Goal: Task Accomplishment & Management: Manage account settings

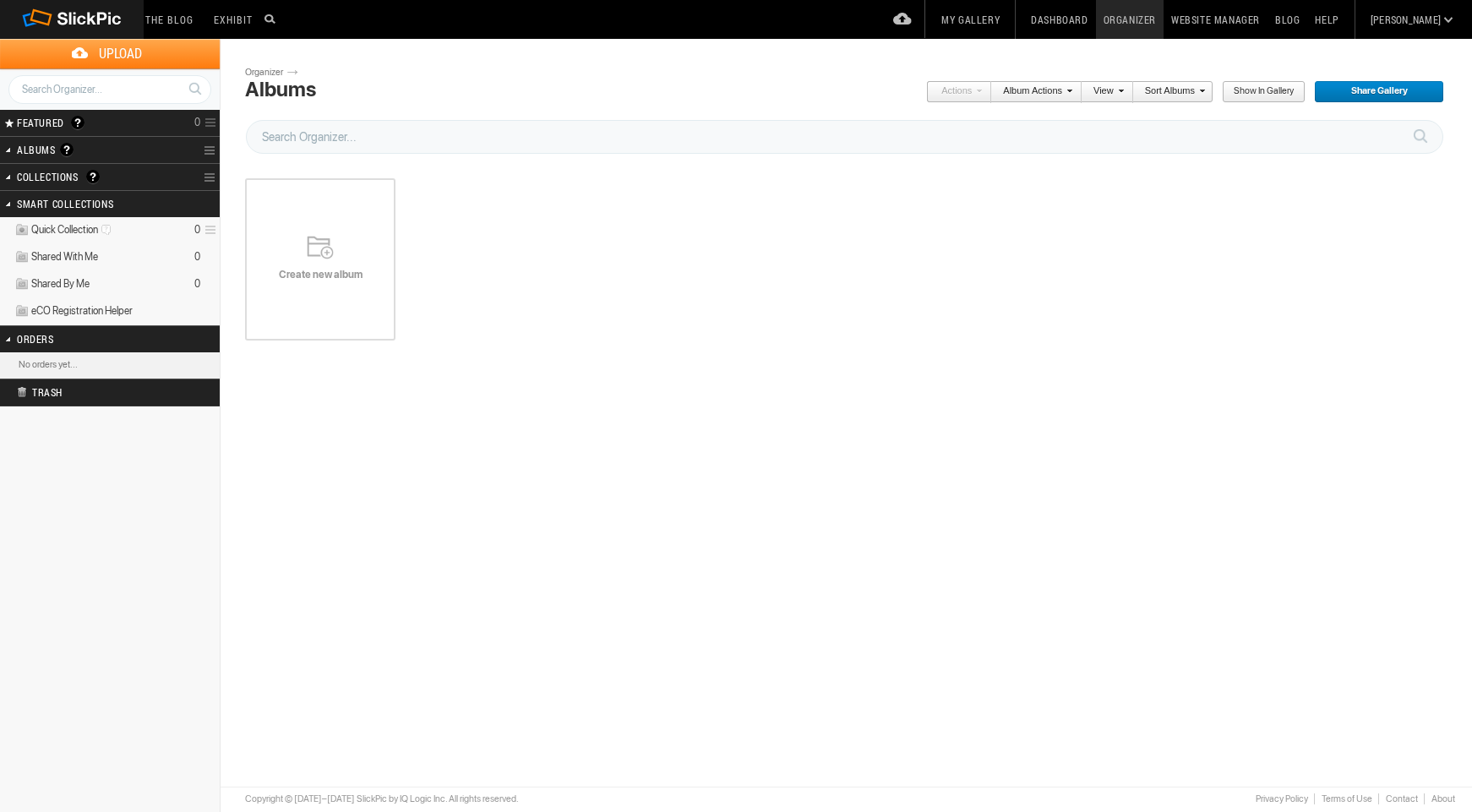
click at [308, 297] on div "Create new album" at bounding box center [320, 260] width 150 height 203
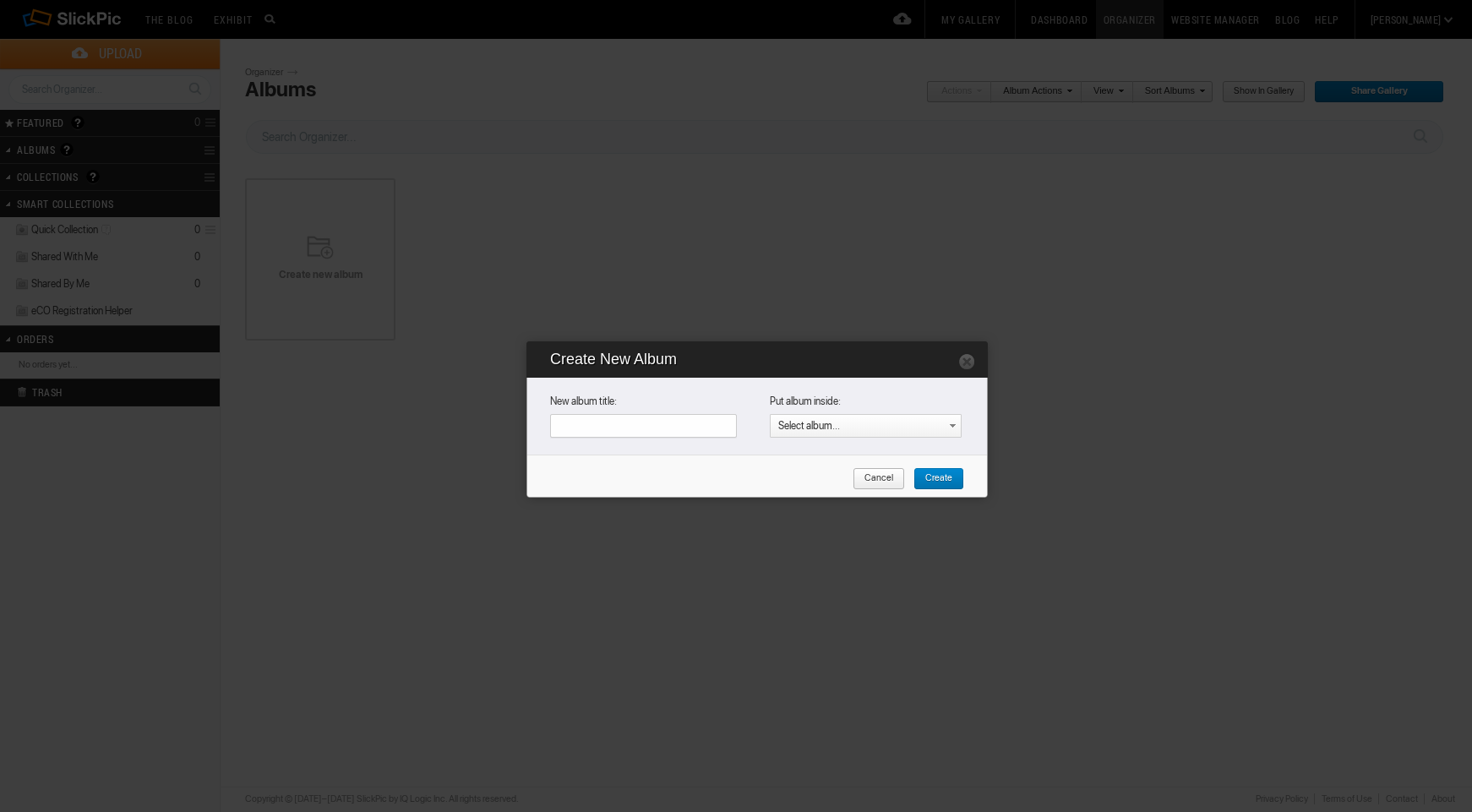
click at [640, 429] on input "text" at bounding box center [644, 426] width 187 height 24
type input "Home page"
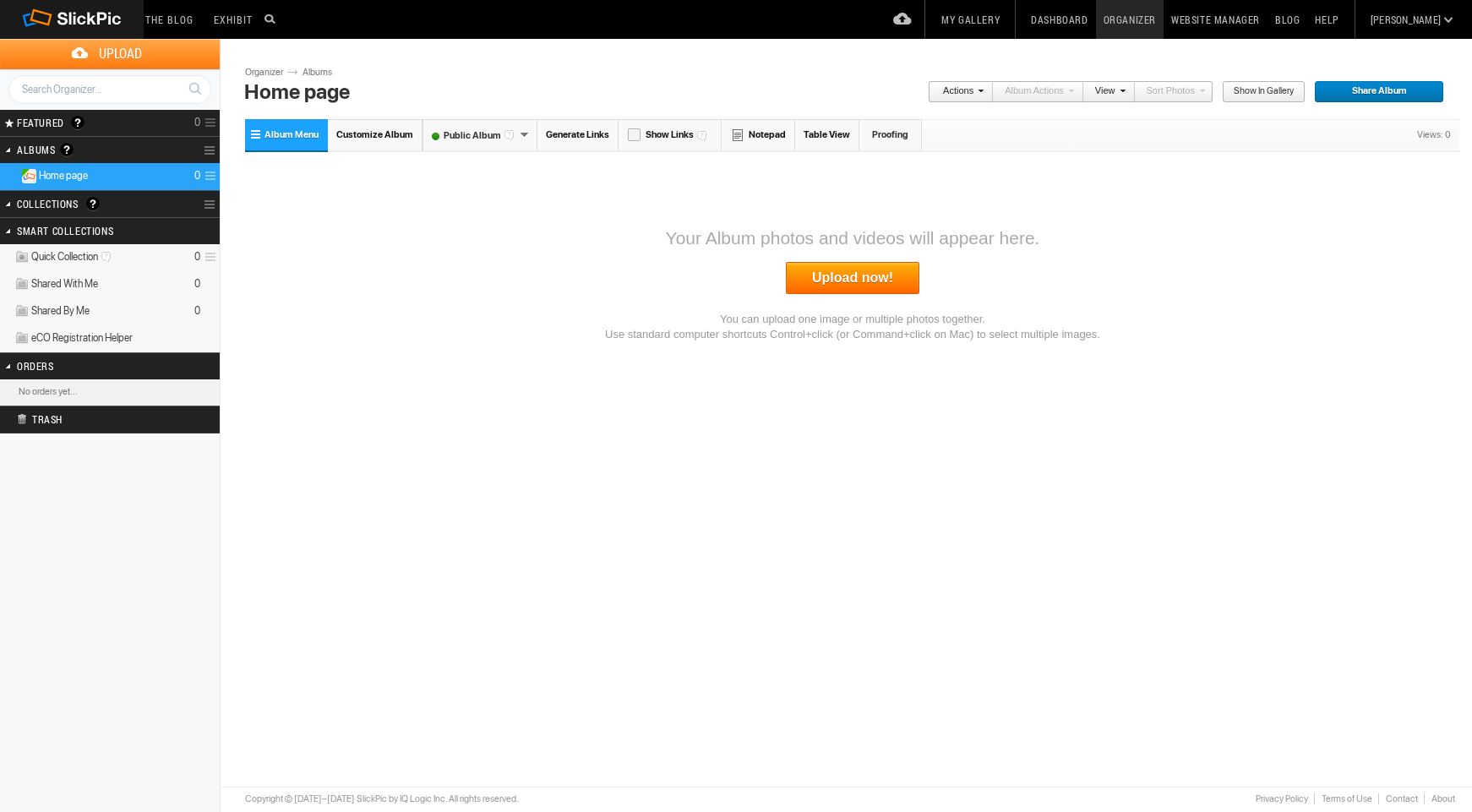
click at [824, 275] on link "Upload now!" at bounding box center [852, 277] width 134 height 32
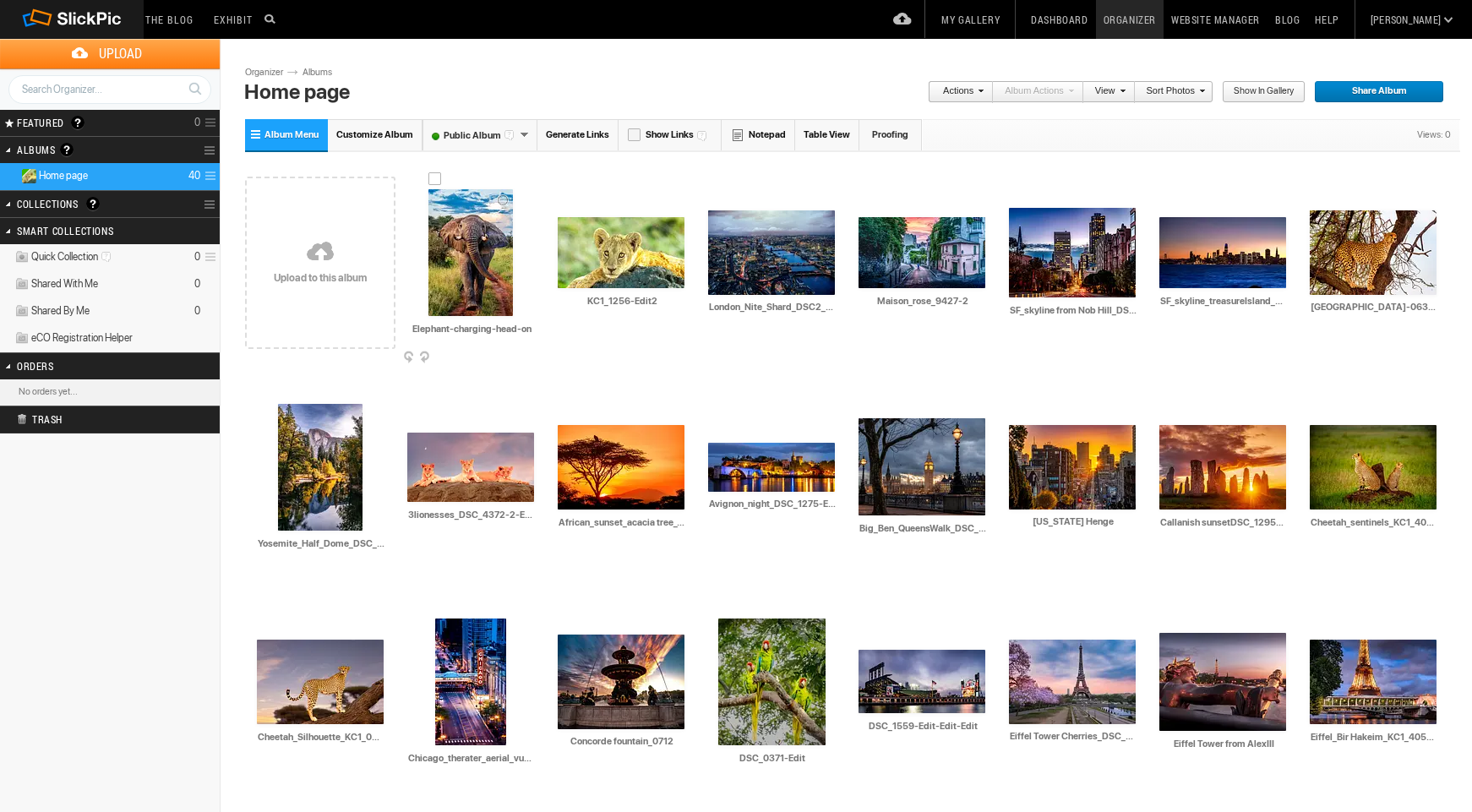
click at [459, 234] on img at bounding box center [471, 253] width 84 height 126
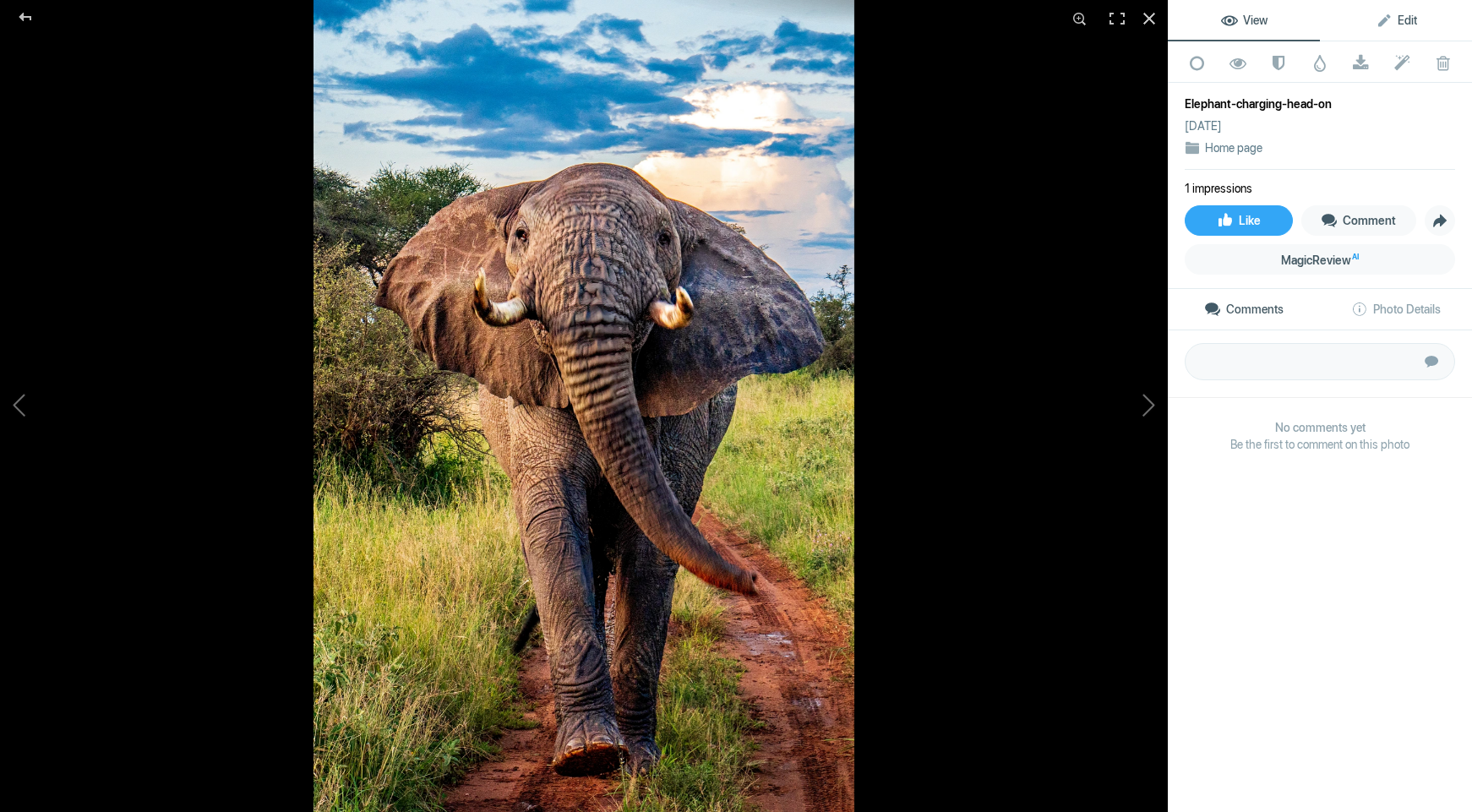
click at [1399, 24] on span "Edit" at bounding box center [1396, 20] width 41 height 14
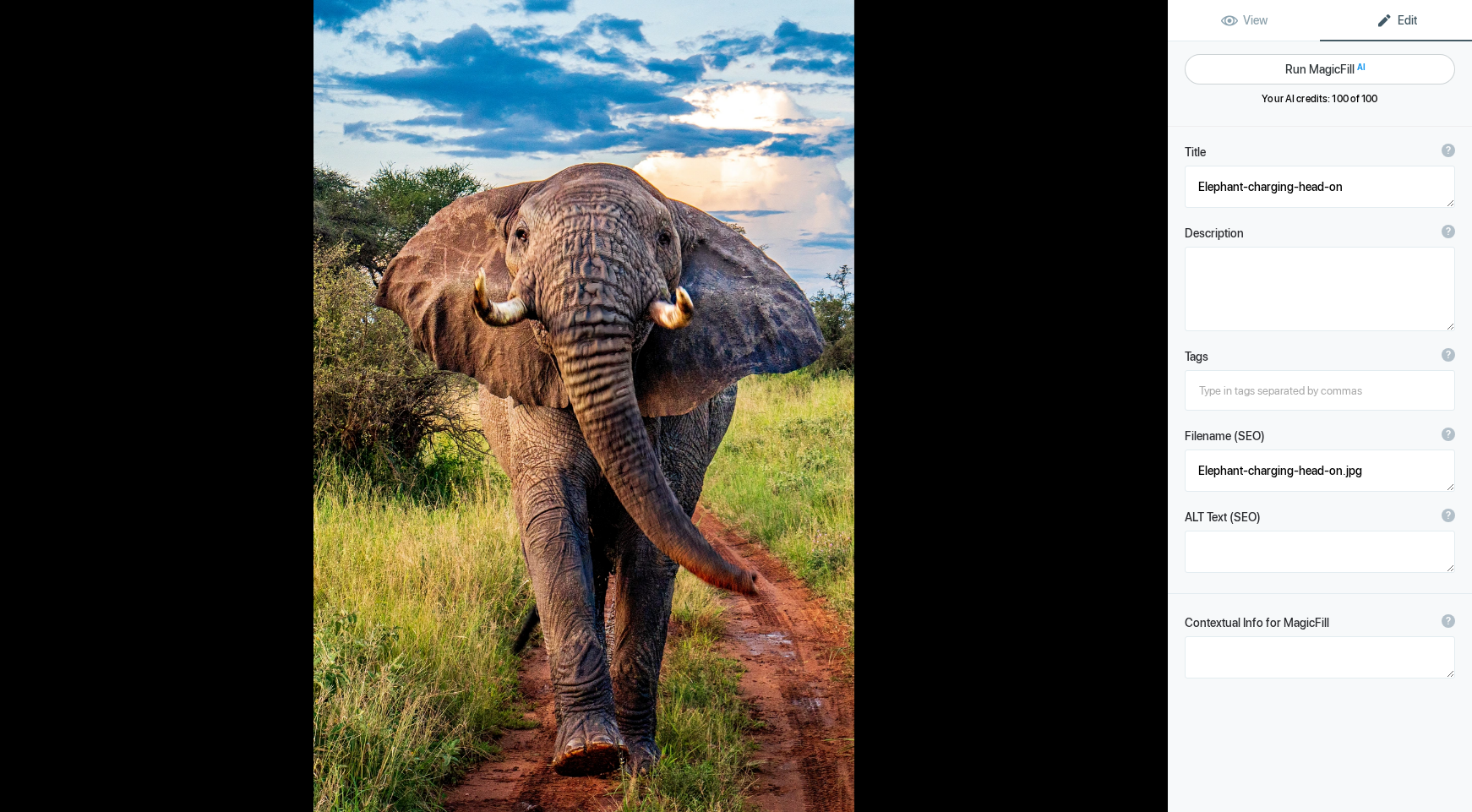
click at [1305, 70] on button "Run MagicFill AI" at bounding box center [1319, 69] width 270 height 30
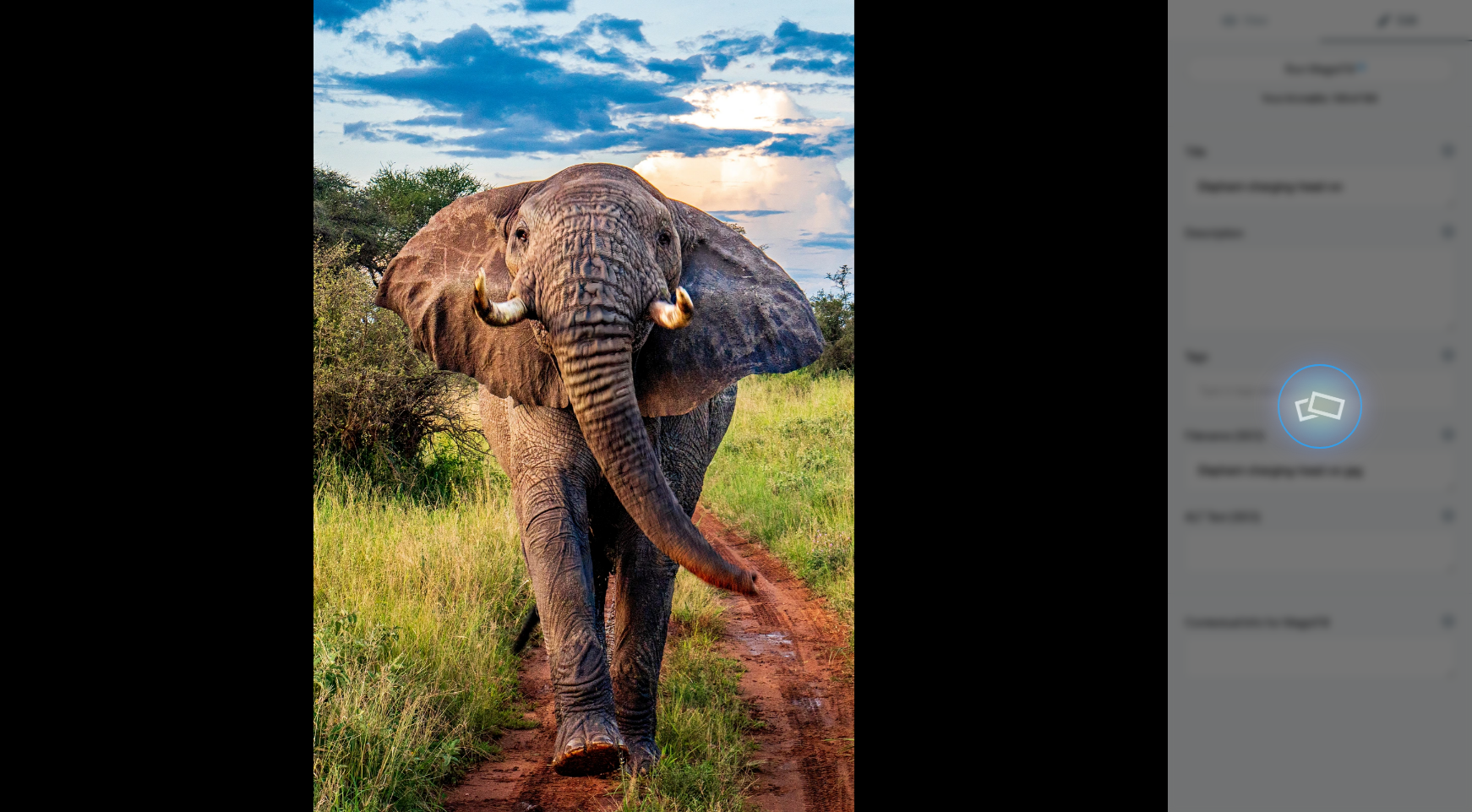
type textarea "Majestic Elephant Charging Through the Savanna"
type textarea "Witness the sheer power and grace of a majestic elephant as it charges through …"
type textarea "majestic-elephant-charging-savanna.jpg"
type textarea "A powerful elephant charging down a dirt path in the savanna, surrounded by lus…"
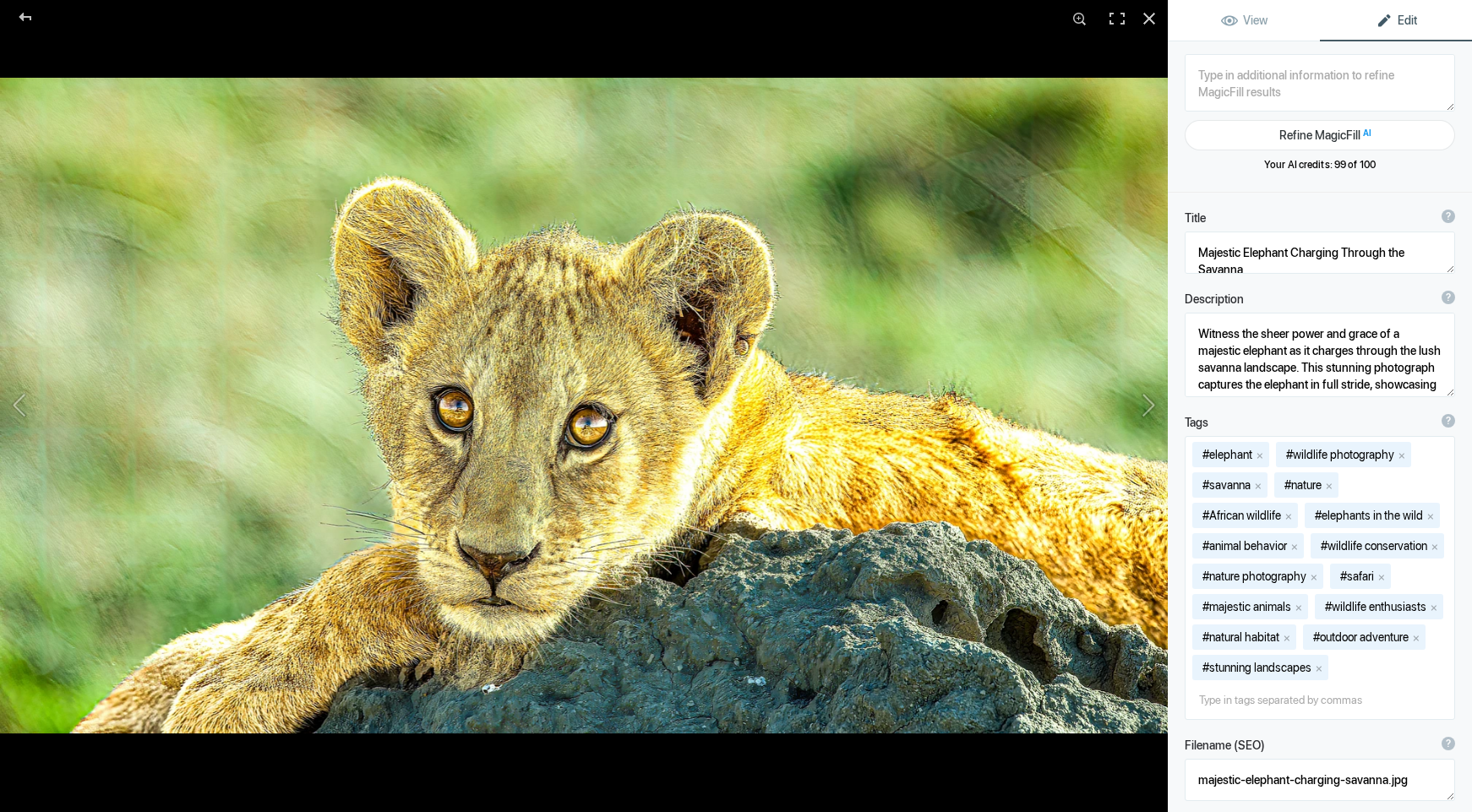
type textarea "KC1_1256-Edit2"
type textarea "KC1_1256-Edit2.jpg"
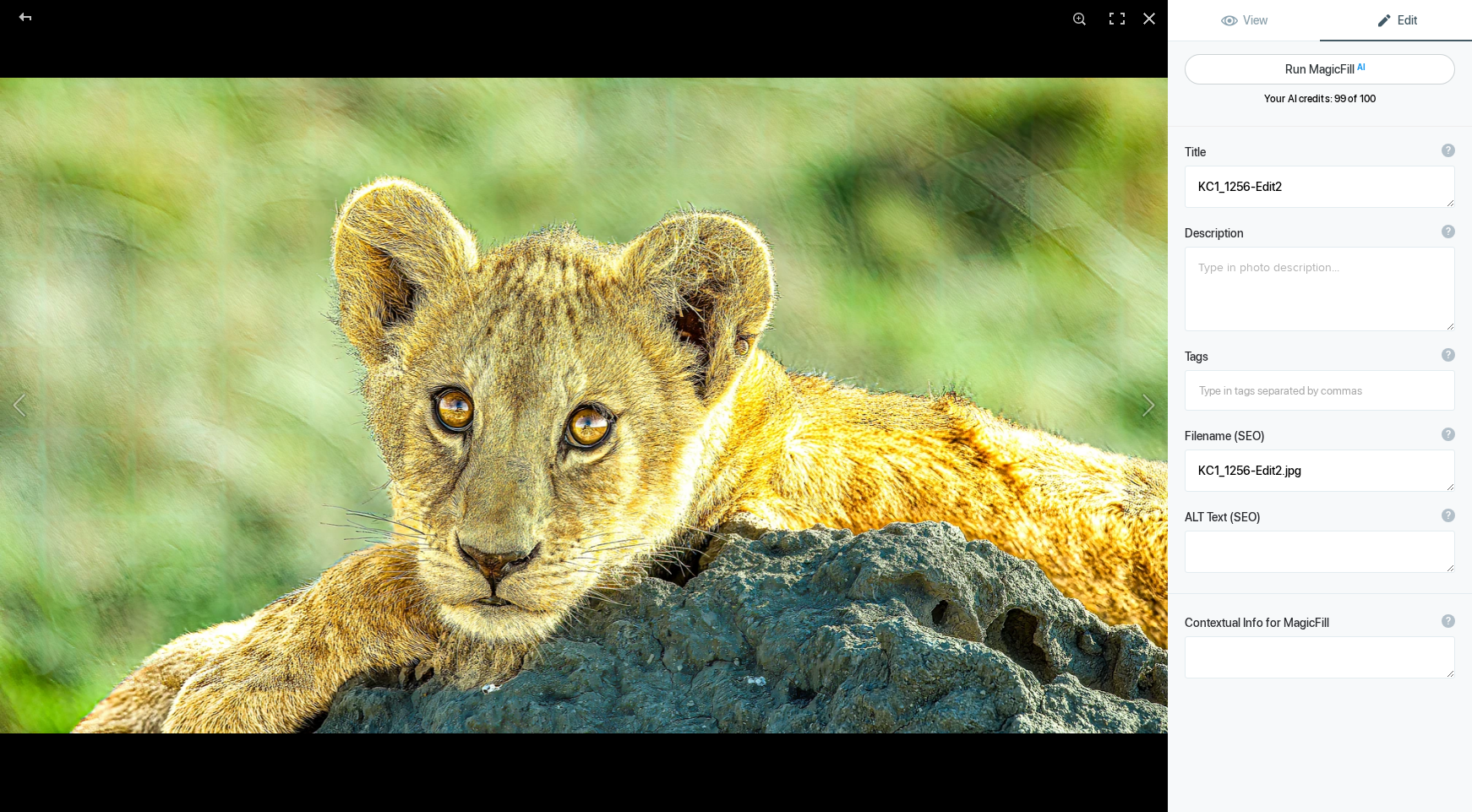
click at [1316, 67] on button "Run MagicFill AI" at bounding box center [1319, 69] width 270 height 30
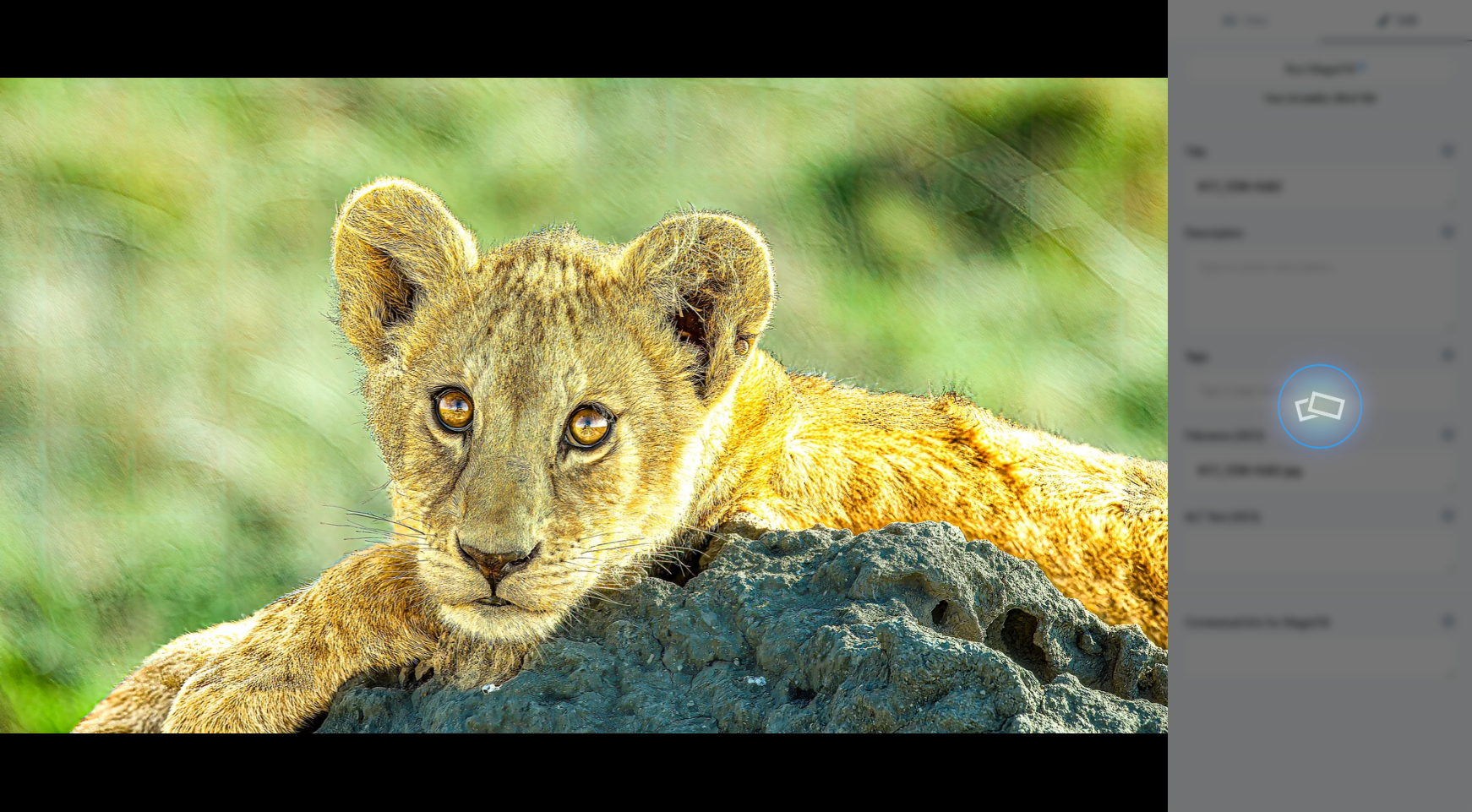
type textarea "Playful Lion Cub Resting on a Rock"
type textarea "This captivating image features a young lion cub lounging on a rock, showcasing…"
type textarea "playful-lion-cub-resting-on-rock.jpg"
type textarea "A young lion cub resting on a rock with a curious expression, showcasing its go…"
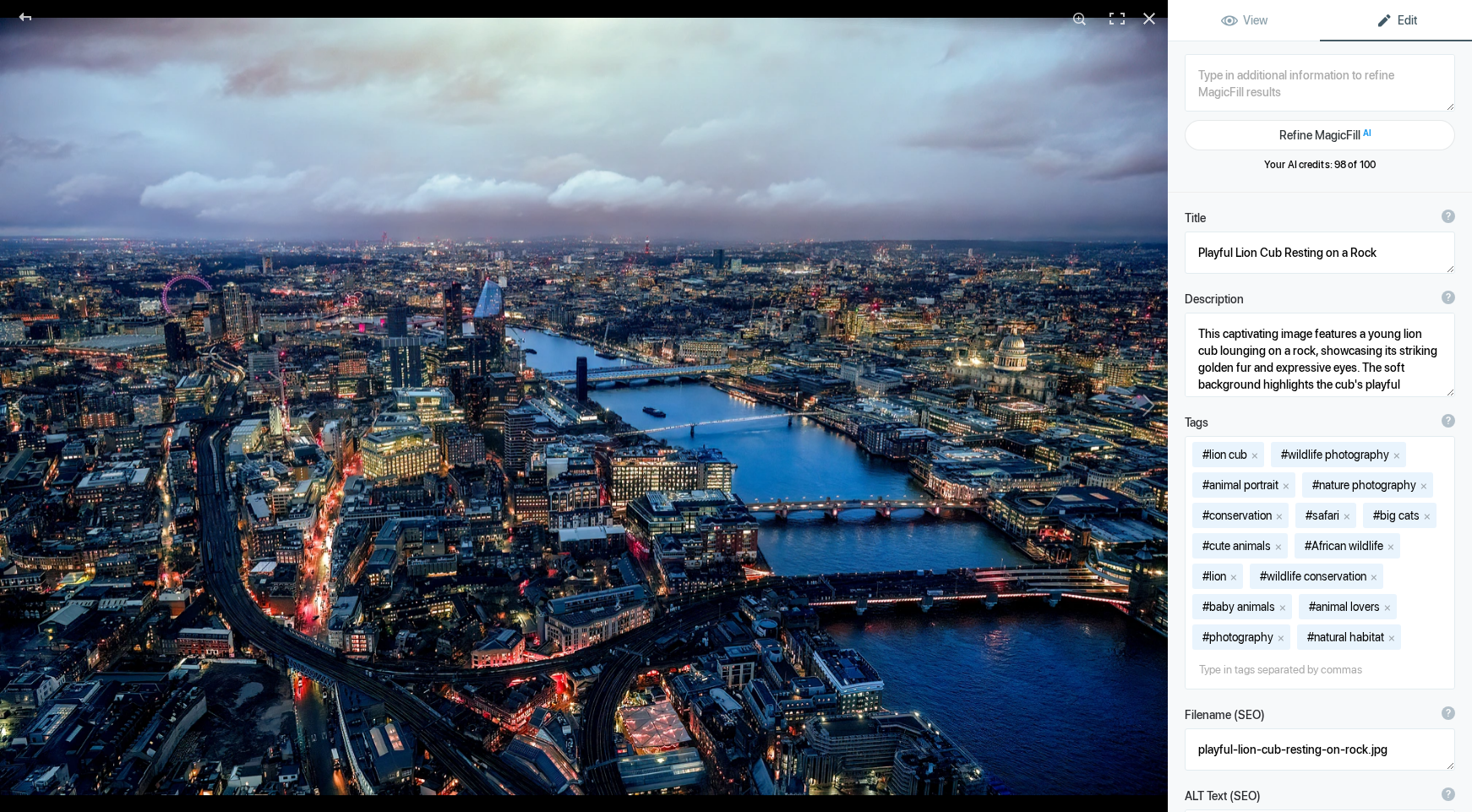
type textarea "London_Nite_Shard_DSC2_8073-Edit-Edit-Enhanced-SR"
type textarea "London_Nite_Shard_DSC2_8073-Edit-Edit-Enhanced-SR.jpg"
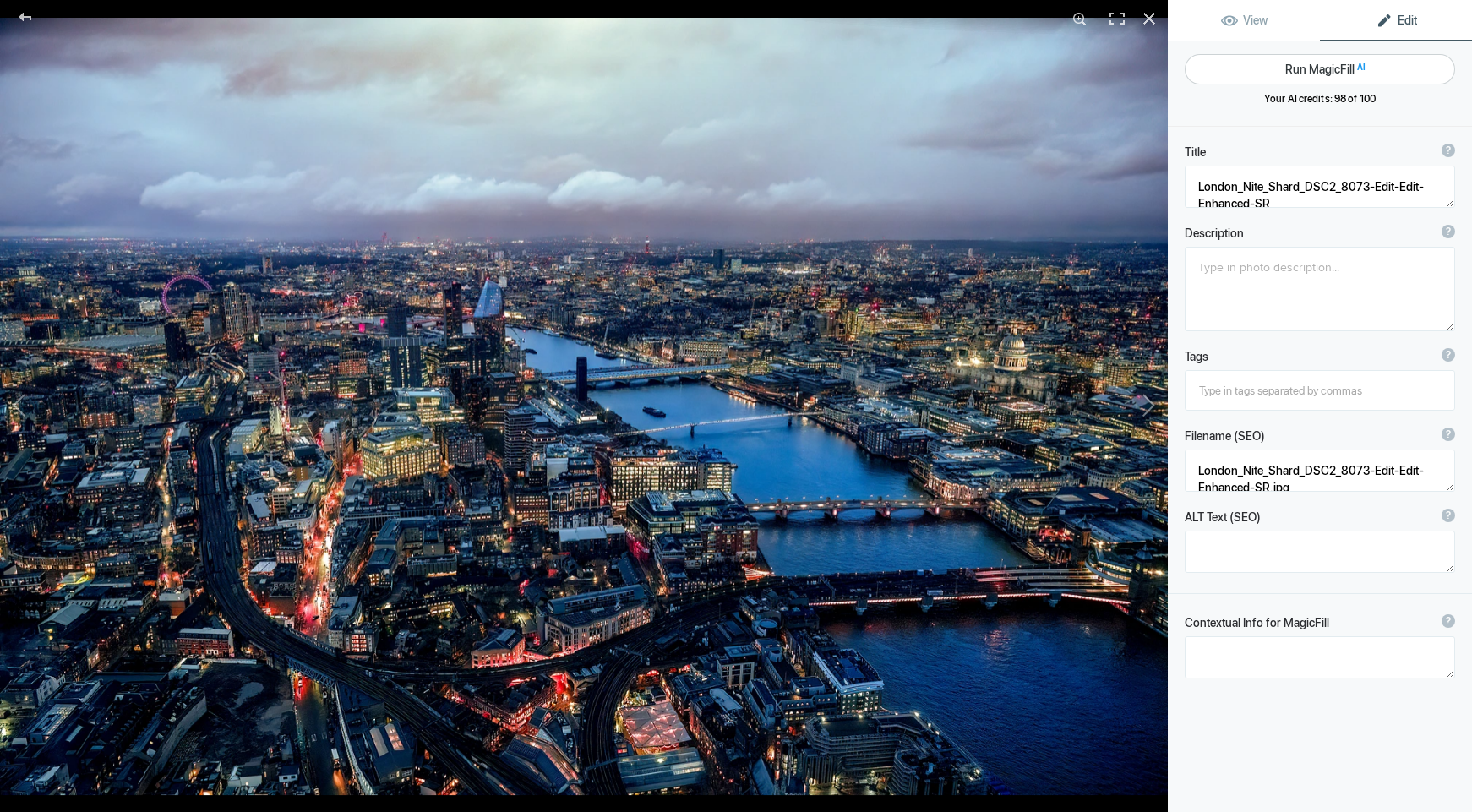
click at [1314, 70] on button "Run MagicFill AI" at bounding box center [1319, 69] width 270 height 30
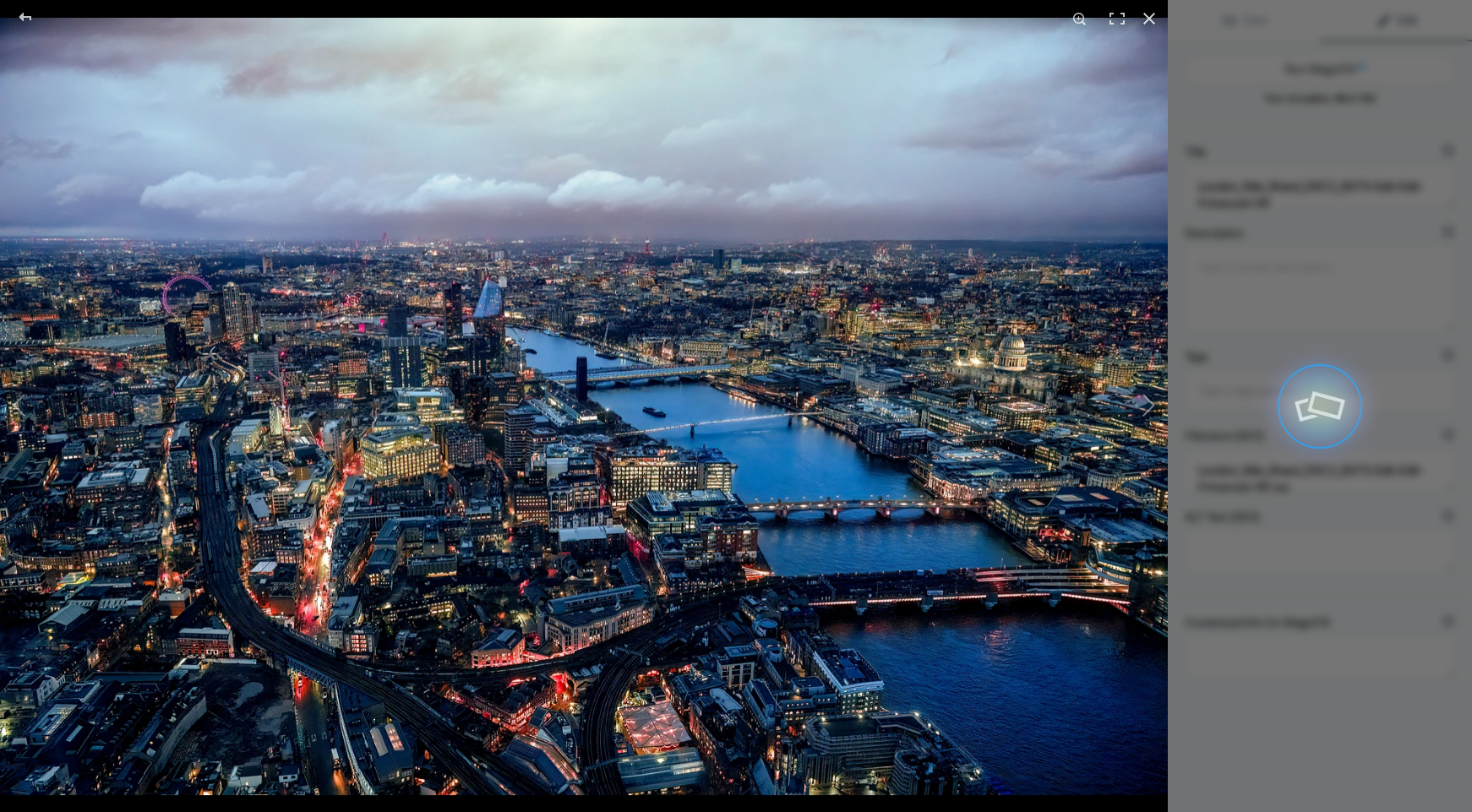
type textarea "Stunning Aerial View of [GEOGRAPHIC_DATA] at Night Featuring the Shard"
type textarea "Experience the breathtaking beauty of London illuminated at night in this stunn…"
type textarea "london-aerial-view-night-shard.jpg"
type textarea "Aerial view of London at night showcasing The Shard and the illuminated River T…"
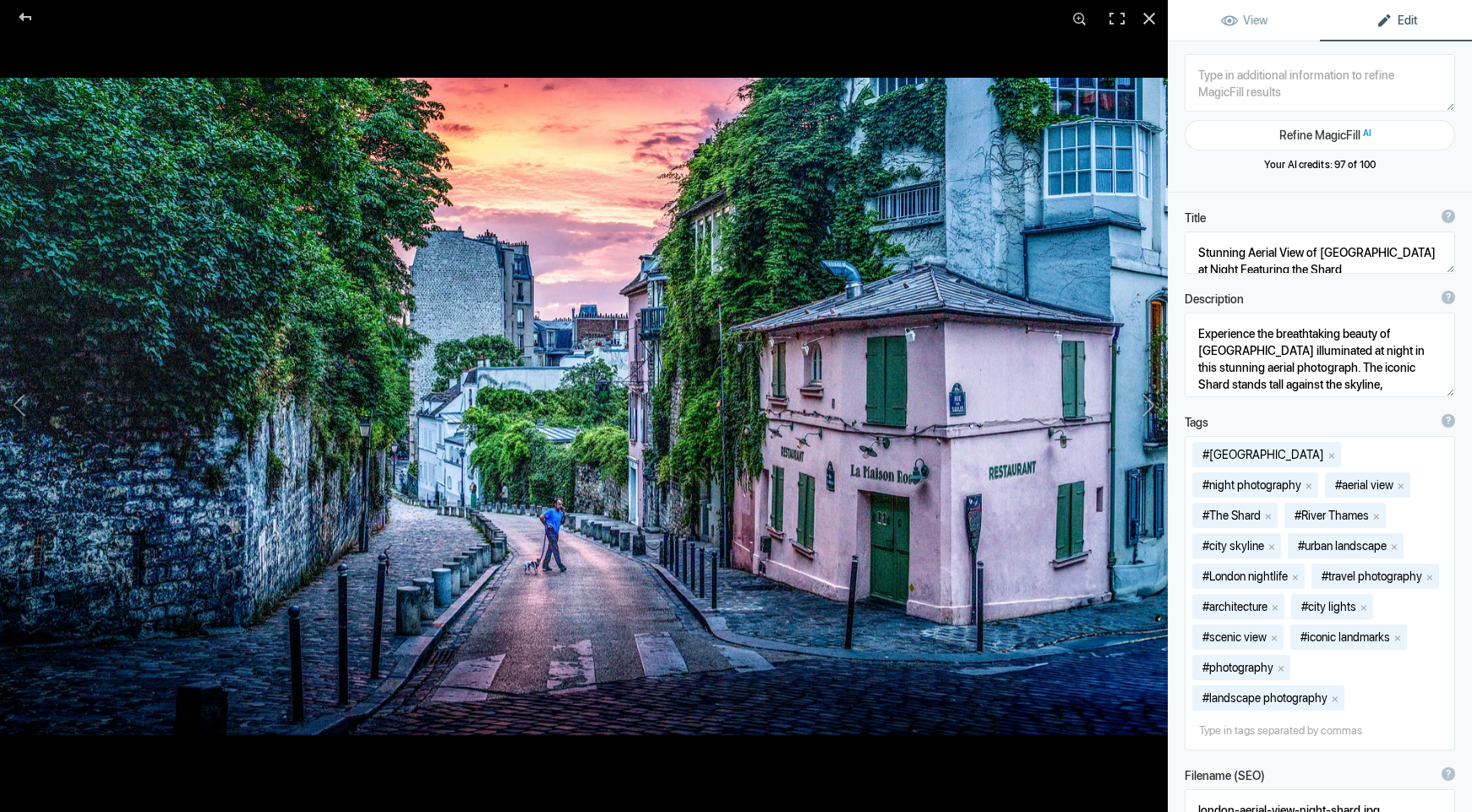
type textarea "Maison_rose_9427-2"
type textarea "Maison_rose_9427-2.jpg"
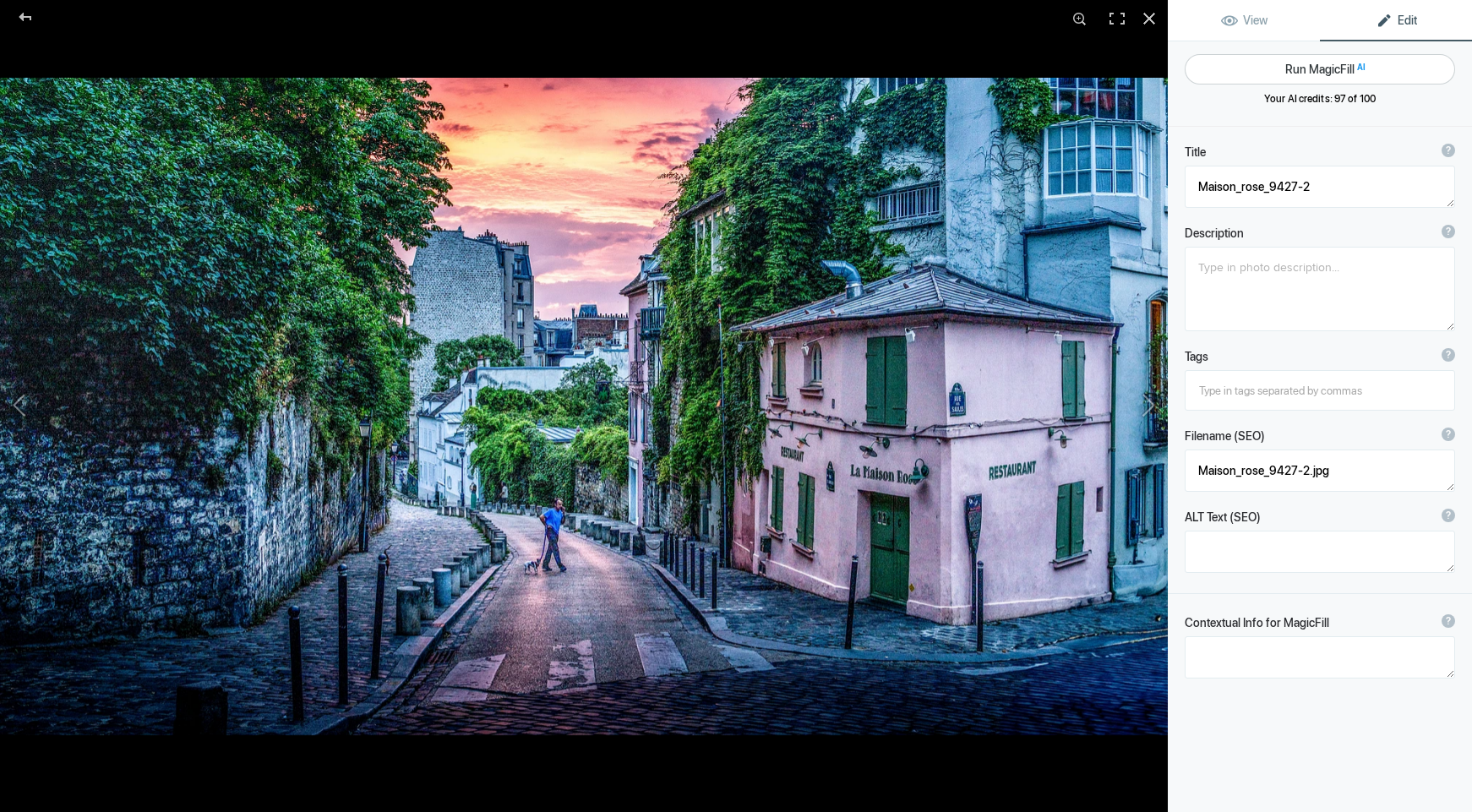
click at [1321, 64] on button "Run MagicFill AI" at bounding box center [1319, 69] width 270 height 30
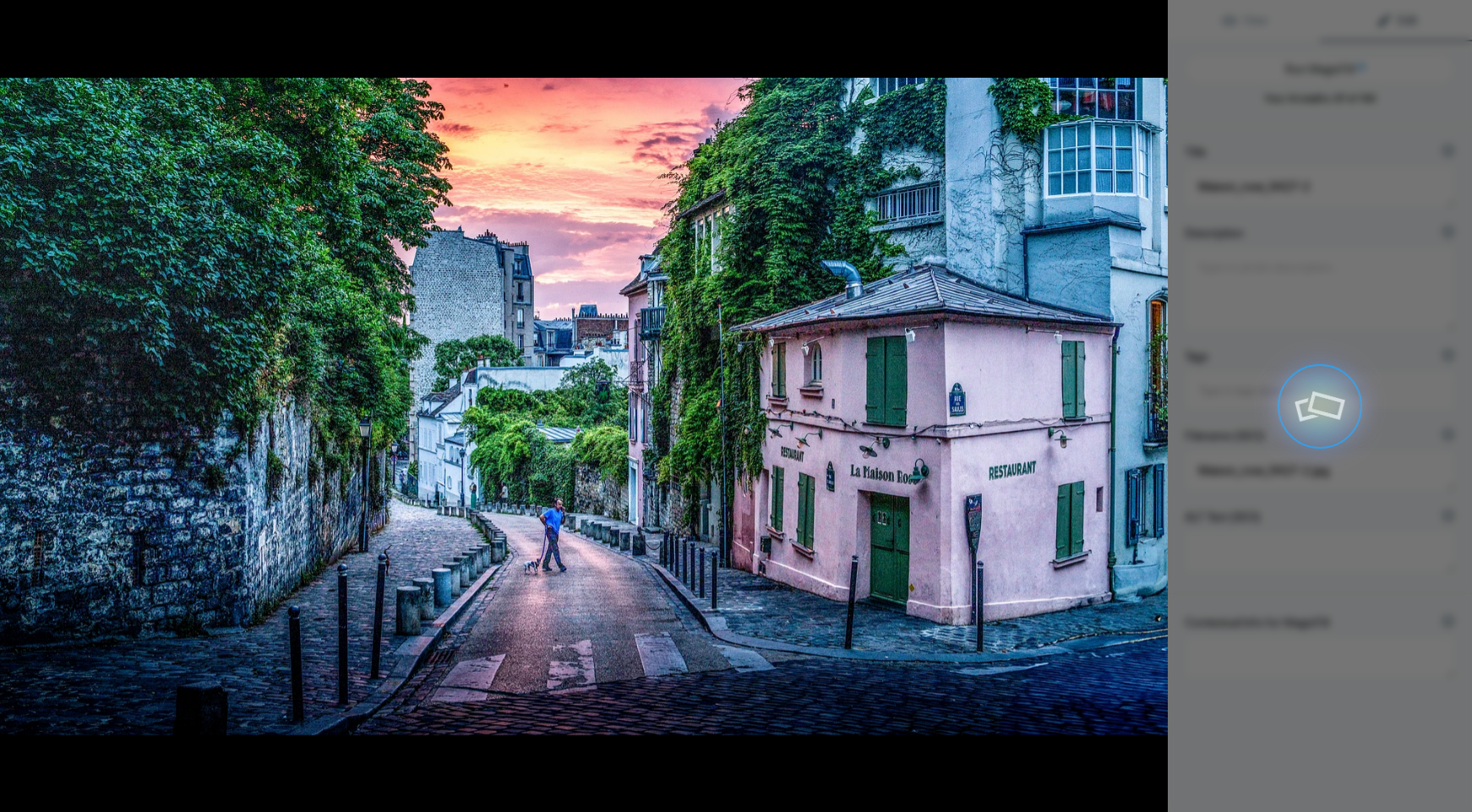
type textarea "Charming Sunset in [GEOGRAPHIC_DATA], [GEOGRAPHIC_DATA]"
type textarea "Experience the enchanting beauty of Montmartre, Paris, captured during a stunni…"
type textarea "charming-sunset-montmartre-paris.jpg"
type textarea "A couple walking down a winding street in Montmartre, Paris, during a vibrant s…"
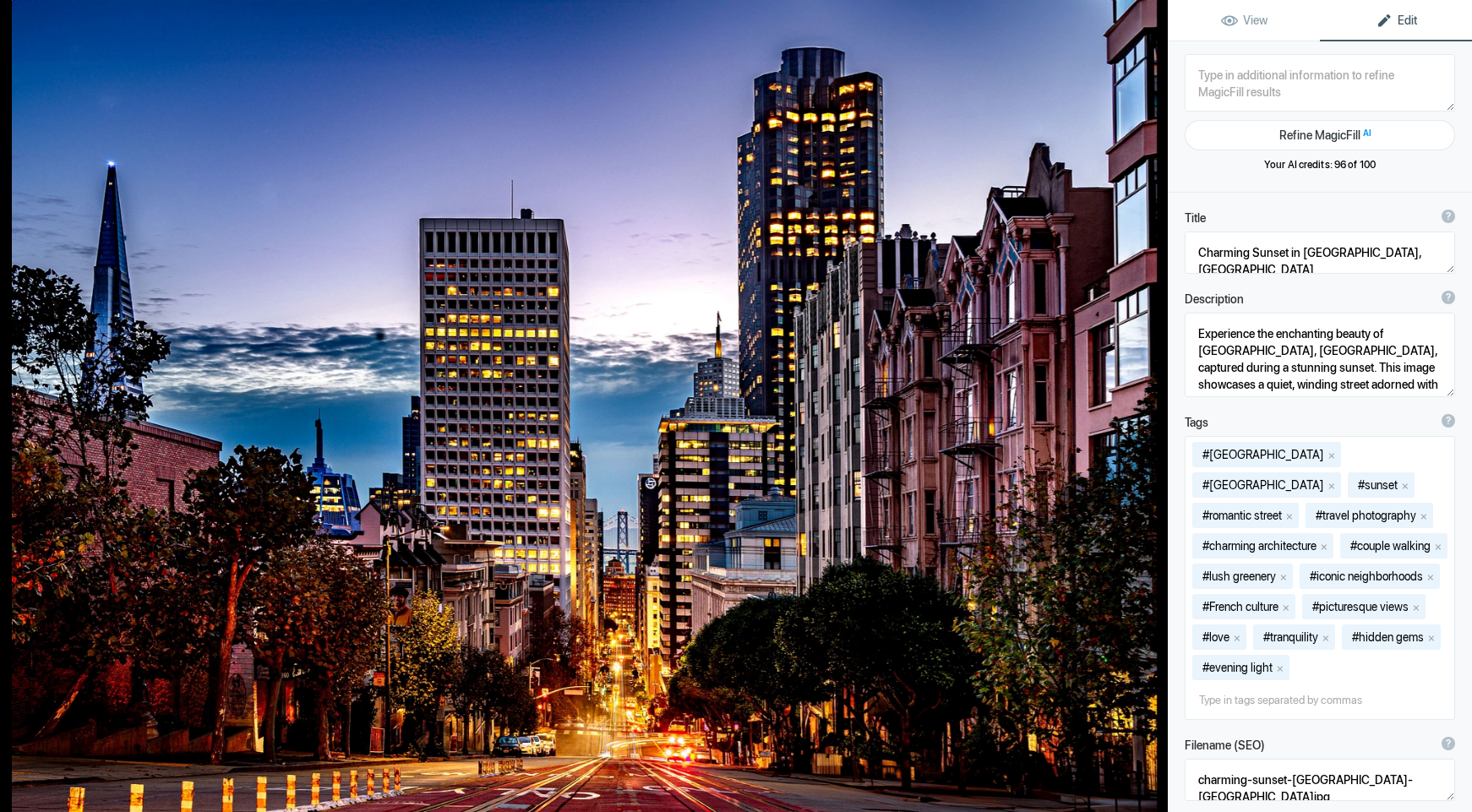
type textarea "SF_skyline from Nob Hill_DSC_0648-2-Edit-2-Edit-Edit-Edit-Edit-Edit-Edit-2-2"
type textarea "SF_skyline_from_Nob_Hill_DSC_0648-2-Edit-2-Edit-Edit-Edit-Edit-Edit-Edit-2-2.jpg"
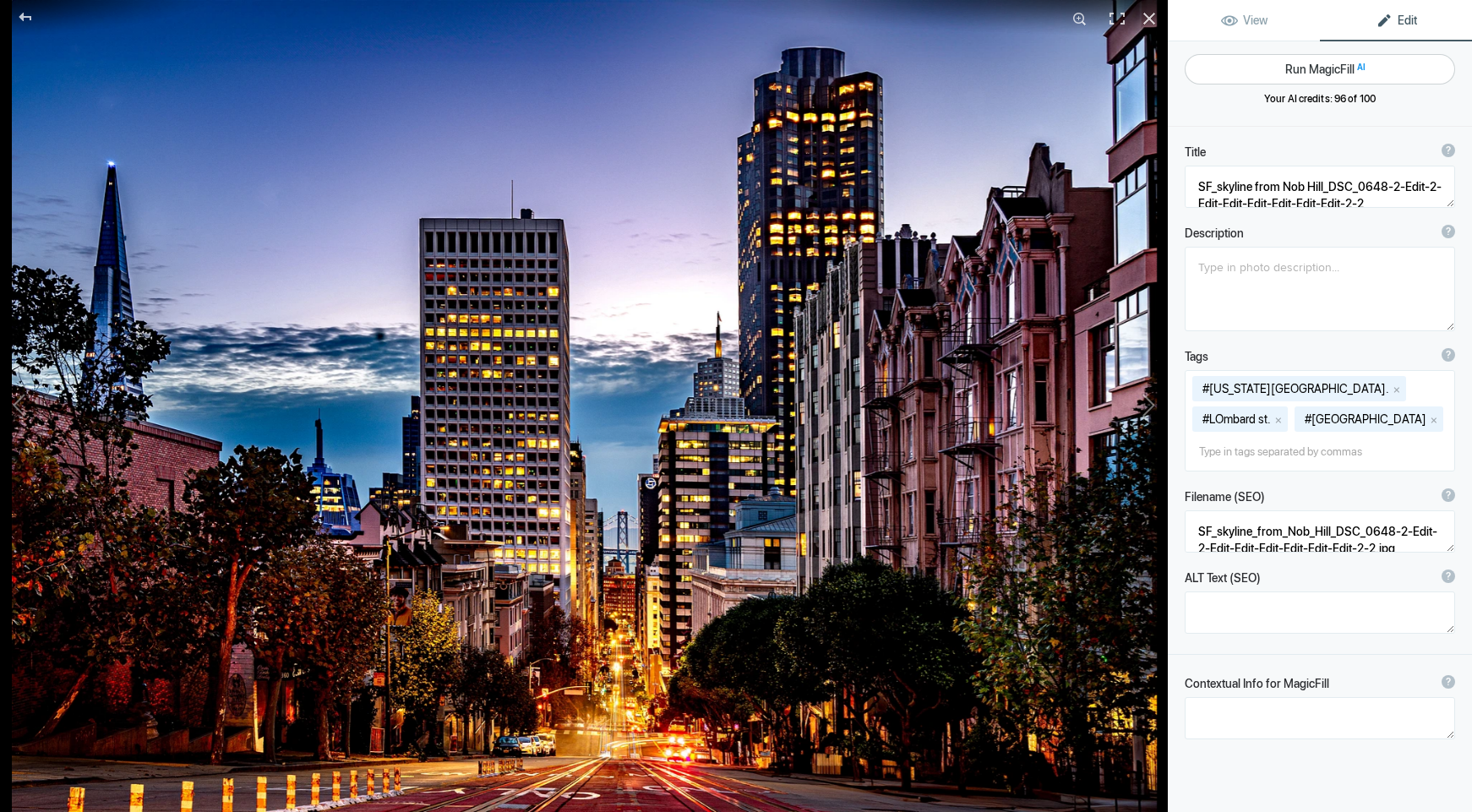
click at [1308, 69] on button "Run MagicFill AI" at bounding box center [1319, 69] width 270 height 30
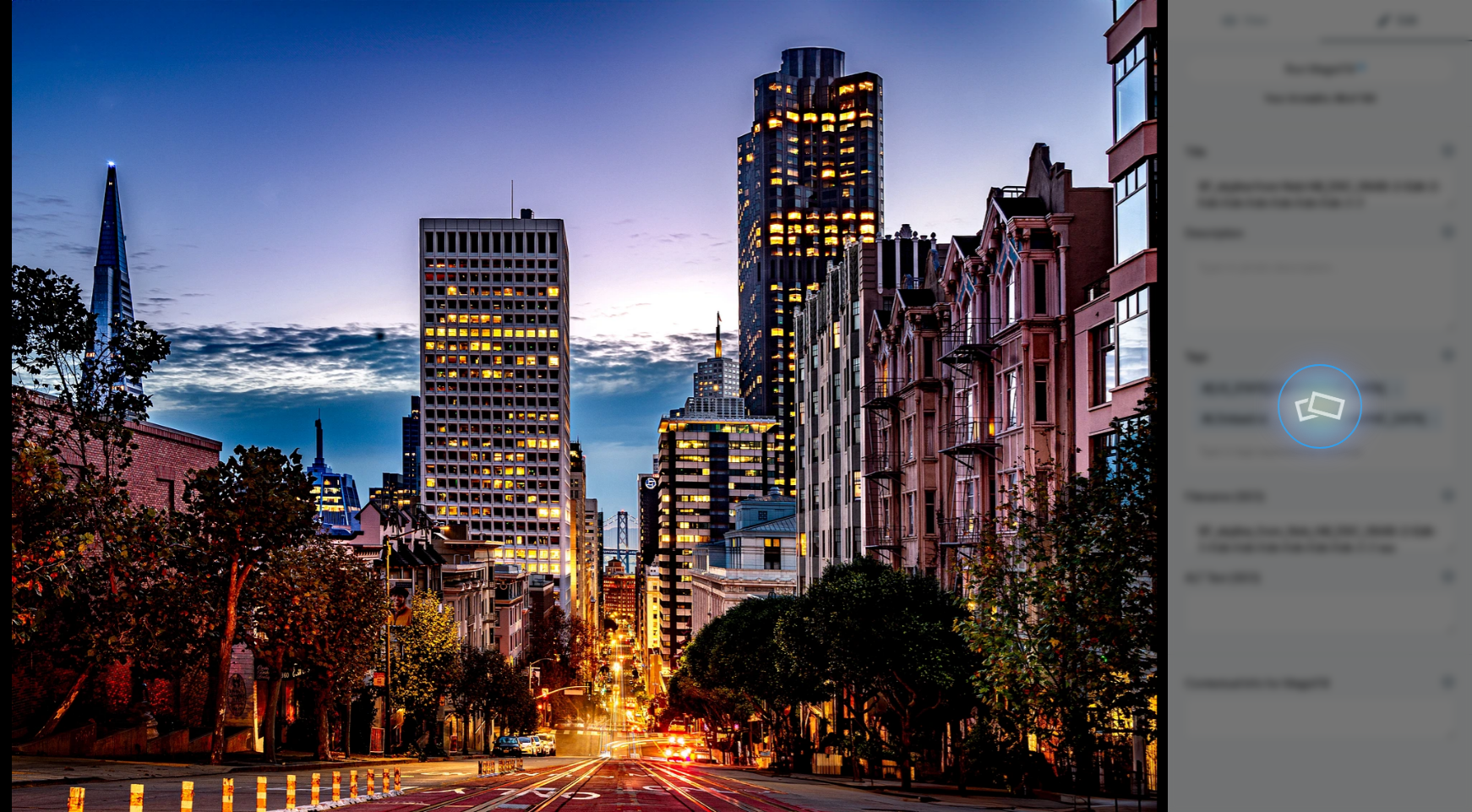
type textarea "Stunning [GEOGRAPHIC_DATA] Skyline at Dusk from [GEOGRAPHIC_DATA]"
type textarea "Experience the breathtaking view of the San Francisco skyline captured from Nob…"
type textarea "san-francisco-skyline-nob-hill-dusk.jpg"
type textarea "A stunning view of the San Francisco skyline at dusk from Nob Hill, featuring i…"
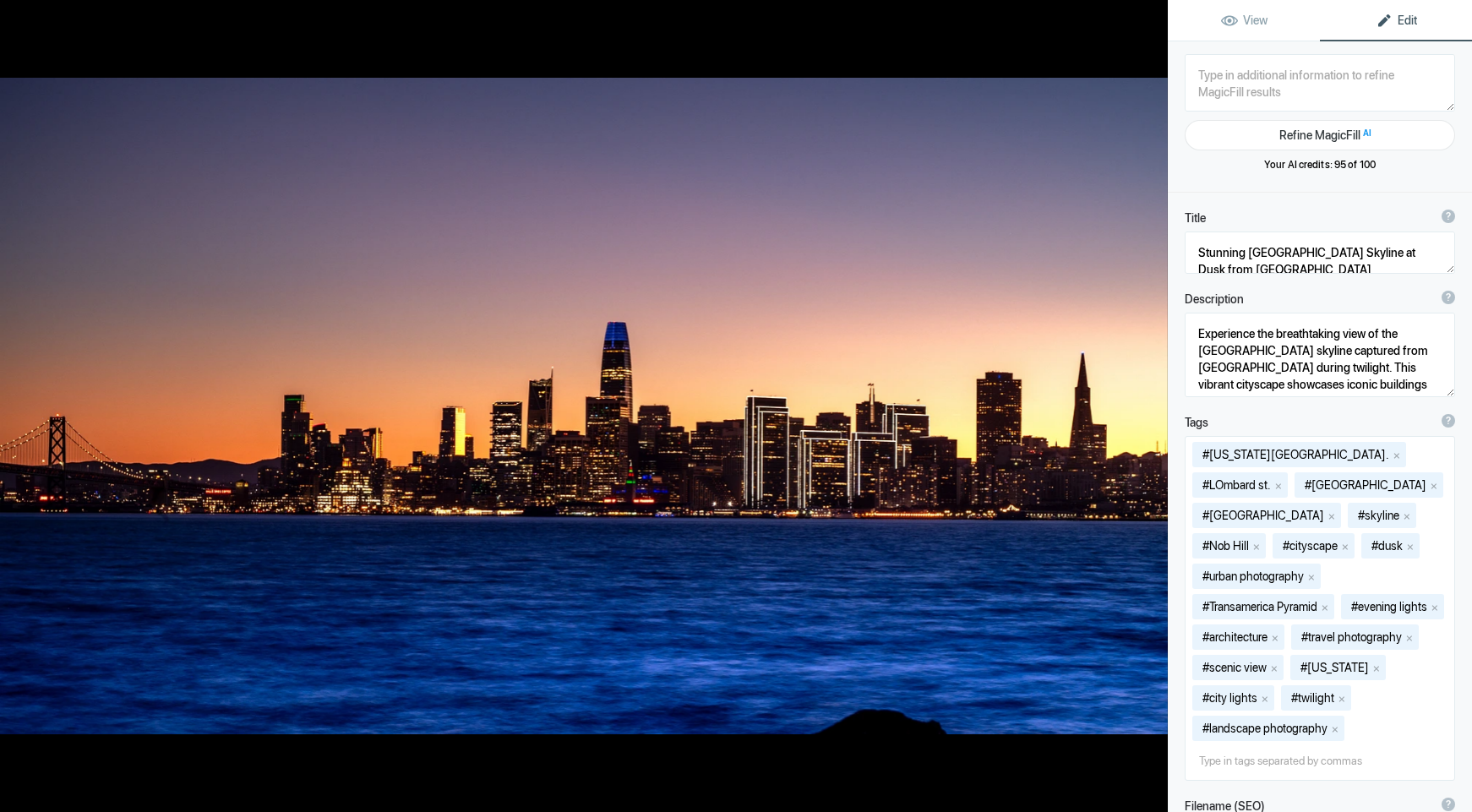
type textarea "SF_skyline_treasureIsland_0093"
type textarea "SF_skyline_treasureIsland_0093.jpg"
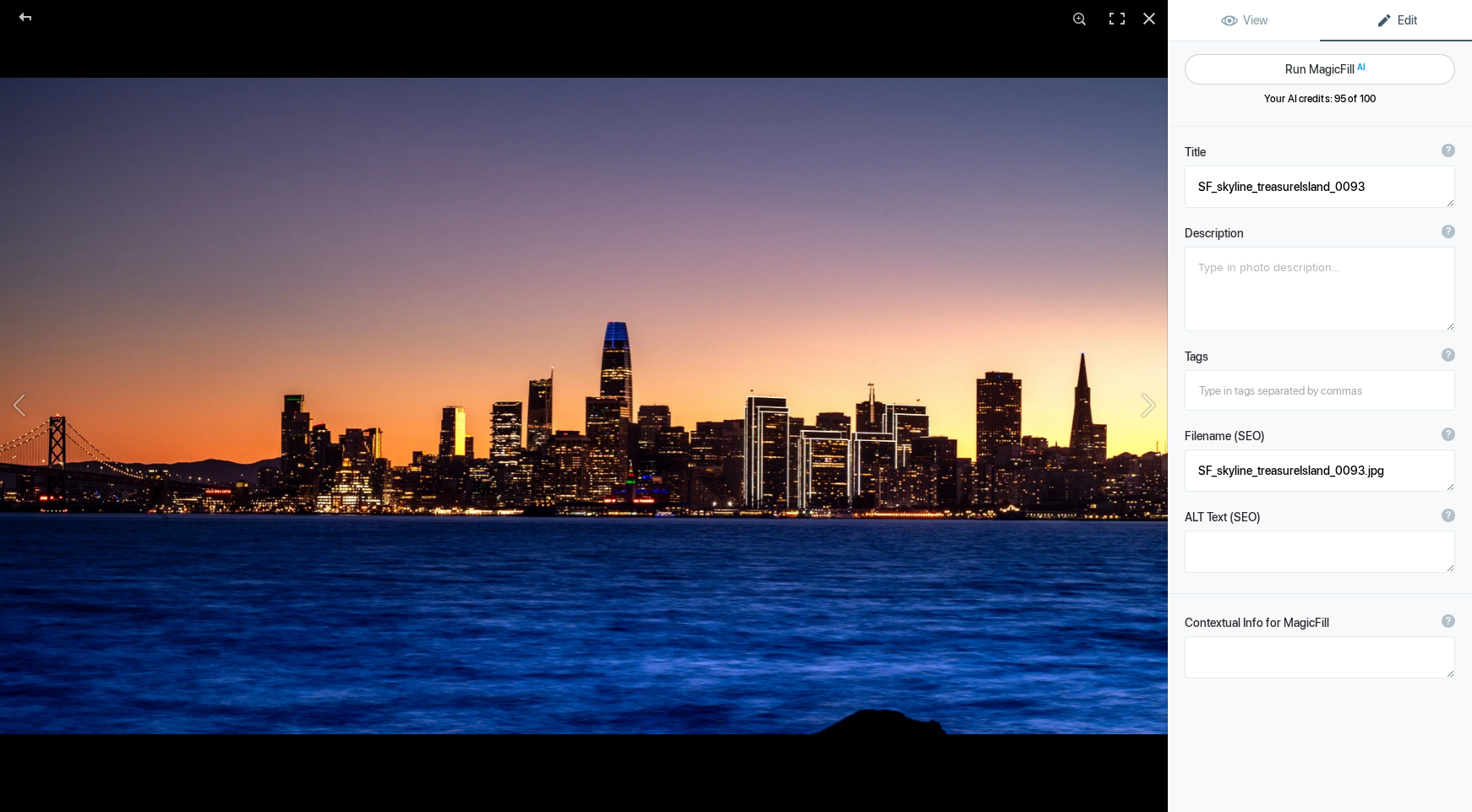
click at [1302, 79] on button "Run MagicFill AI" at bounding box center [1319, 69] width 270 height 30
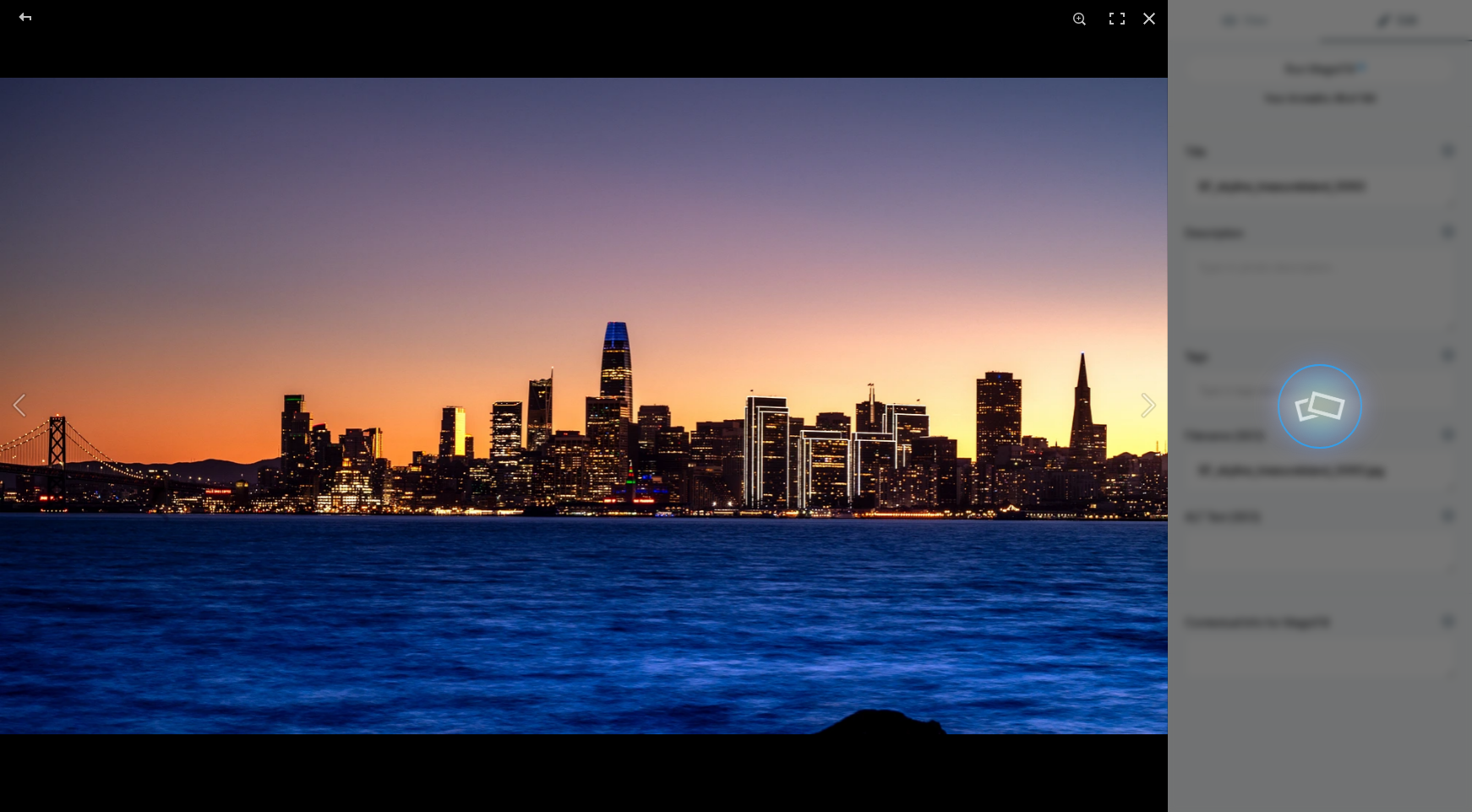
click at [1147, 19] on div at bounding box center [736, 406] width 1472 height 812
type textarea "Stunning San Francisco Skyline at Sunset from Treasure Island"
type textarea "Experience the breathtaking beauty of the San Francisco skyline as the sun sets…"
type textarea "san-francisco-skyline-sunset-treasure-island.jpg"
type textarea "San Francisco skyline at sunset viewed from Treasure Island, showcasing vibrant…"
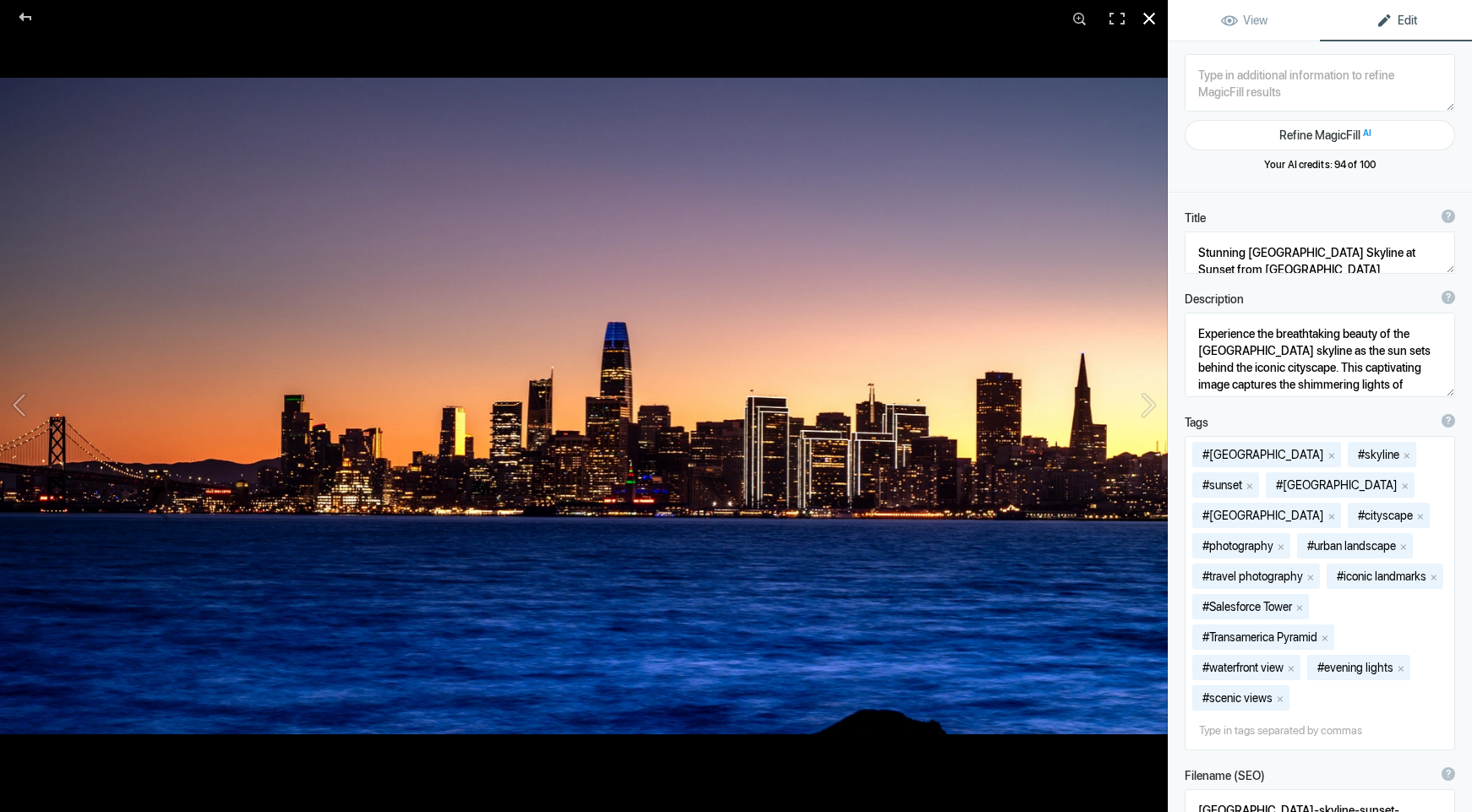
click at [1148, 16] on div at bounding box center [1149, 18] width 38 height 38
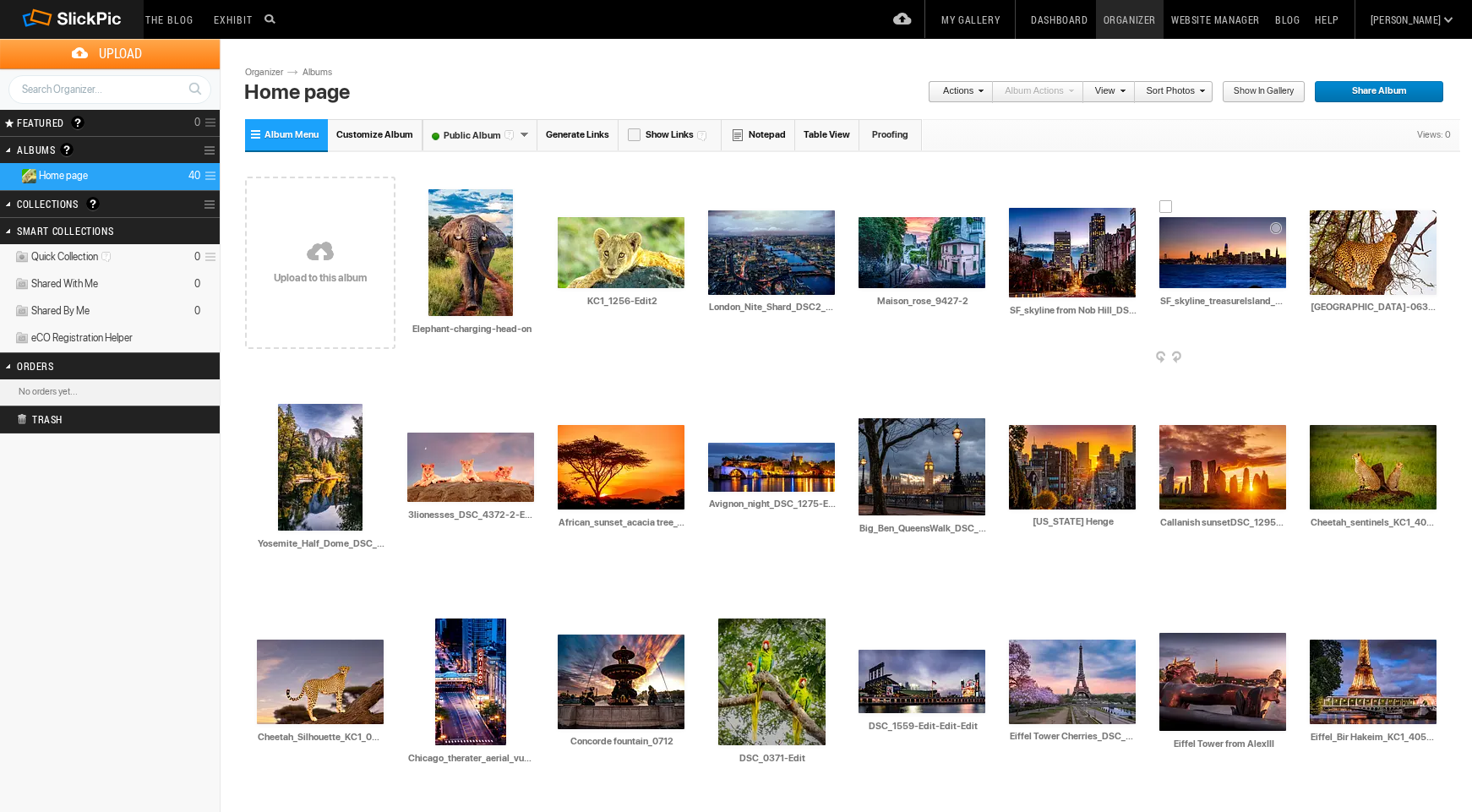
click at [1165, 209] on div at bounding box center [1165, 207] width 14 height 14
click at [973, 90] on link "Actions" at bounding box center [956, 92] width 56 height 22
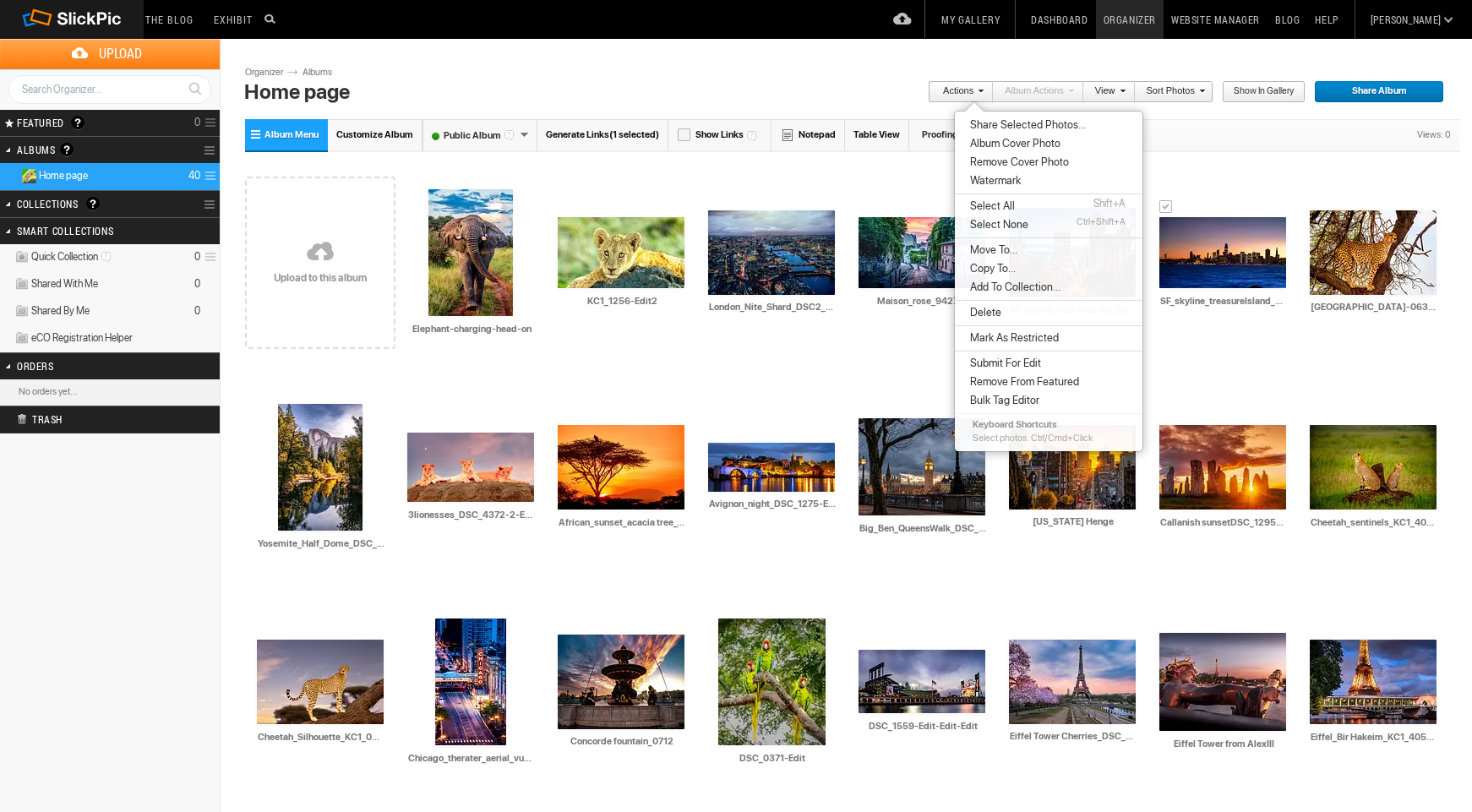
click at [995, 311] on span "Delete" at bounding box center [983, 312] width 37 height 14
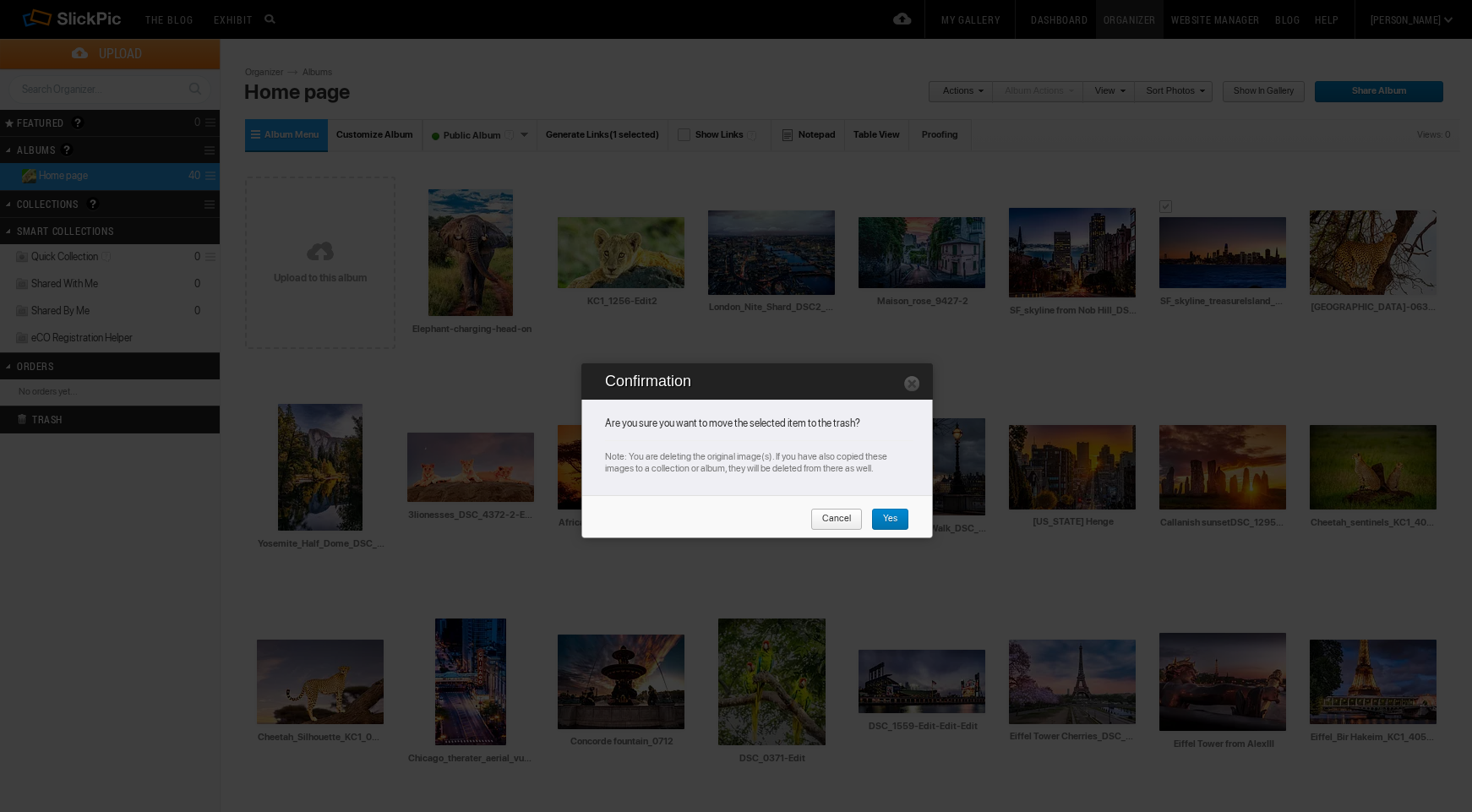
click at [893, 519] on span "Yes" at bounding box center [884, 520] width 27 height 22
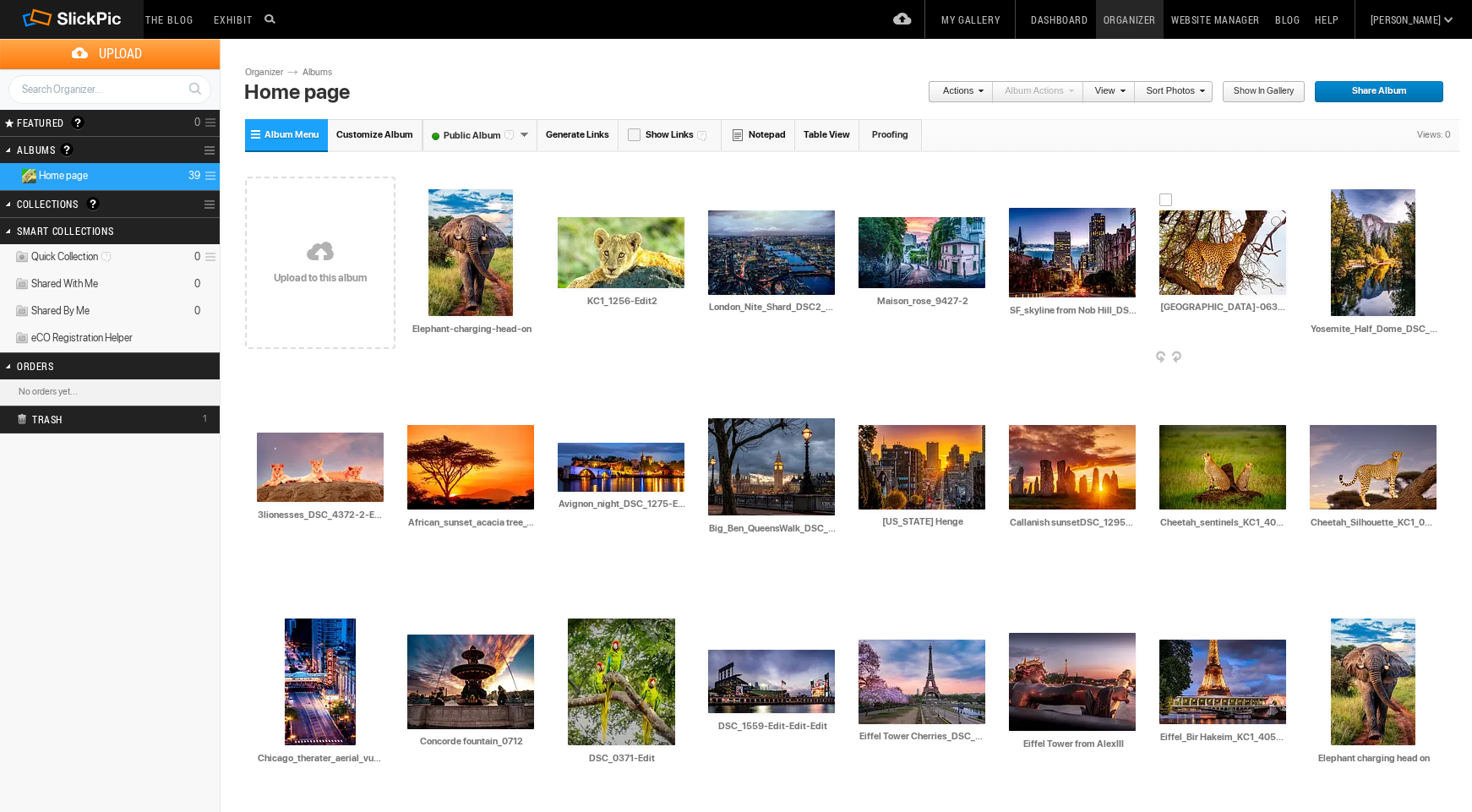
click at [1223, 251] on img at bounding box center [1222, 253] width 126 height 84
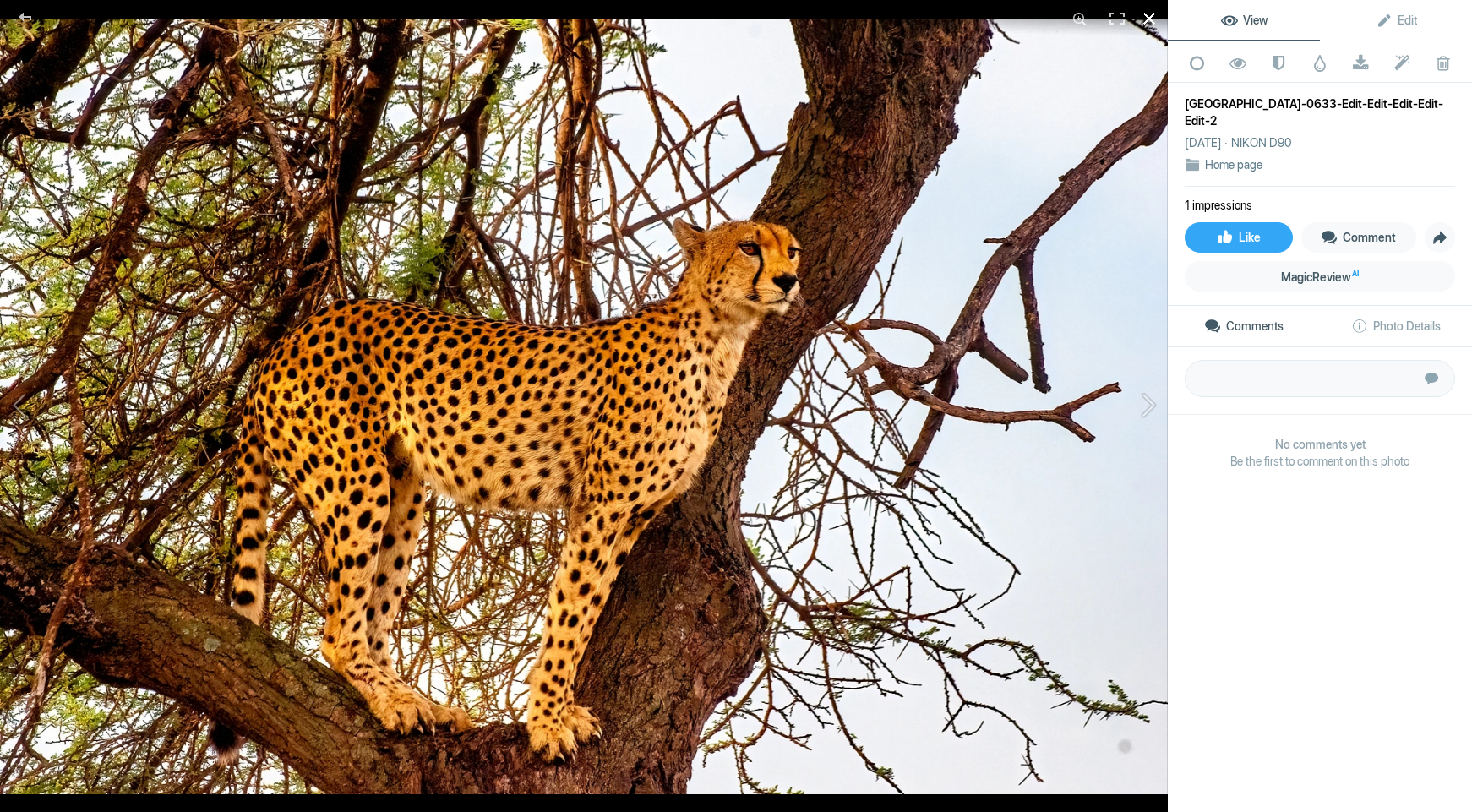
click at [1151, 17] on div at bounding box center [1149, 18] width 38 height 38
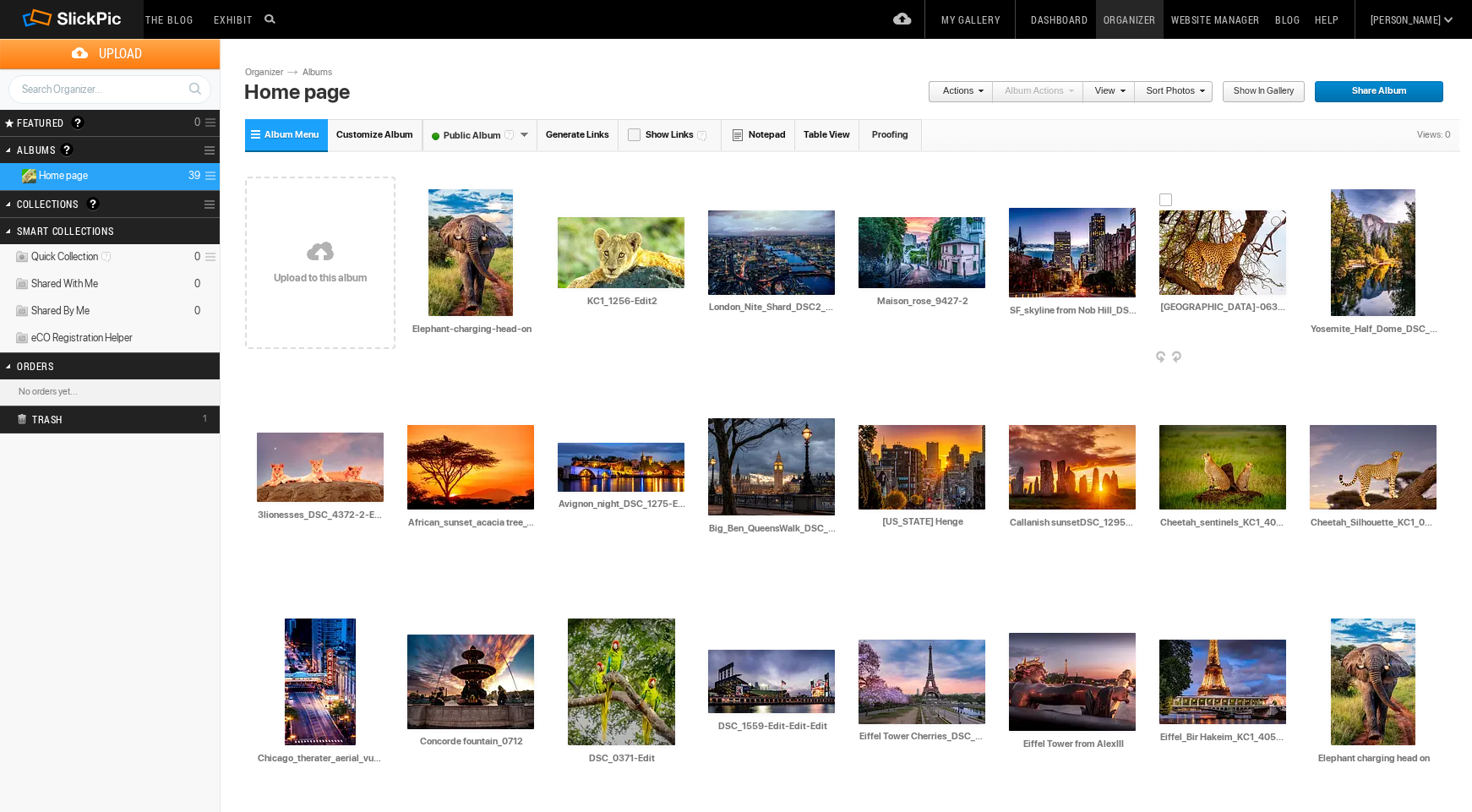
click at [1166, 200] on div at bounding box center [1165, 200] width 14 height 14
click at [963, 92] on link "Actions" at bounding box center [956, 92] width 56 height 22
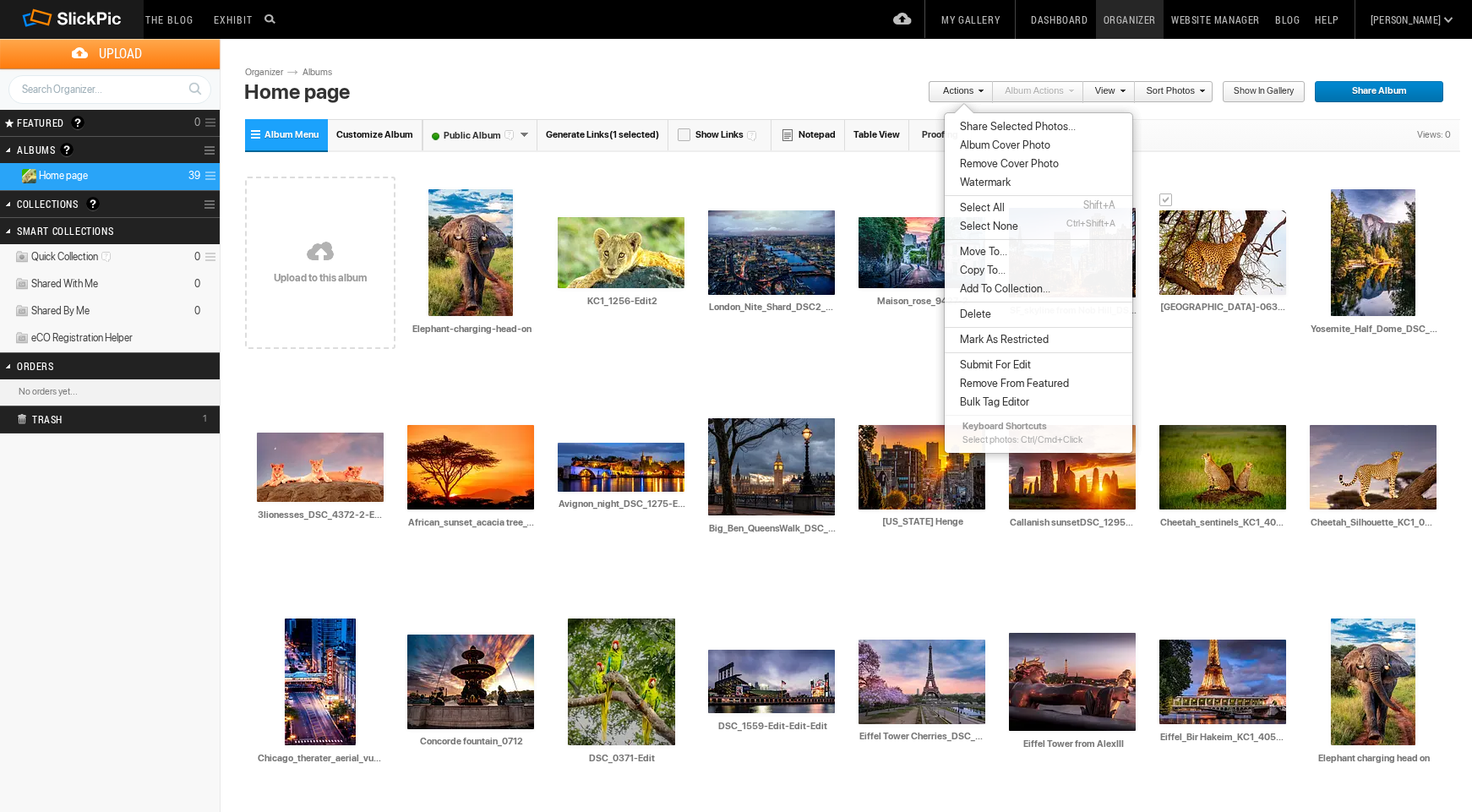
click at [1004, 313] on li "Delete" at bounding box center [1038, 314] width 188 height 18
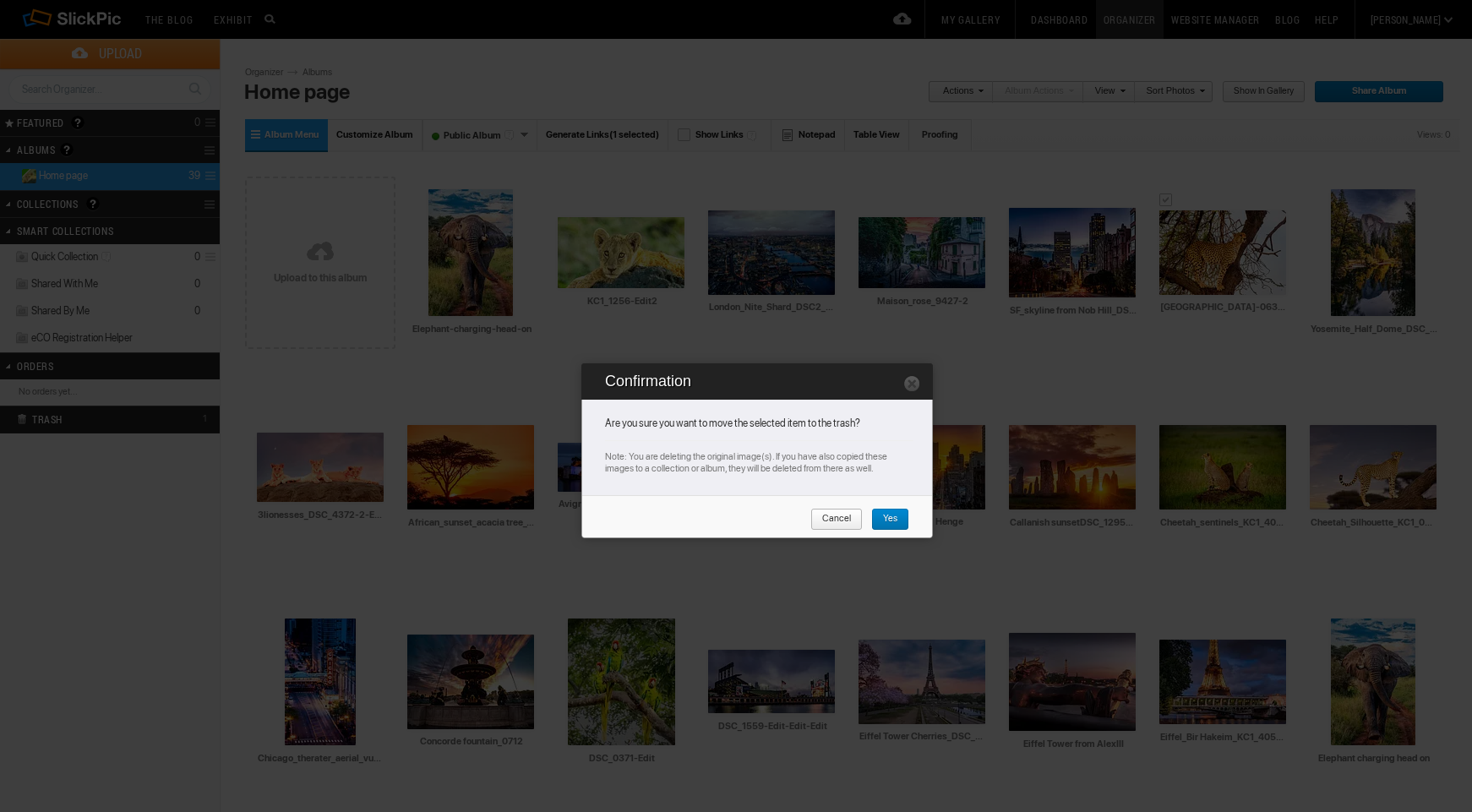
click at [888, 514] on span "Yes" at bounding box center [884, 520] width 27 height 22
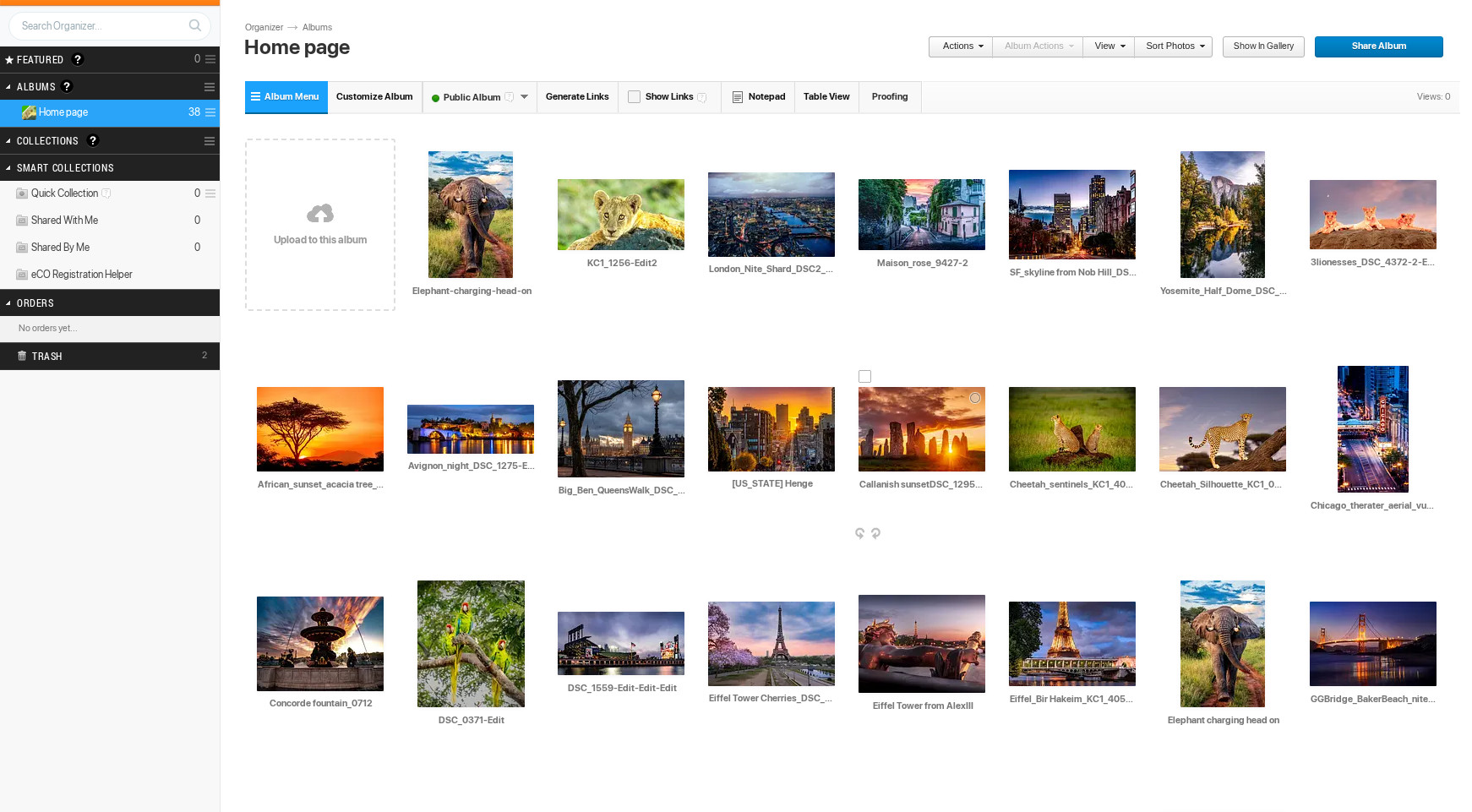
scroll to position [62, 0]
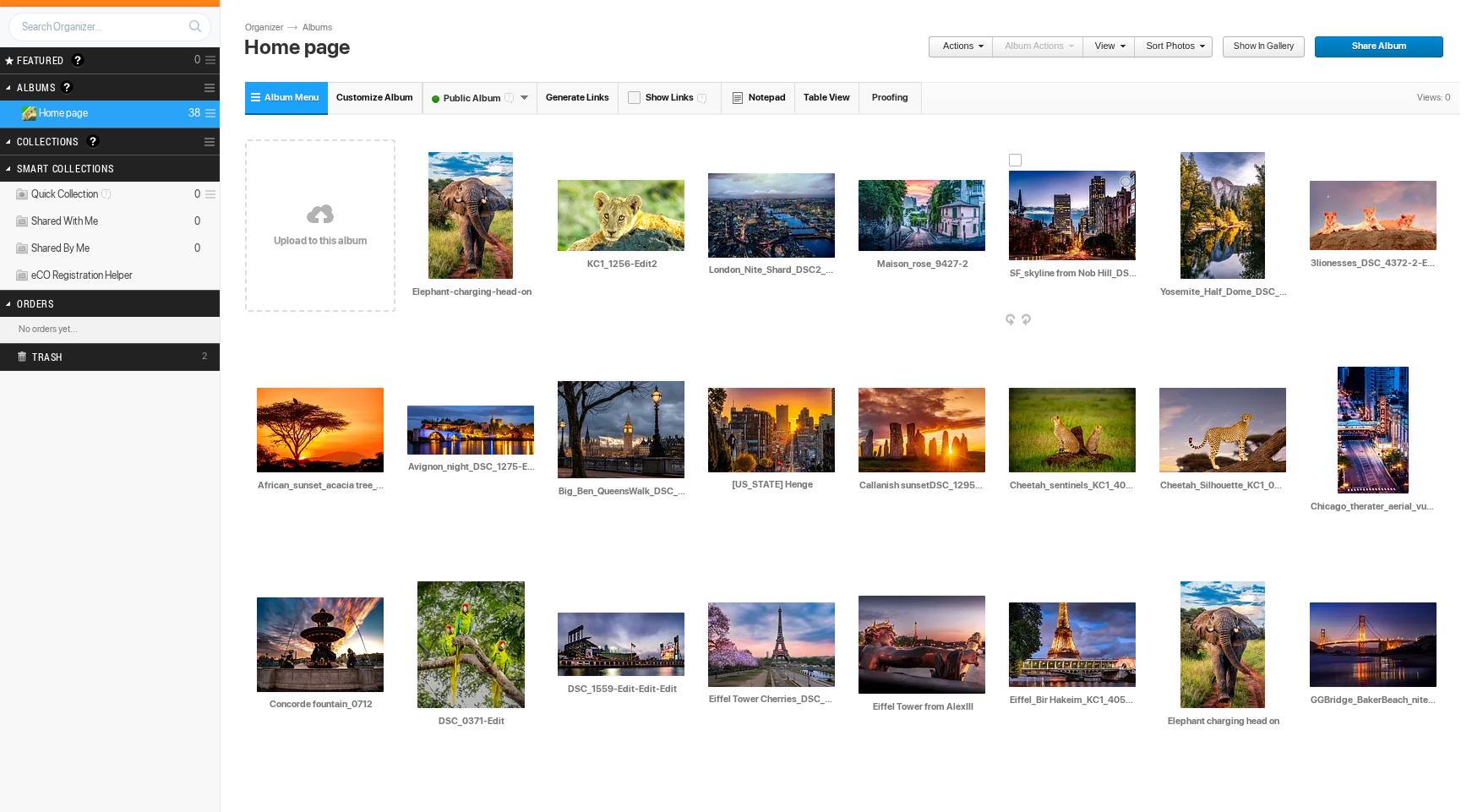
click at [1088, 218] on img at bounding box center [1072, 215] width 126 height 90
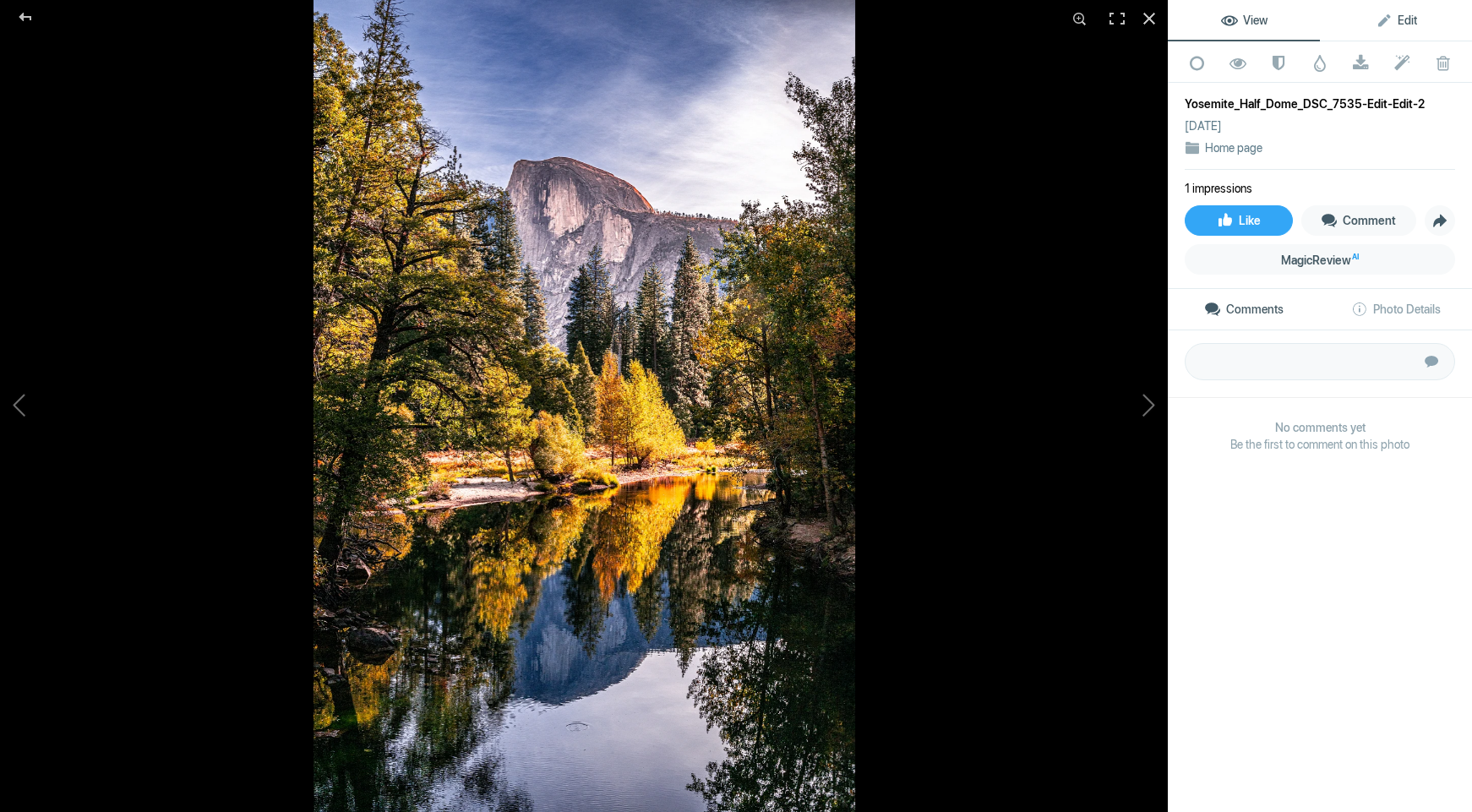
click at [1379, 23] on span "Edit" at bounding box center [1396, 20] width 41 height 14
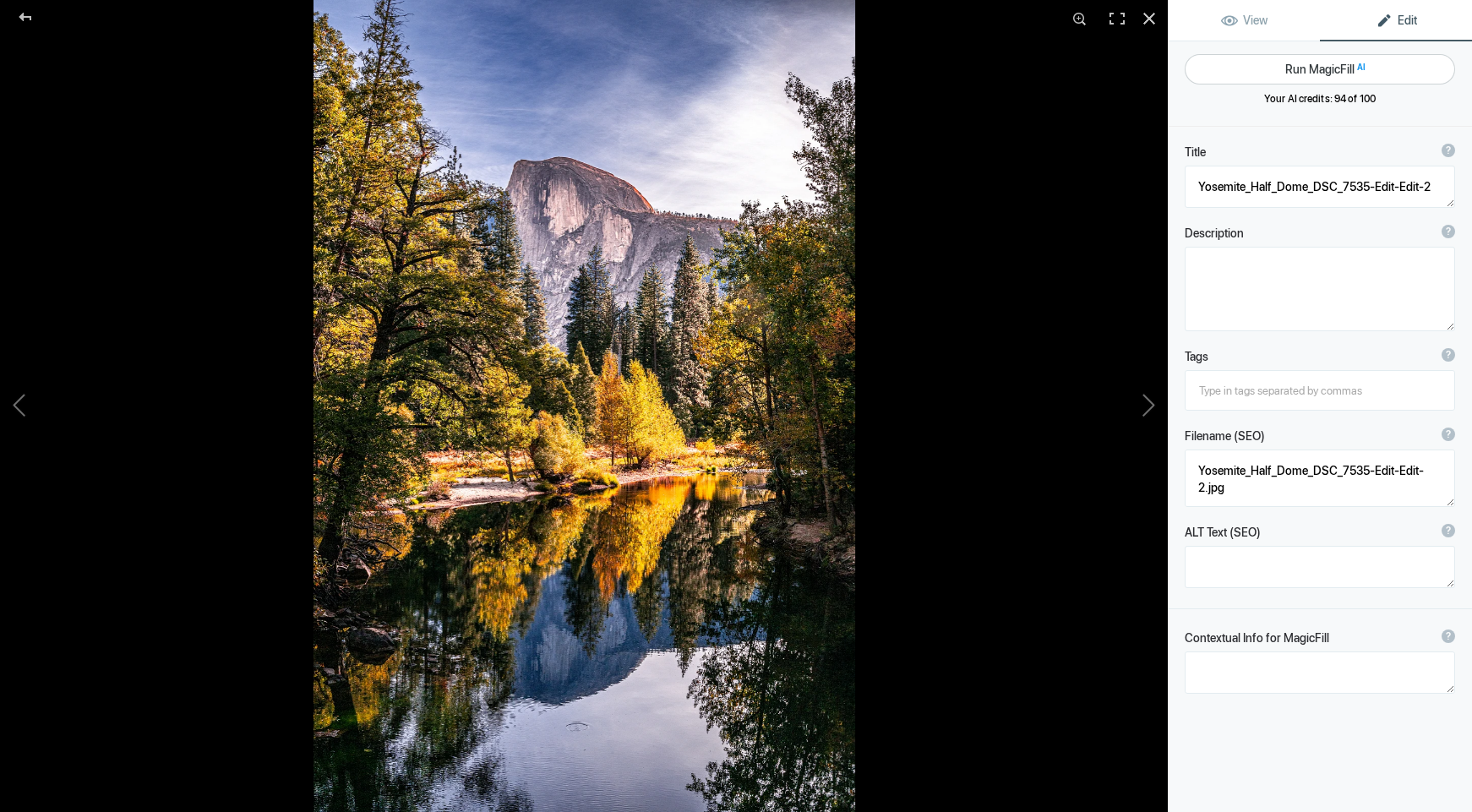
click at [1316, 69] on button "Run MagicFill AI" at bounding box center [1319, 69] width 270 height 30
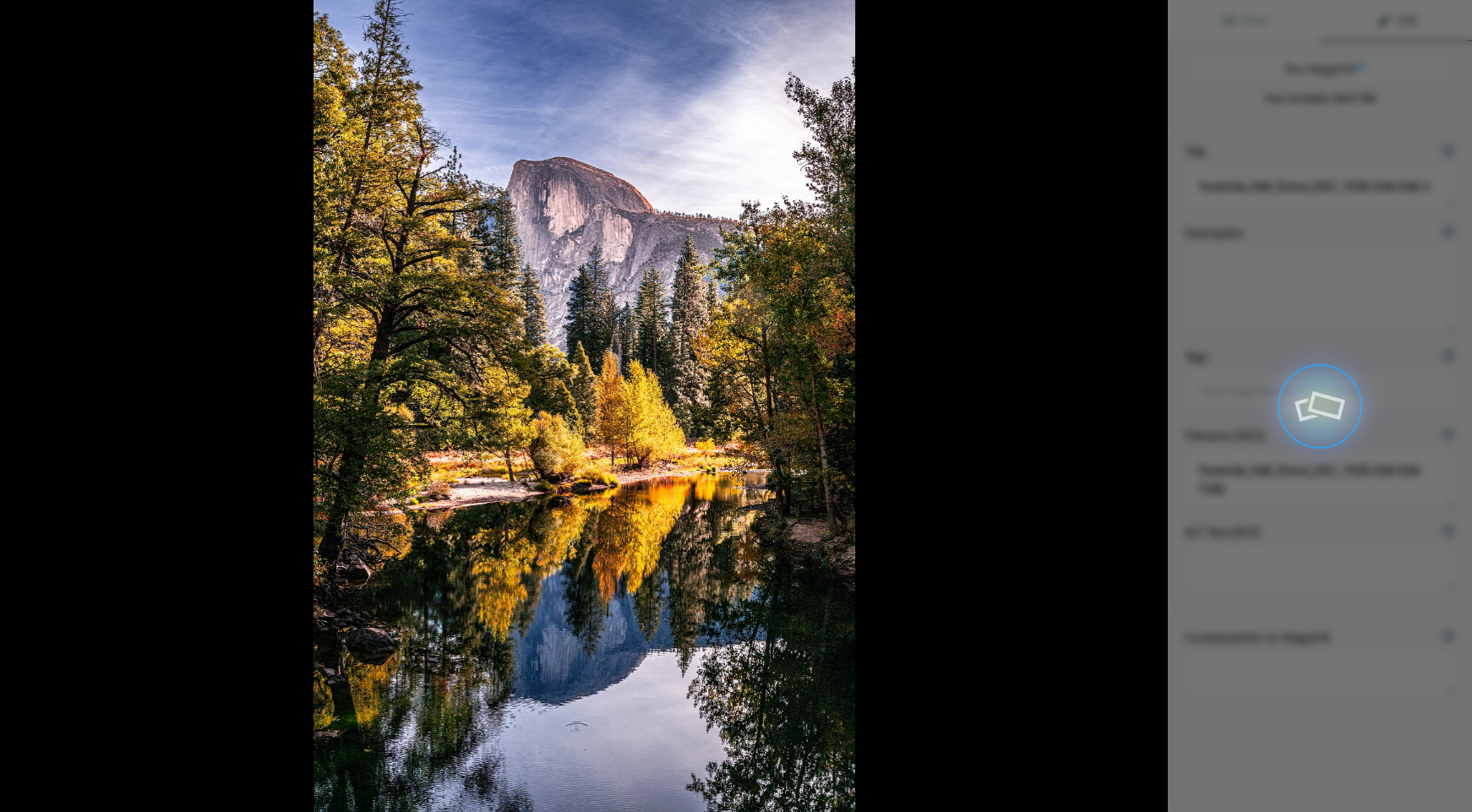
type textarea "Stunning Reflection of Half Dome in Yosemite National Park"
type textarea "Experience the breathtaking beauty of Yosemite National Park with this captivat…"
type textarea "yosemite-half-dome-reflection.jpg"
type textarea "A stunning view of Half Dome in Yosemite National Park, reflecting in a calm ri…"
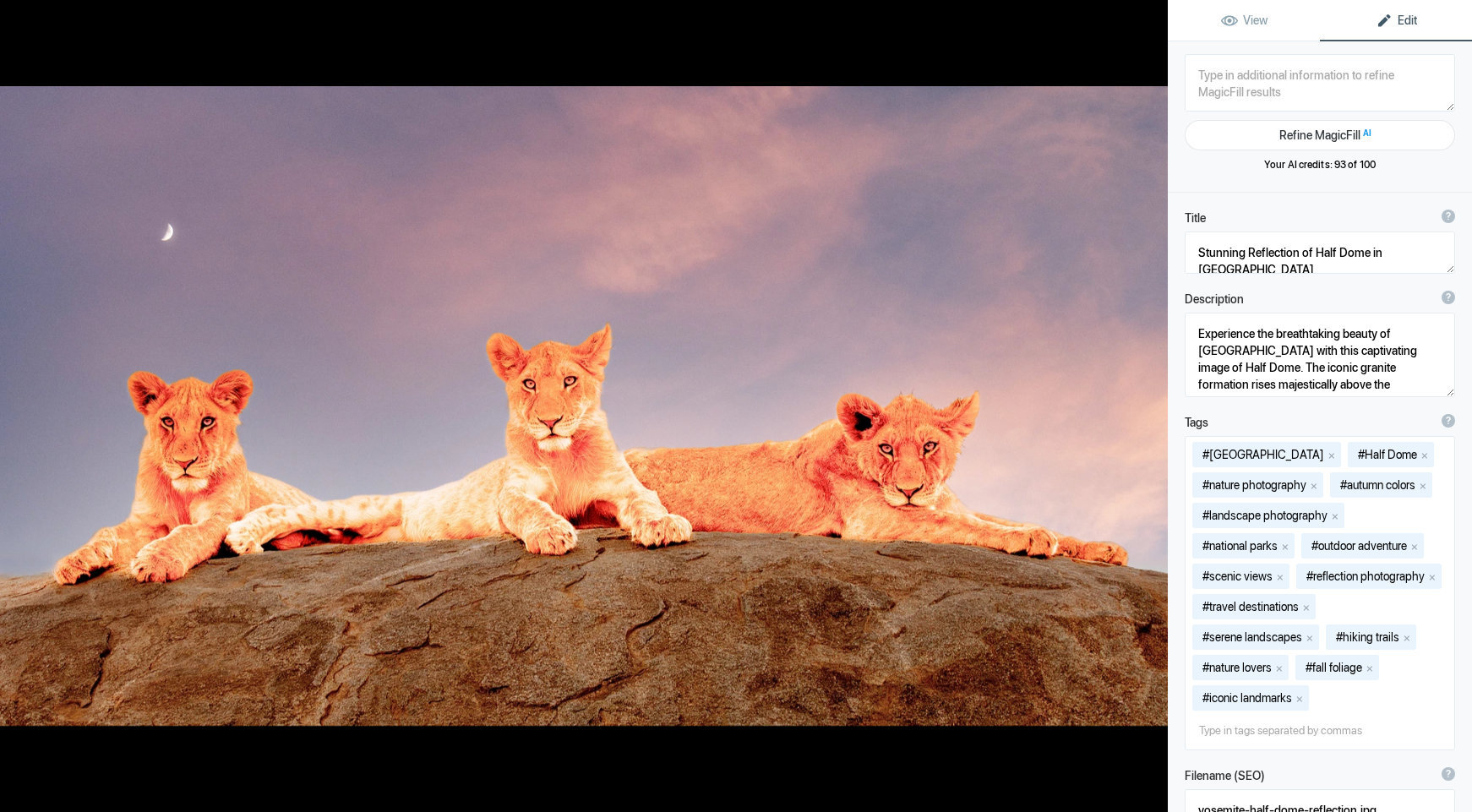
type textarea "3lionesses_DSC_4372-2-Enhanced-NR-Edit-2-Edit-Edit-Edit"
type textarea "3lionesses_DSC_4372-2-Enhanced-NR-Edit-2-Edit-Edit-Edit.jpg"
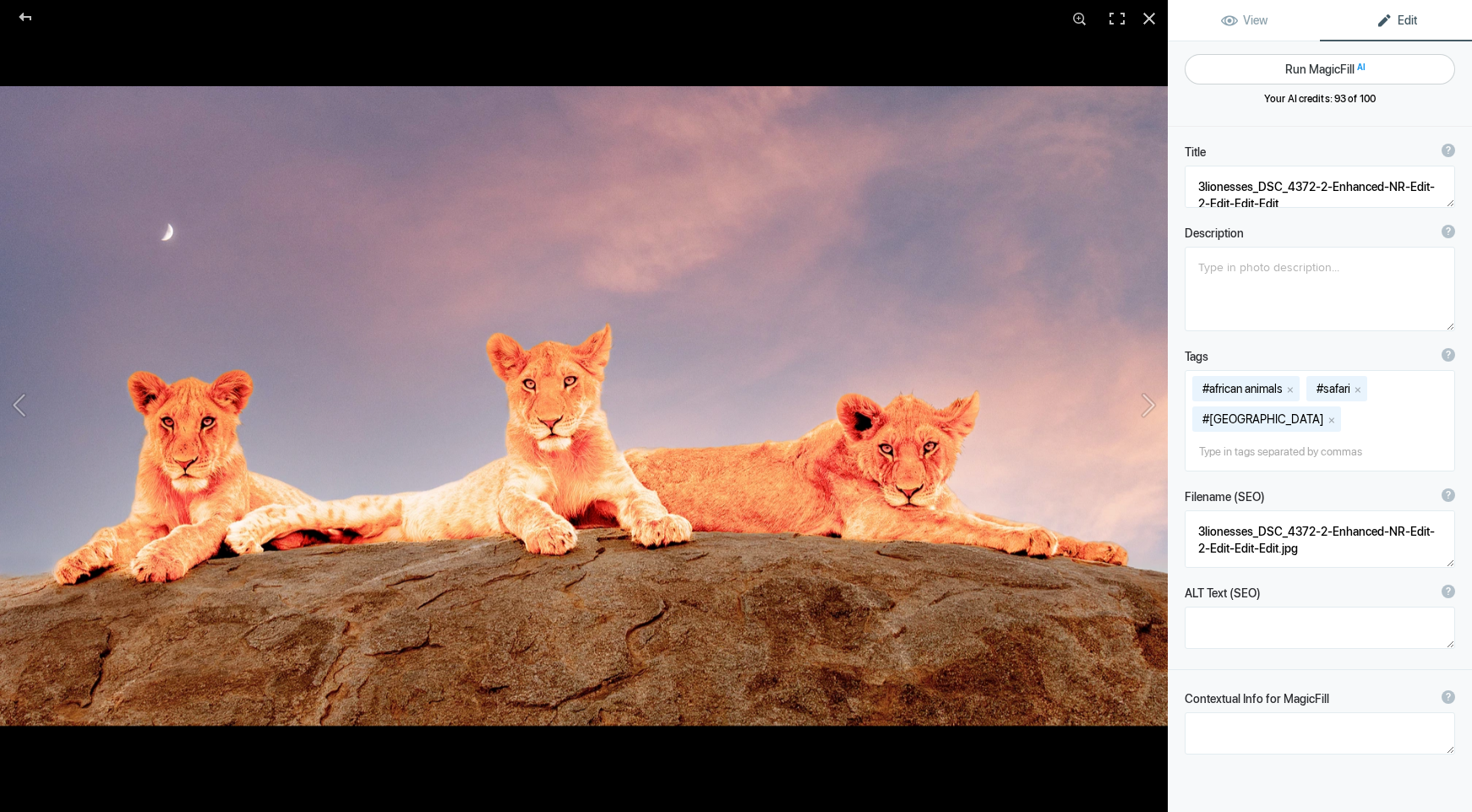
click at [1313, 71] on button "Run MagicFill AI" at bounding box center [1319, 69] width 270 height 30
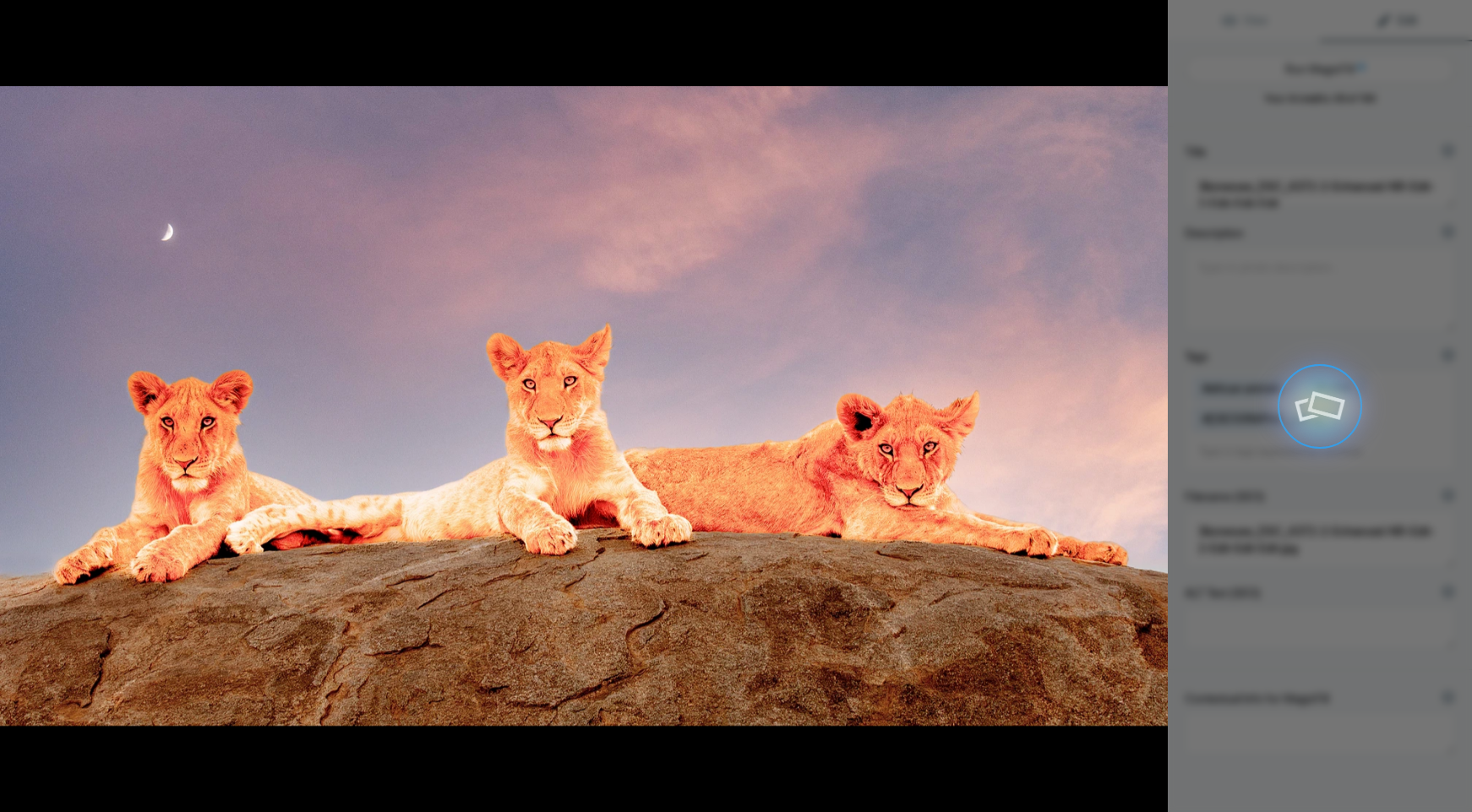
type textarea "Majestic Lionesses Resting on a Rock at Sunset"
type textarea "This stunning photograph captures three lionesses lounging gracefully on a rock…"
type textarea "majestic-lionesses-resting-sunset.jpg"
type textarea "Three lionesses resting on a rocky surface against a colorful sunset sky, showc…"
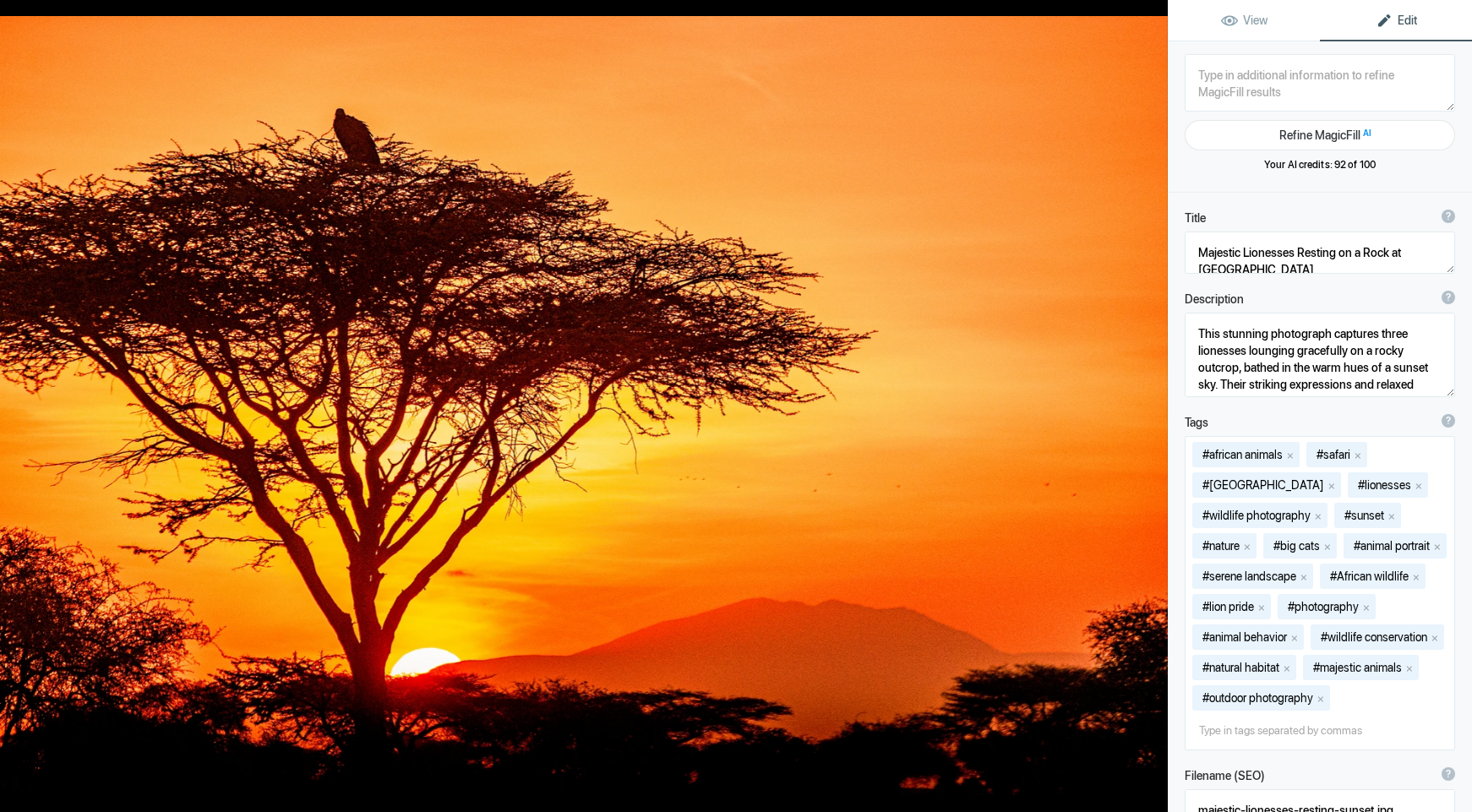
type textarea "African_sunset_acacia tree_Tanzania2016-0816-Edit copy"
type textarea "African_sunset_acacia_tree_Tanzania2016-0816-Edit_copy.jpg"
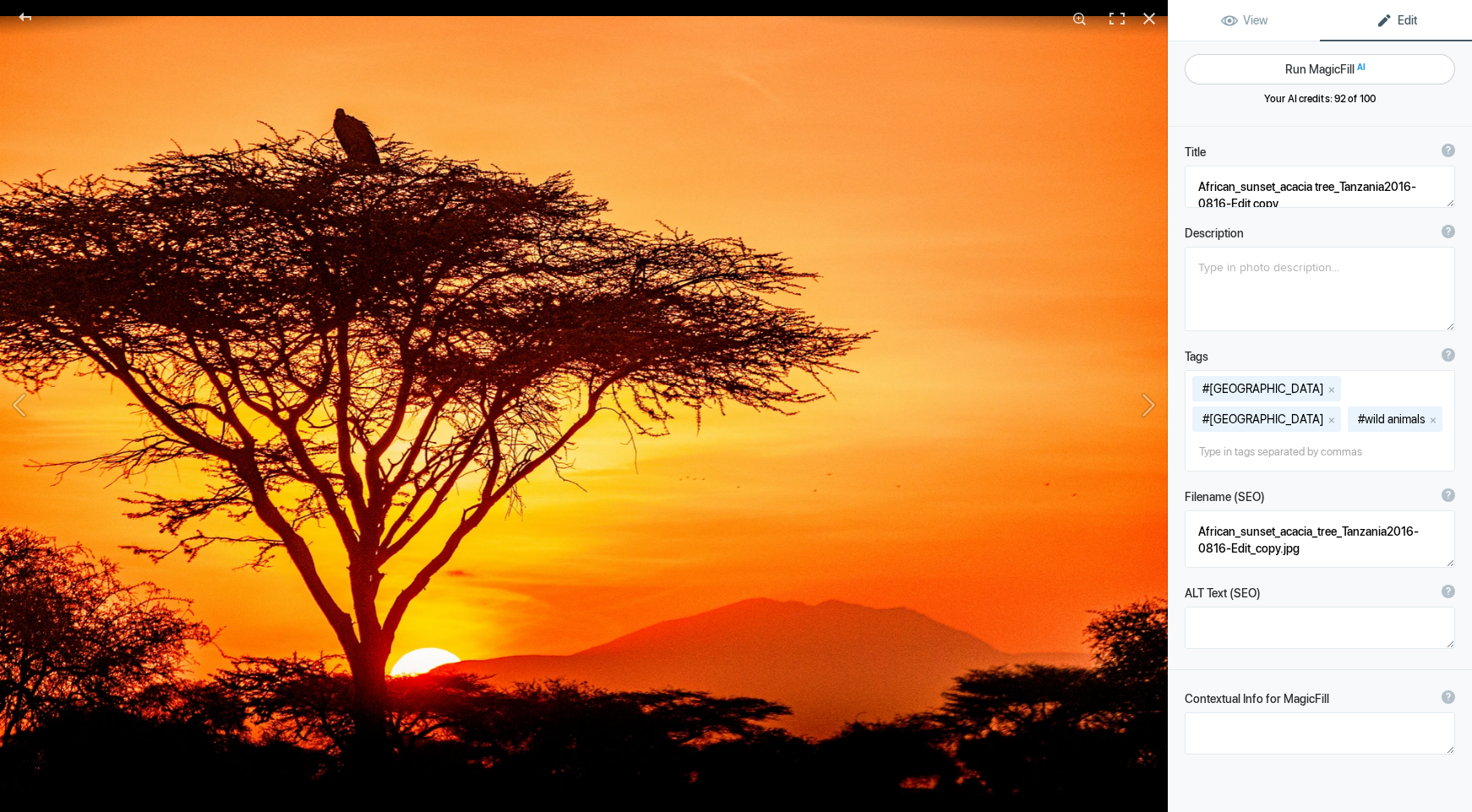
click at [1304, 71] on button "Run MagicFill AI" at bounding box center [1319, 69] width 270 height 30
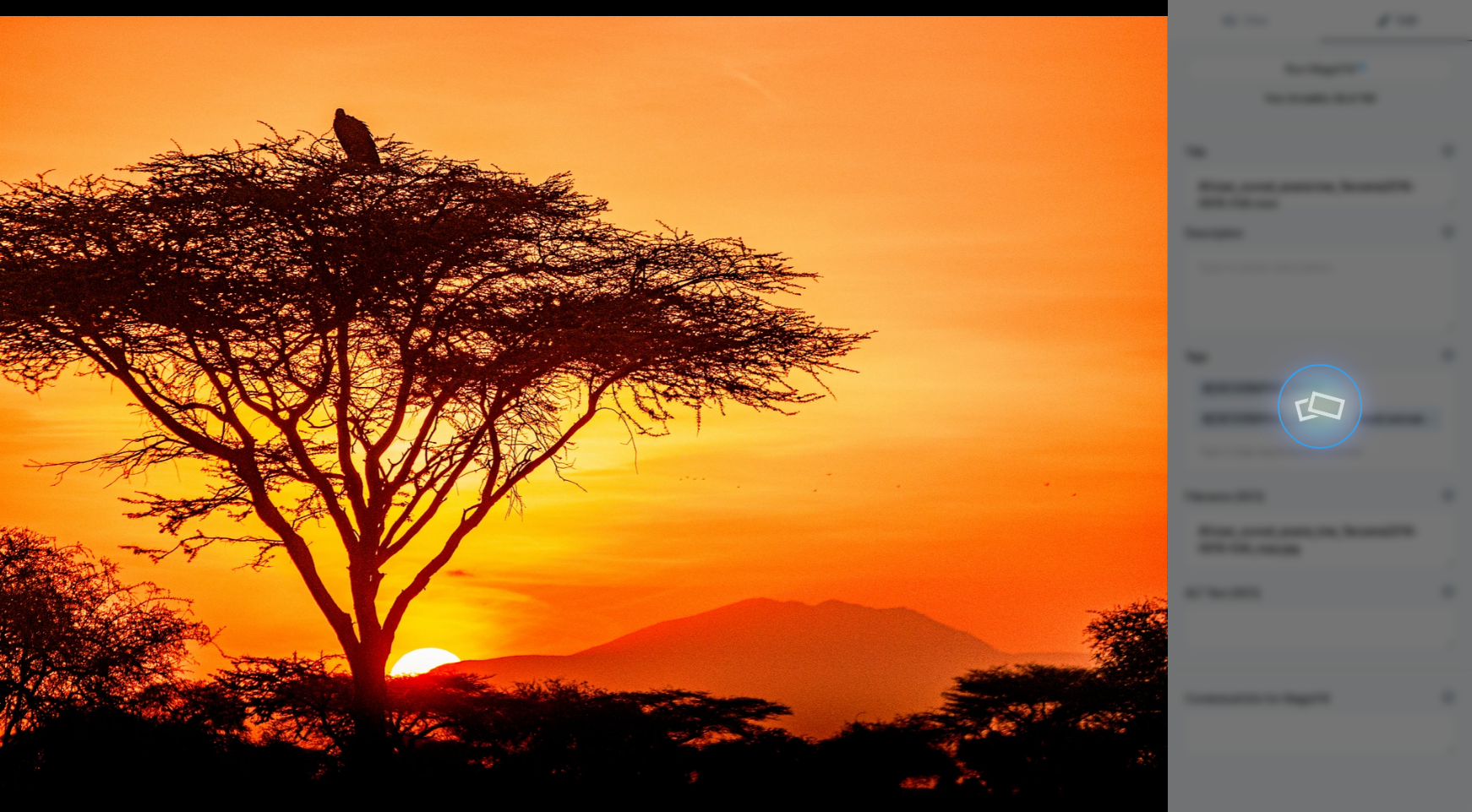
type textarea "Stunning African Sunset Over Acacia Tree in Tanzania"
type textarea "Experience the breathtaking beauty of an African sunset captured in Tanzania, w…"
type textarea "african-sunset-acacia-tree-tanzania.jpg"
type textarea "A stunning African sunset with an acacia tree silhouetted against a vibrant ora…"
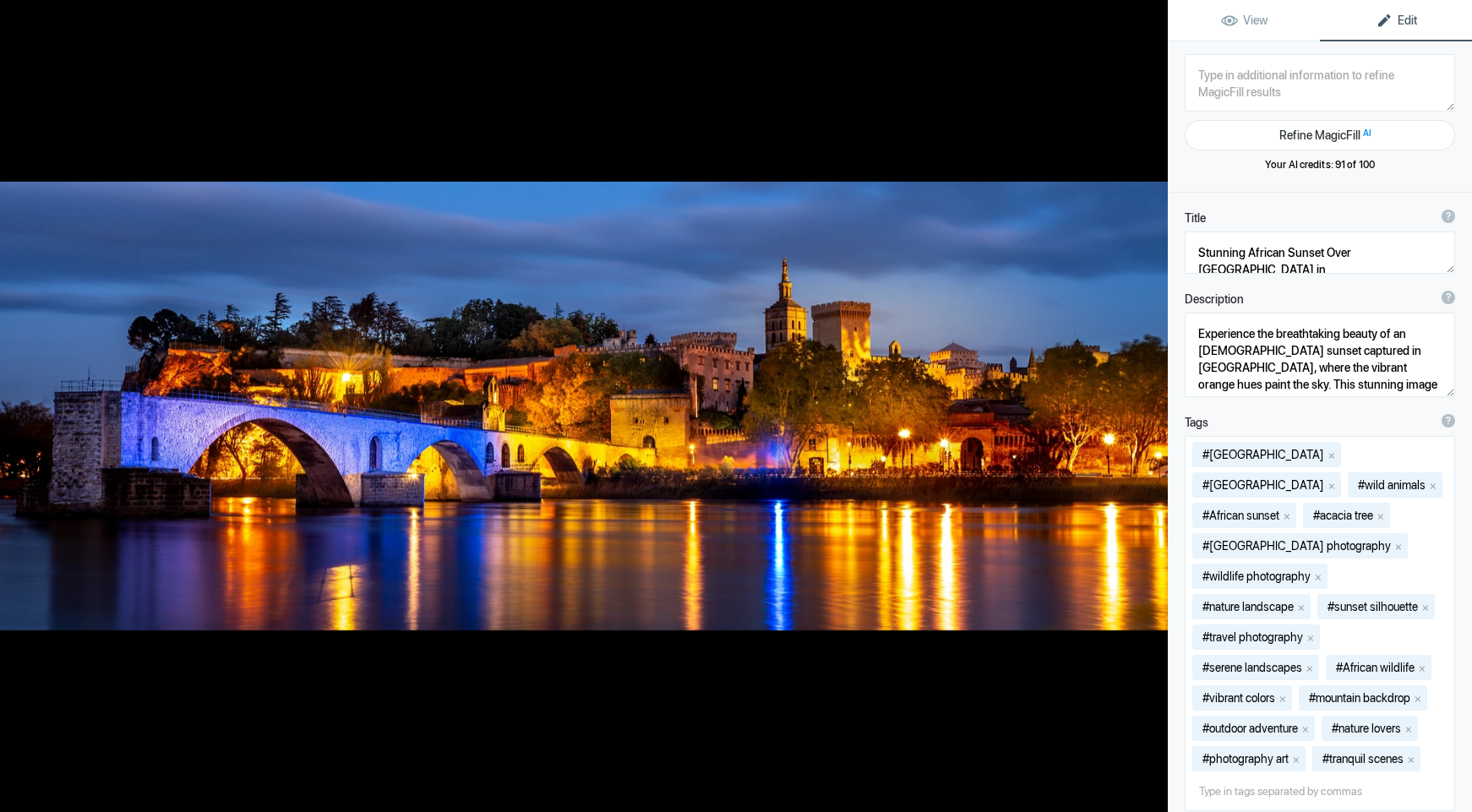
type textarea "Avignon_night_DSC_1275-Edit-2-Edit"
type textarea "Avignon_night_DSC_1275-Edit-2-Edit.jpg"
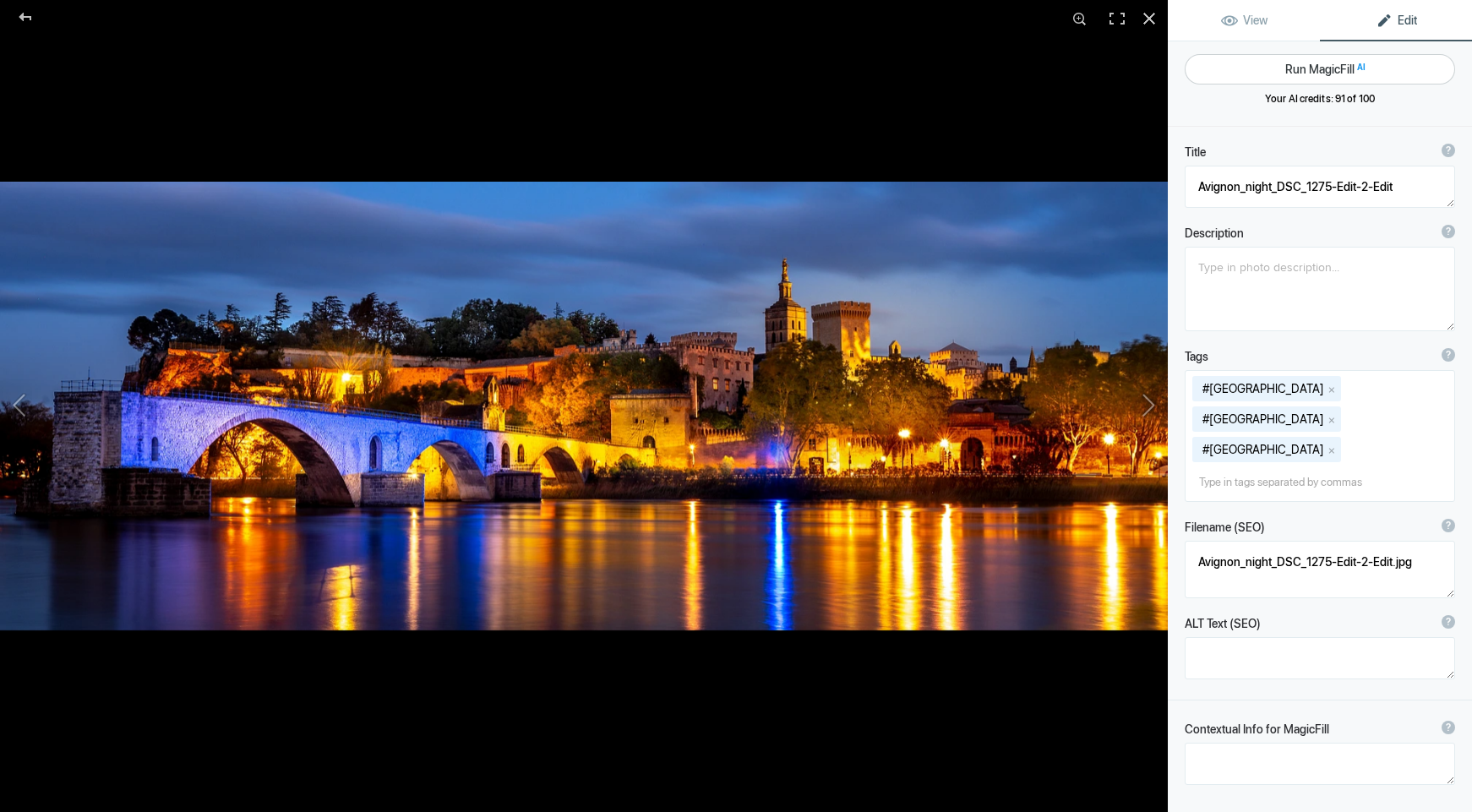
click at [1300, 67] on button "Run MagicFill AI" at bounding box center [1319, 69] width 270 height 30
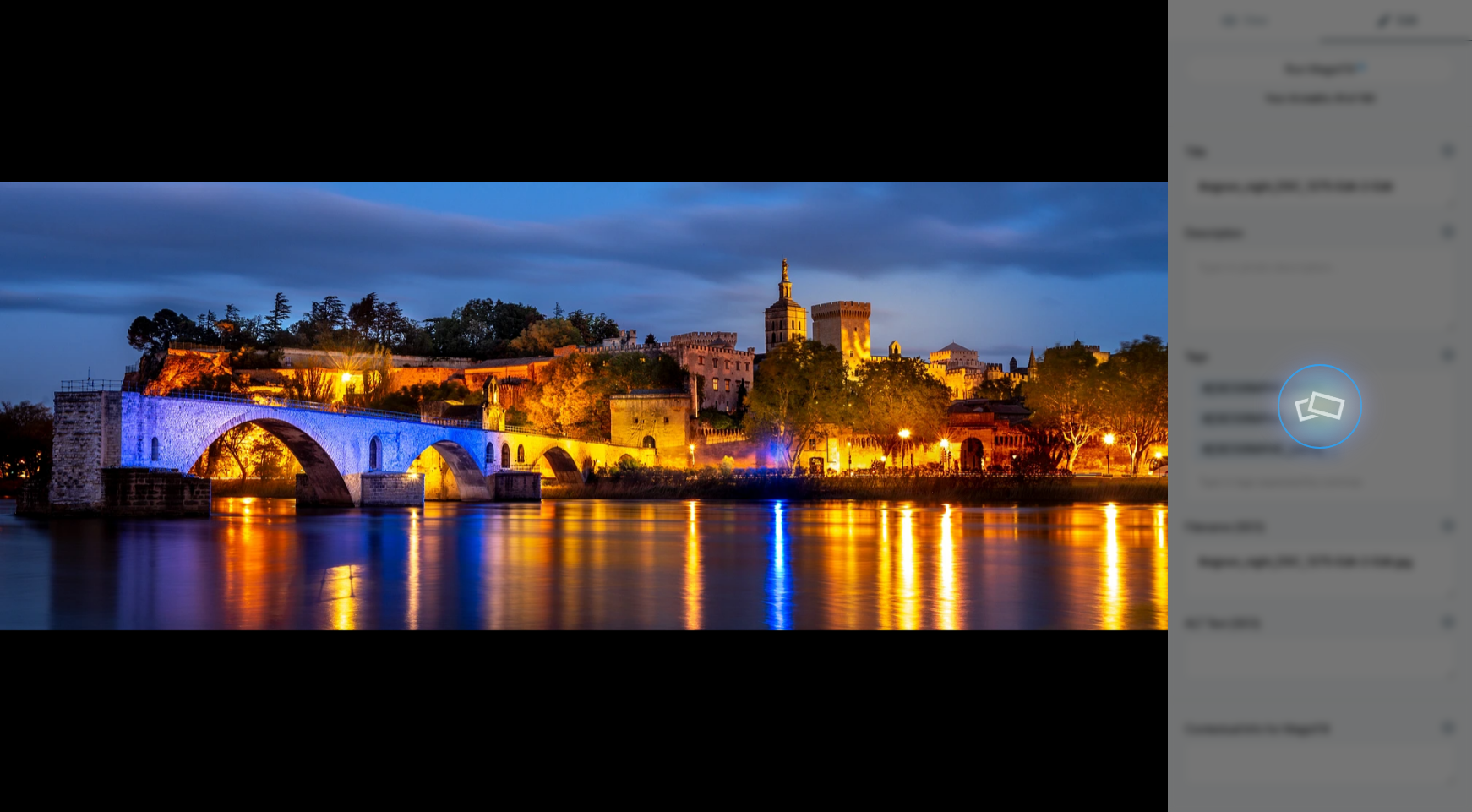
type textarea "Stunning Night View of [GEOGRAPHIC_DATA]'s Historic Bridge and Cityscape"
type textarea "Experience the enchanting beauty of Avignon at night, where the iconic Pont Sai…"
type textarea "avignon-night-view-bridge-cityscape.jpg"
type textarea "Night view of Avignon's historic bridge and cityscape, illuminated by warm ligh…"
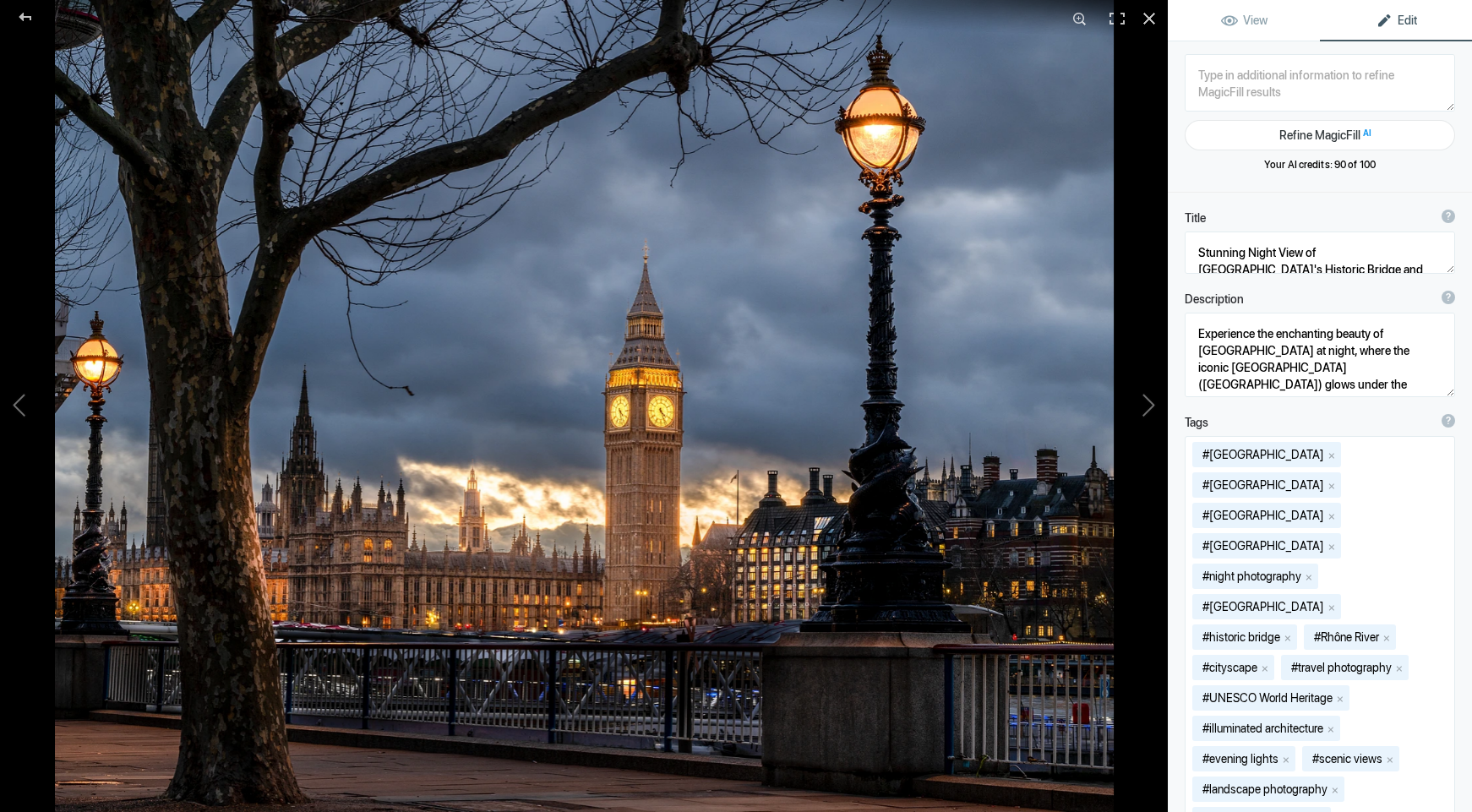
type textarea "Big_Ben_QueensWalk_DSC_1989-Edit-2"
type textarea "Big_Ben_QueensWalk_DSC_1989-Edit-2.jpg"
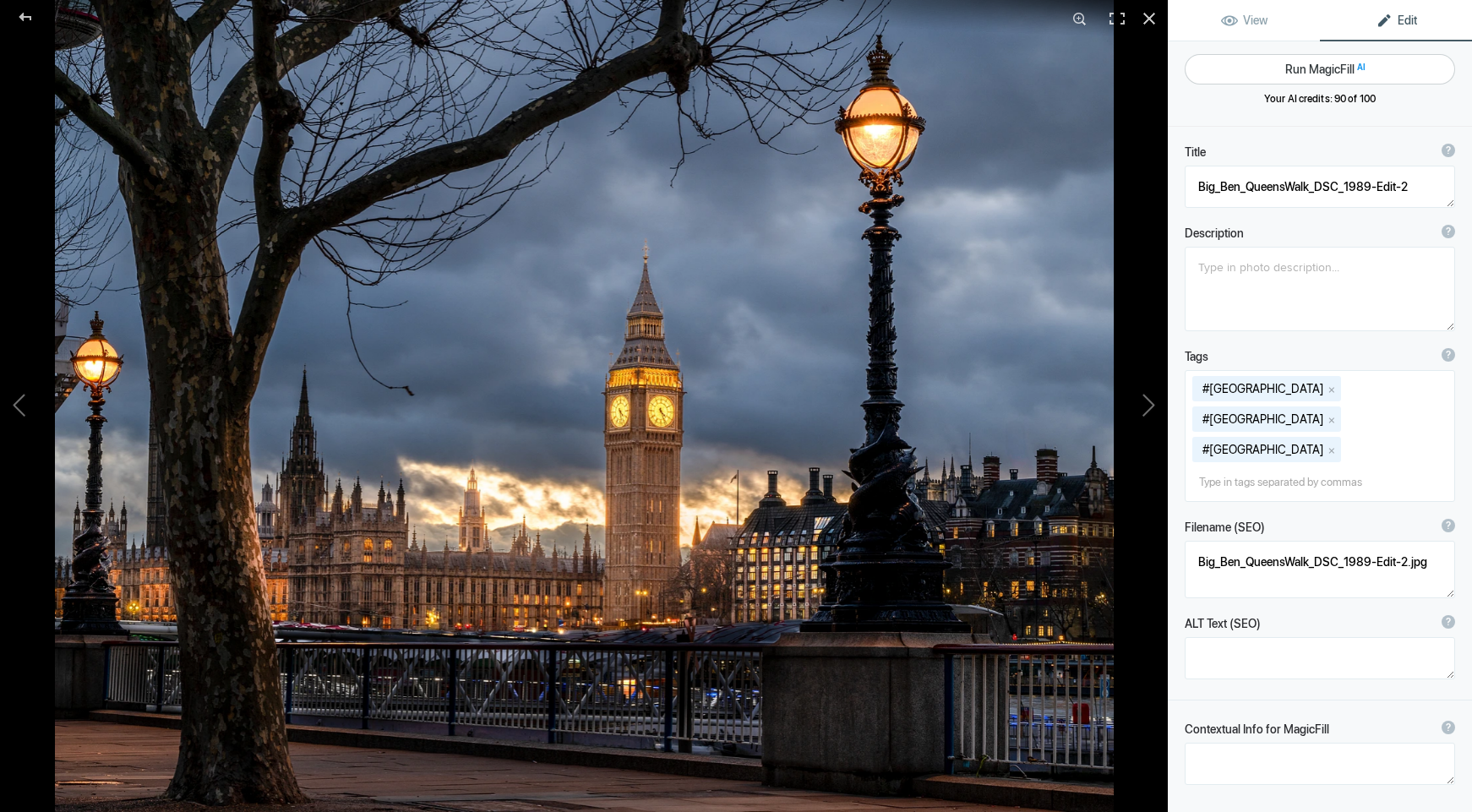
click at [1315, 66] on button "Run MagicFill AI" at bounding box center [1319, 69] width 270 height 30
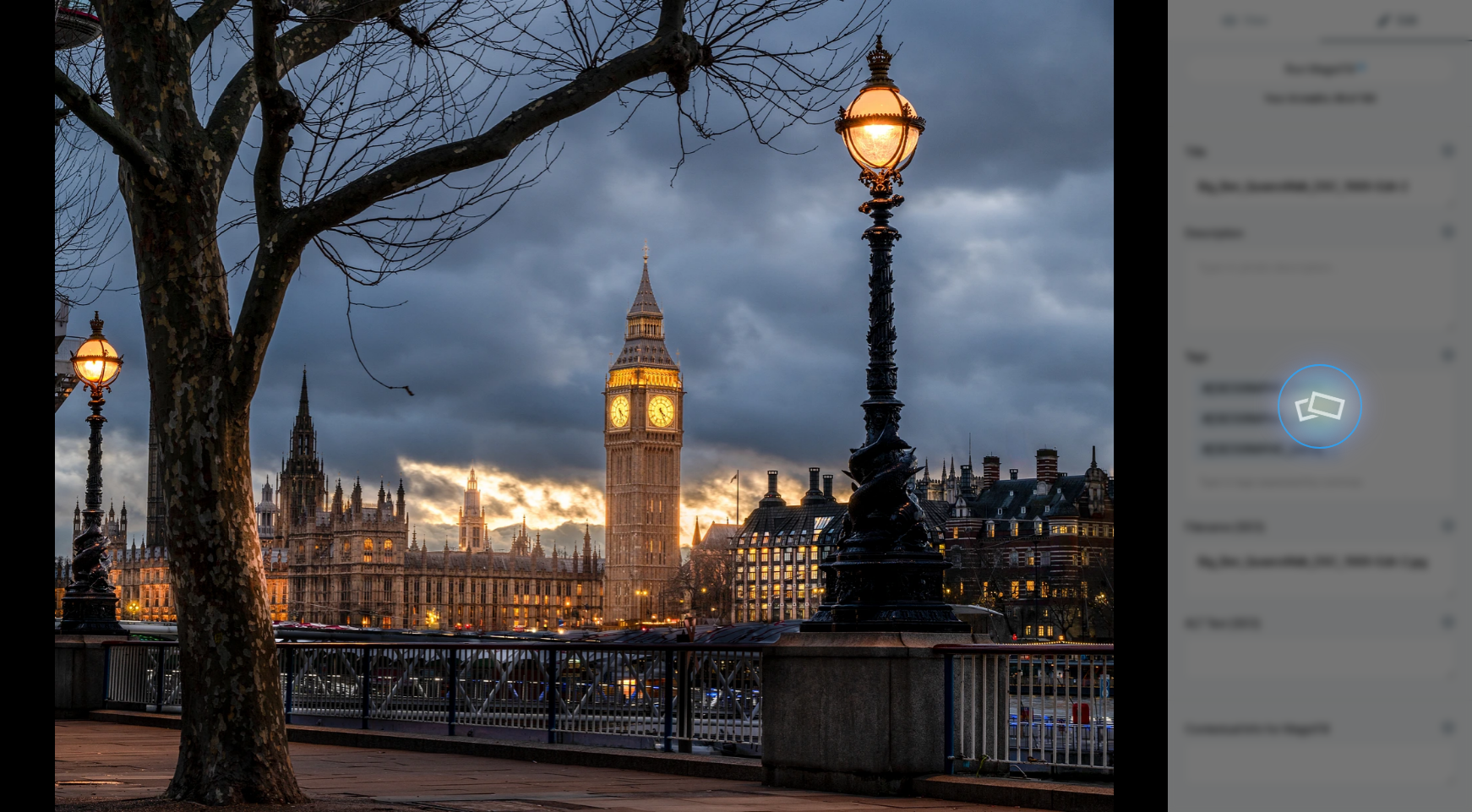
type textarea "Stunning View of Big Ben at Dusk from [GEOGRAPHIC_DATA]"
type textarea "Experience the breathtaking beauty of Big Ben as the sun sets behind the iconic…"
type textarea "big-ben-queens-walk-dusk.jpg"
type textarea "A scenic view of Big Ben at dusk from Queen's Walk, featuring dramatic clouds a…"
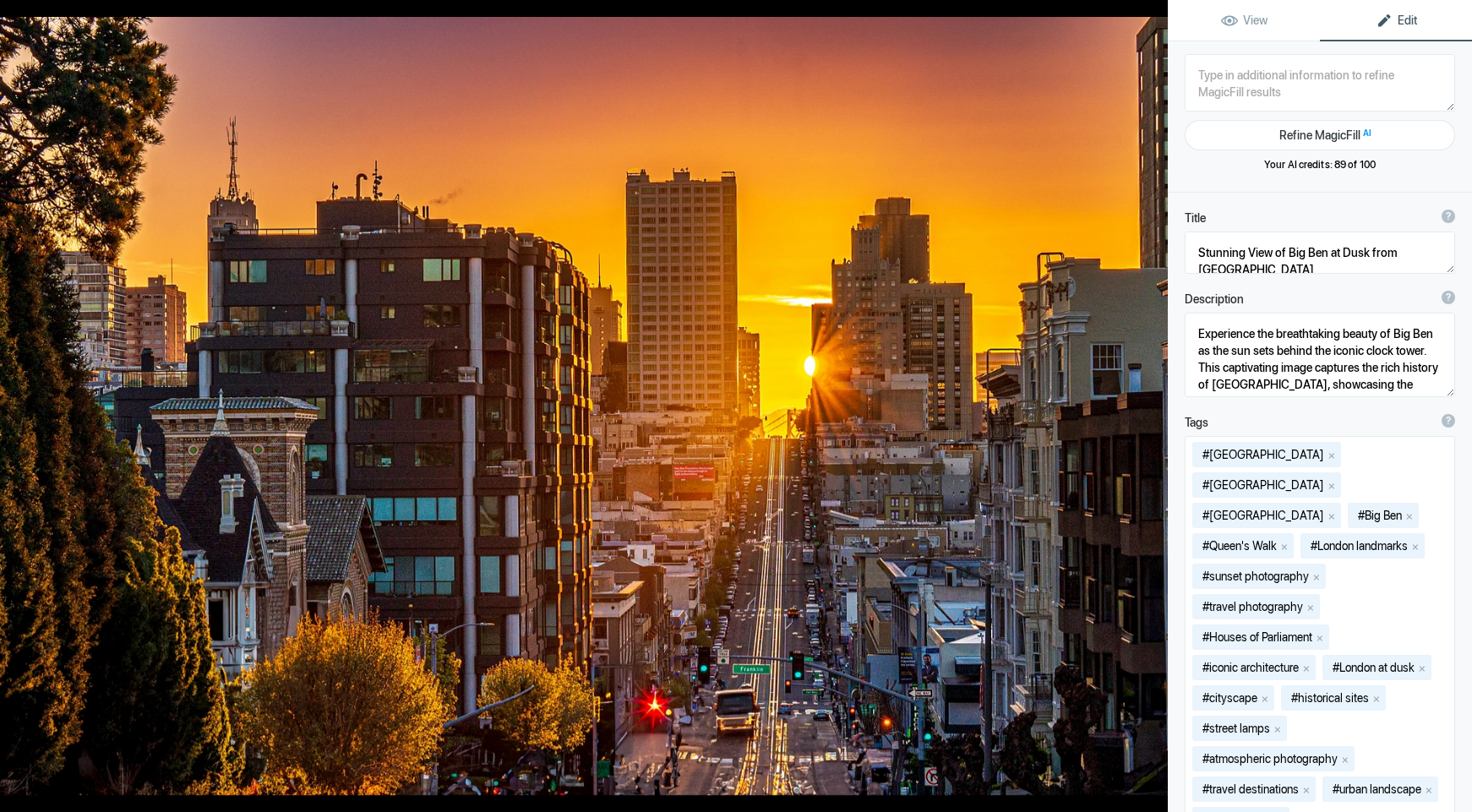
type textarea "California Henge"
type textarea "California_Henge.jpg"
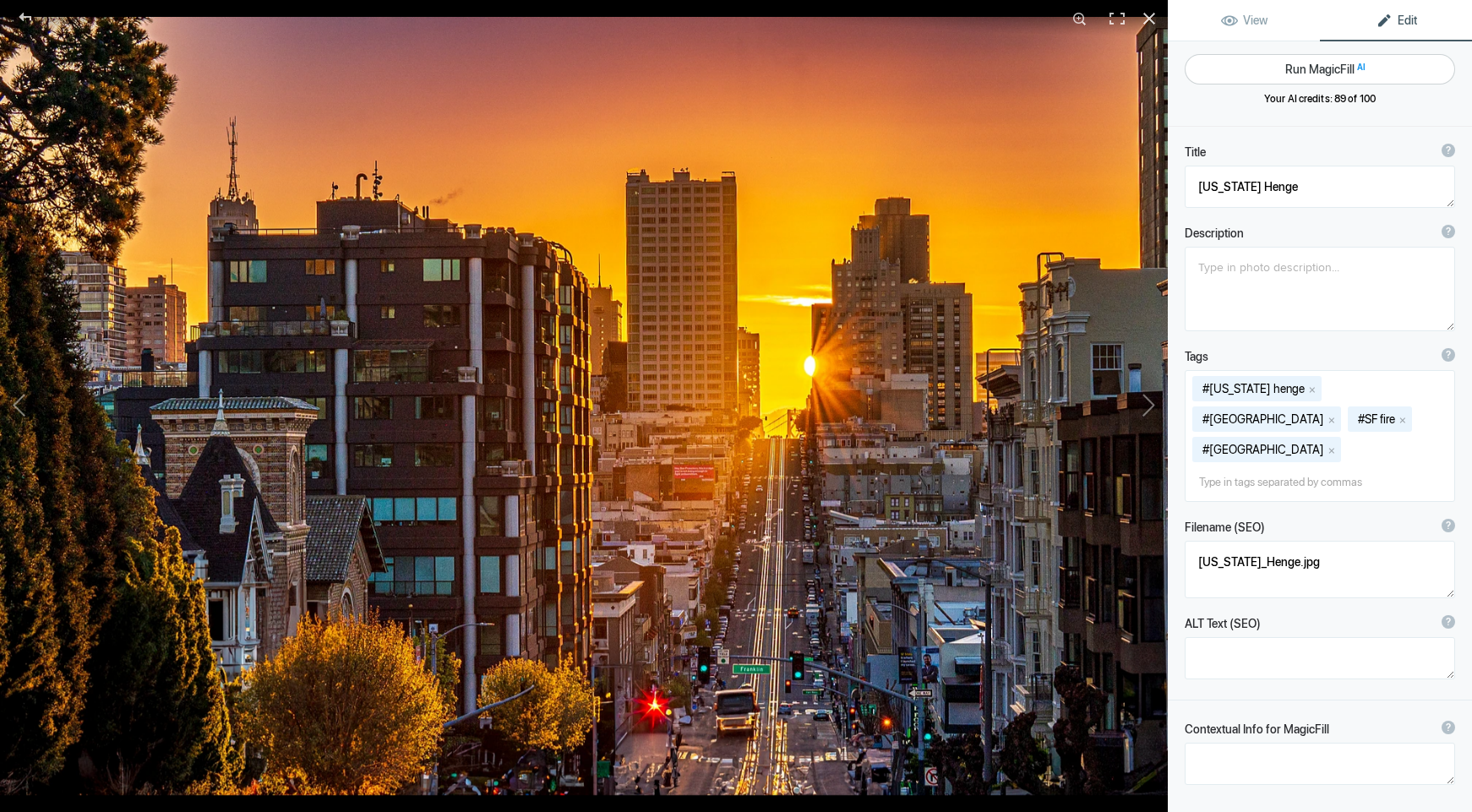
click at [1300, 70] on button "Run MagicFill AI" at bounding box center [1319, 69] width 270 height 30
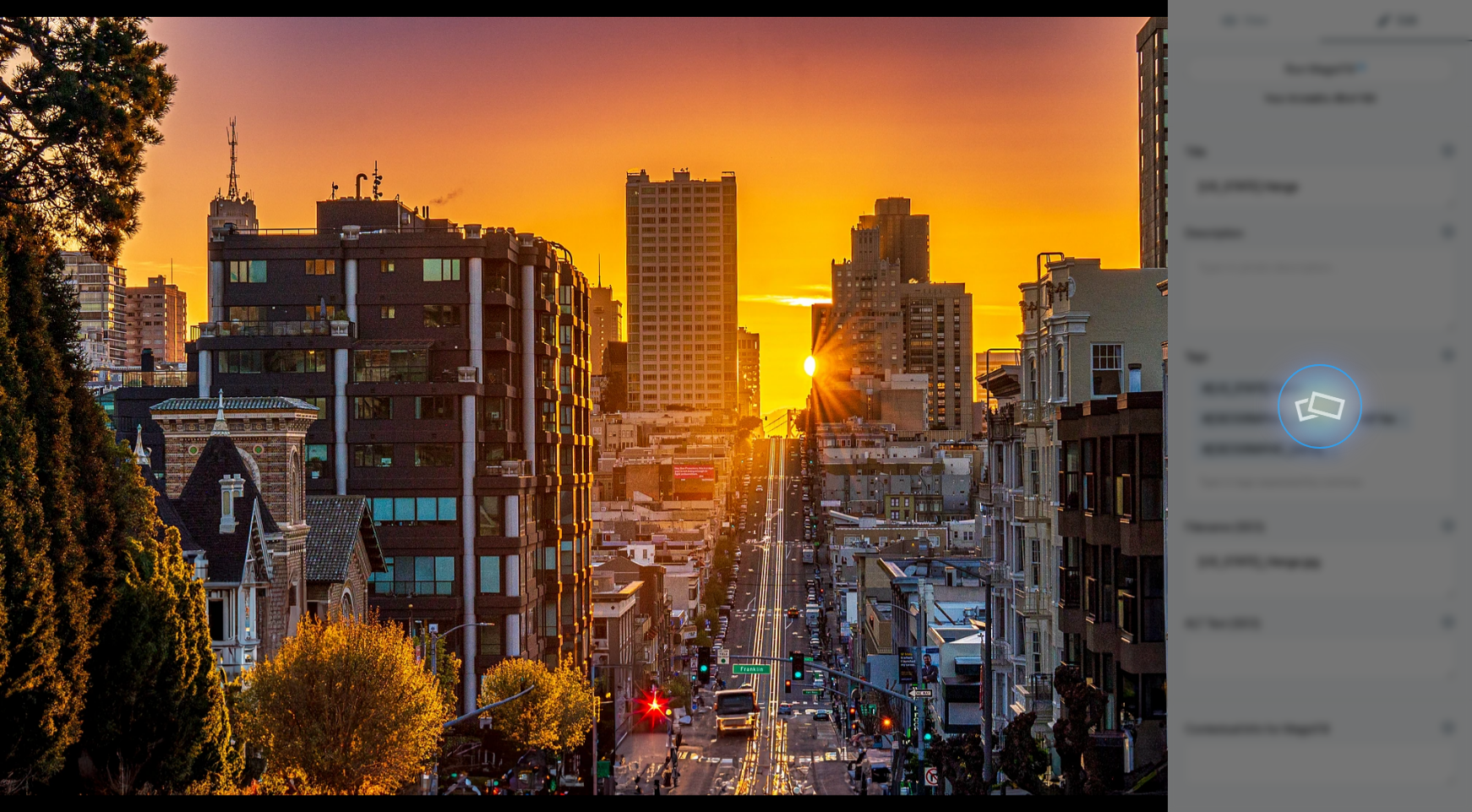
type textarea "[US_STATE] Henge: Sunset Over [GEOGRAPHIC_DATA]'s Urban Landscape"
type textarea "Experience the breathtaking beauty of California Henge, where the sun sets perf…"
type textarea "california-henge-sunset-san-francisco.jpg"
type textarea "A stunning sunset view of San Francisco, showcasing the sun setting between tal…"
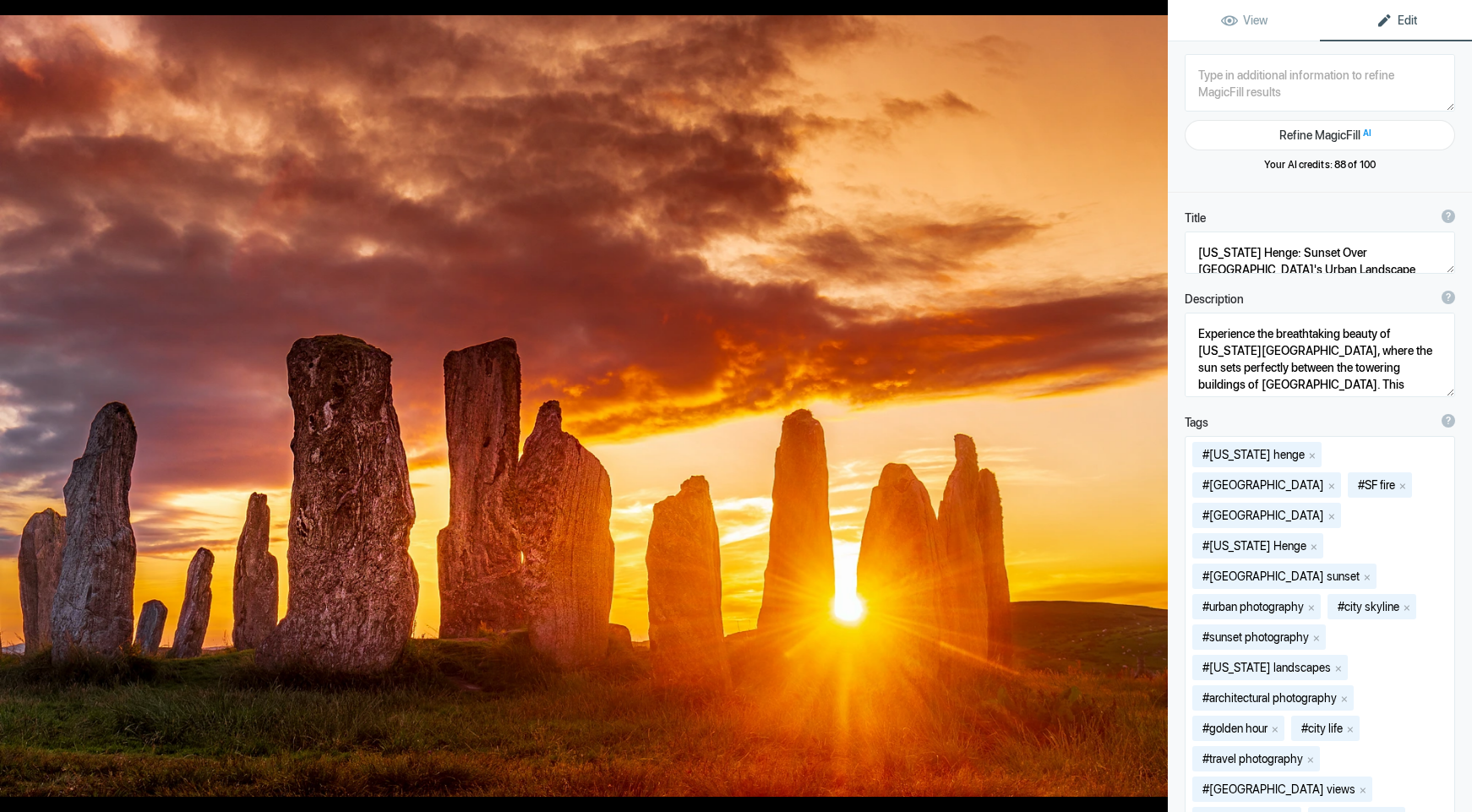
type textarea "Callanish sunsetDSC_1295-Edit"
type textarea "Callanish_sunsetDSC_1295-Edit.jpg"
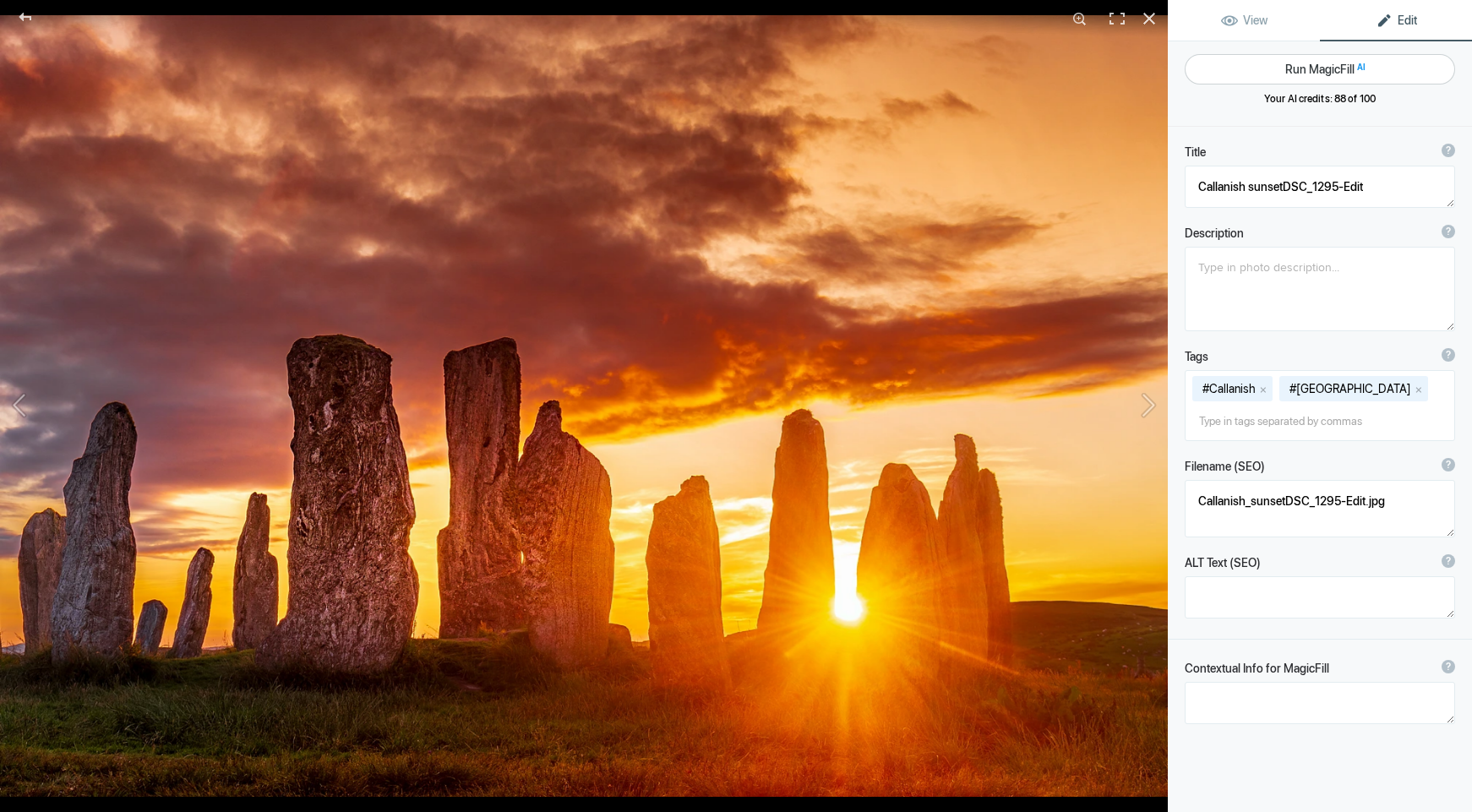
click at [1300, 70] on button "Run MagicFill AI" at bounding box center [1319, 69] width 270 height 30
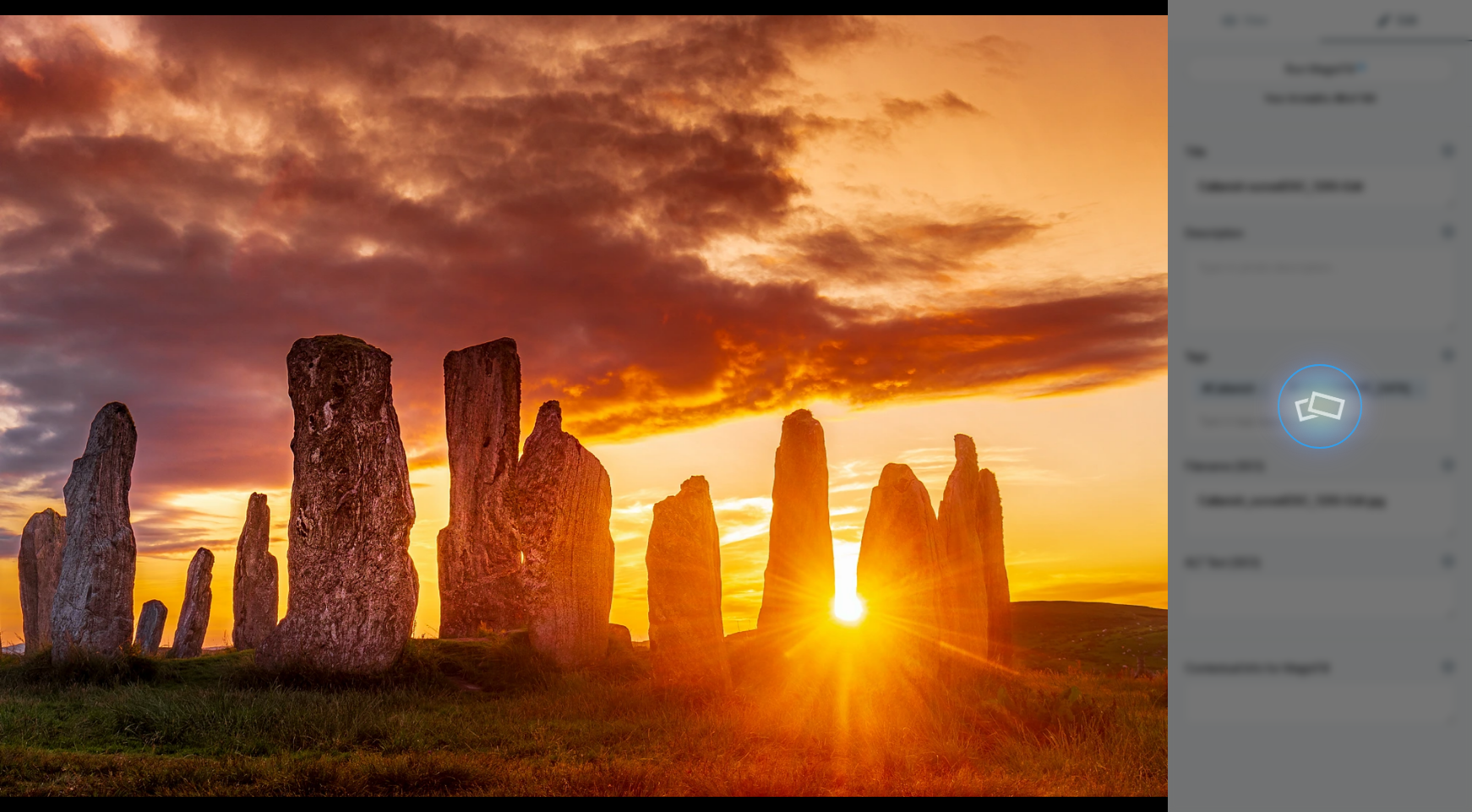
type textarea "Callanish Standing Stones at Sunset"
type textarea "Experience the breathtaking beauty of the Callanish Standing Stones as the sun …"
type textarea "callanish-standing-stones-sunset.jpg"
type textarea "Callanish Standing Stones silhouetted against a vibrant sunset on the Isle of L…"
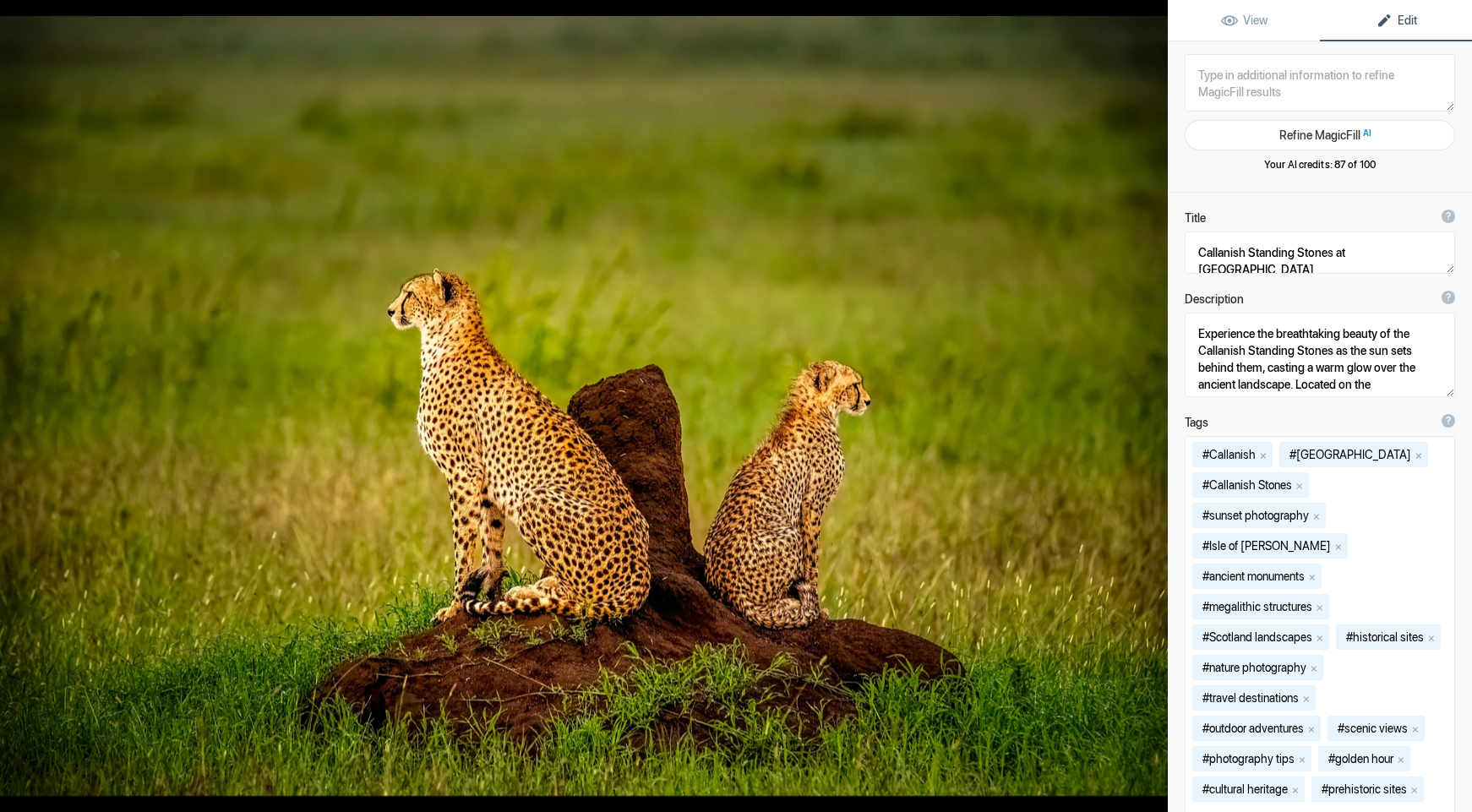
type textarea "Cheetah_sentinels_KC1_4055-Edit-Edit-Edit-Edit"
type textarea "Cheetah_sentinels_KC1_4055-Edit-Edit-Edit-Edit.jpg"
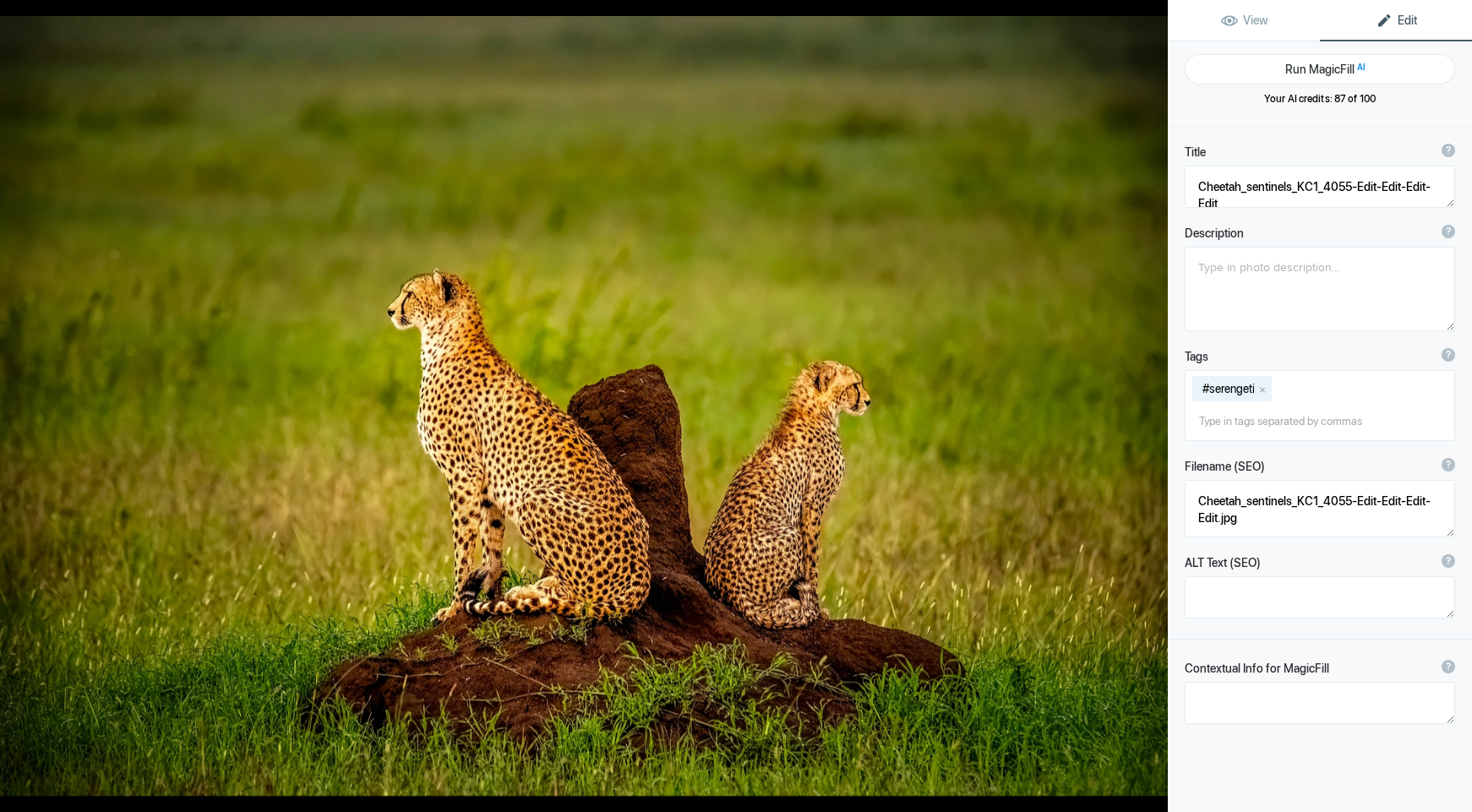
click at [1300, 70] on button "Run MagicFill AI" at bounding box center [1319, 69] width 270 height 30
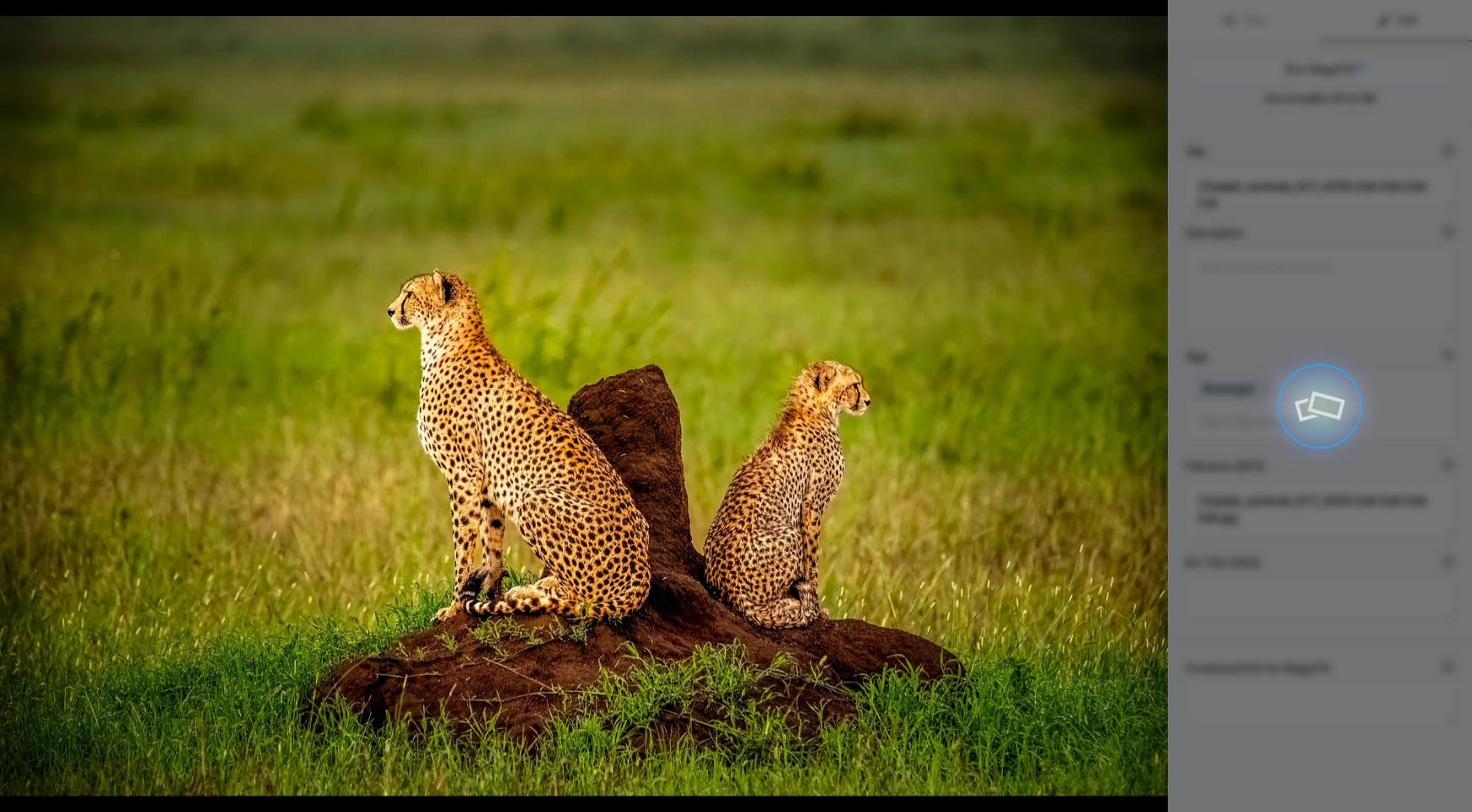
type textarea "Majestic Cheetahs on a Rock in the Serengeti"
type textarea "Witness the grace and power of two cheetahs perched on a rocky outcrop in the l…"
type textarea "cheetahs-serengeti-rock.jpg"
type textarea "Two cheetahs sitting on a rocky outcrop in the Serengeti, surrounded by lush gr…"
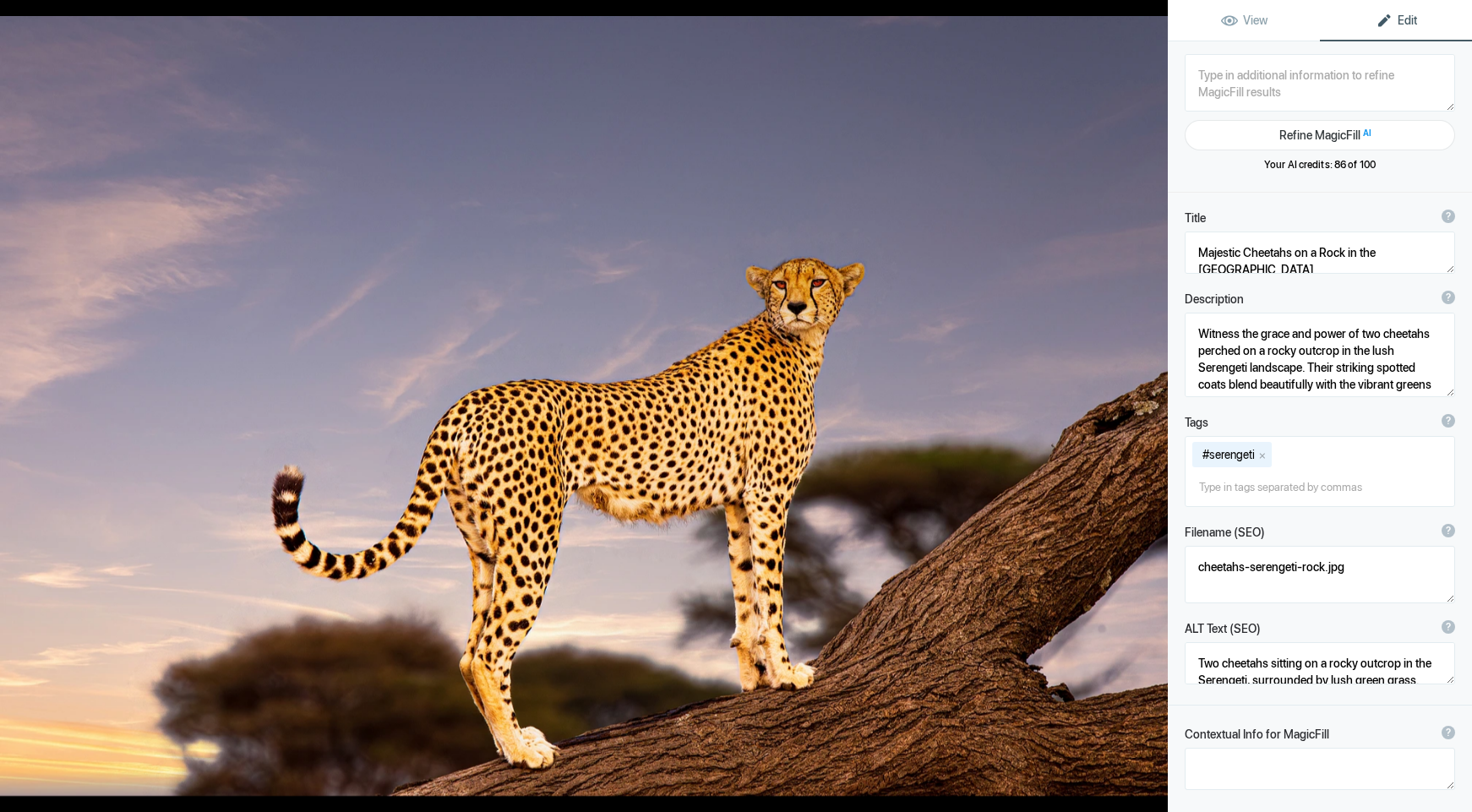
type textarea "Cheetah_Silhouette_KC1_0525-Enhanced-NR-Edit"
type textarea "Cheetah_Silhouette_KC1_0525-Enhanced-NR-Edit.jpg"
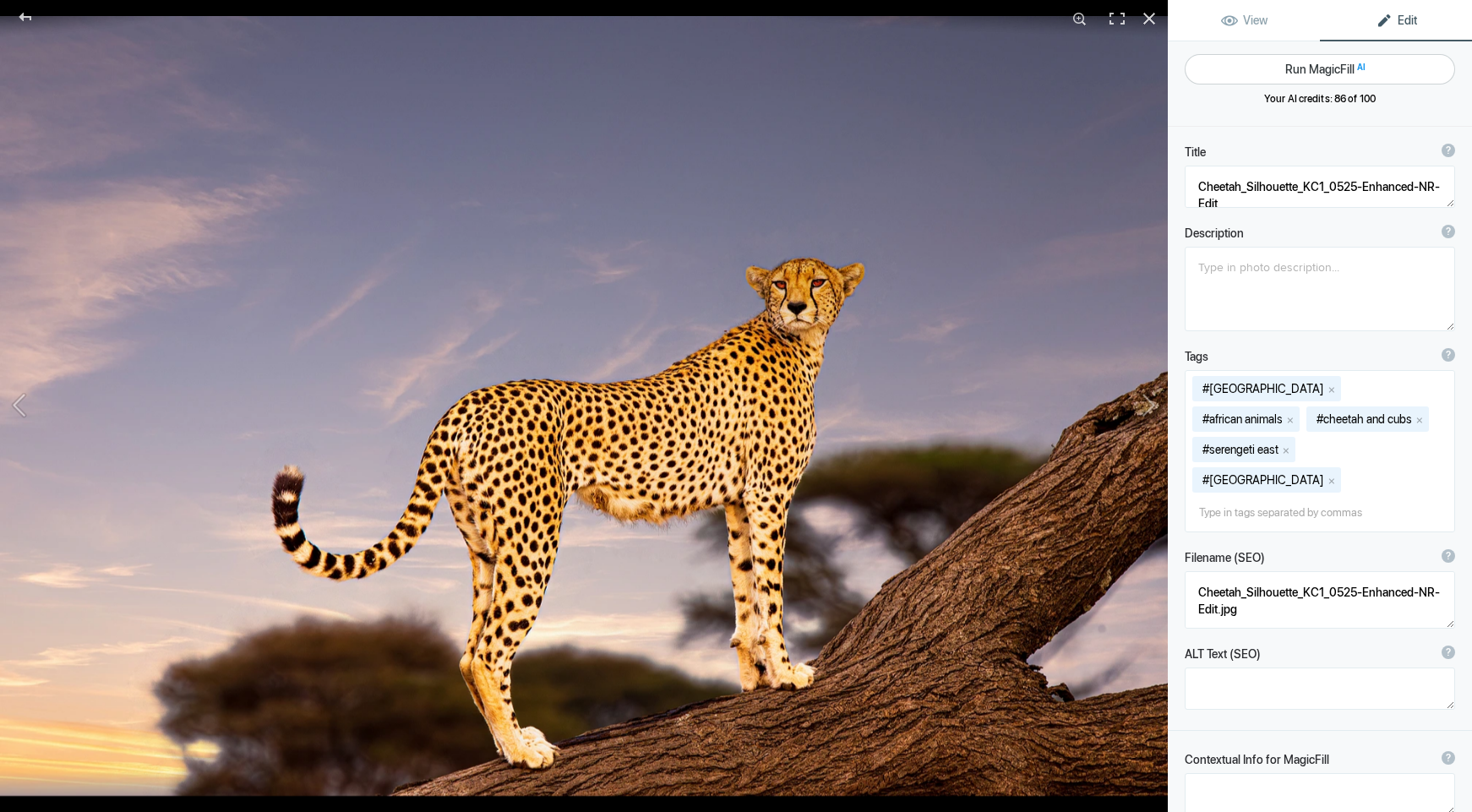
click at [1299, 70] on button "Run MagicFill AI" at bounding box center [1319, 69] width 270 height 30
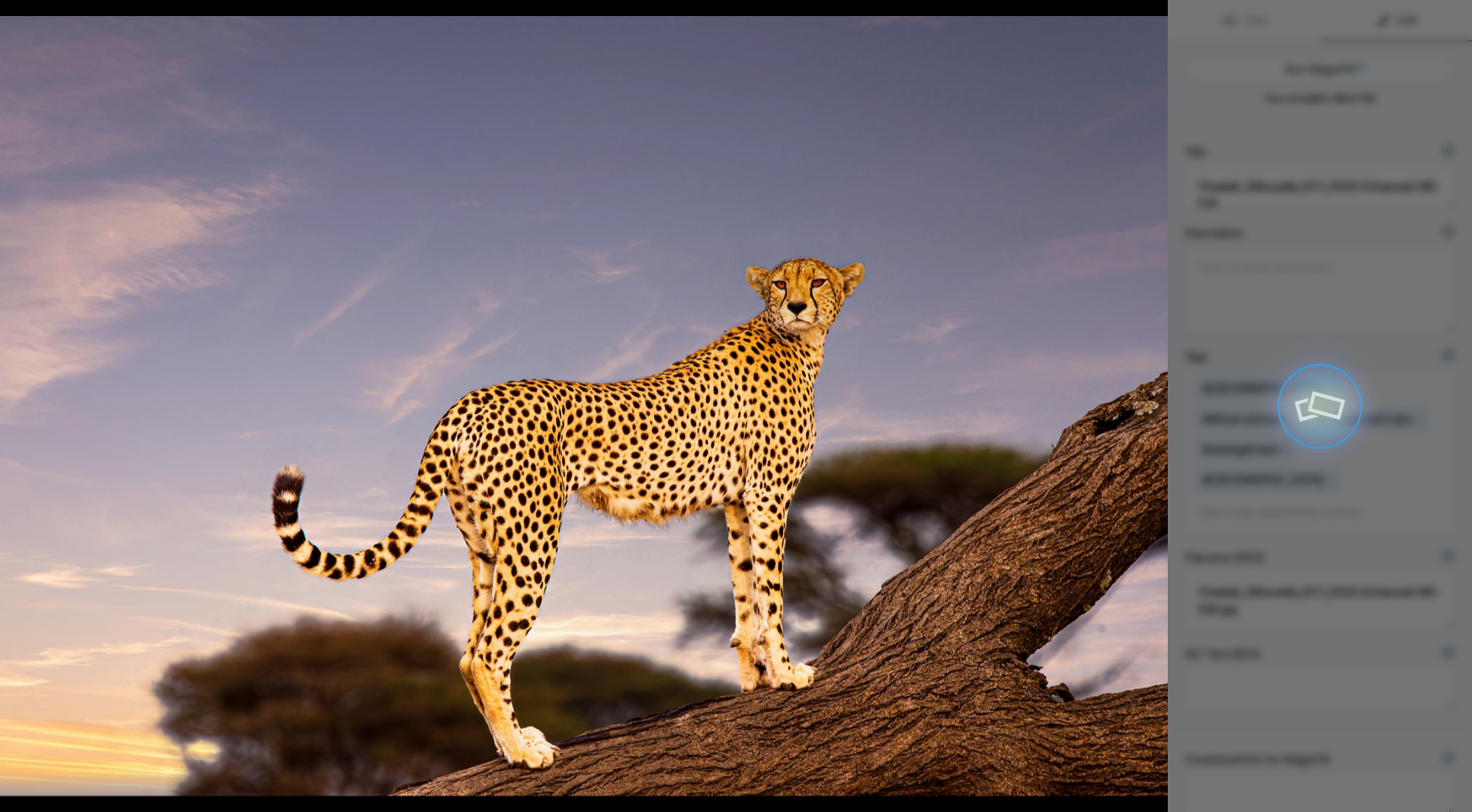
type textarea "Majestic Cheetah Silhouette Against a Vibrant Sunset"
type textarea "This stunning image captures a cheetah poised gracefully atop a tree branch, sh…"
type textarea "majestic-cheetah-silhouette-sunset.jpg"
type textarea "A cheetah standing on a tree branch against a colorful sunset sky, showcasing i…"
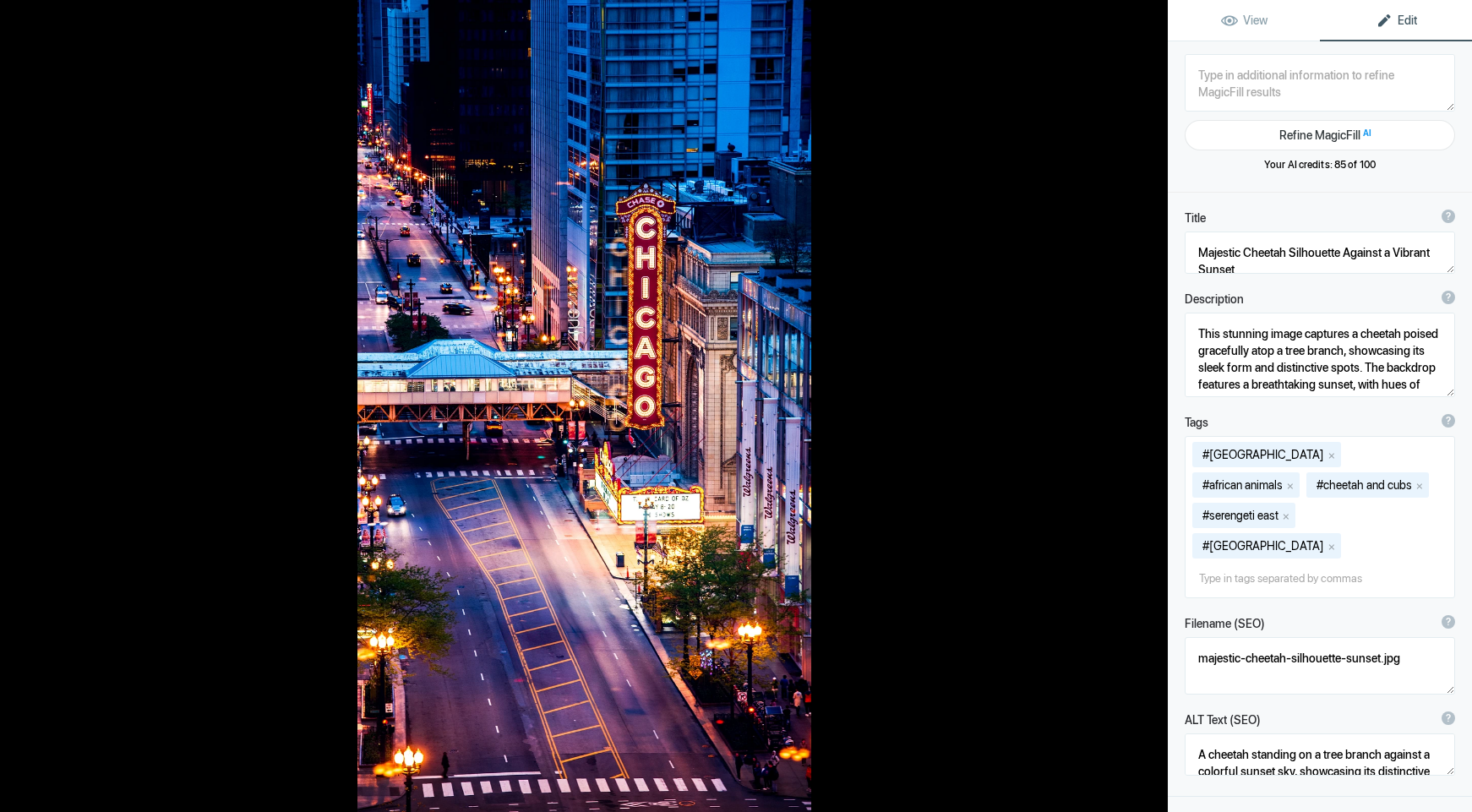
type textarea "Chicago_therater_aerial_vu_DSC_1080-Edit"
type textarea "Chicago_therater_aerial_vu_DSC_1080-Edit.jpg"
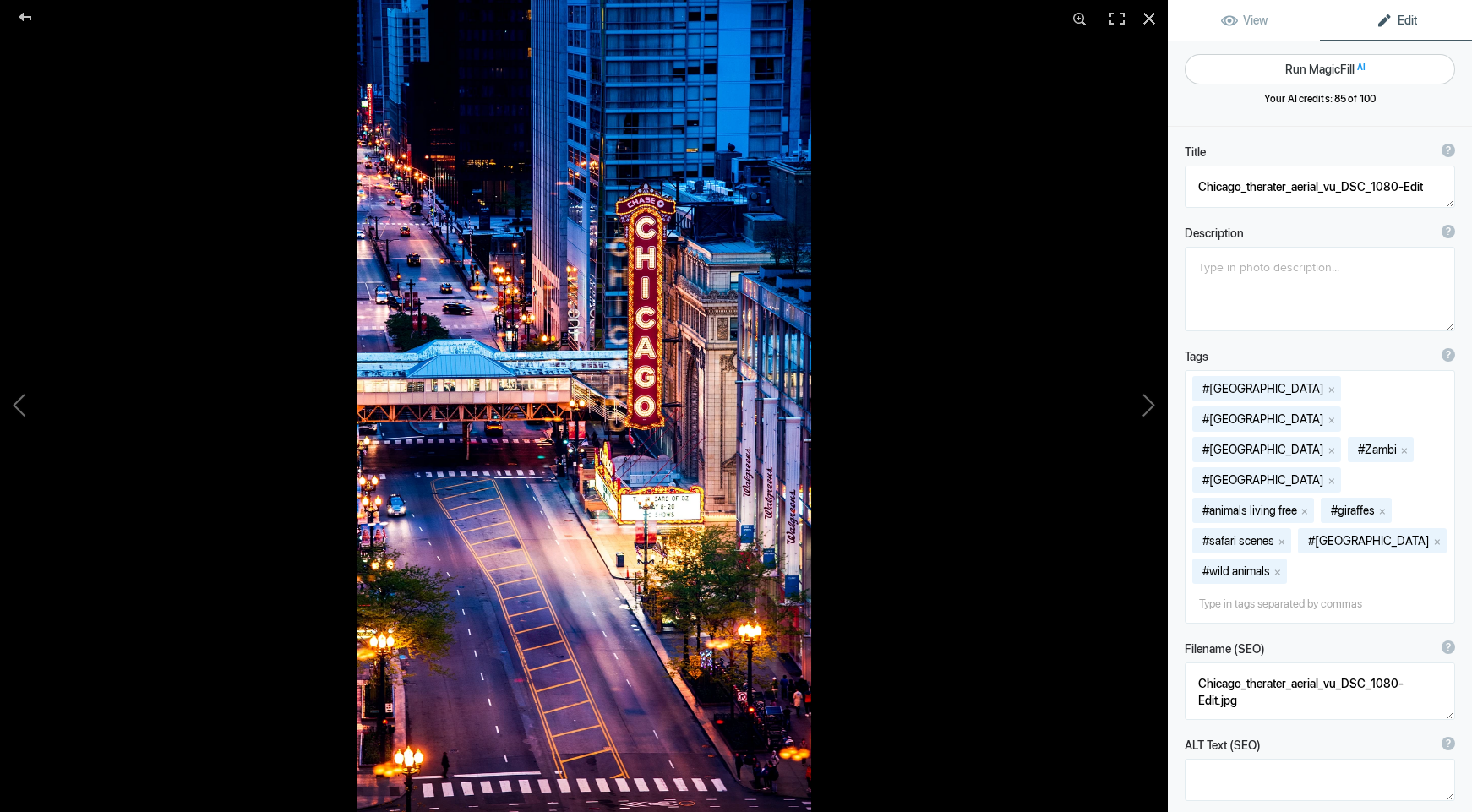
click at [1299, 71] on button "Run MagicFill AI" at bounding box center [1319, 69] width 270 height 30
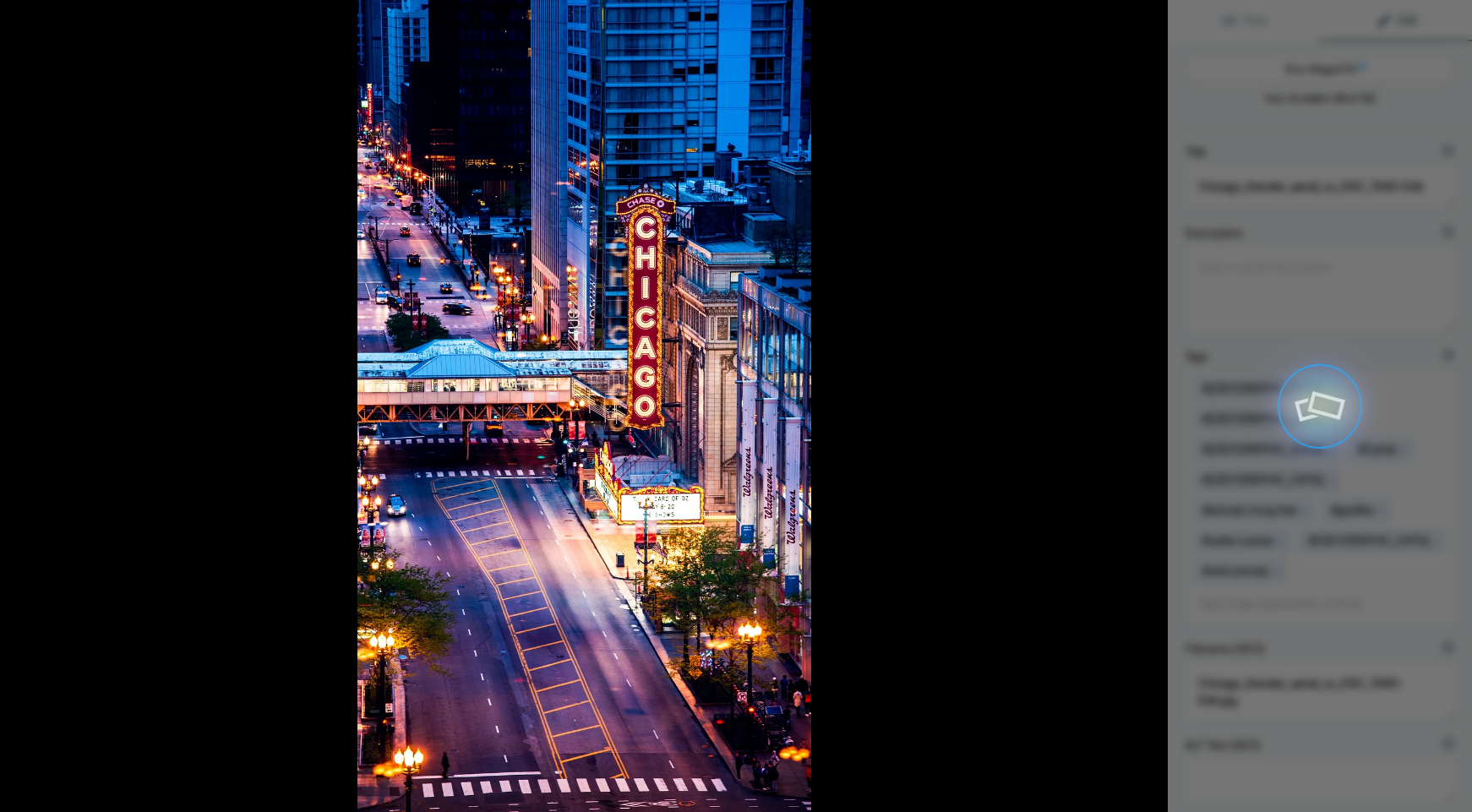
type textarea "Aerial View of [GEOGRAPHIC_DATA] at [GEOGRAPHIC_DATA]"
type textarea "This stunning aerial photograph captures the iconic Chicago Theater illuminated…"
type textarea "aerial-view-chicago-theater-dusk.jpg"
type textarea "Aerial view of the illuminated Chicago Theater at dusk, showcasing the vibrant …"
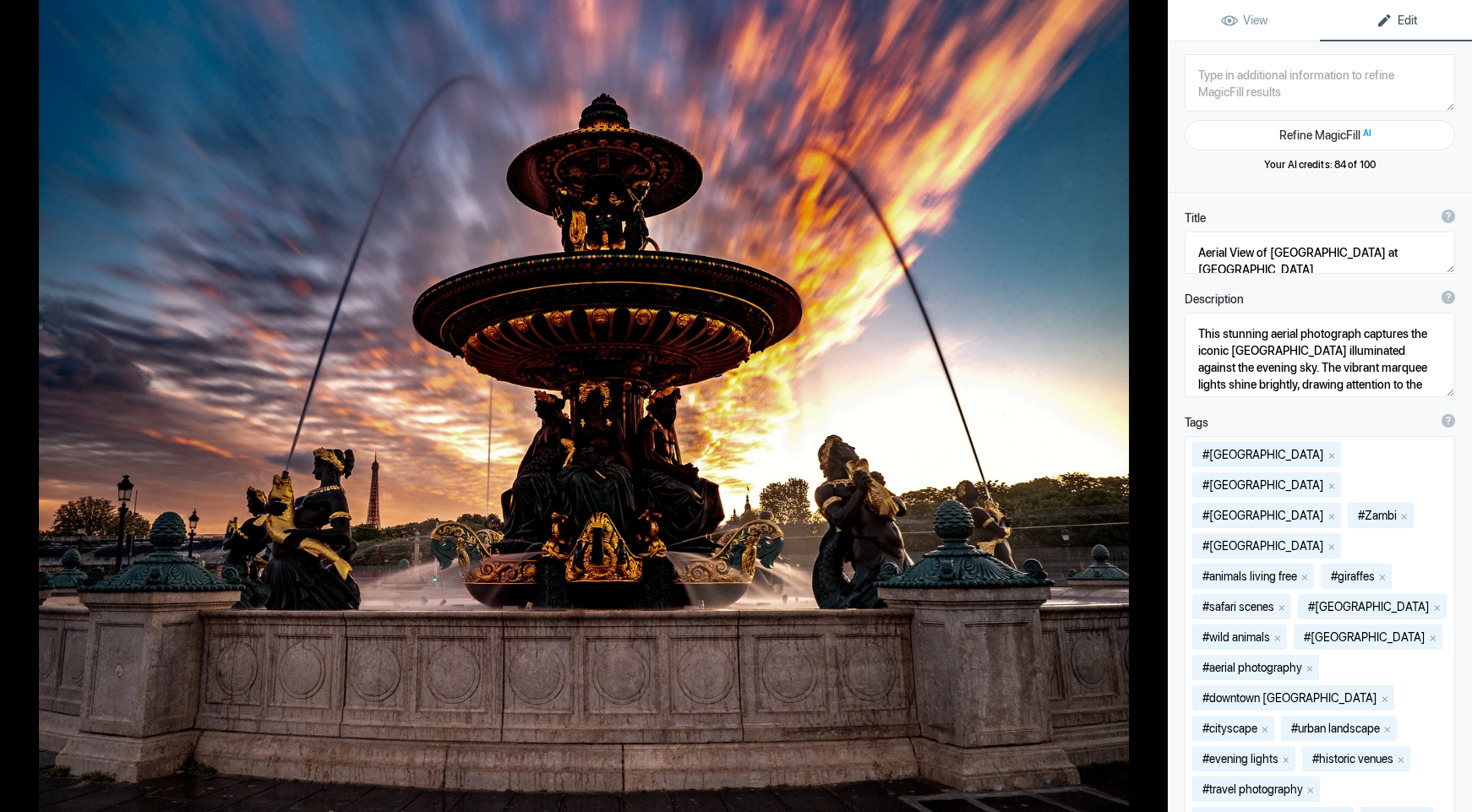
type textarea "Concorde fountain_0712"
type textarea "Concorde_fountain_0712.jpg"
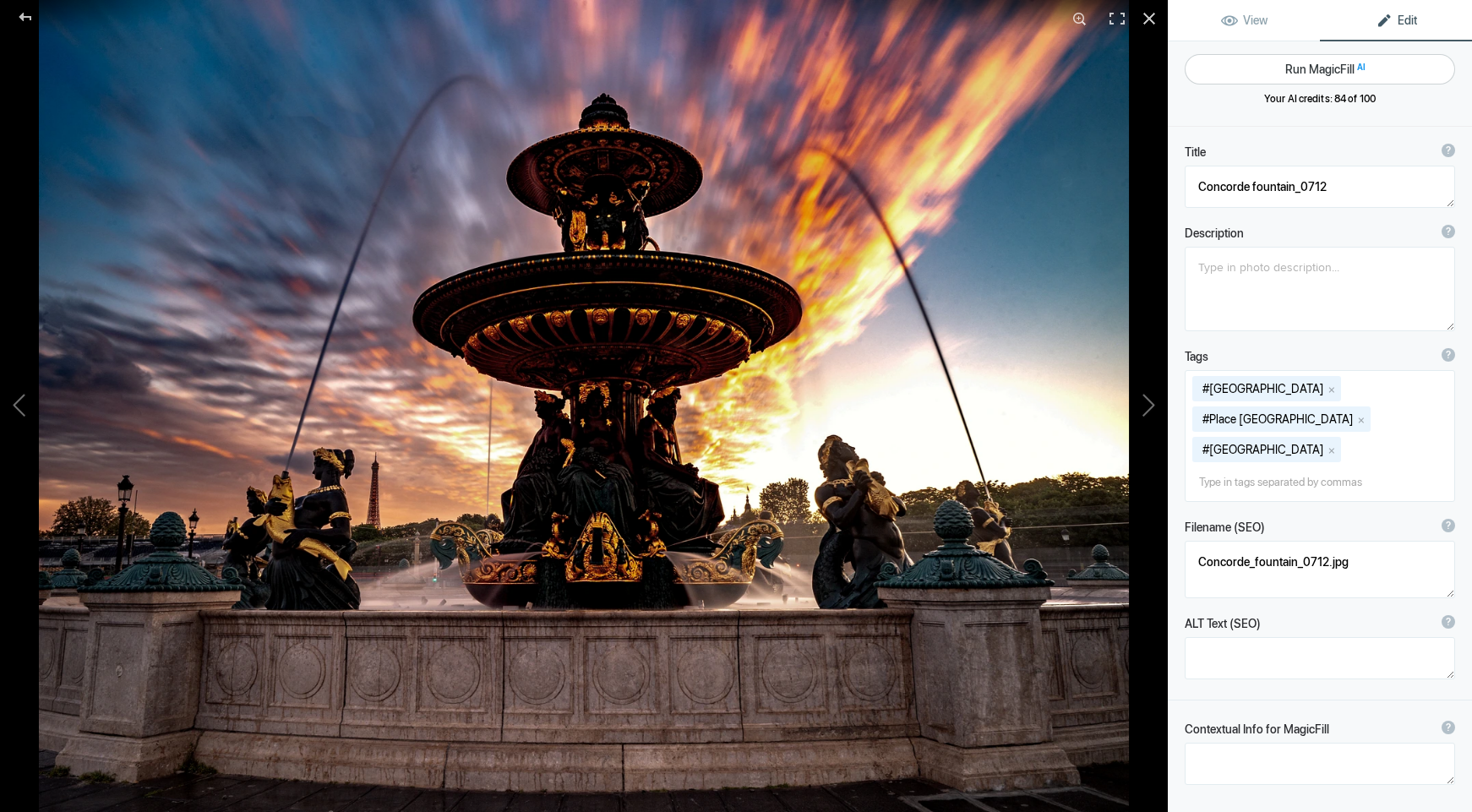
click at [1298, 72] on button "Run MagicFill AI" at bounding box center [1319, 69] width 270 height 30
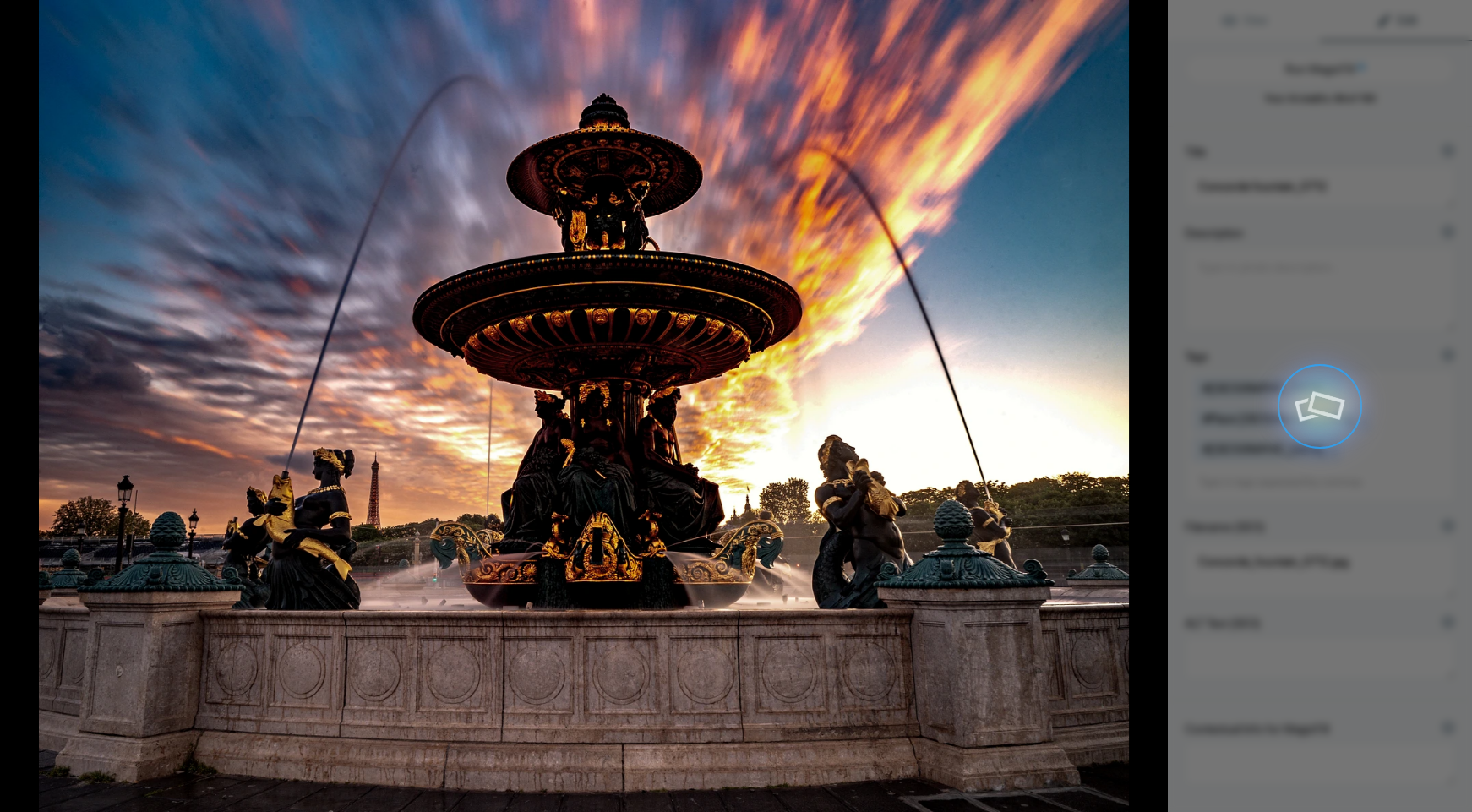
type textarea "Stunning Concorde Fountain at [GEOGRAPHIC_DATA]"
type textarea "Experience the breathtaking beauty of the Concorde Fountain, captured during a …"
type textarea "concorde-fountain-sunset.jpg"
type textarea "A stunning view of the Concorde Fountain in Paris during sunset, featuring intr…"
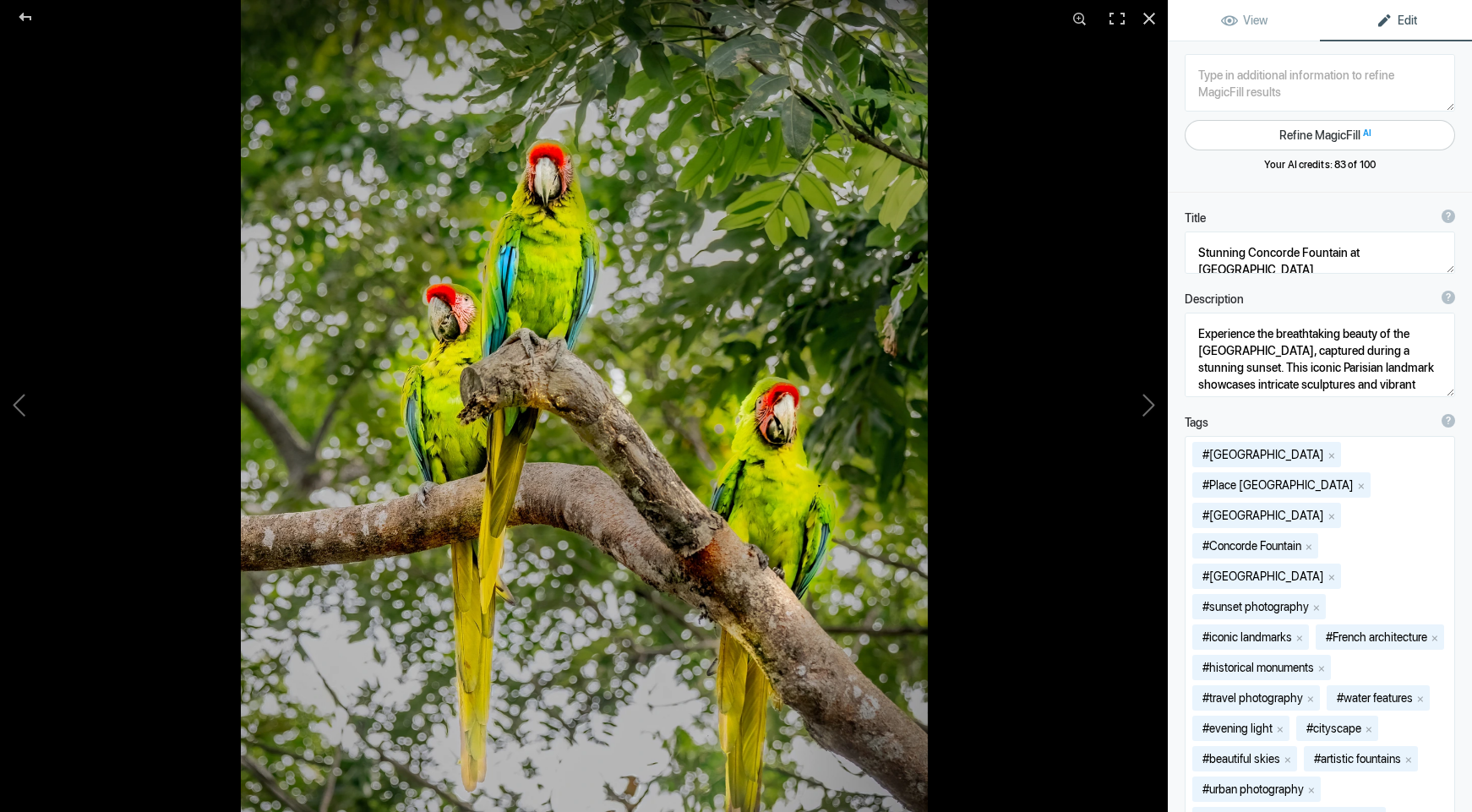
click at [1280, 138] on button "Refine MagicFill AI" at bounding box center [1319, 135] width 270 height 30
type textarea "DSC_0371-Edit"
type textarea "DSC_0371-Edit.jpg"
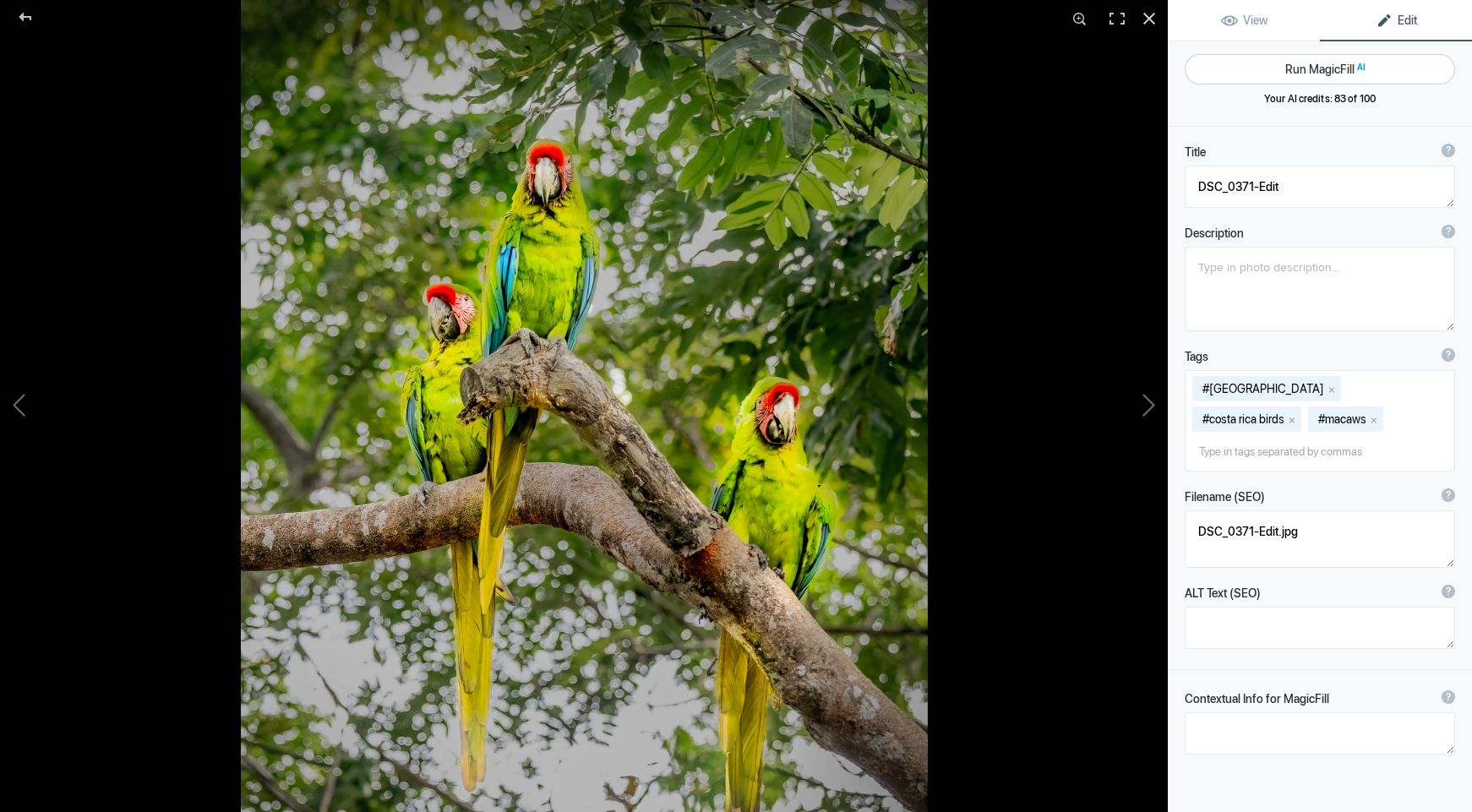
click at [1309, 67] on button "Run MagicFill AI" at bounding box center [1319, 69] width 270 height 30
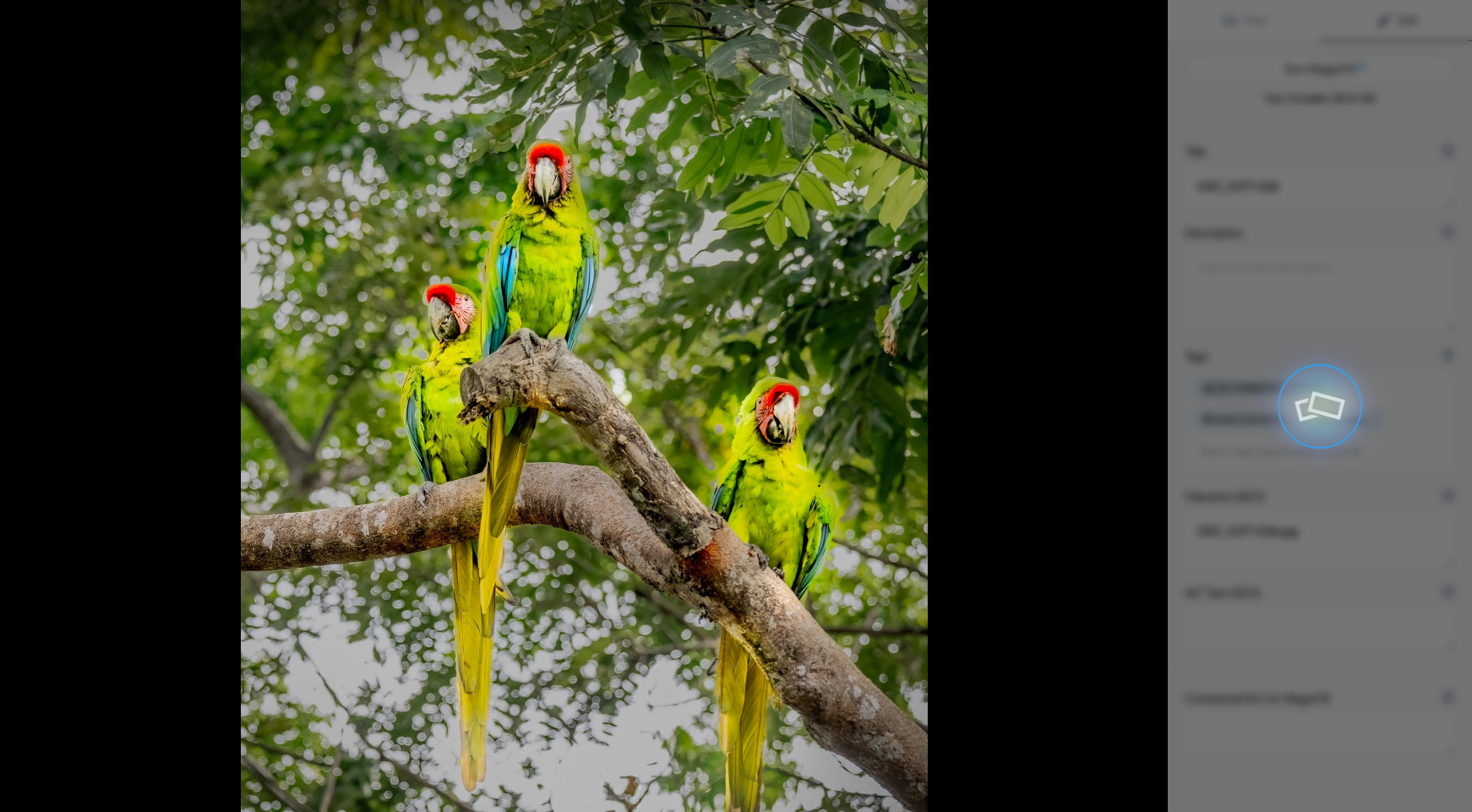
type textarea "Vibrant Green Macaws Perched on a Tree Branch"
type textarea "This stunning photograph captures three vibrant green macaws perched gracefully…"
type textarea "vibrant-green-macaws-perched-tree-branch.jpg"
type textarea "Three vibrant green macaws with red crowns perched on a tree branch against a l…"
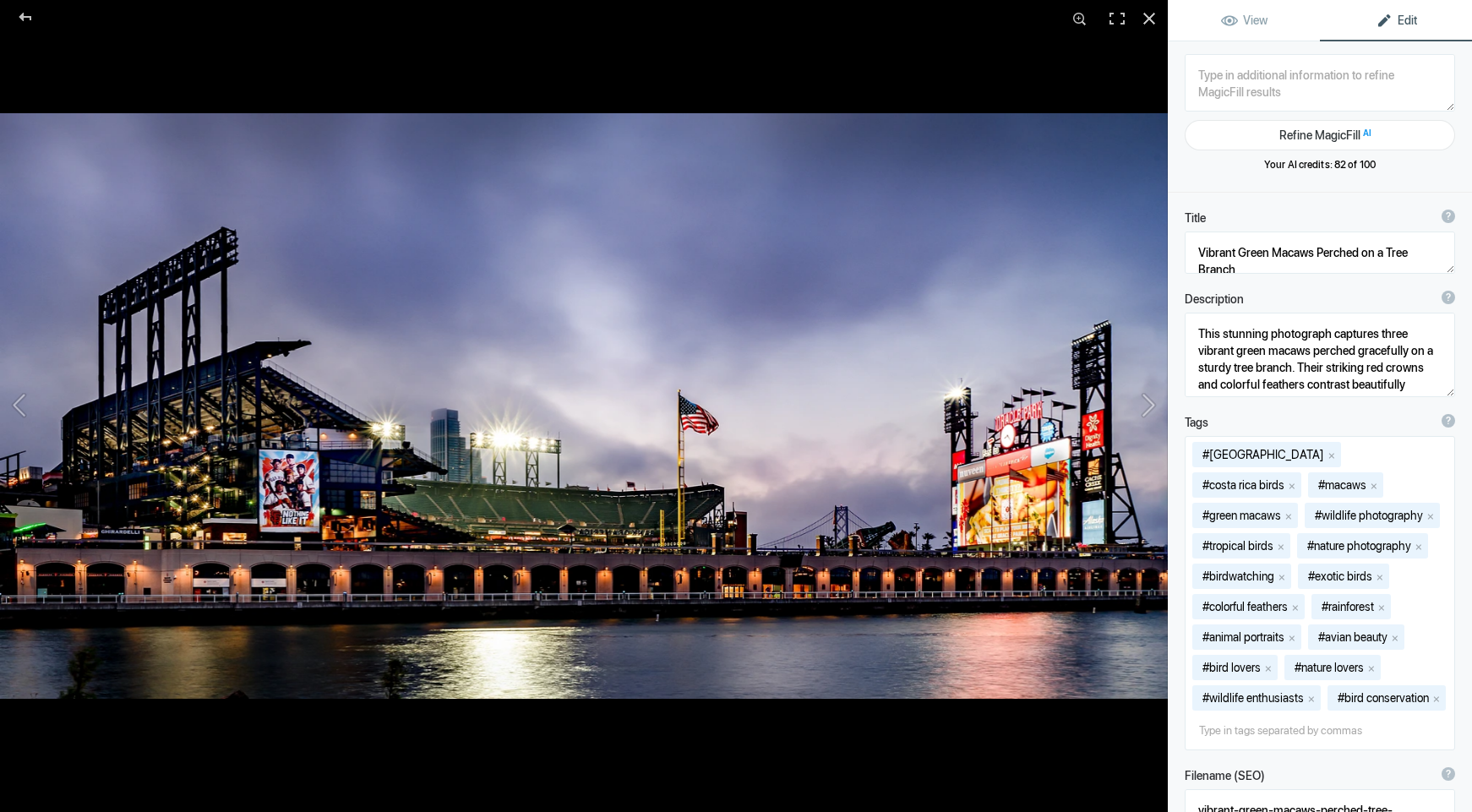
type textarea "DSC_1559-Edit-Edit-Edit"
type textarea "DSC_1559-Edit-Edit-Edit.jpg"
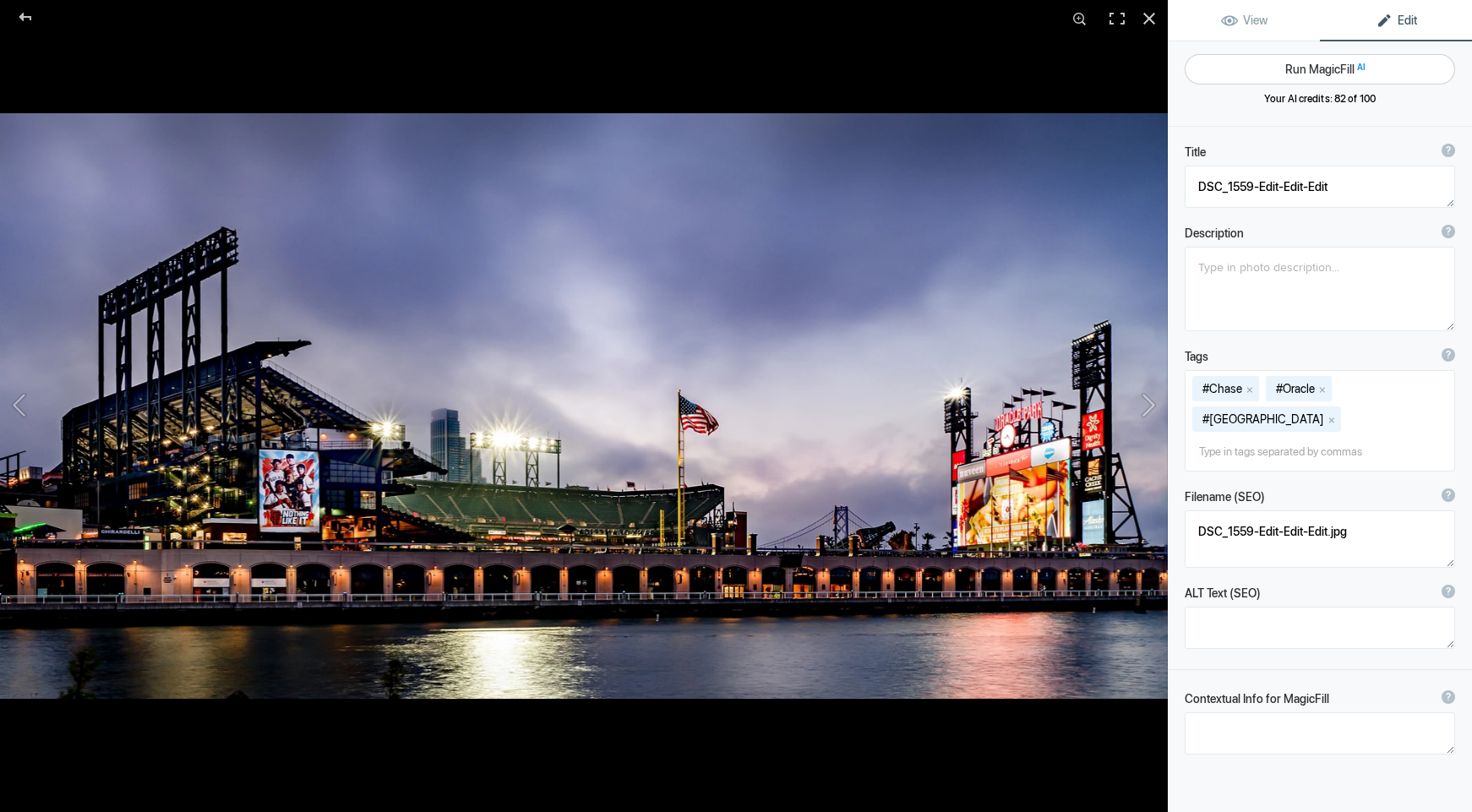
click at [1320, 69] on button "Run MagicFill AI" at bounding box center [1319, 69] width 270 height 30
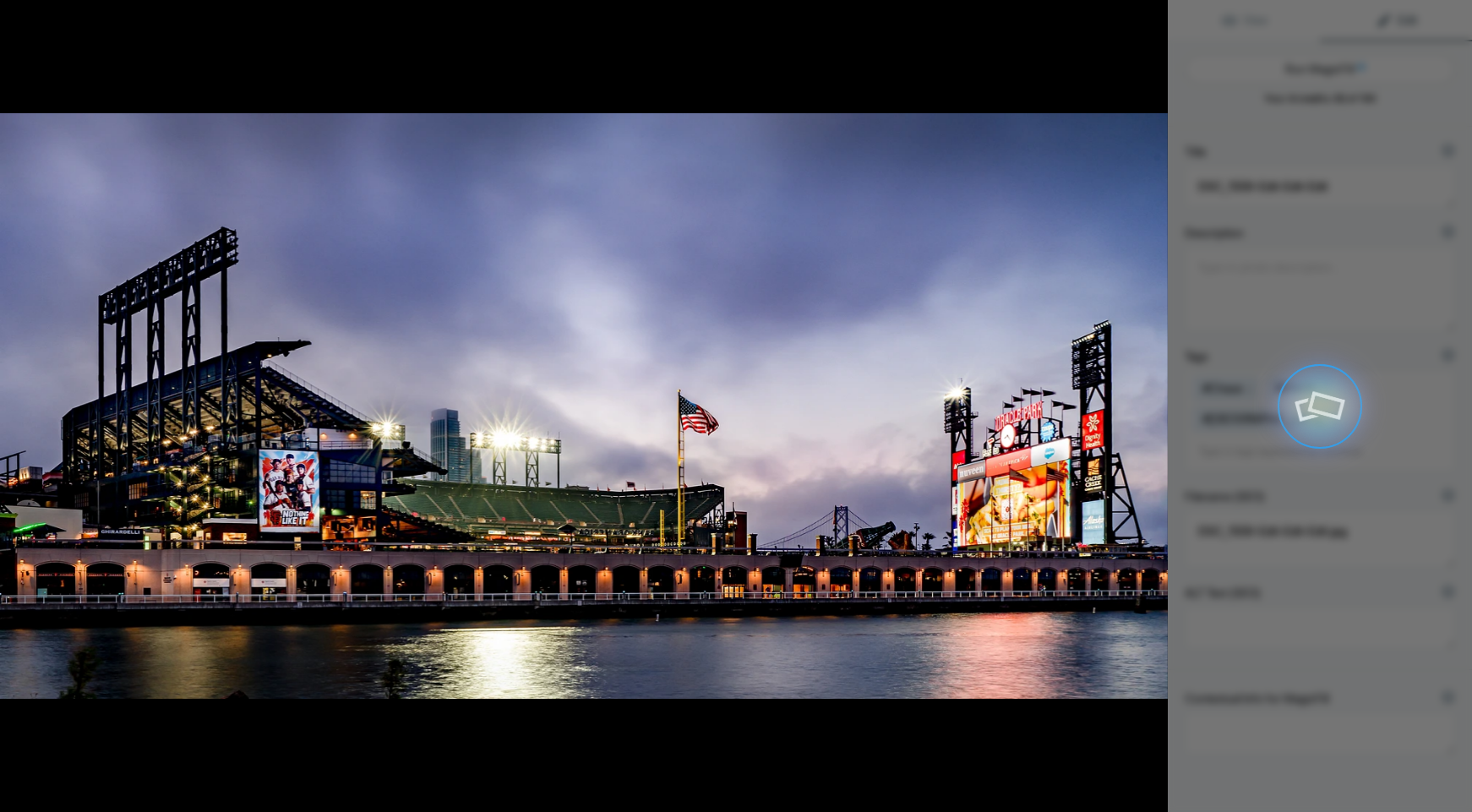
type textarea "Stunning Evening View of [GEOGRAPHIC_DATA] with Illuminated Scoreboard"
type textarea "This captivating image showcases Oracle Park, home of the San Francisco Giants,…"
type textarea "oracle-park-evening-view.jpg"
type textarea "Evening view of Oracle Park with illuminated scoreboard and American flag, refl…"
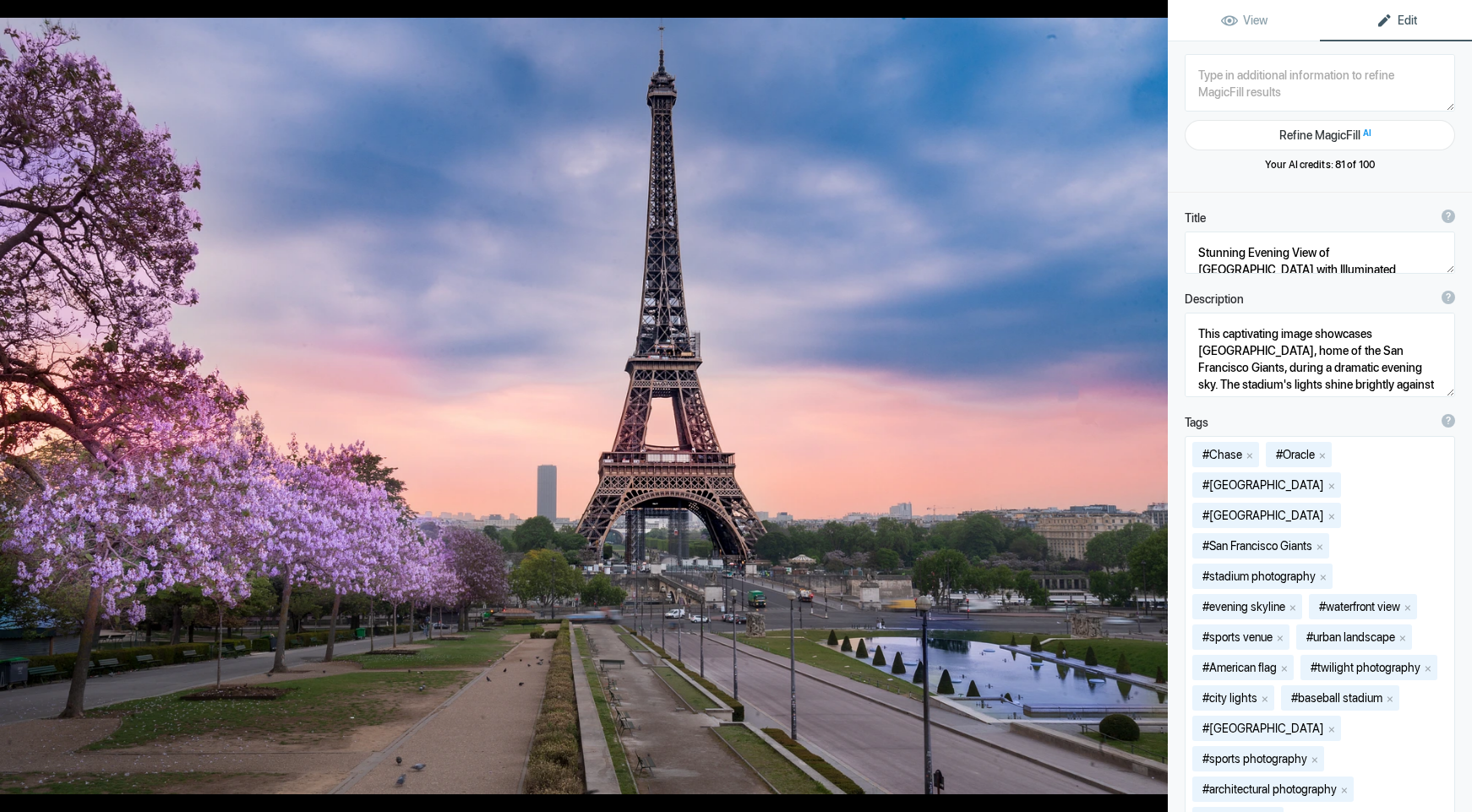
type textarea "Eiffel Tower Cherries_DSC_6981-Edit-3"
type textarea "Eiffel_Tower_Cherries_DSC_6981-Edit-3.jpg"
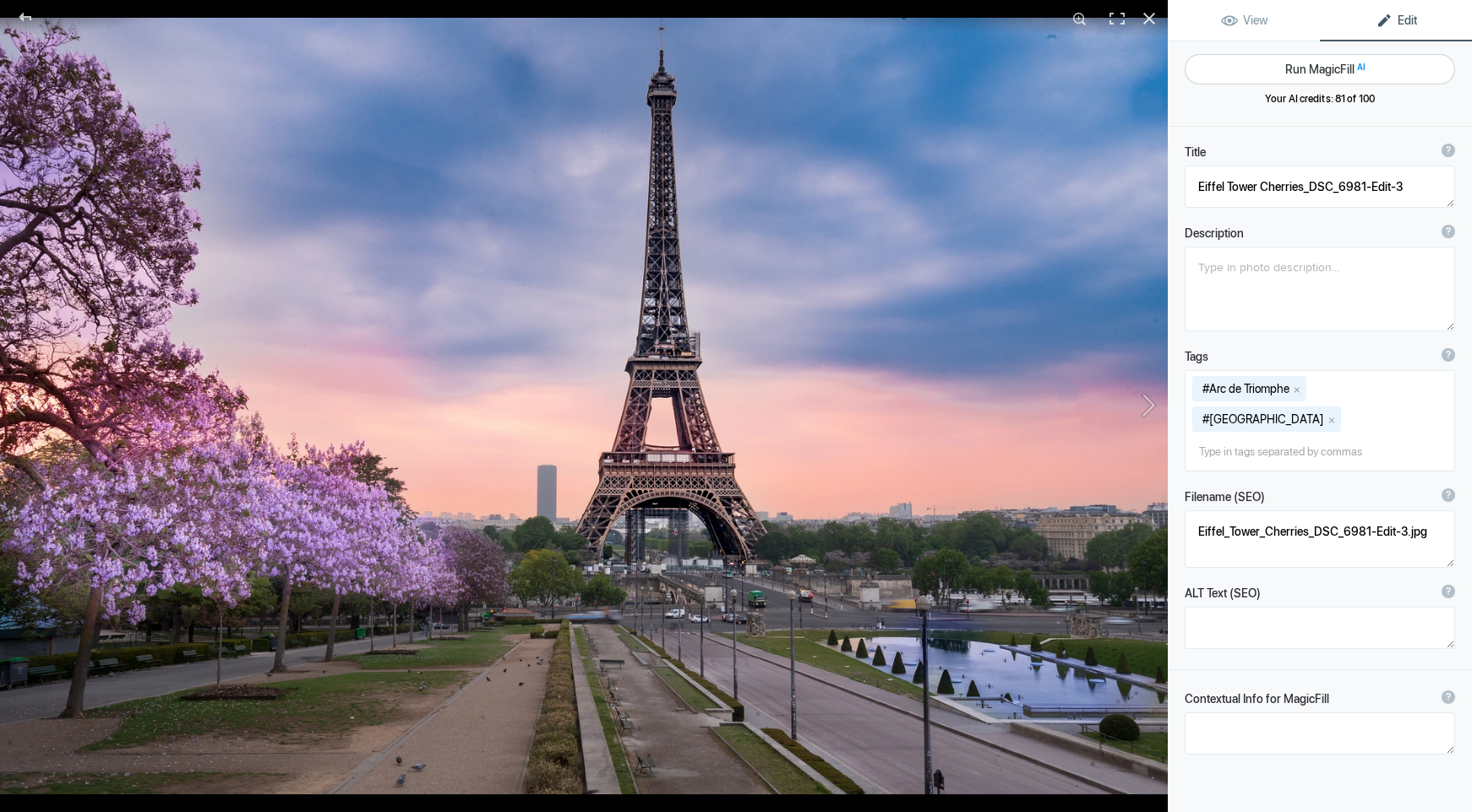
click at [1315, 66] on button "Run MagicFill AI" at bounding box center [1319, 69] width 270 height 30
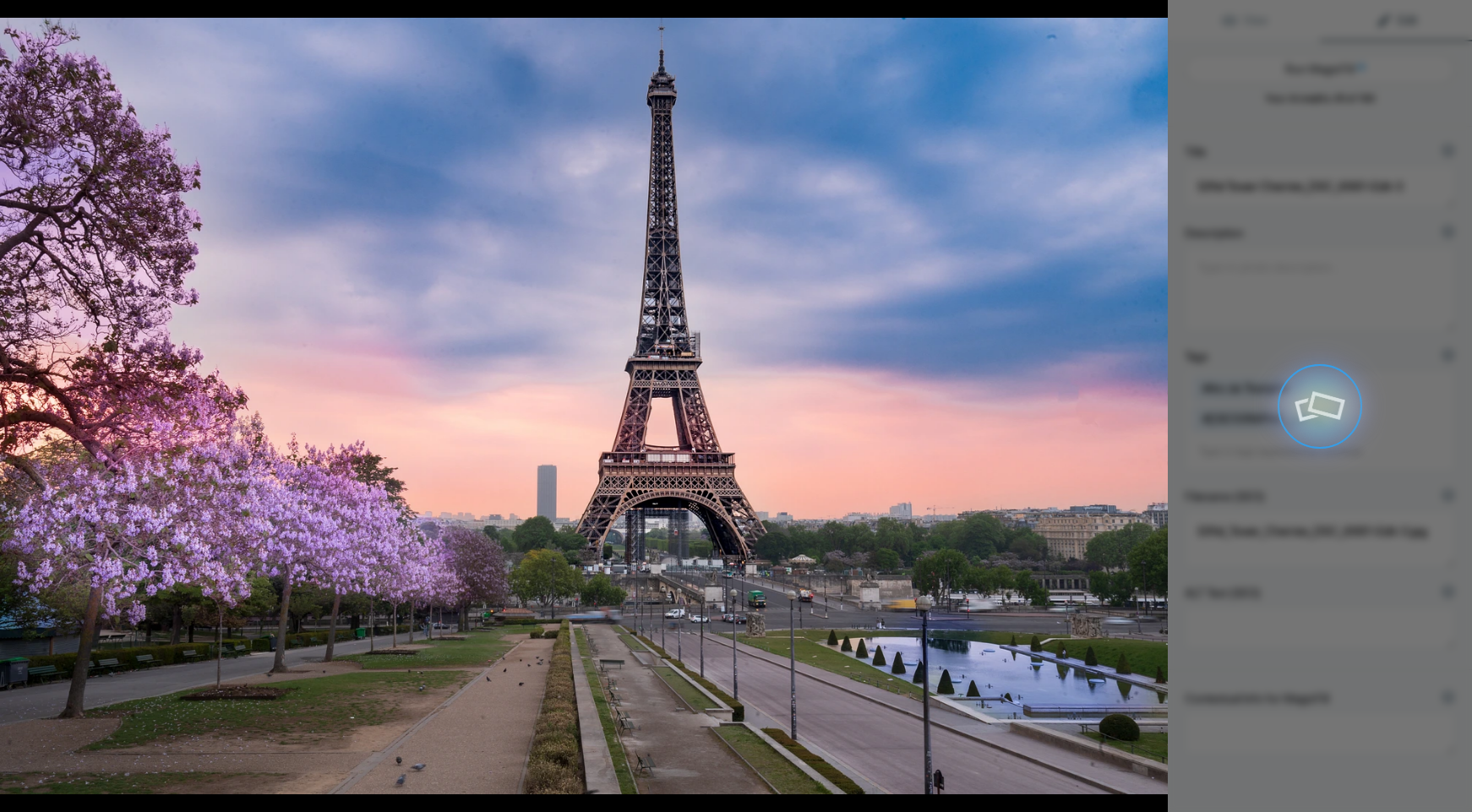
type textarea "[GEOGRAPHIC_DATA] at [GEOGRAPHIC_DATA] with Cherry Blossoms"
type textarea "Experience the breathtaking beauty of the Eiffel Tower framed by vibrant cherry…"
type textarea "eiffel-tower-cherry-blossoms-sunset.jpg"
type textarea "Eiffel Tower surrounded by cherry blossoms during sunset, showcasing the beauty…"
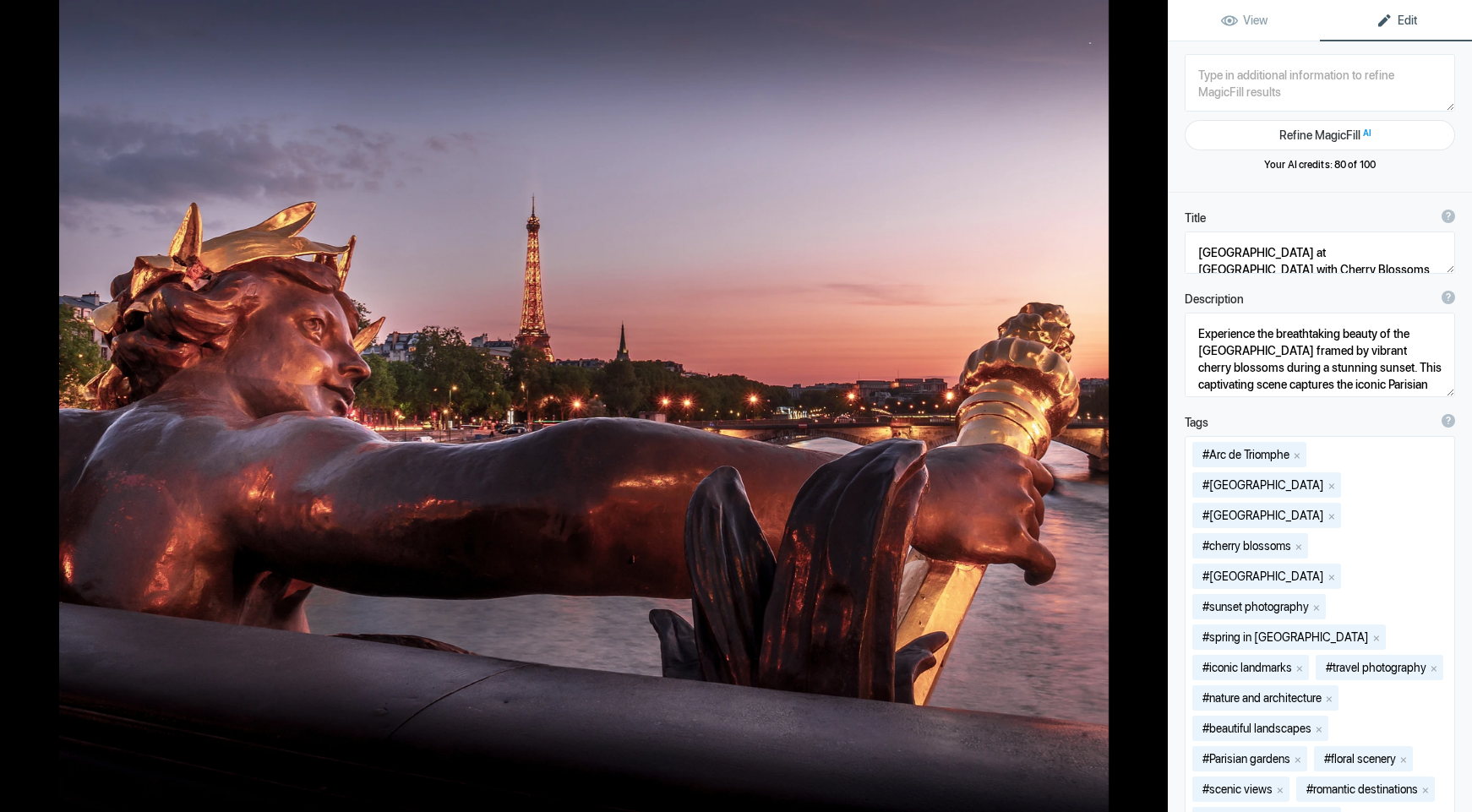
type textarea "Eiffel Tower from AlexIII"
type textarea "Eiffel_Tower_from_AlexIII.jpg"
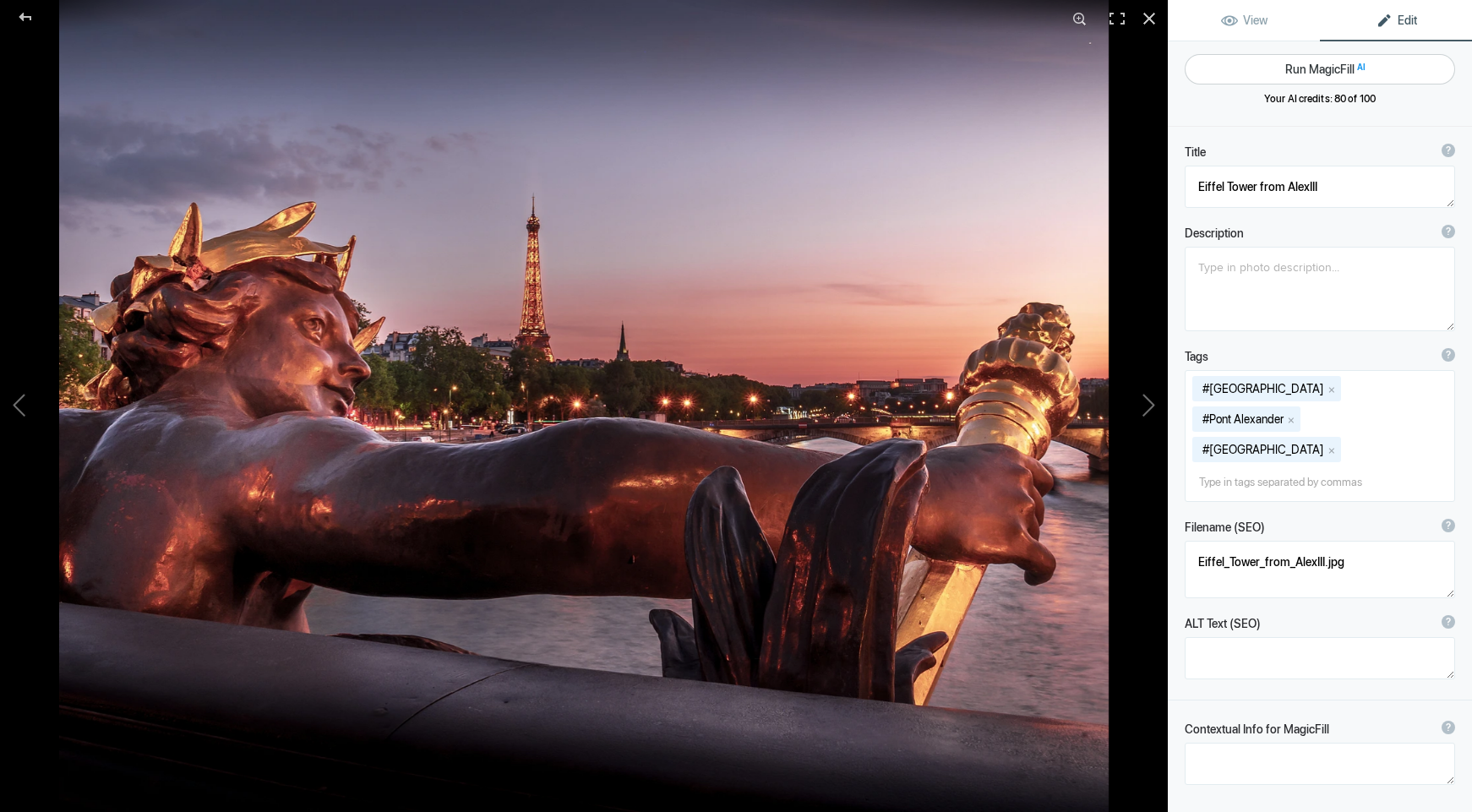
click at [1319, 67] on button "Run MagicFill AI" at bounding box center [1319, 69] width 270 height 30
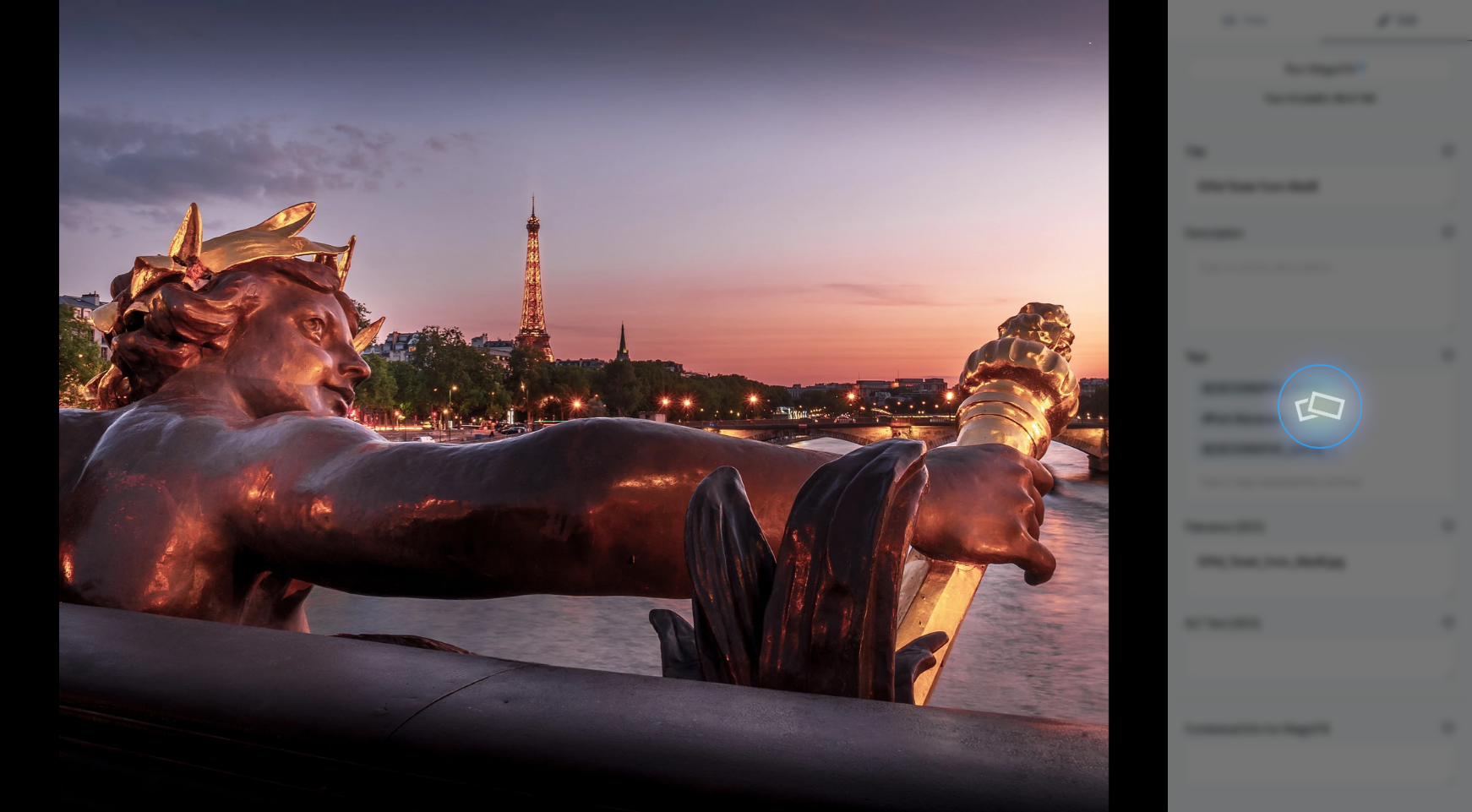
type textarea "Stunning View of the [GEOGRAPHIC_DATA] from [PERSON_NAME][GEOGRAPHIC_DATA] at […"
type textarea "This breathtaking photograph captures the iconic Eiffel Tower as seen from the …"
type textarea "eiffel-tower-alexandre-iii-bridge-sunset.jpg"
type textarea "A close-up of a bronze sculpture on Alexandre III Bridge with the Eiffel Tower …"
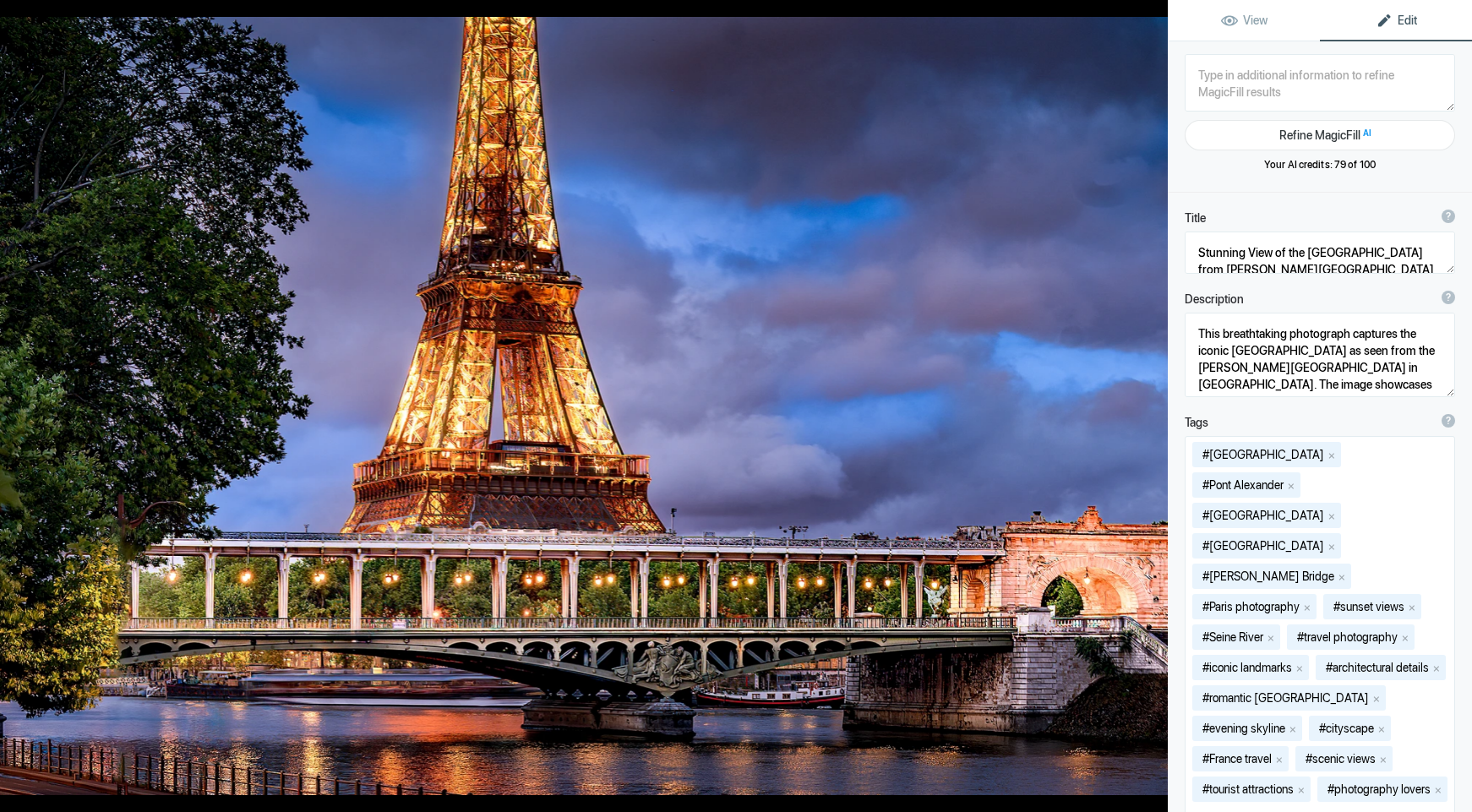
type textarea "Eiffel_Bir Hakeim_KC1_4055-Edit-Edit-Edit-Edit-Edit-Edit"
type textarea "Eiffel_Bir_Hakeim_KC1_4055-Edit-Edit-Edit-Edit-Edit-Edit.jpg"
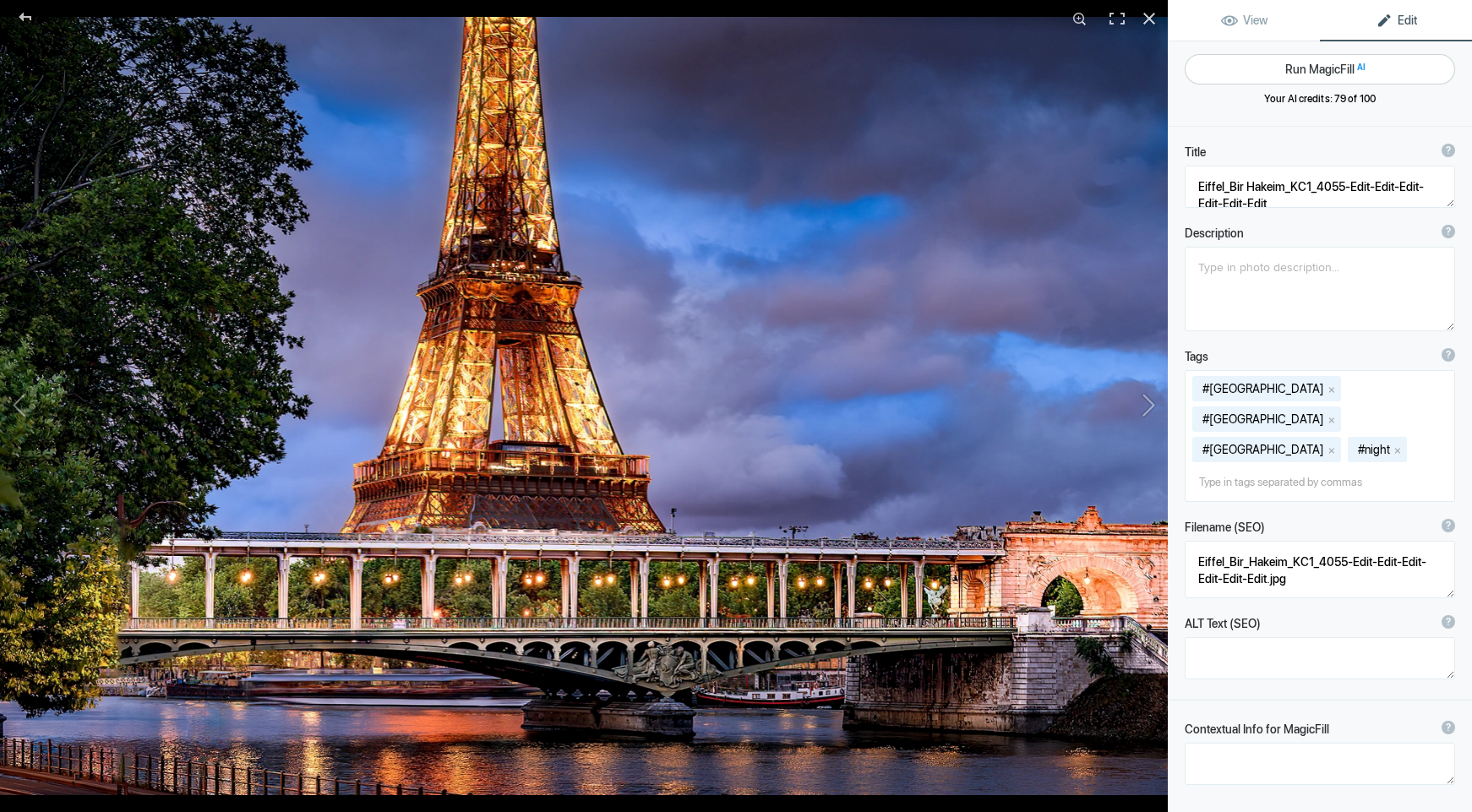
click at [1309, 70] on button "Run MagicFill AI" at bounding box center [1319, 69] width 270 height 30
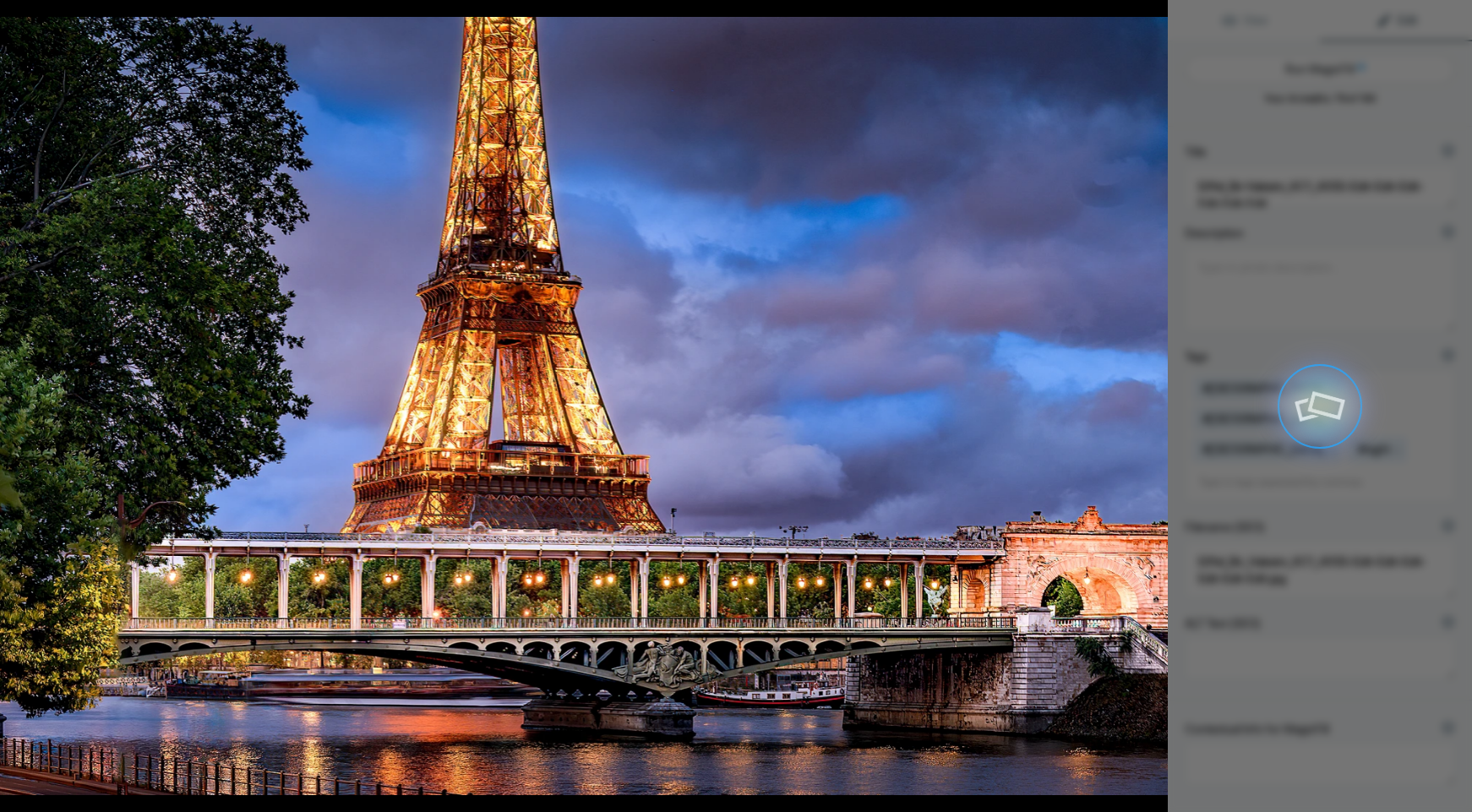
type textarea "Illuminated [GEOGRAPHIC_DATA] at [GEOGRAPHIC_DATA], [GEOGRAPHIC_DATA]"
type textarea "Experience the enchanting beauty of the Eiffel Tower as it sparkles against a t…"
type textarea "illuminated-eiffel-tower-bir-hakeim-bridge-paris.jpg"
type textarea "A captivating view of the illuminated Eiffel Tower from Bir-Hakeim Bridge at tw…"
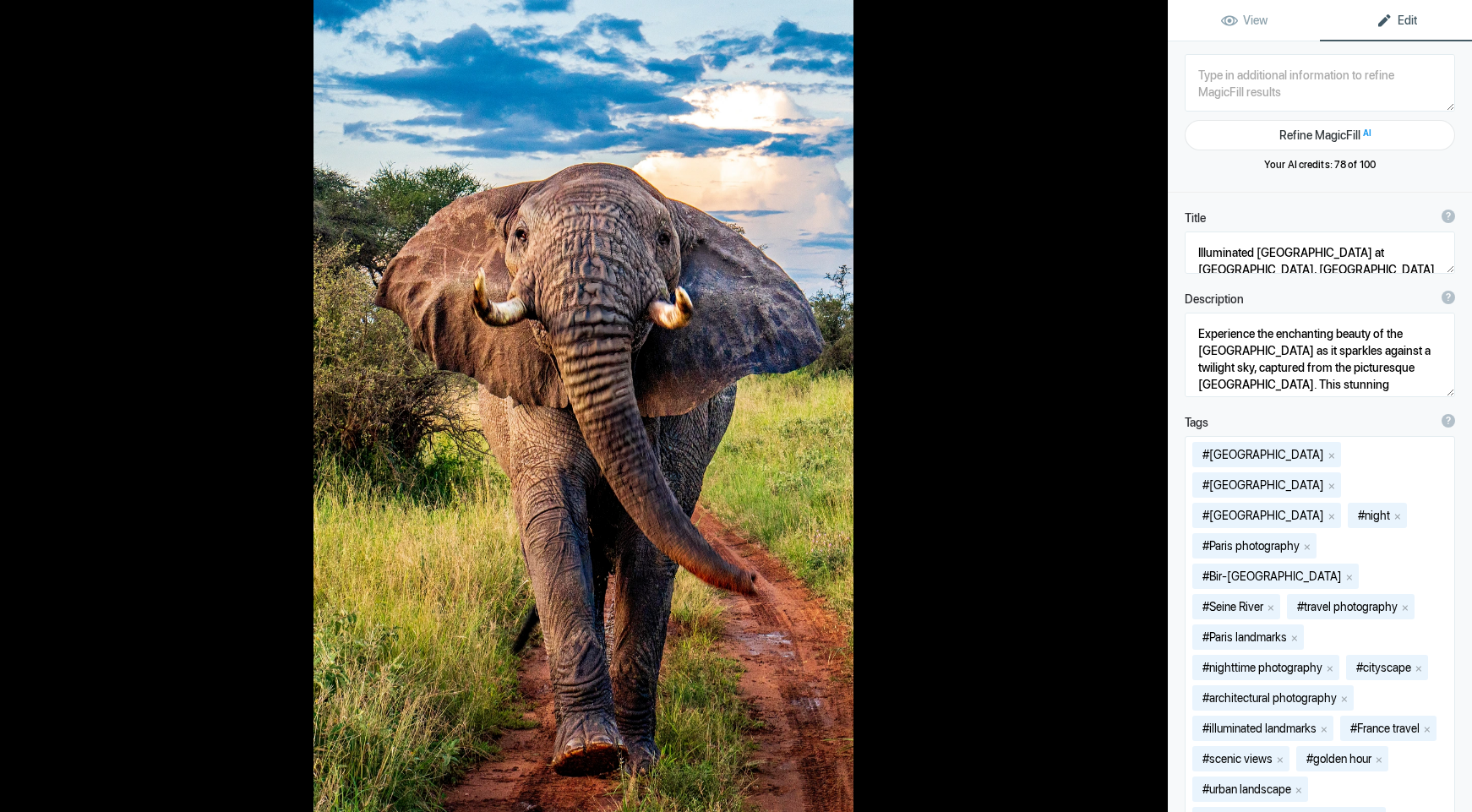
type textarea "Elephant charging head on"
type textarea "Elephant_charging_head_on.jpg"
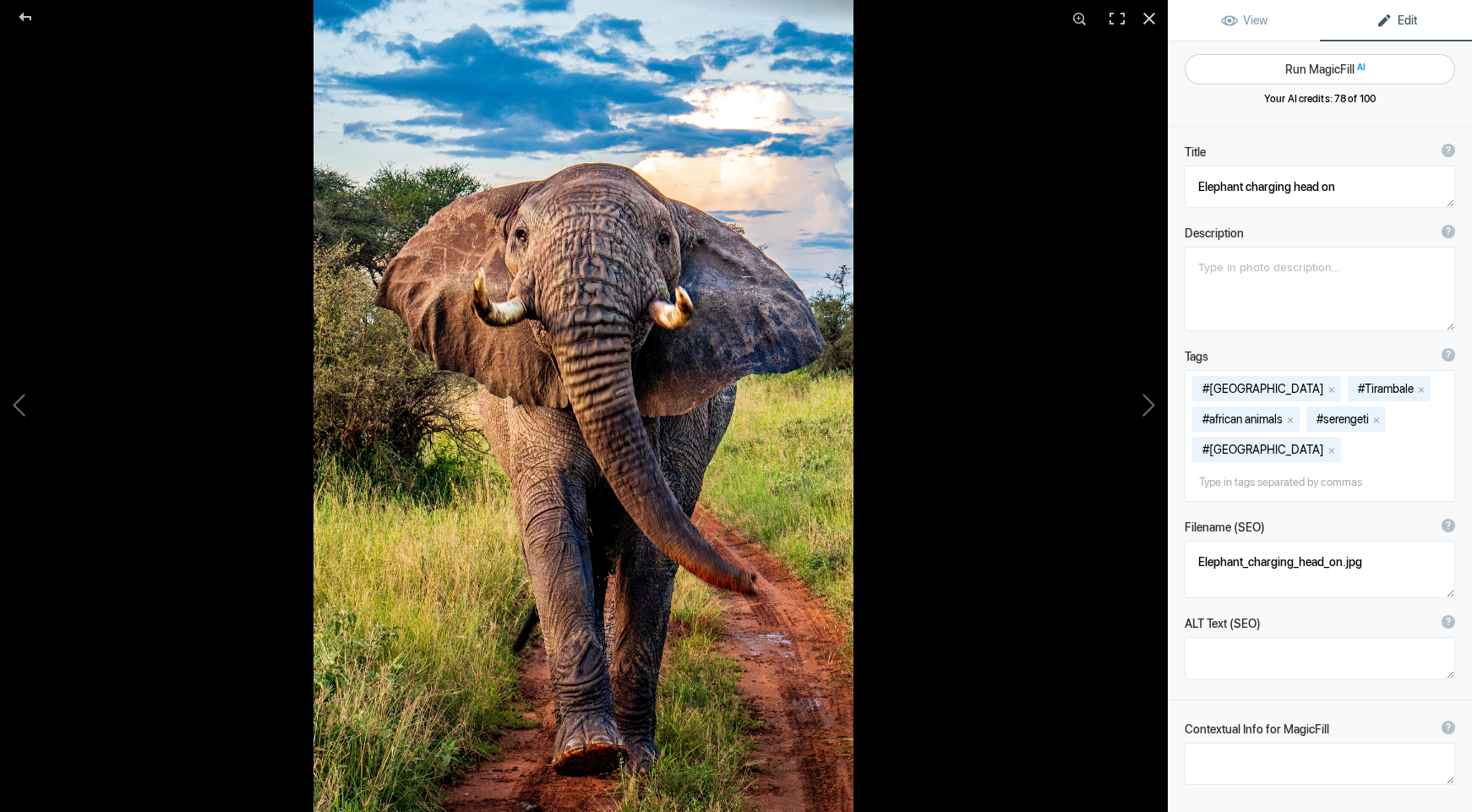
click at [1325, 70] on button "Run MagicFill AI" at bounding box center [1319, 69] width 270 height 30
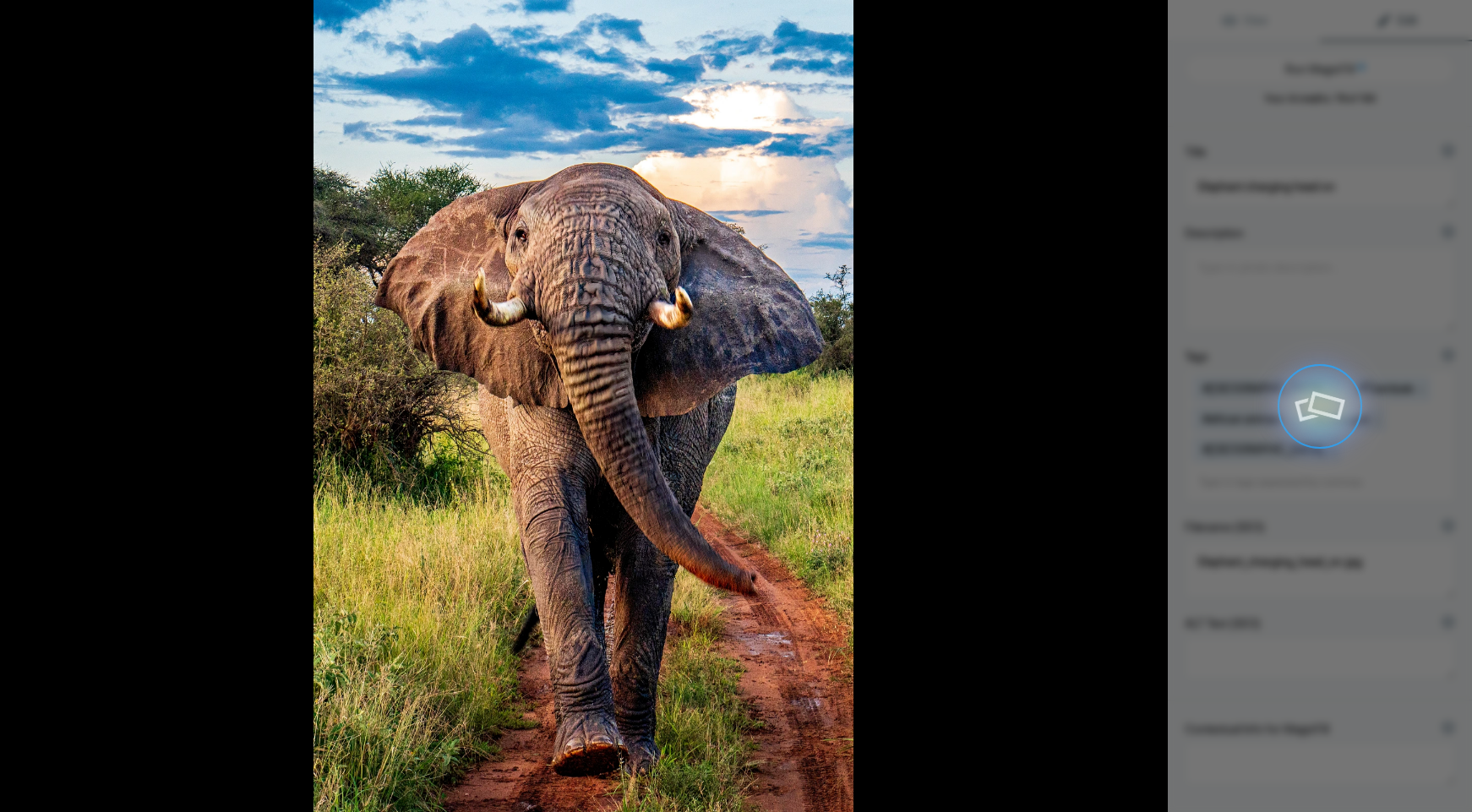
type textarea "Majestic Elephant Charging Through the Savannah"
type textarea "Witness the raw power and grace of a majestic elephant as it charges head-on th…"
type textarea "majestic-elephant-charging-savannah.jpg"
type textarea "A powerful elephant charging towards the camera in a lush savannah landscape, s…"
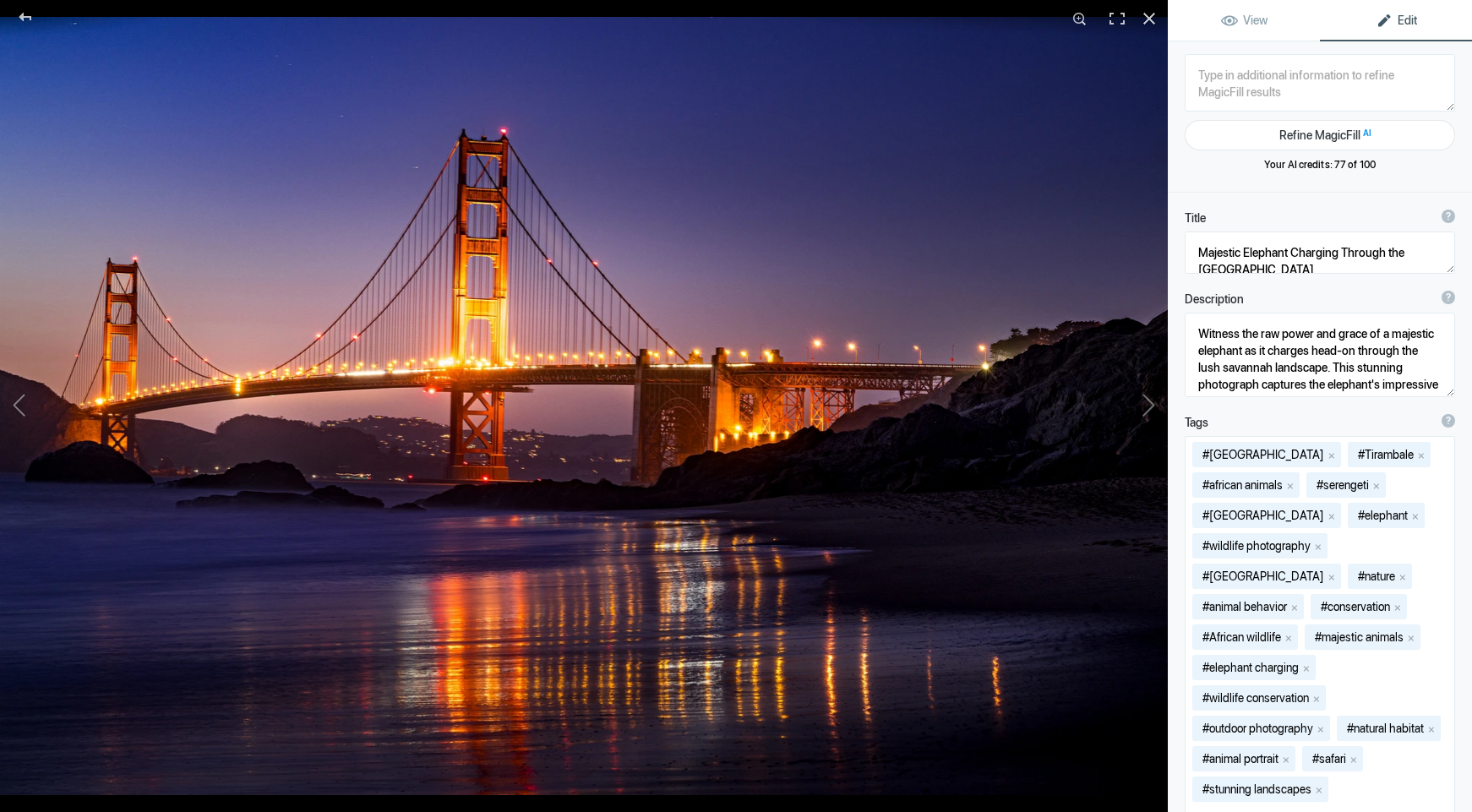
type textarea "GGBridge_BakerBeach_niteDSC_5002-Edit"
type textarea "GGBridge_BakerBeach_niteDSC_5002-Edit.jpg"
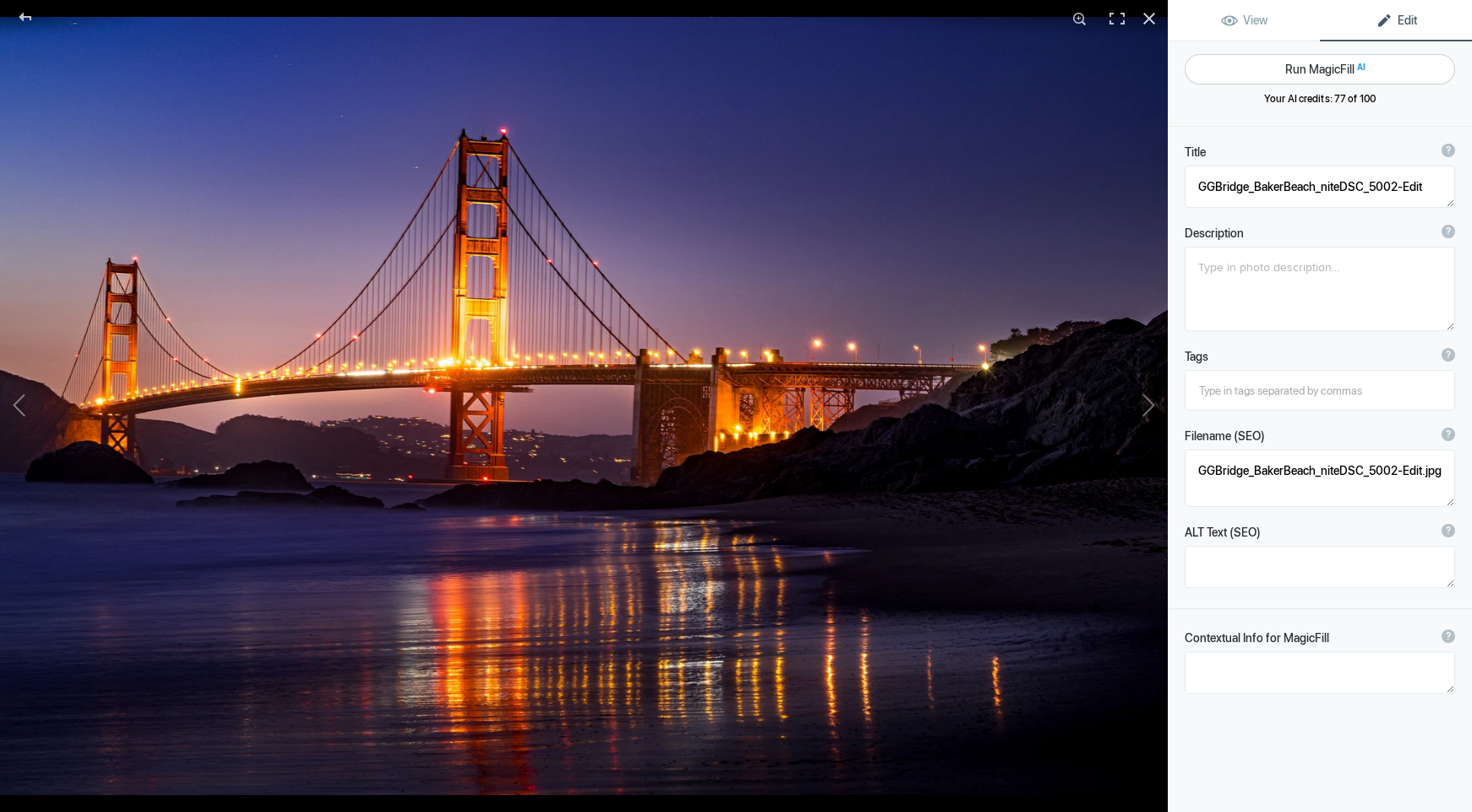
click at [1315, 66] on button "Run MagicFill AI" at bounding box center [1319, 69] width 270 height 30
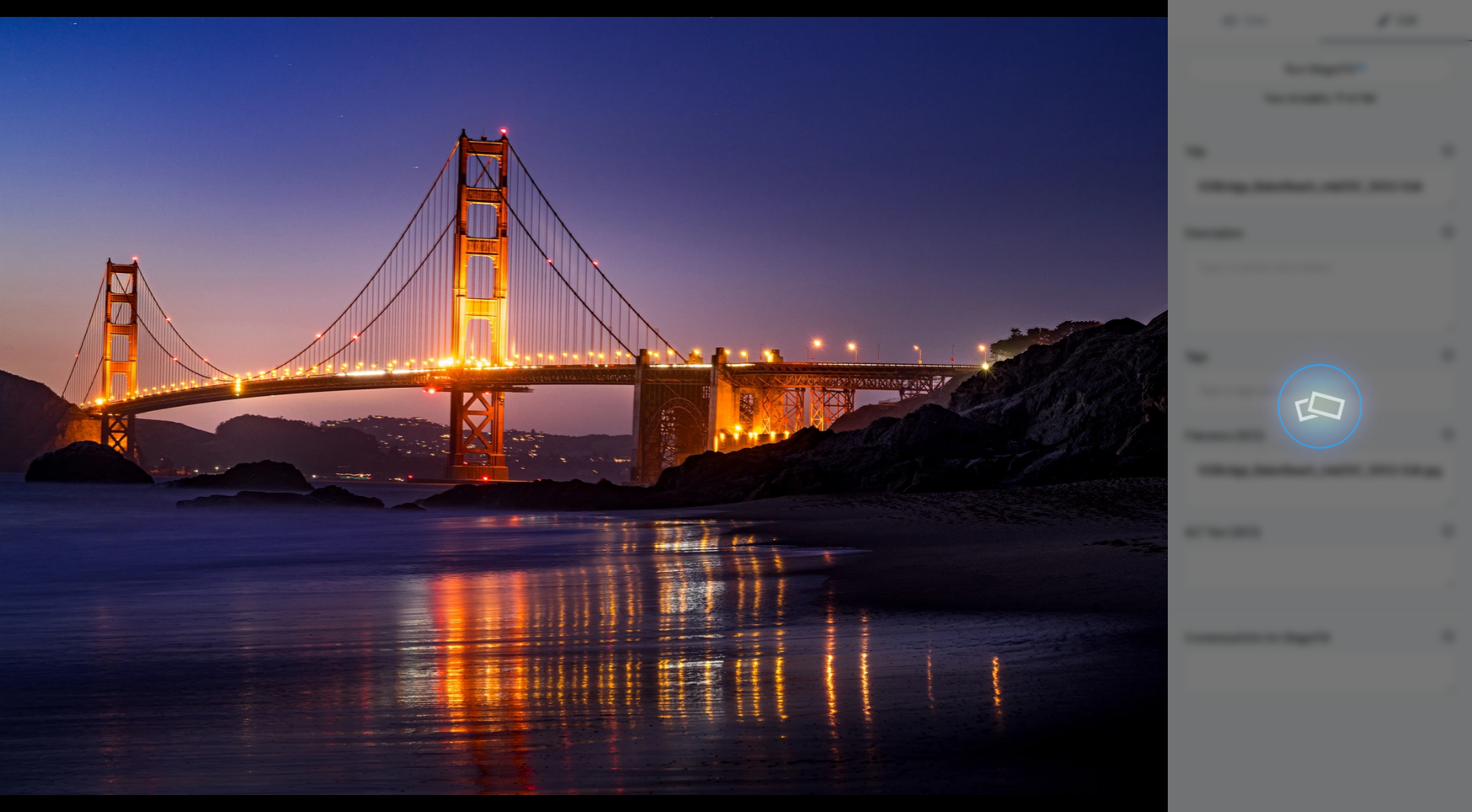
type textarea "[GEOGRAPHIC_DATA] at Night from [PERSON_NAME][GEOGRAPHIC_DATA]"
type textarea "Experience the stunning beauty of the Golden Gate Bridge illuminated at night, …"
type textarea "golden-gate-bridge-baker-beach-night.jpg"
type textarea "Night view of the Golden Gate Bridge from Baker Beach, with lights reflecting o…"
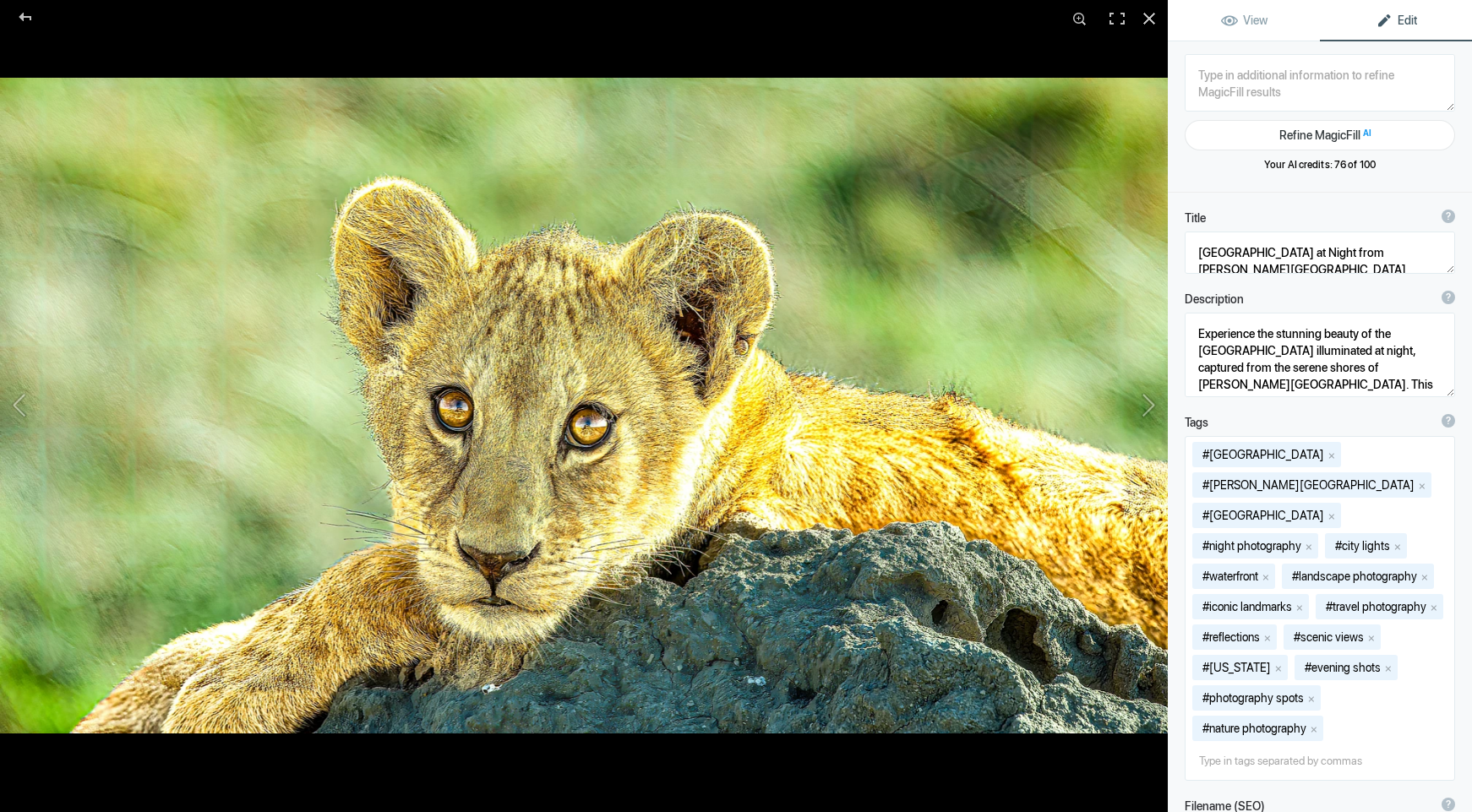
type textarea "KC1_1256-Edit"
type textarea "KC1_1256-Edit.jpg"
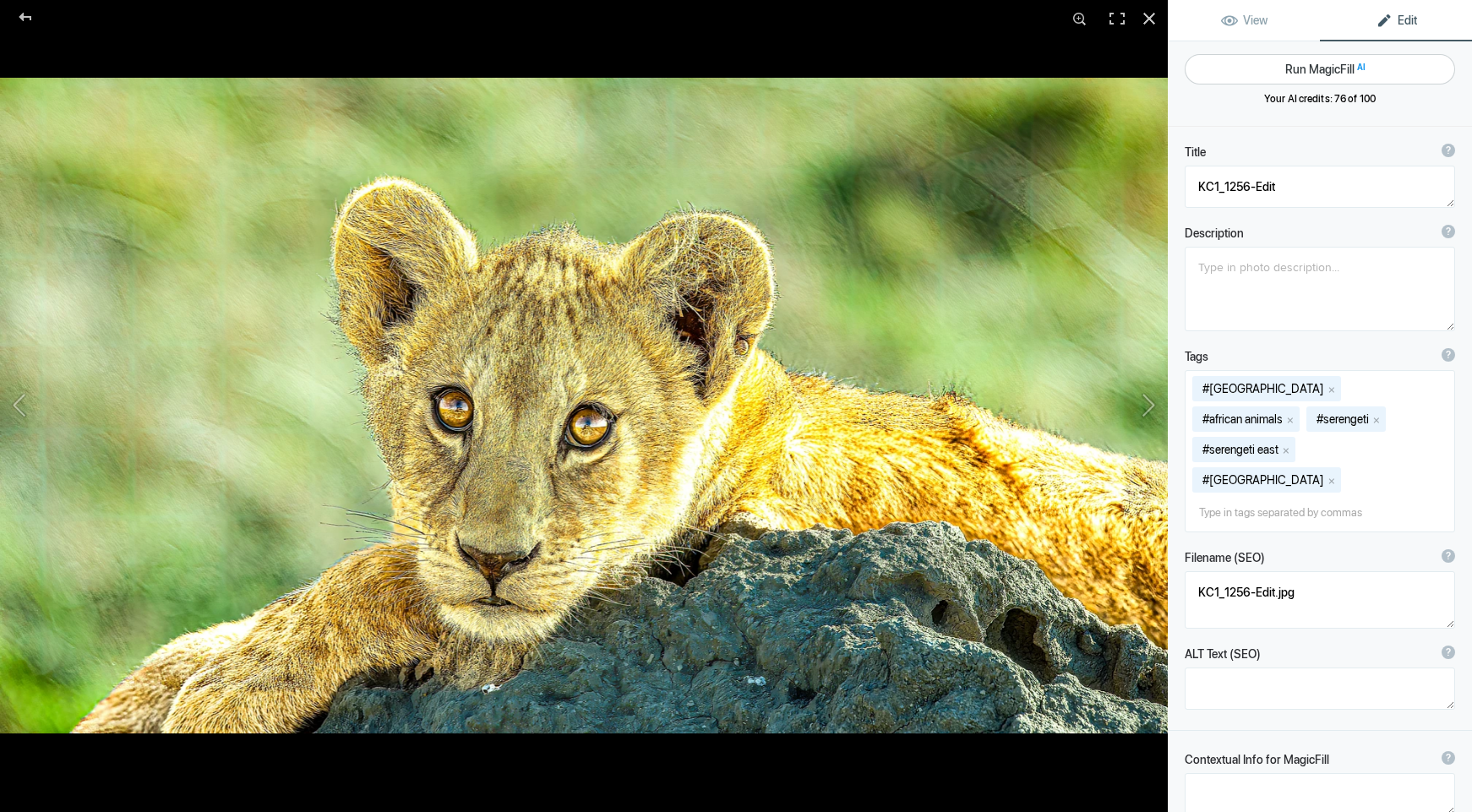
click at [1301, 72] on button "Run MagicFill AI" at bounding box center [1319, 69] width 270 height 30
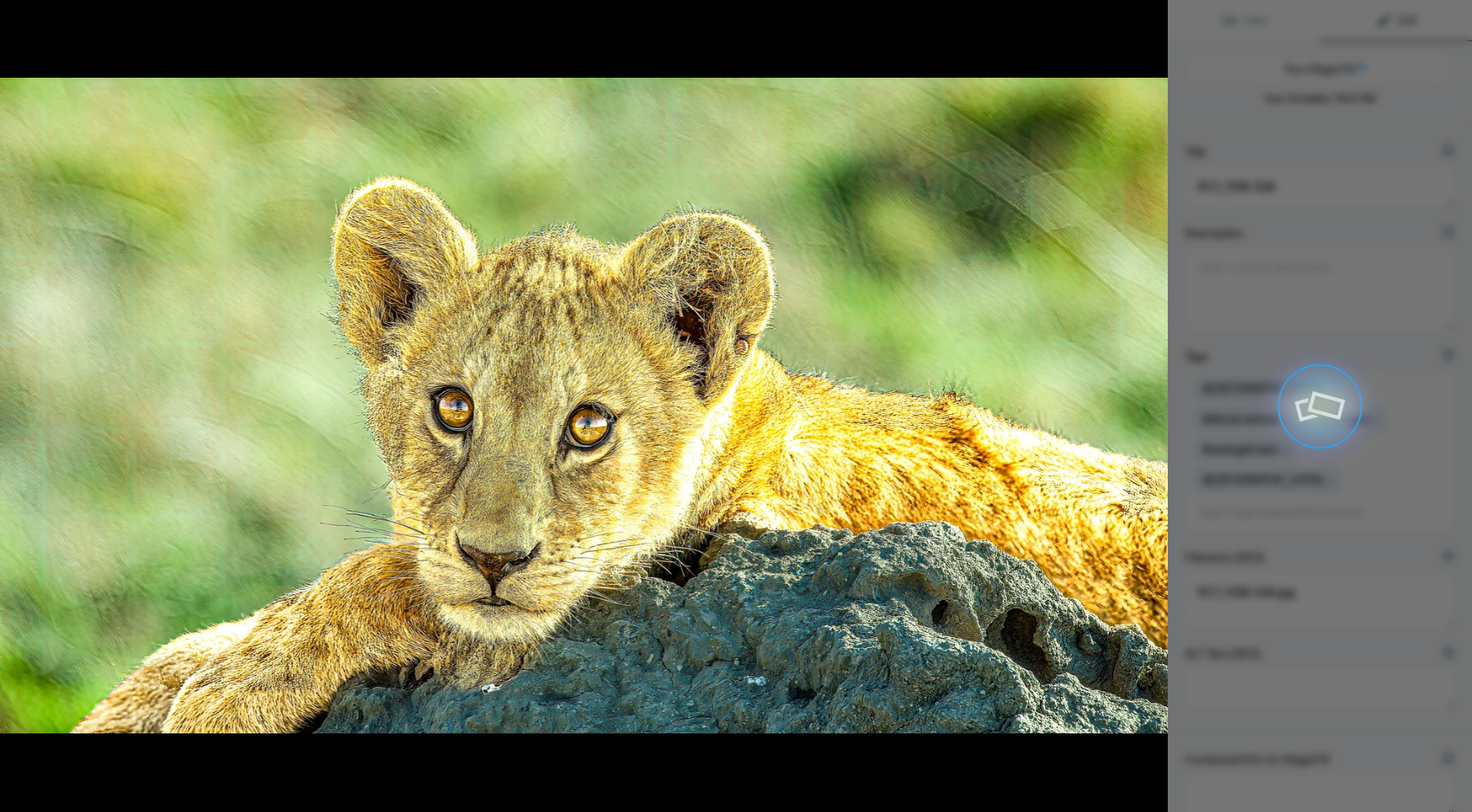
type textarea "Majestic Lion Cub Resting on a Rock"
type textarea "This captivating image features a young lion cub lounging on a rocky surface, s…"
type textarea "lion-cub-resting-rock.jpg"
type textarea "A young lion cub resting on a rock, showcasing its golden fur and expressive ey…"
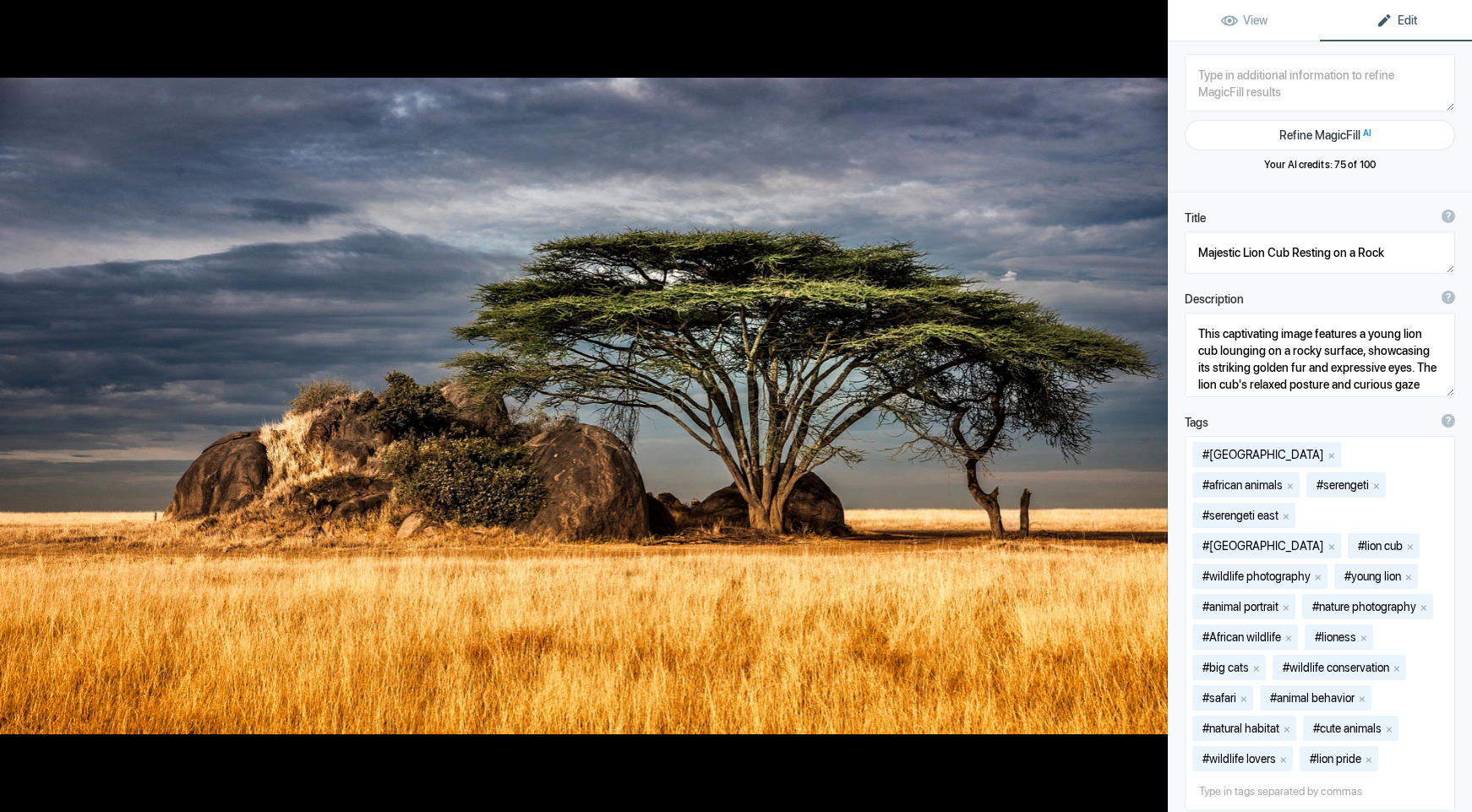
type textarea "Kopjes_tanzanianov2018-9267-Edit-2"
type textarea "Kopjes_tanzanianov2018-9267-Edit-2.jpg"
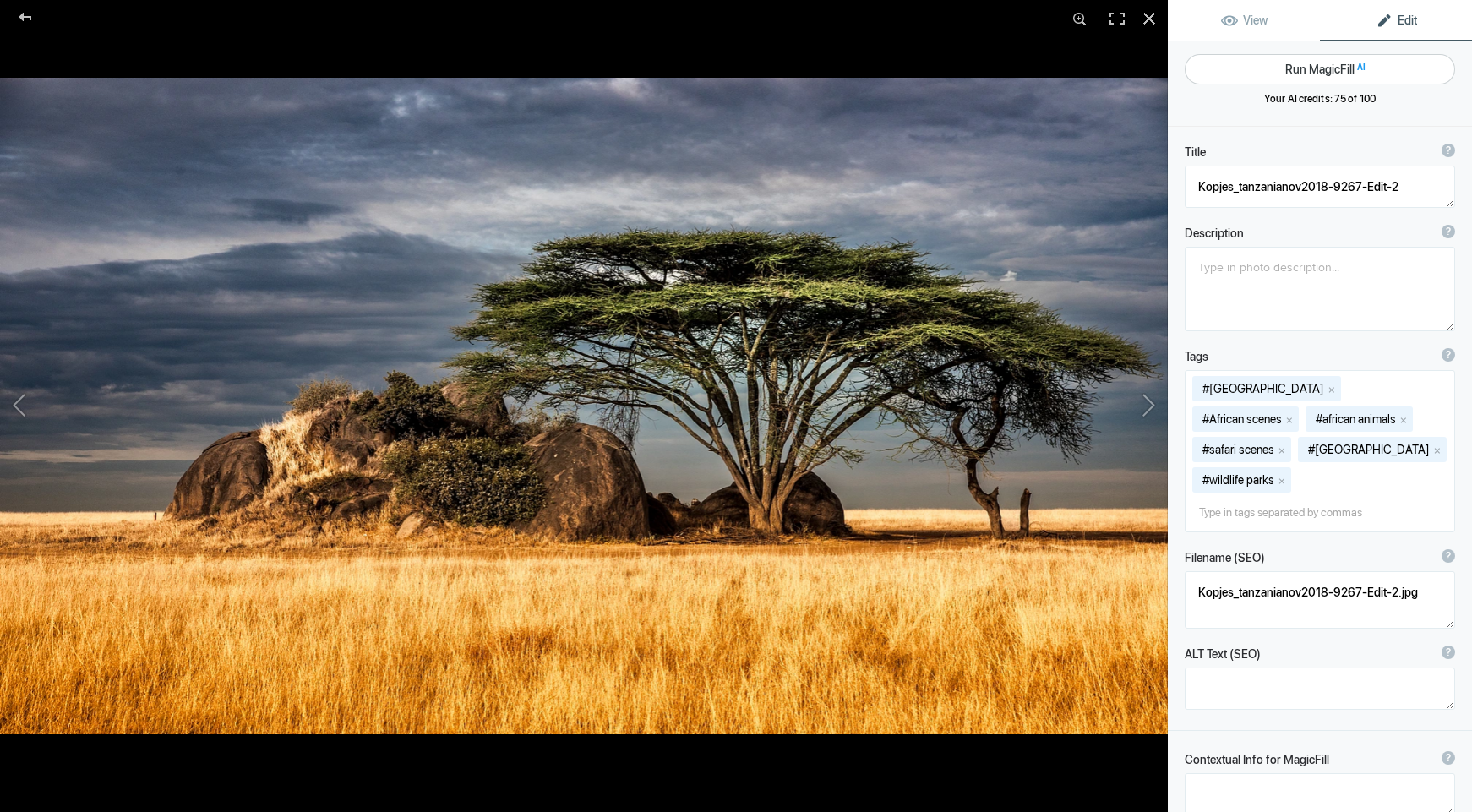
click at [1296, 70] on button "Run MagicFill AI" at bounding box center [1319, 69] width 270 height 30
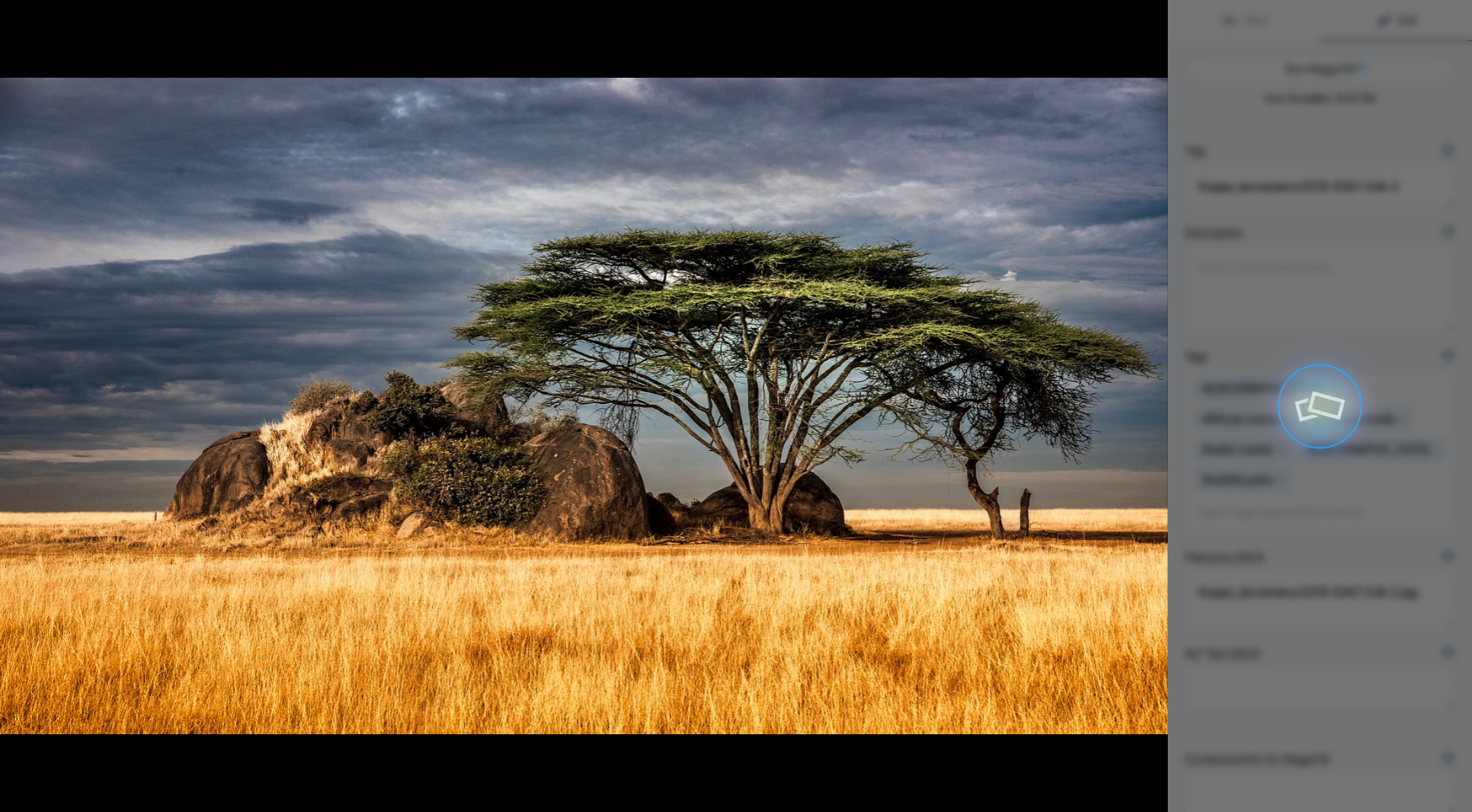
type textarea "Majestic Kopjes in Tanzania's Serengeti at Sunset"
type textarea "This stunning photograph captures the serene beauty of kopjes in Tanzania's Ser…"
type textarea "majestic-kopjes-tanzania-serengeti-sunset.jpg"
type textarea "A solitary acacia tree atop a rocky kopje in Tanzania's Serengeti, surrounded b…"
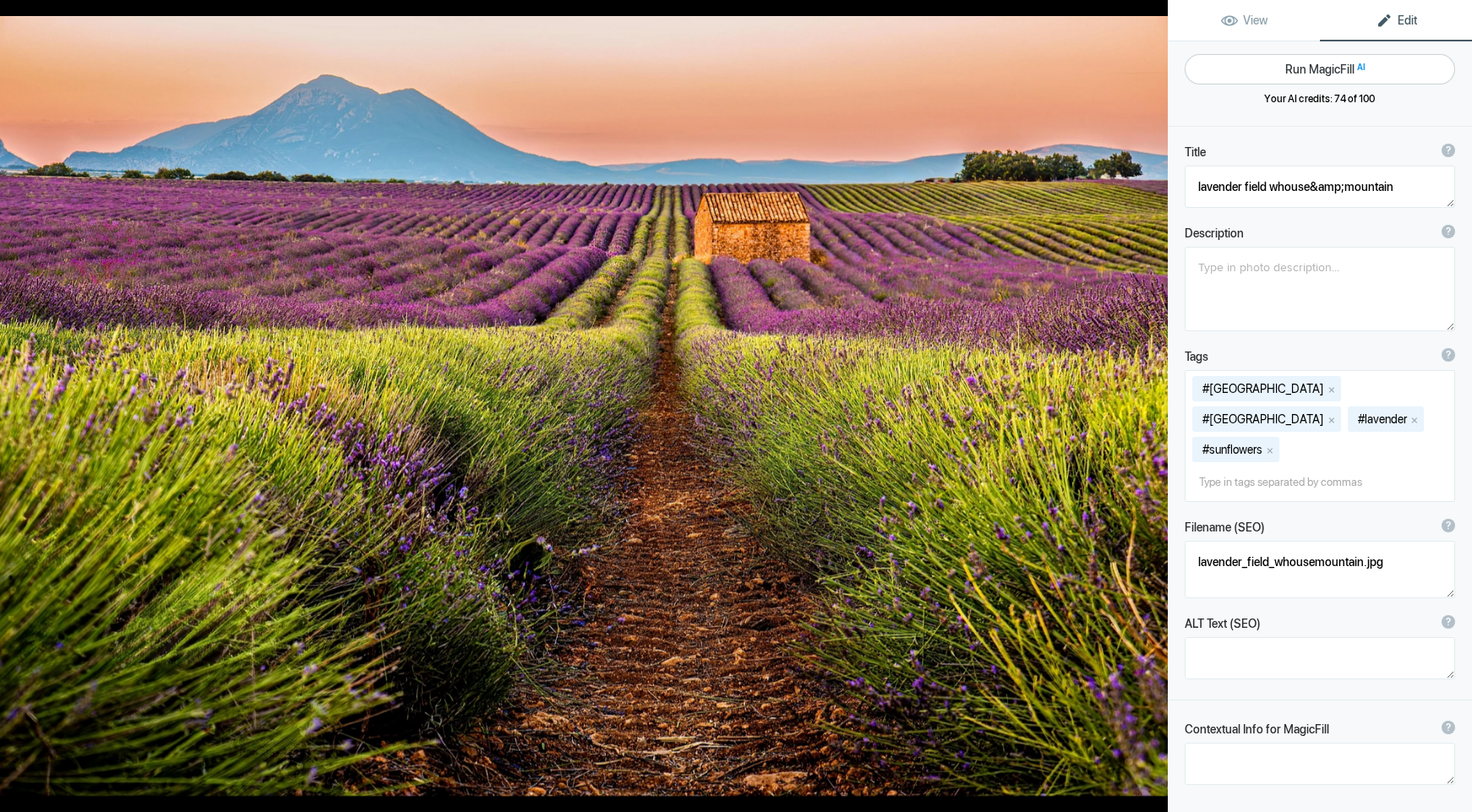
click at [1296, 70] on button "Run MagicFill AI" at bounding box center [1319, 69] width 270 height 30
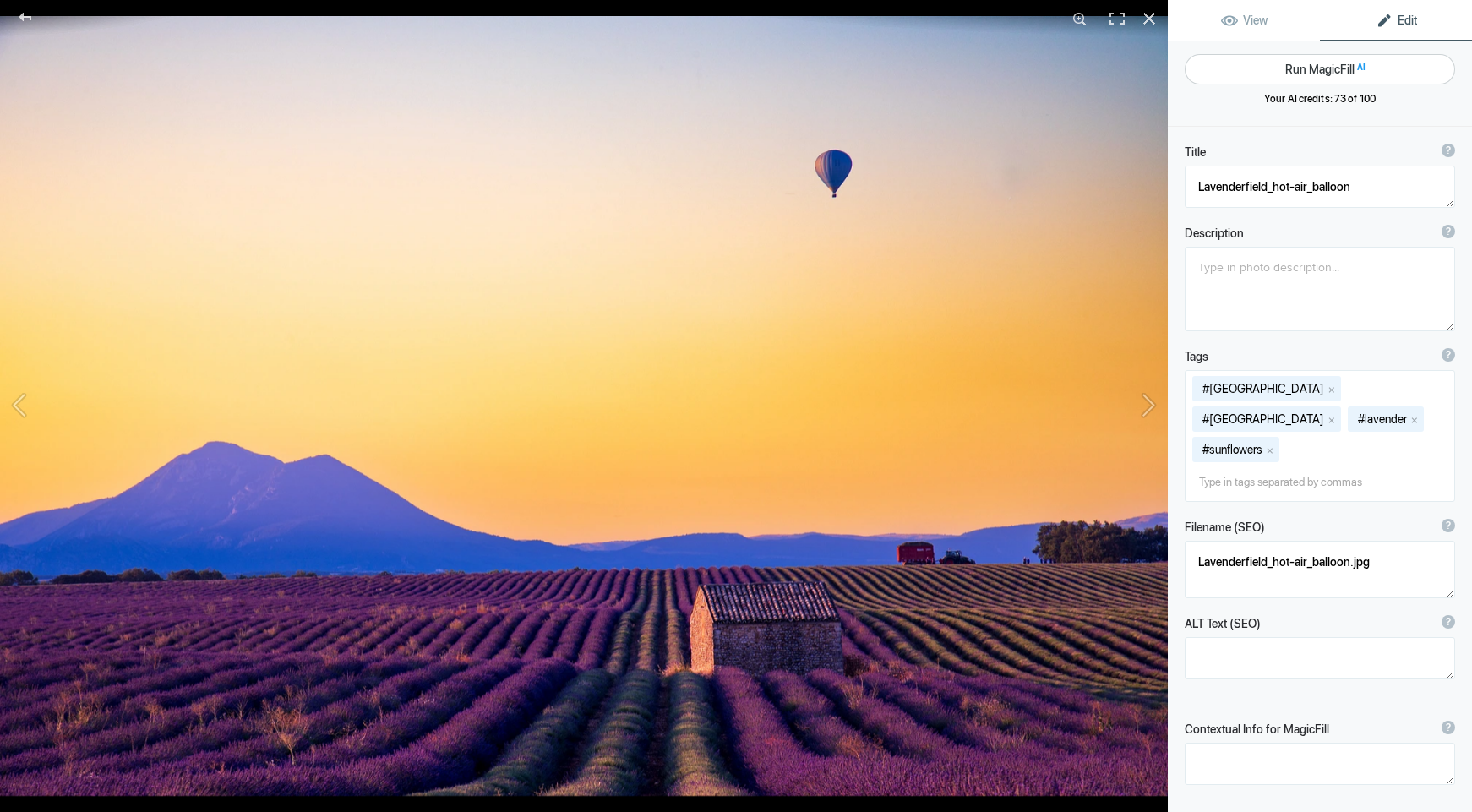
click at [1293, 71] on button "Run MagicFill AI" at bounding box center [1319, 69] width 270 height 30
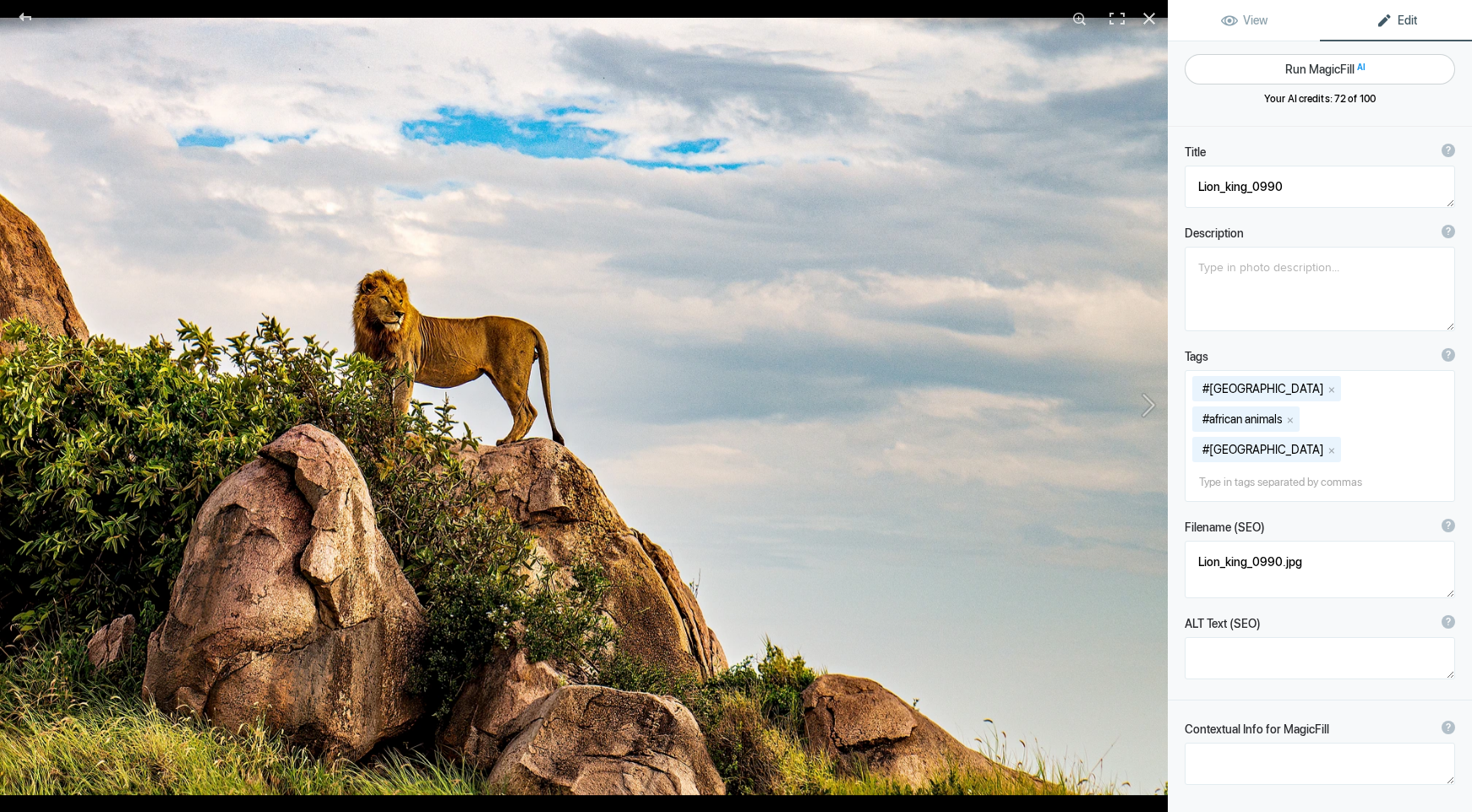
click at [1293, 72] on button "Run MagicFill AI" at bounding box center [1319, 69] width 270 height 30
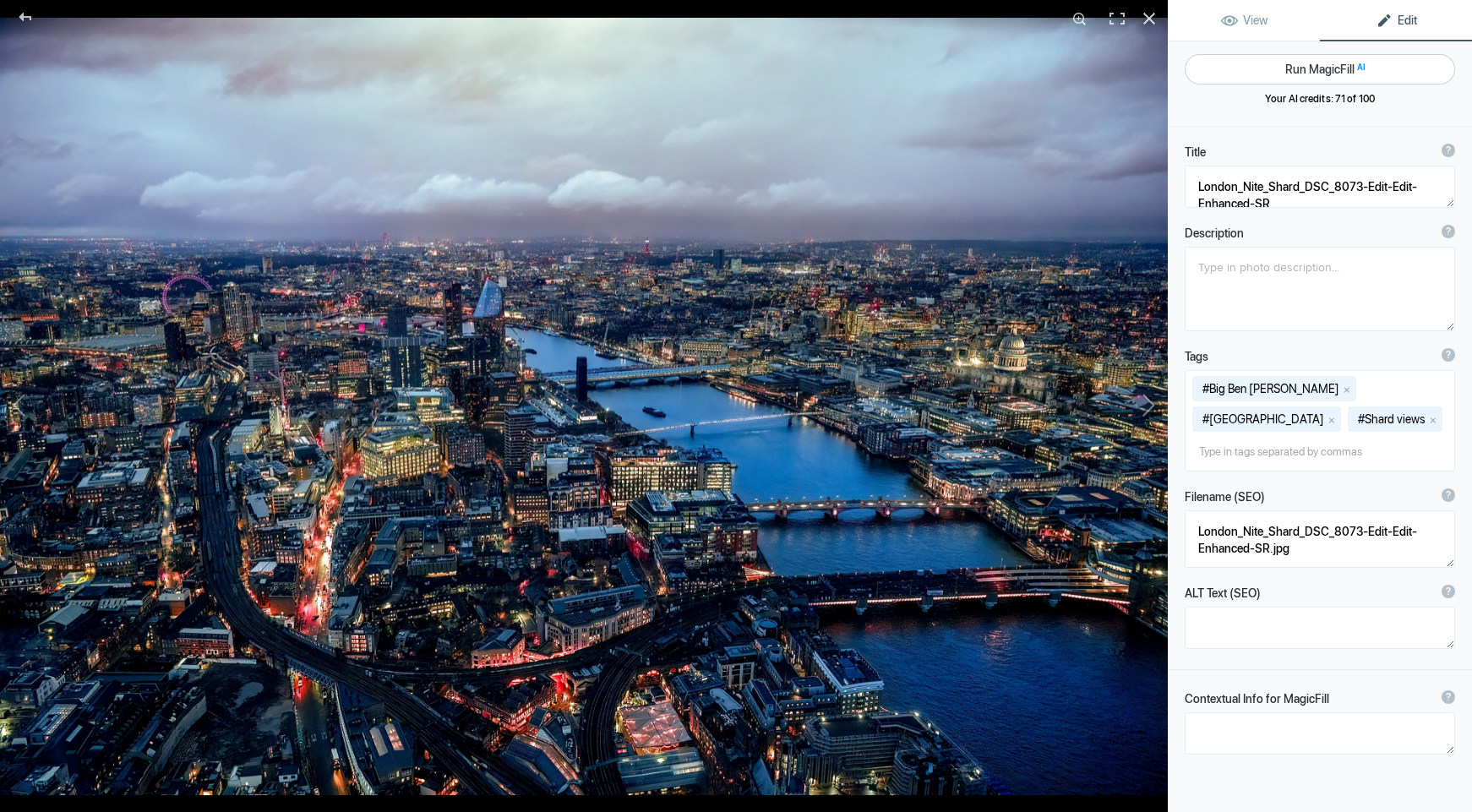
click at [1293, 72] on button "Run MagicFill AI" at bounding box center [1319, 69] width 270 height 30
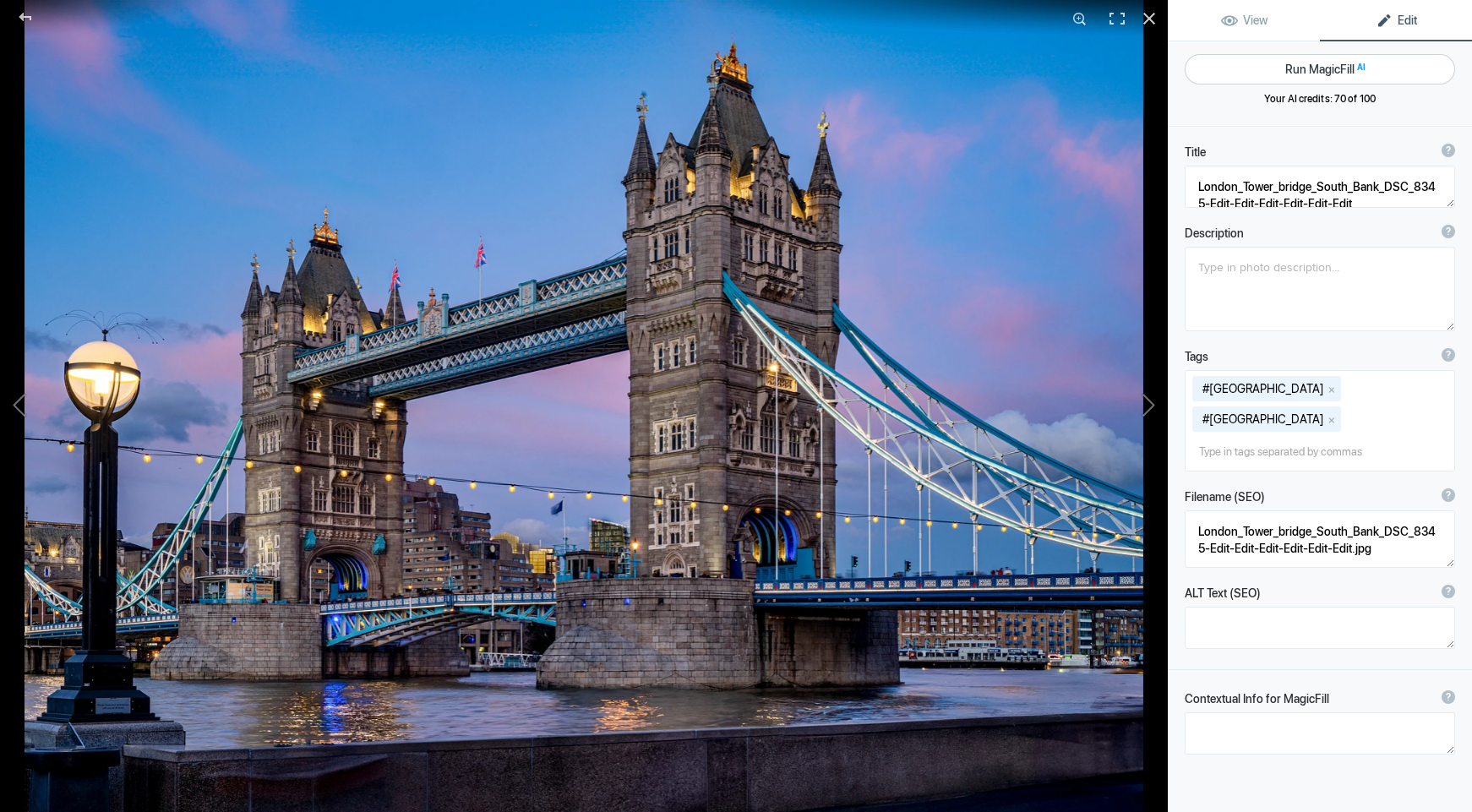
click at [1304, 62] on button "Run MagicFill AI" at bounding box center [1319, 69] width 270 height 30
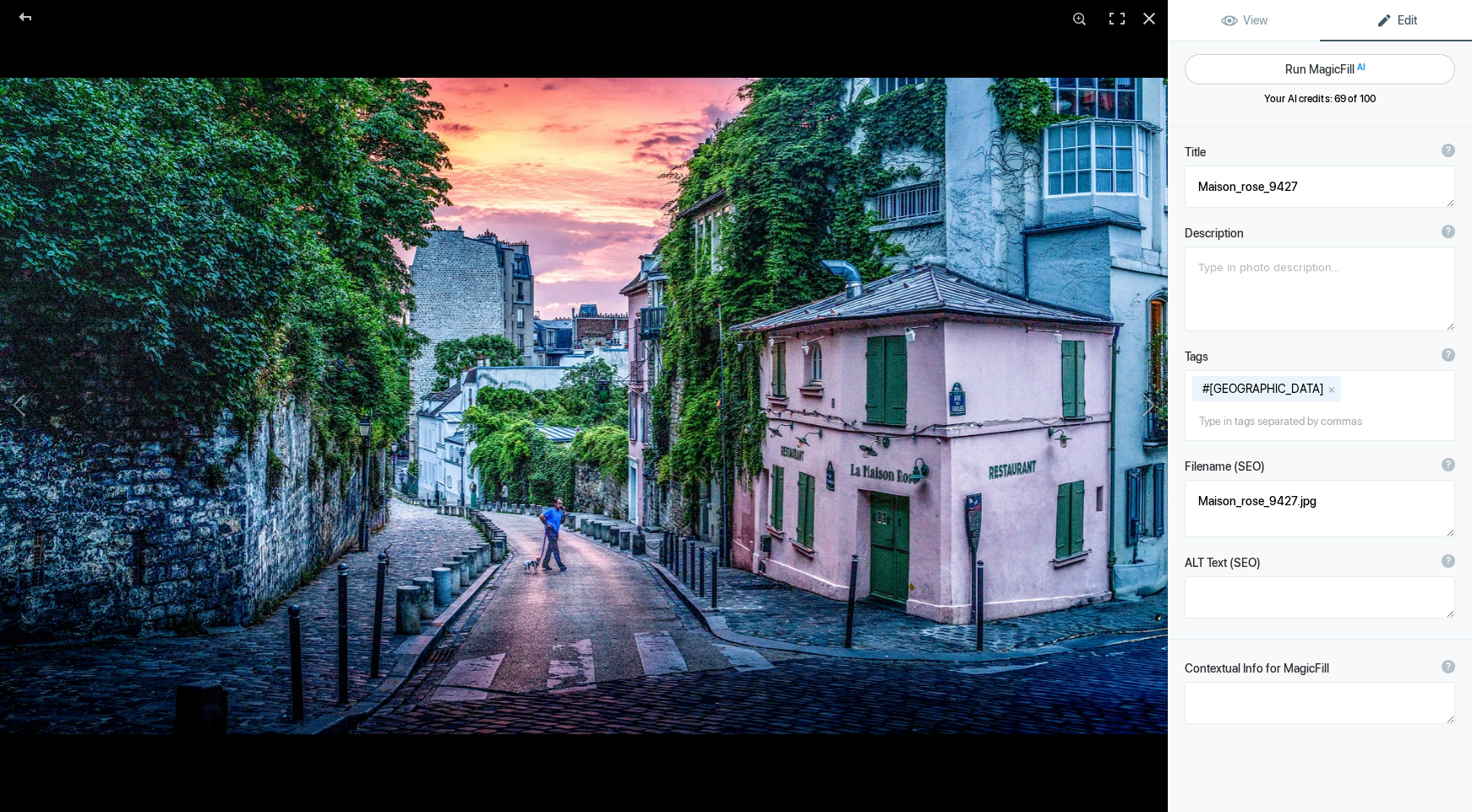
click at [1305, 70] on button "Run MagicFill AI" at bounding box center [1319, 69] width 270 height 30
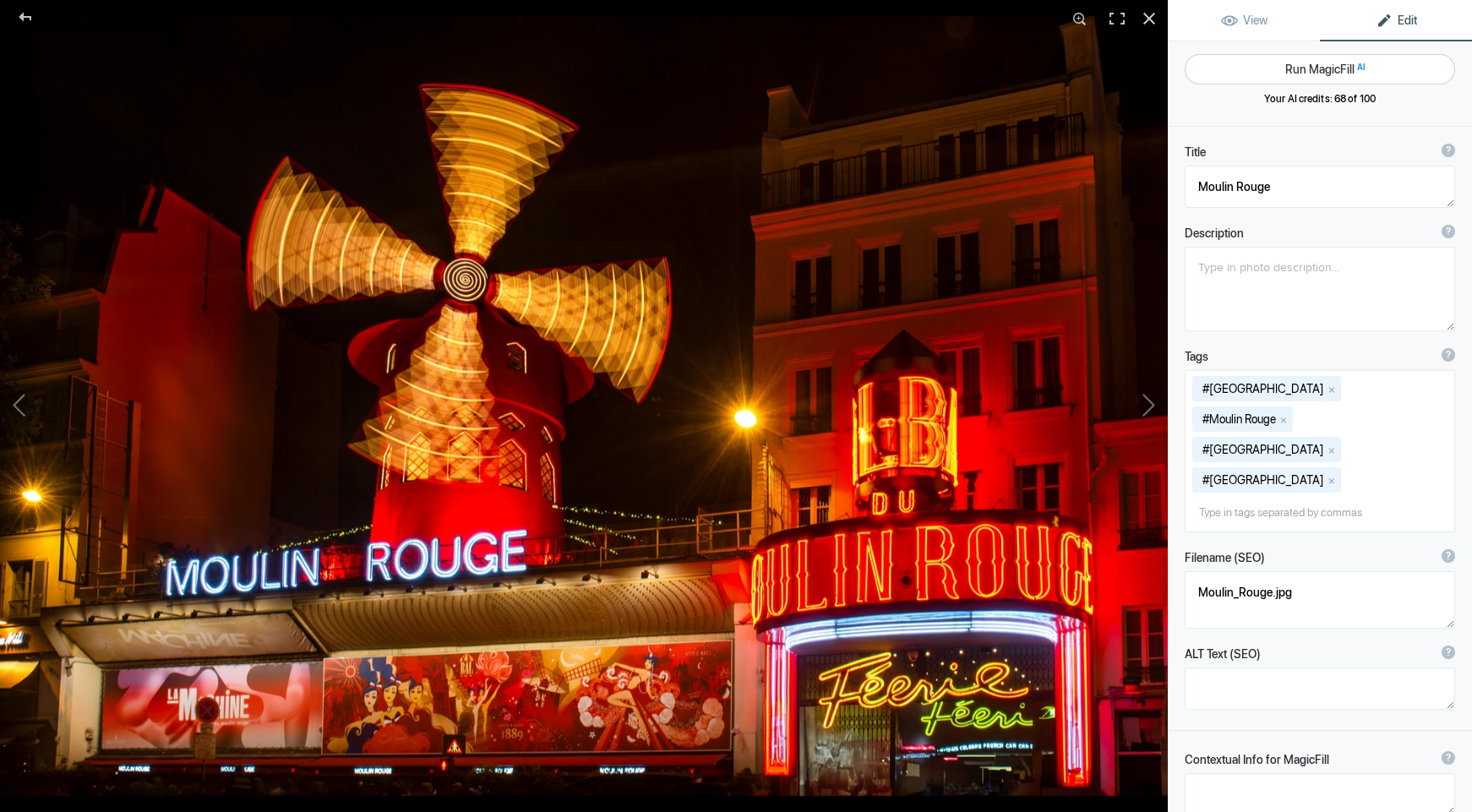
click at [1305, 70] on button "Run MagicFill AI" at bounding box center [1319, 69] width 270 height 30
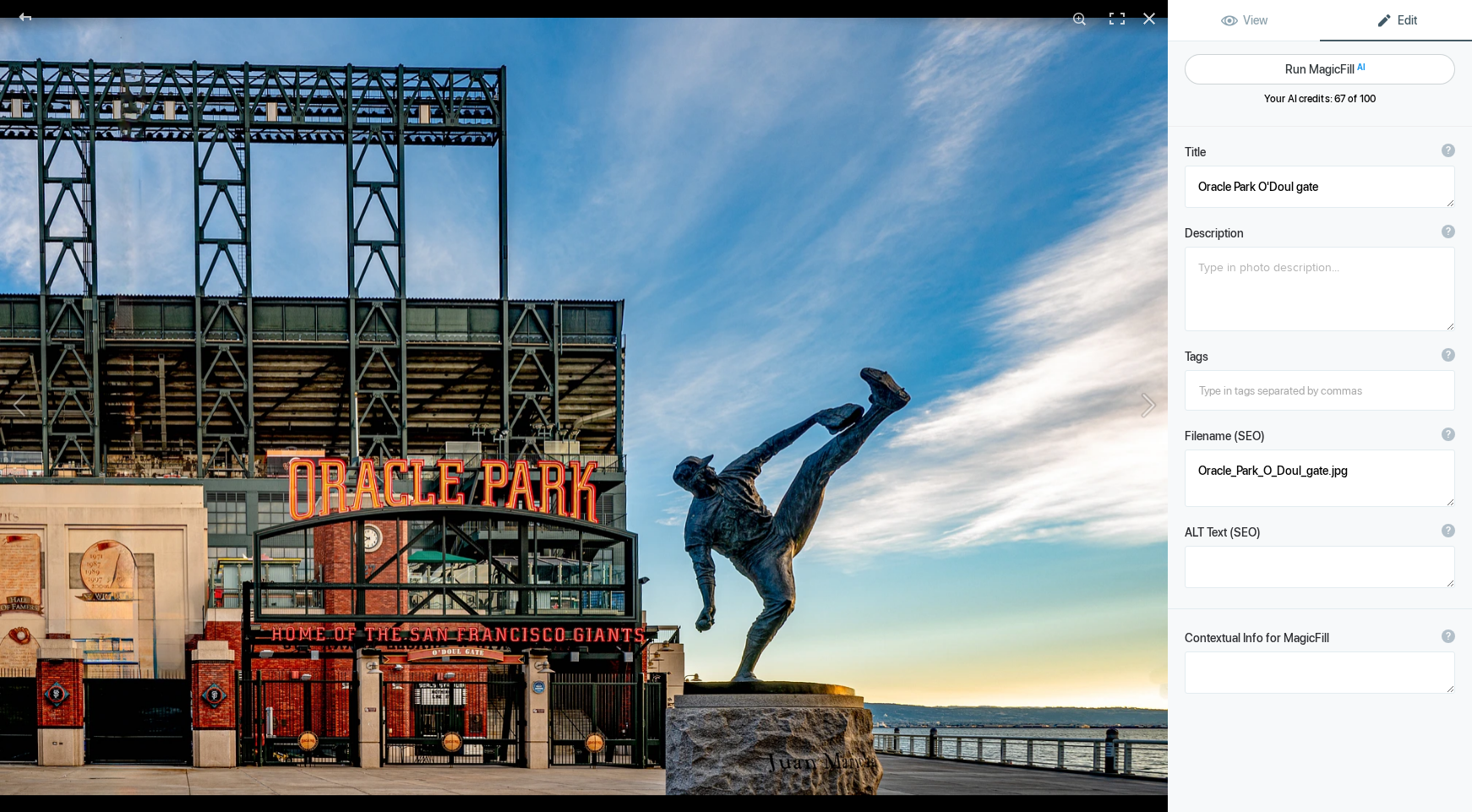
click at [1310, 69] on button "Run MagicFill AI" at bounding box center [1319, 69] width 270 height 30
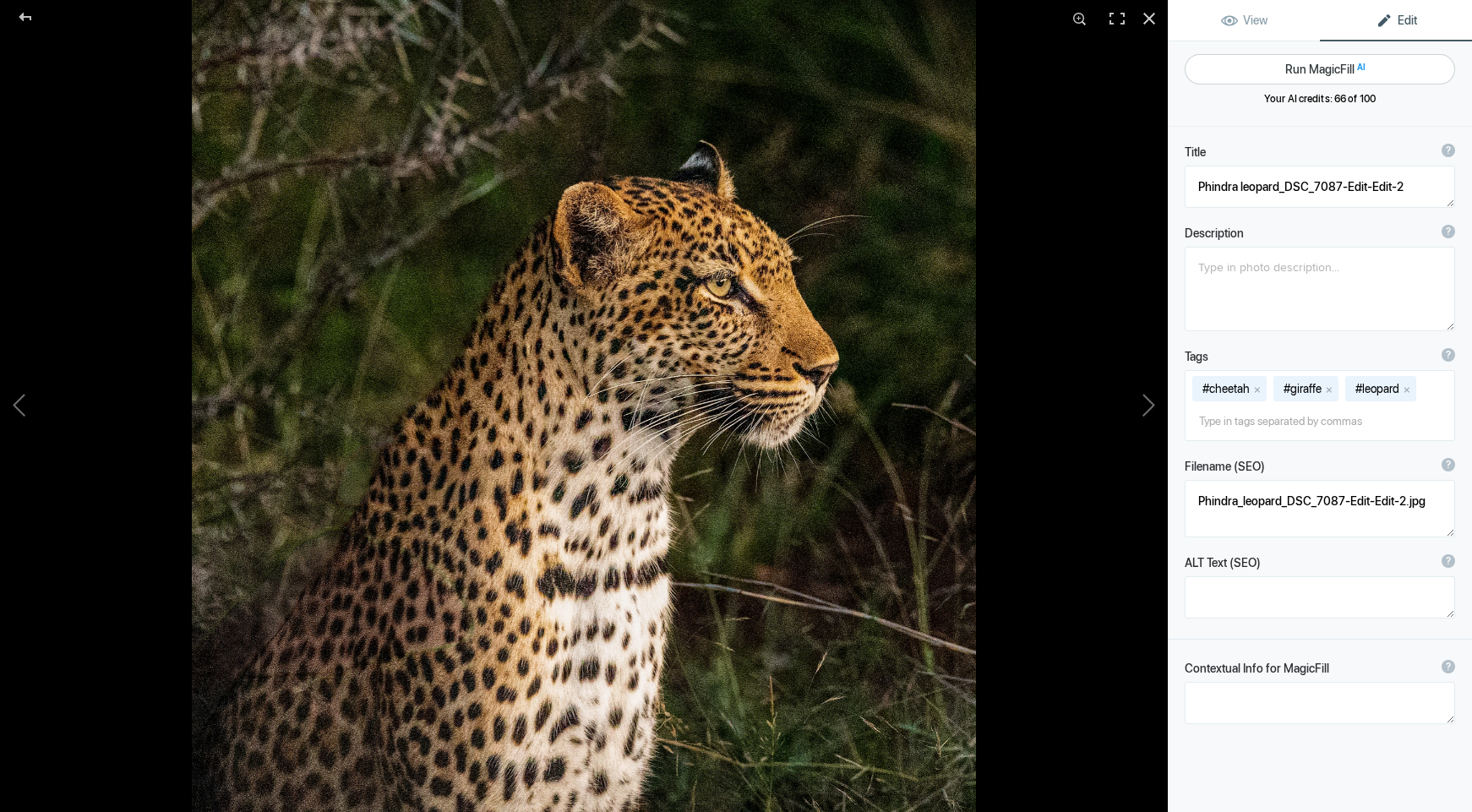
click at [1311, 72] on button "Run MagicFill AI" at bounding box center [1319, 69] width 270 height 30
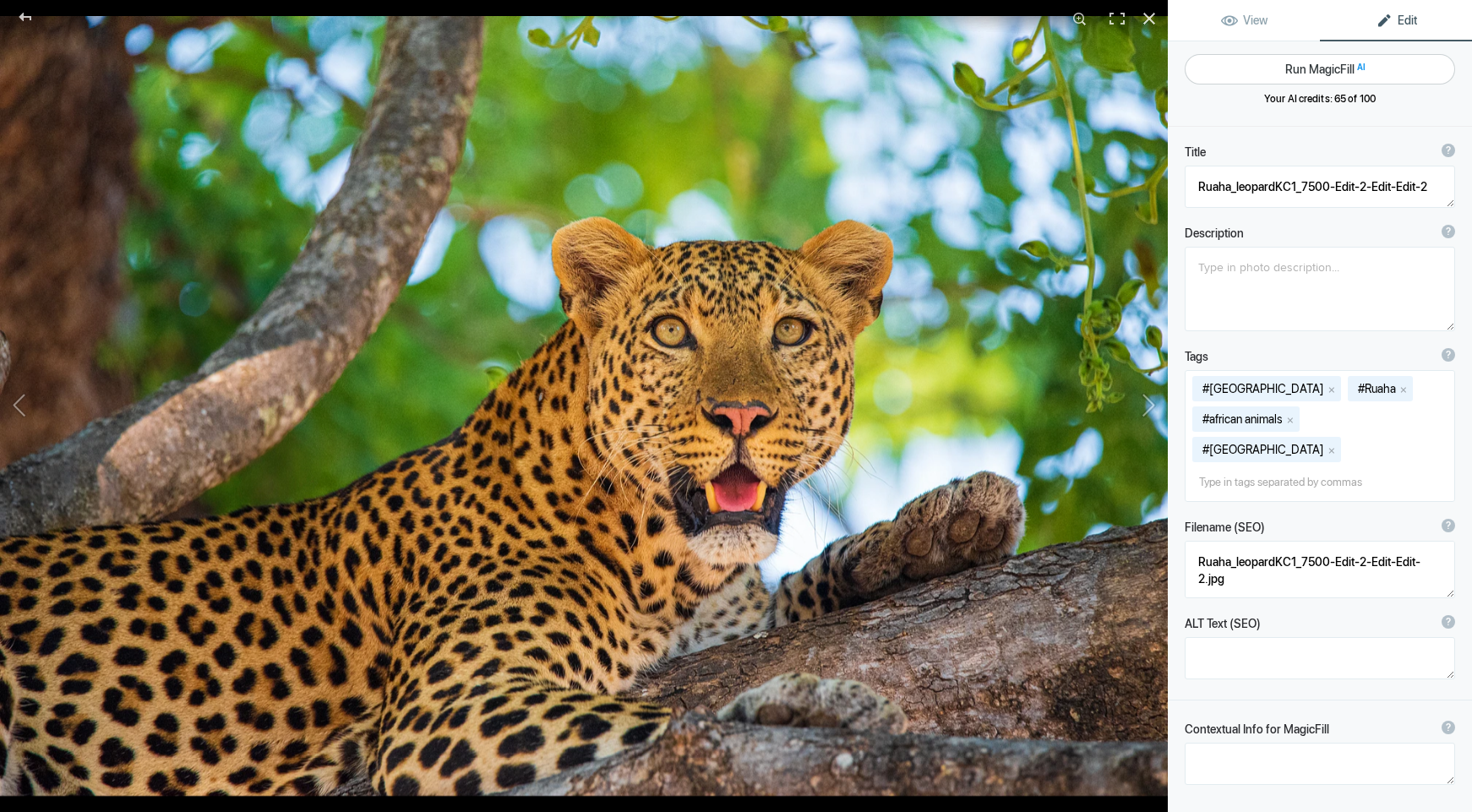
click at [1294, 70] on button "Run MagicFill AI" at bounding box center [1319, 69] width 270 height 30
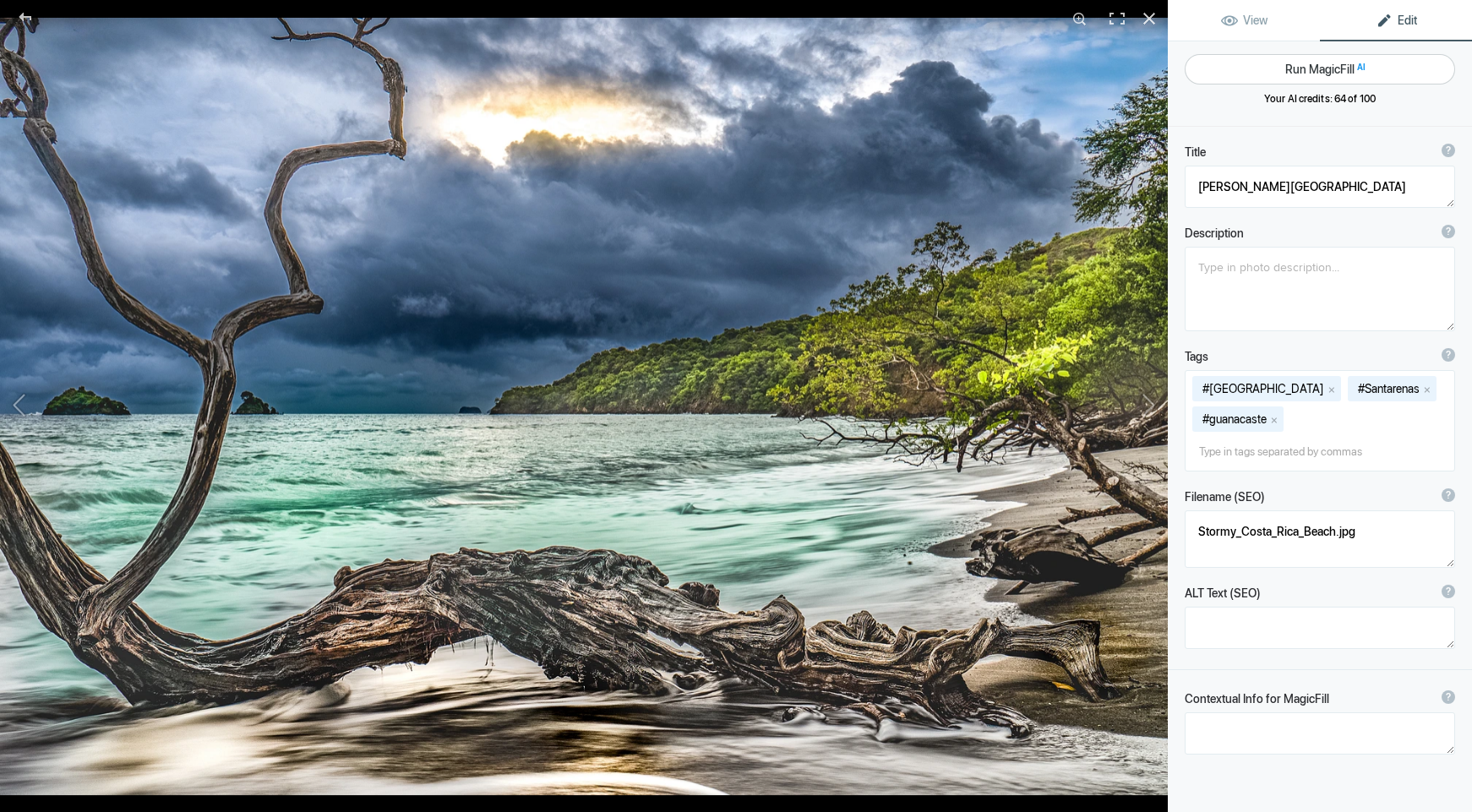
click at [1301, 65] on button "Run MagicFill AI" at bounding box center [1319, 69] width 270 height 30
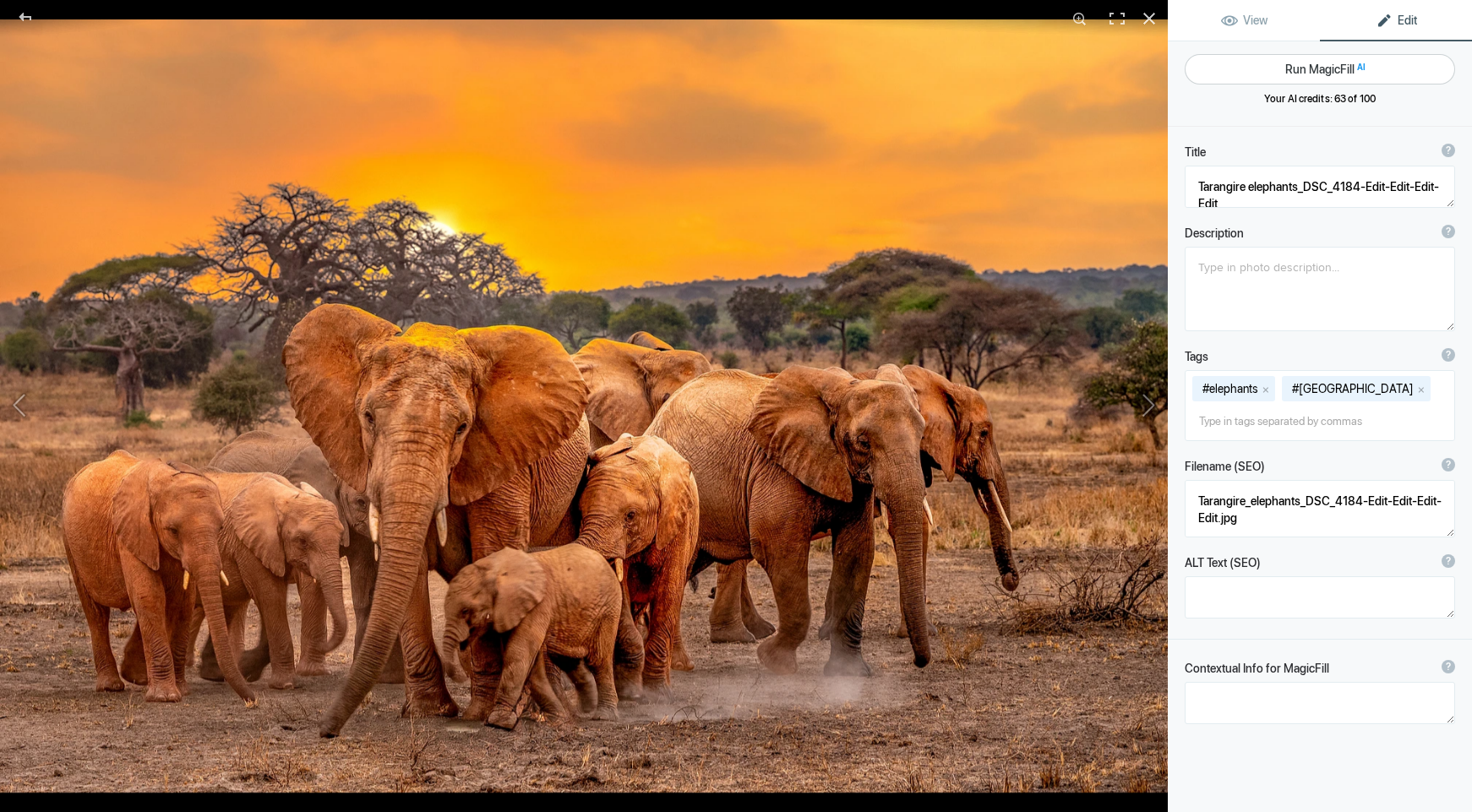
click at [1295, 69] on button "Run MagicFill AI" at bounding box center [1319, 69] width 270 height 30
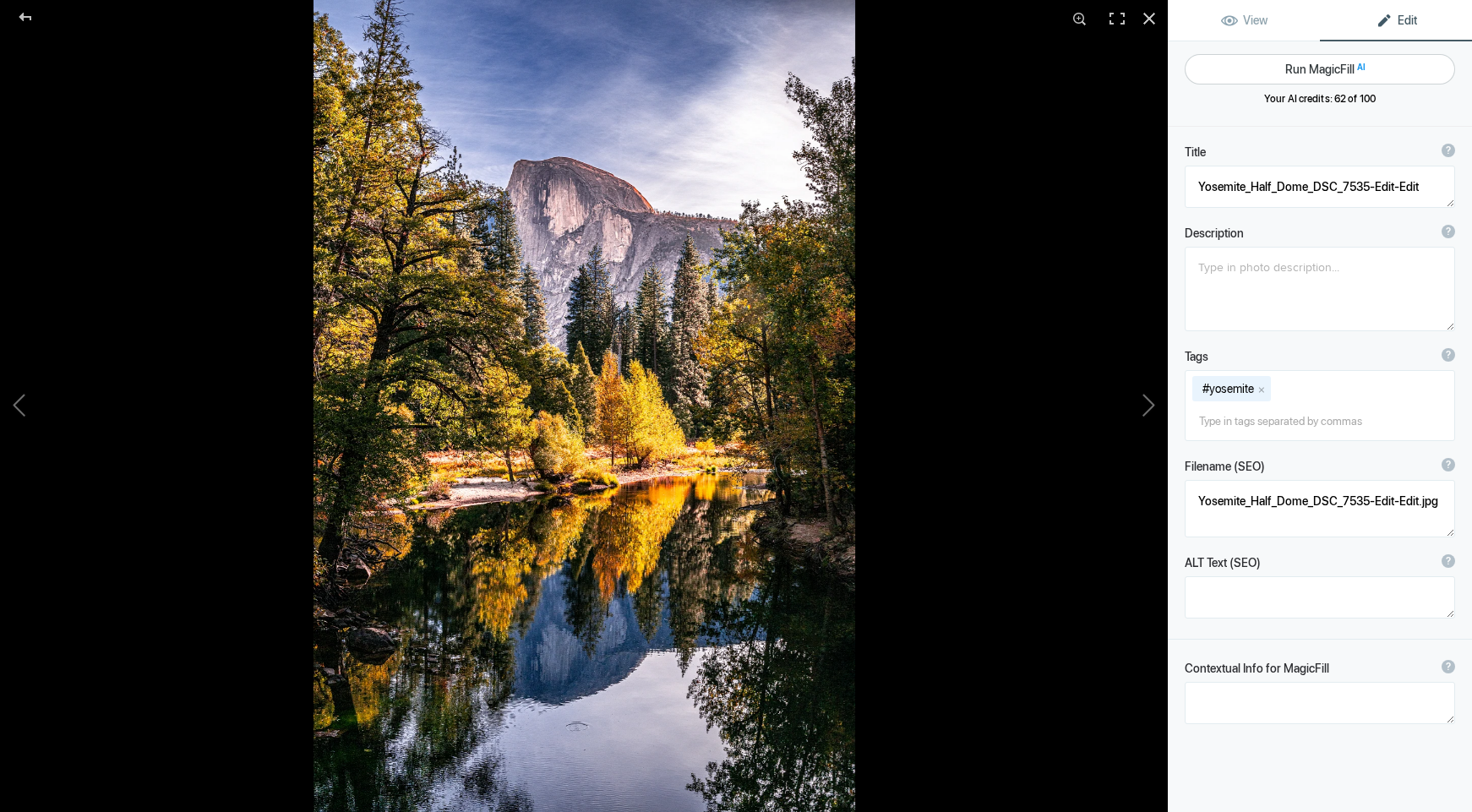
click at [1314, 74] on button "Run MagicFill AI" at bounding box center [1319, 69] width 270 height 30
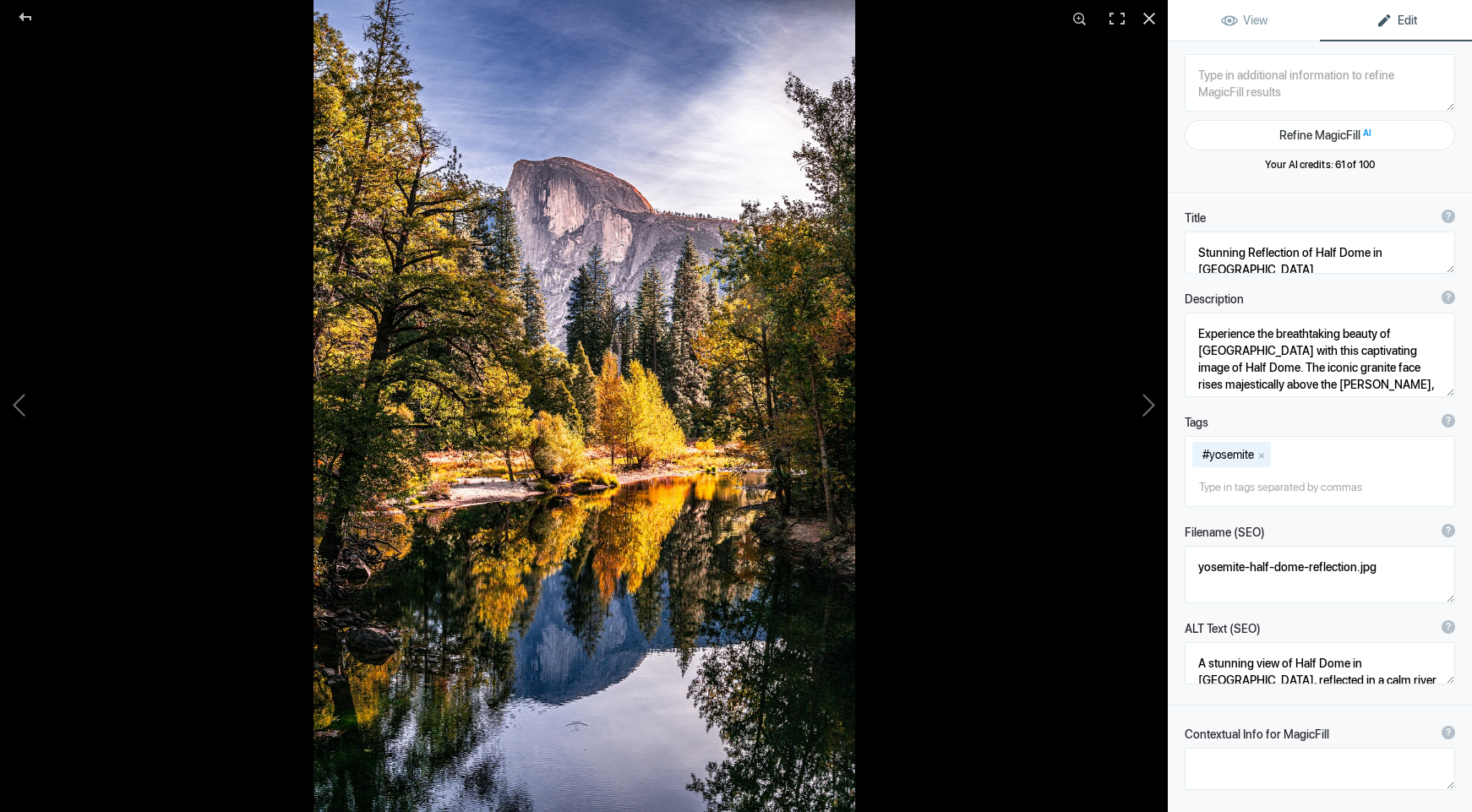
drag, startPoint x: 1325, startPoint y: 133, endPoint x: 1120, endPoint y: 141, distance: 205.2
click at [1120, 141] on div "Yosemite_Half_Dome_DSC_7535-Edit-Edit View Edit Refine MagicFill AI Your AI cre…" at bounding box center [736, 406] width 1472 height 812
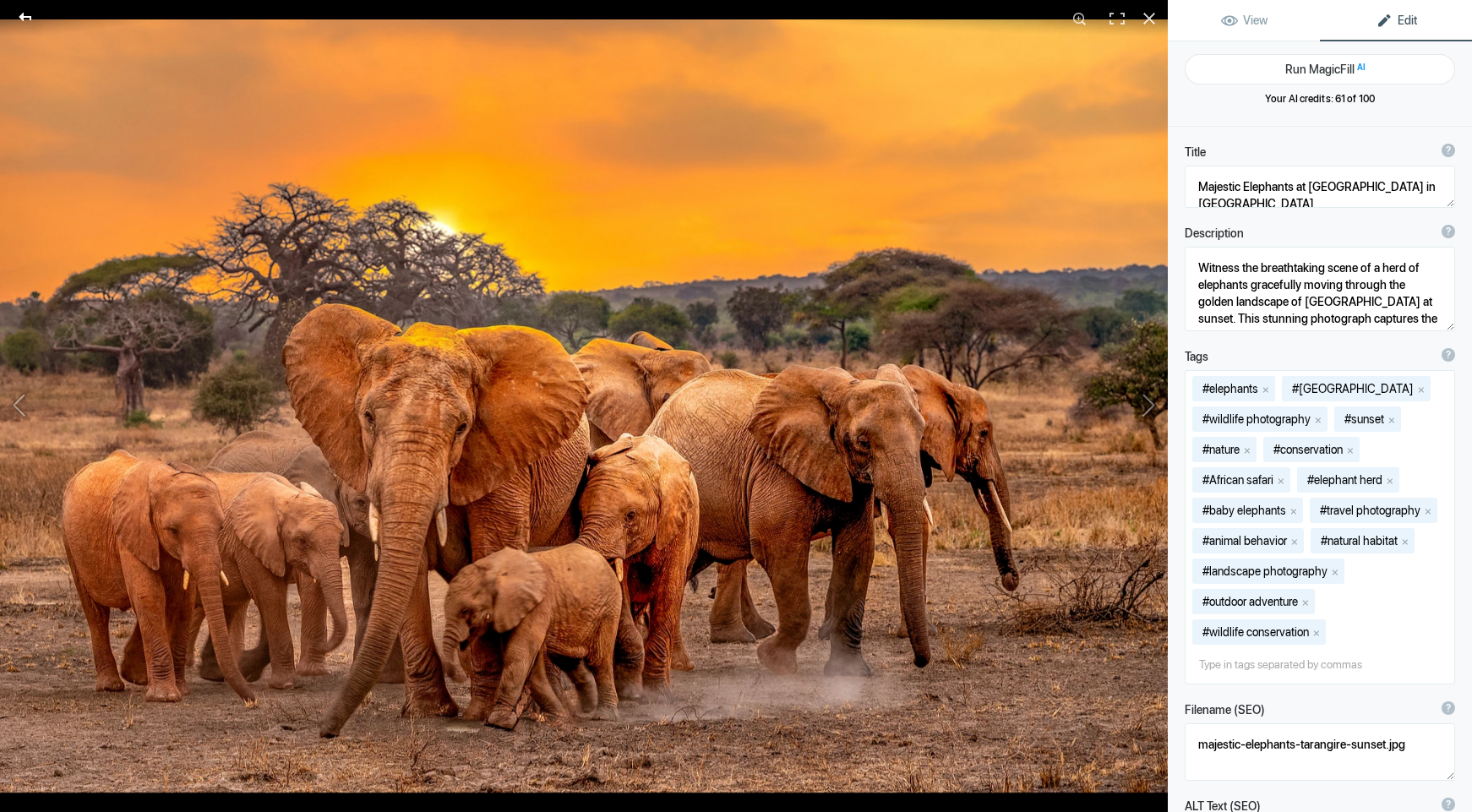
click at [22, 16] on div at bounding box center [25, 16] width 60 height 34
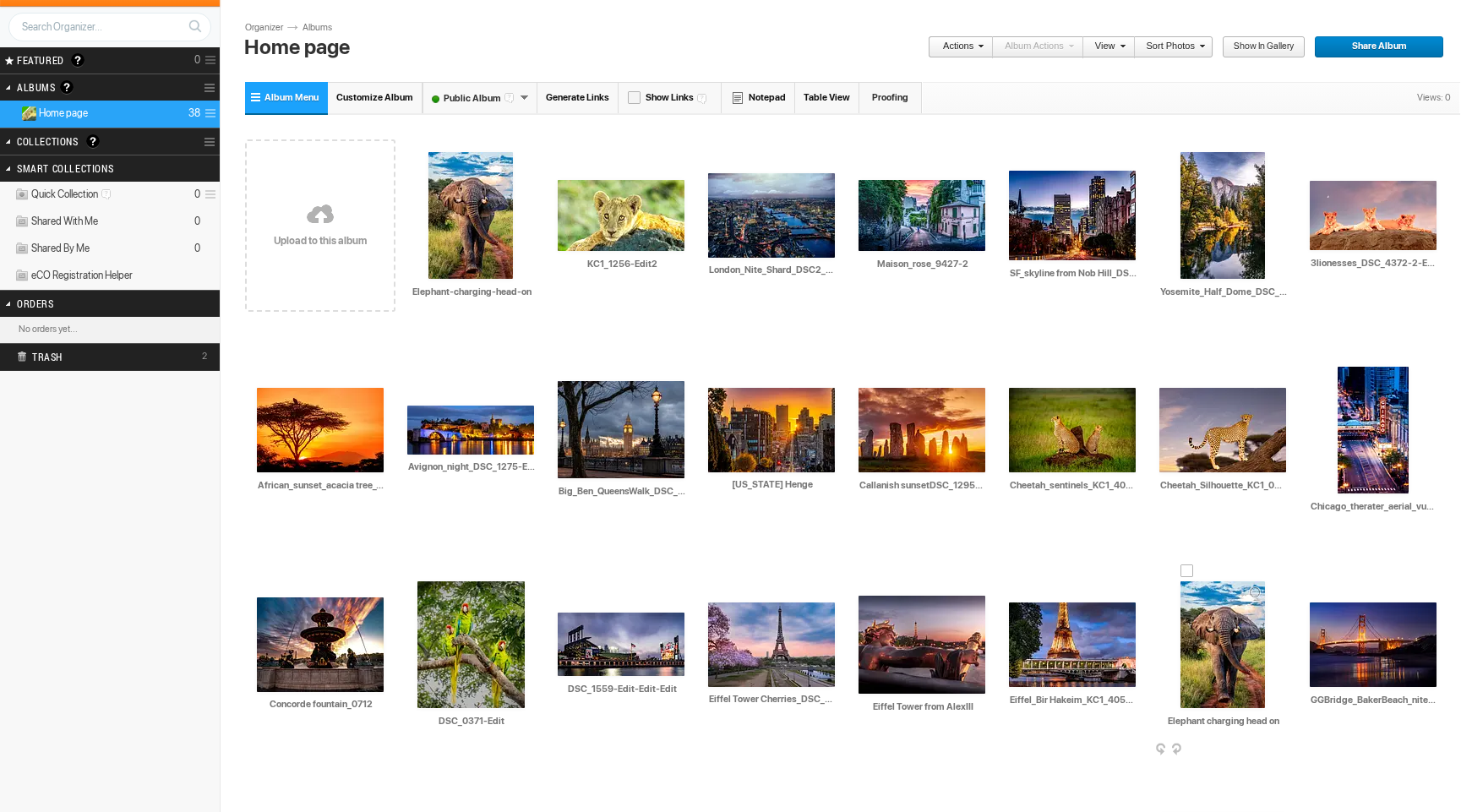
click at [1218, 601] on img at bounding box center [1223, 644] width 84 height 126
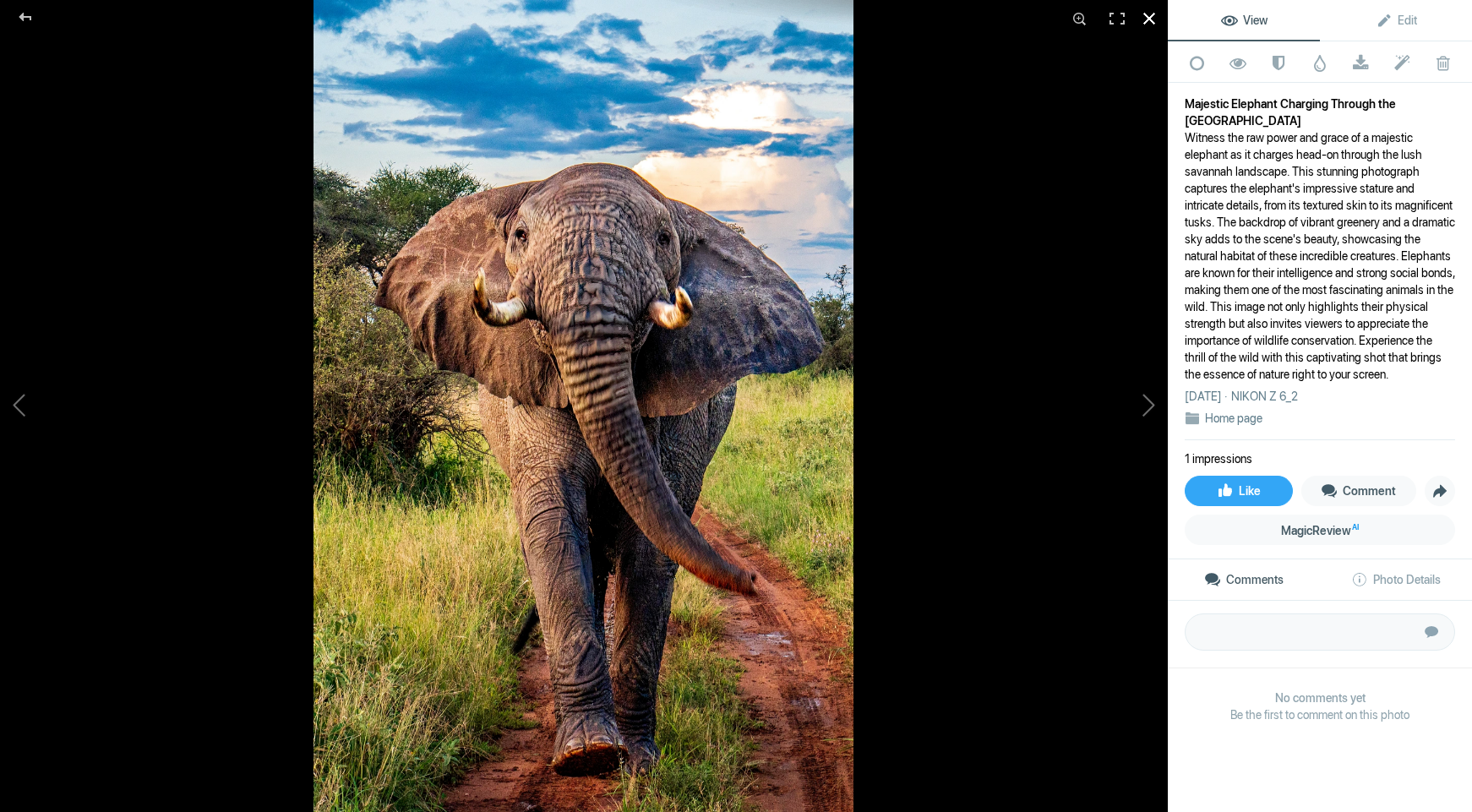
click at [1148, 19] on div at bounding box center [1149, 18] width 38 height 38
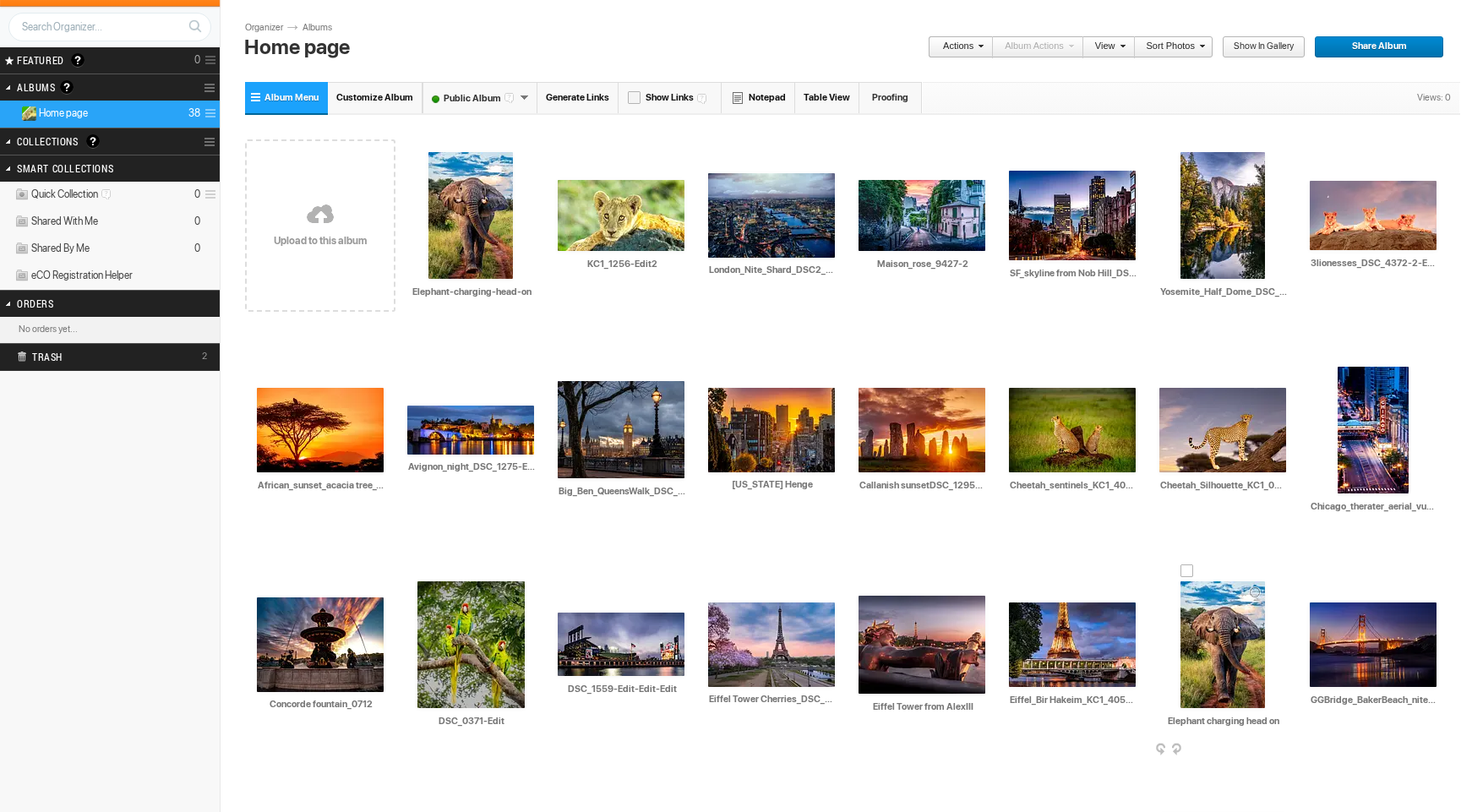
click at [1185, 574] on div at bounding box center [1187, 571] width 14 height 14
click at [962, 46] on link "Actions" at bounding box center [956, 48] width 56 height 22
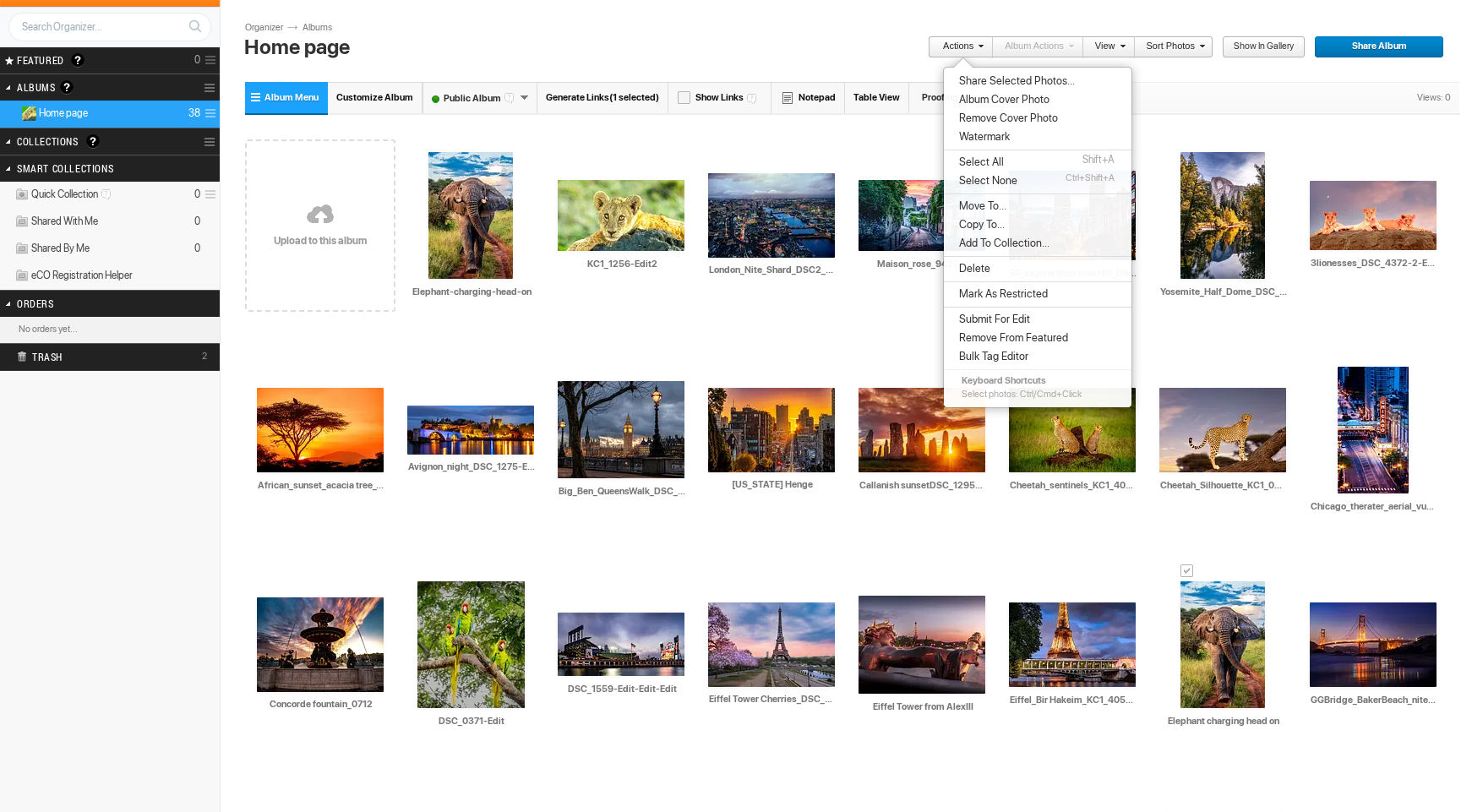
click at [1013, 273] on li "Delete" at bounding box center [1037, 268] width 188 height 18
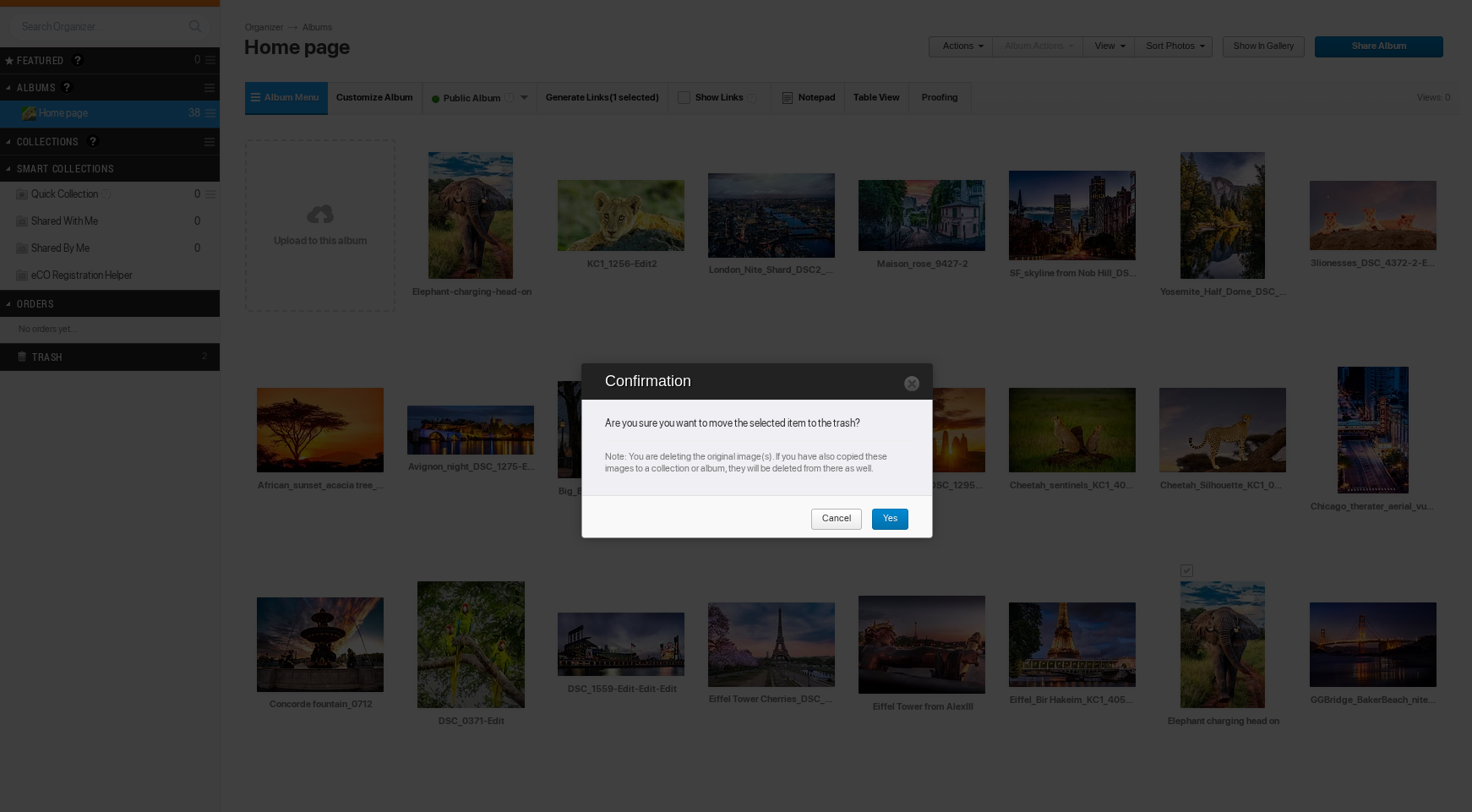
click at [894, 519] on span "Yes" at bounding box center [884, 520] width 27 height 22
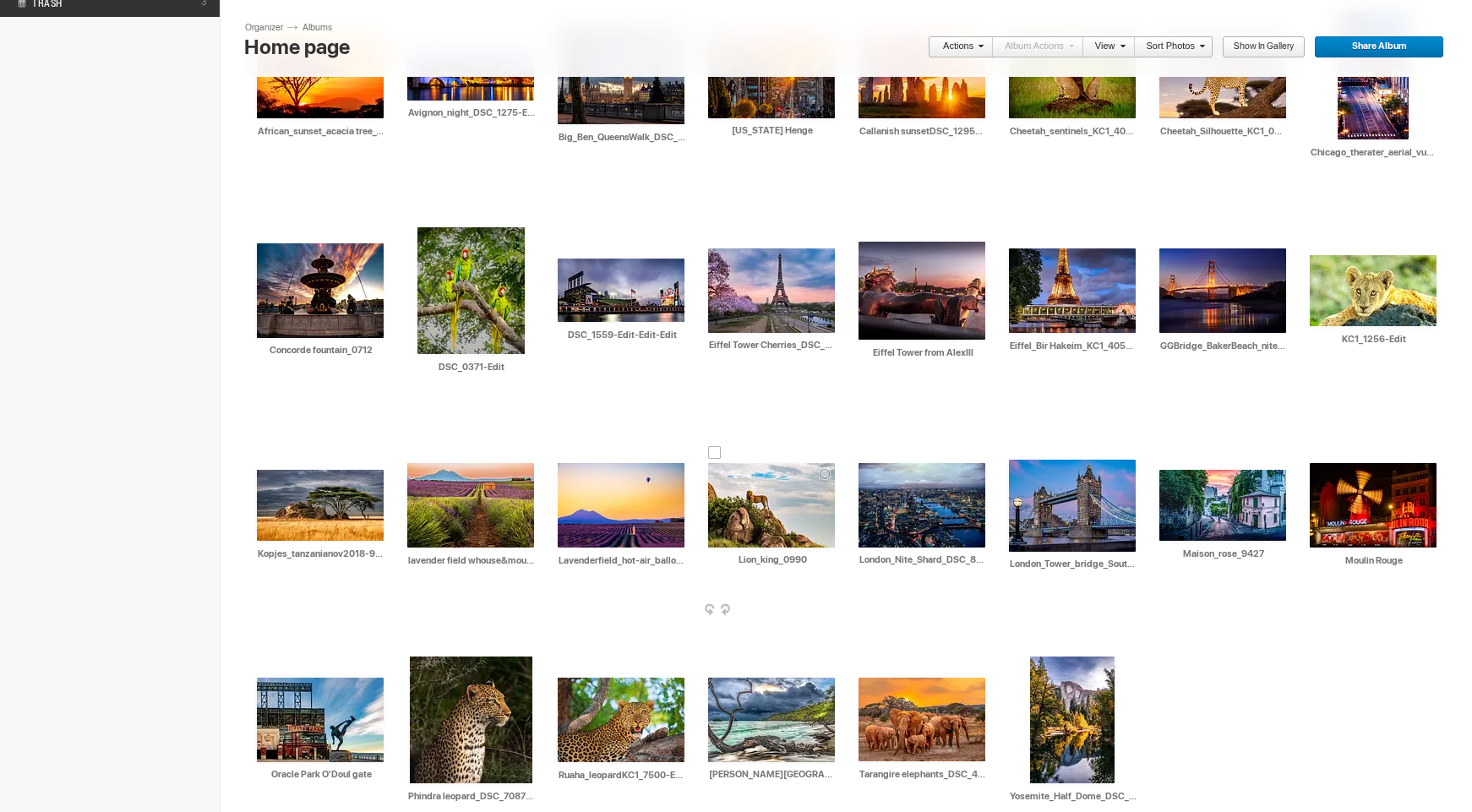
scroll to position [421, 0]
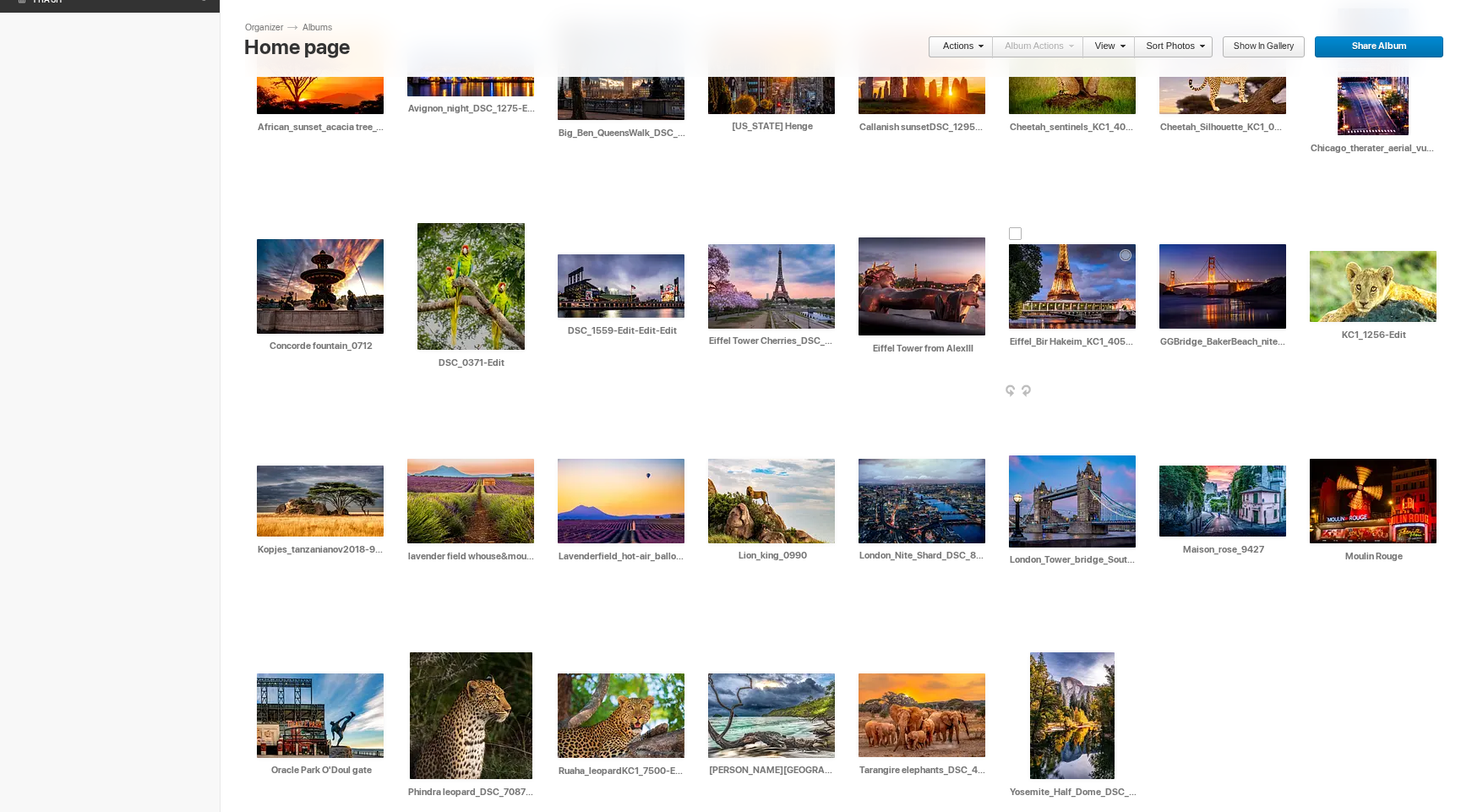
click at [1016, 229] on div at bounding box center [1015, 233] width 14 height 14
click at [262, 454] on div at bounding box center [264, 455] width 14 height 14
click at [862, 662] on div at bounding box center [865, 663] width 14 height 14
click at [260, 662] on div at bounding box center [264, 663] width 14 height 14
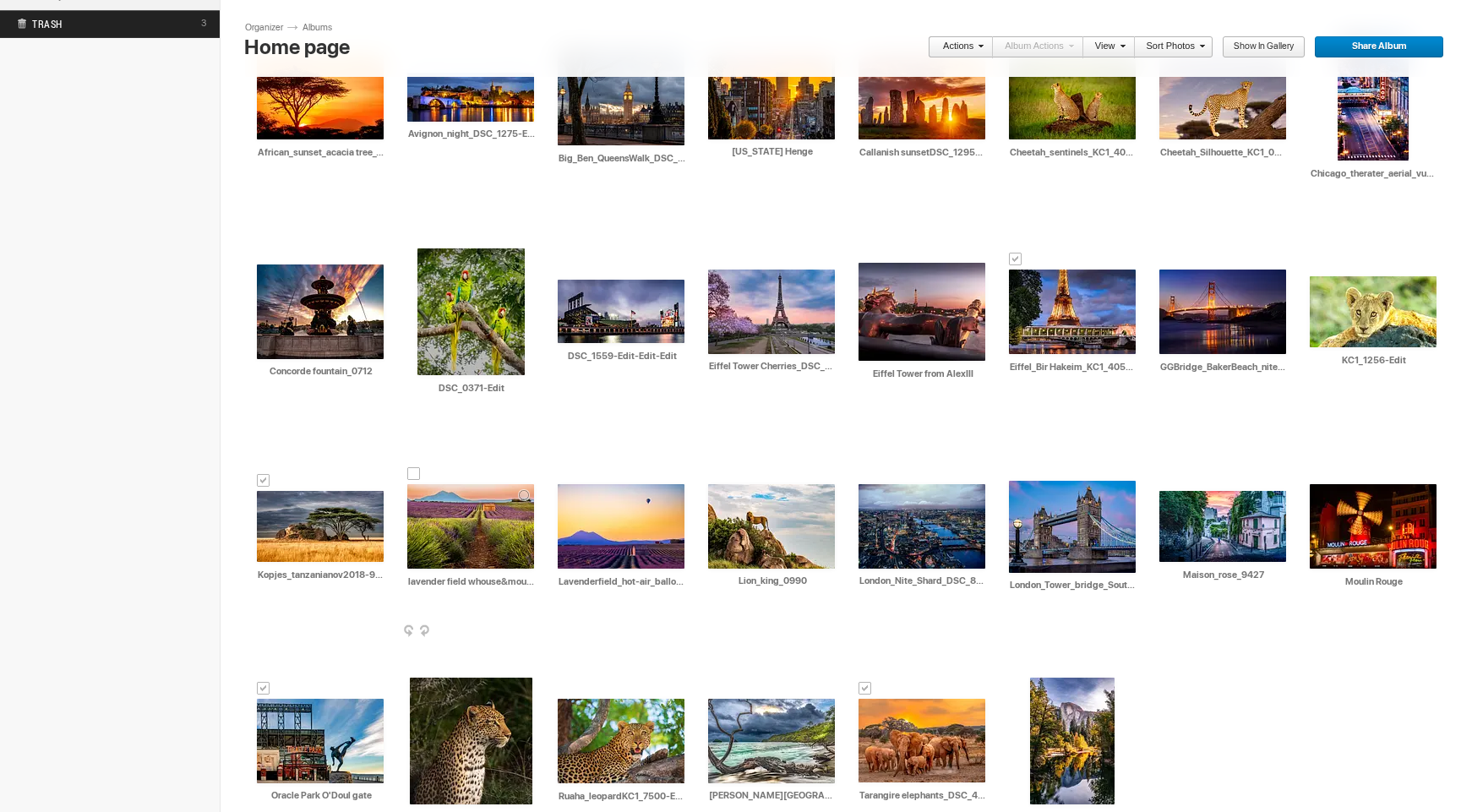
scroll to position [397, 0]
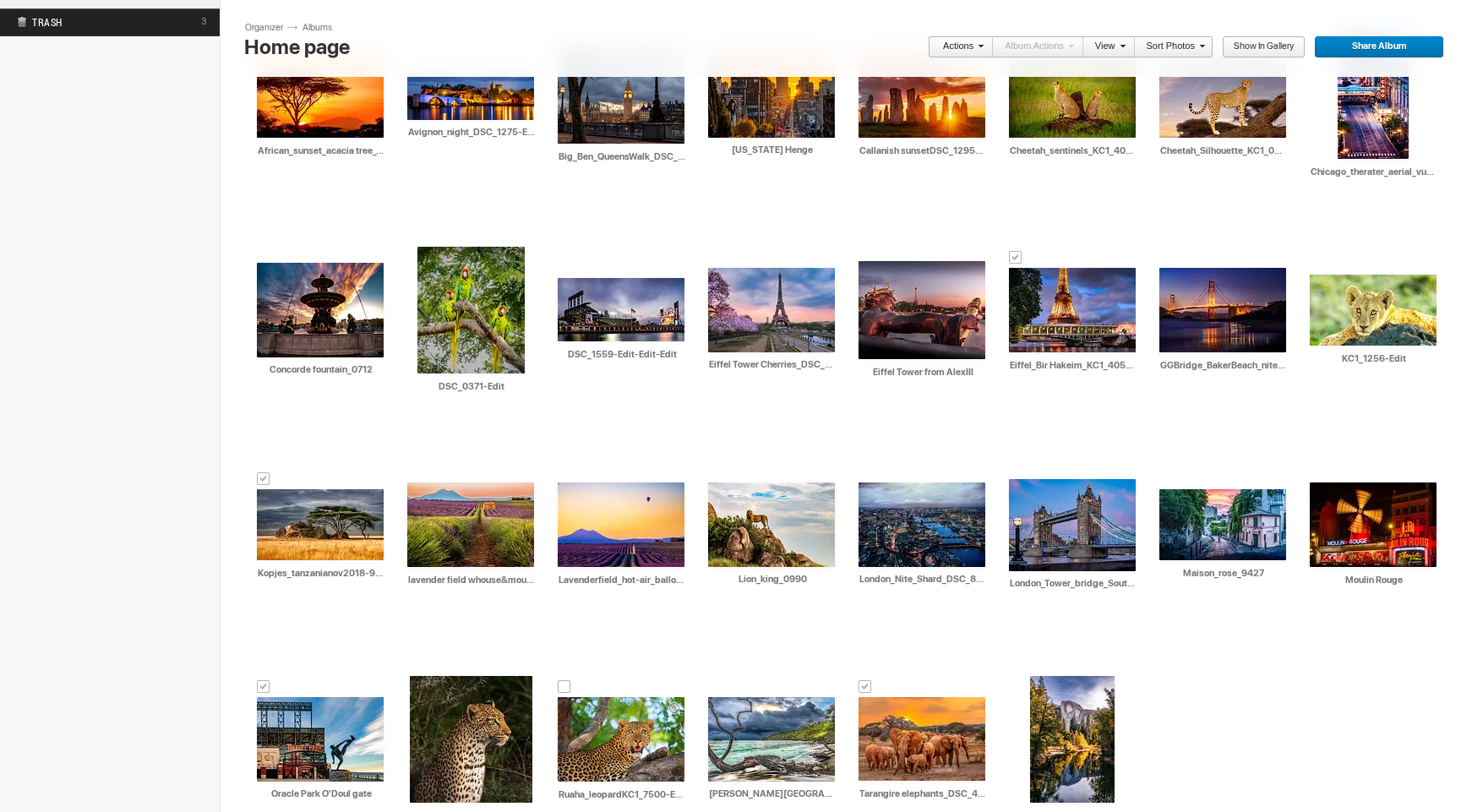
click at [564, 681] on div at bounding box center [564, 687] width 14 height 14
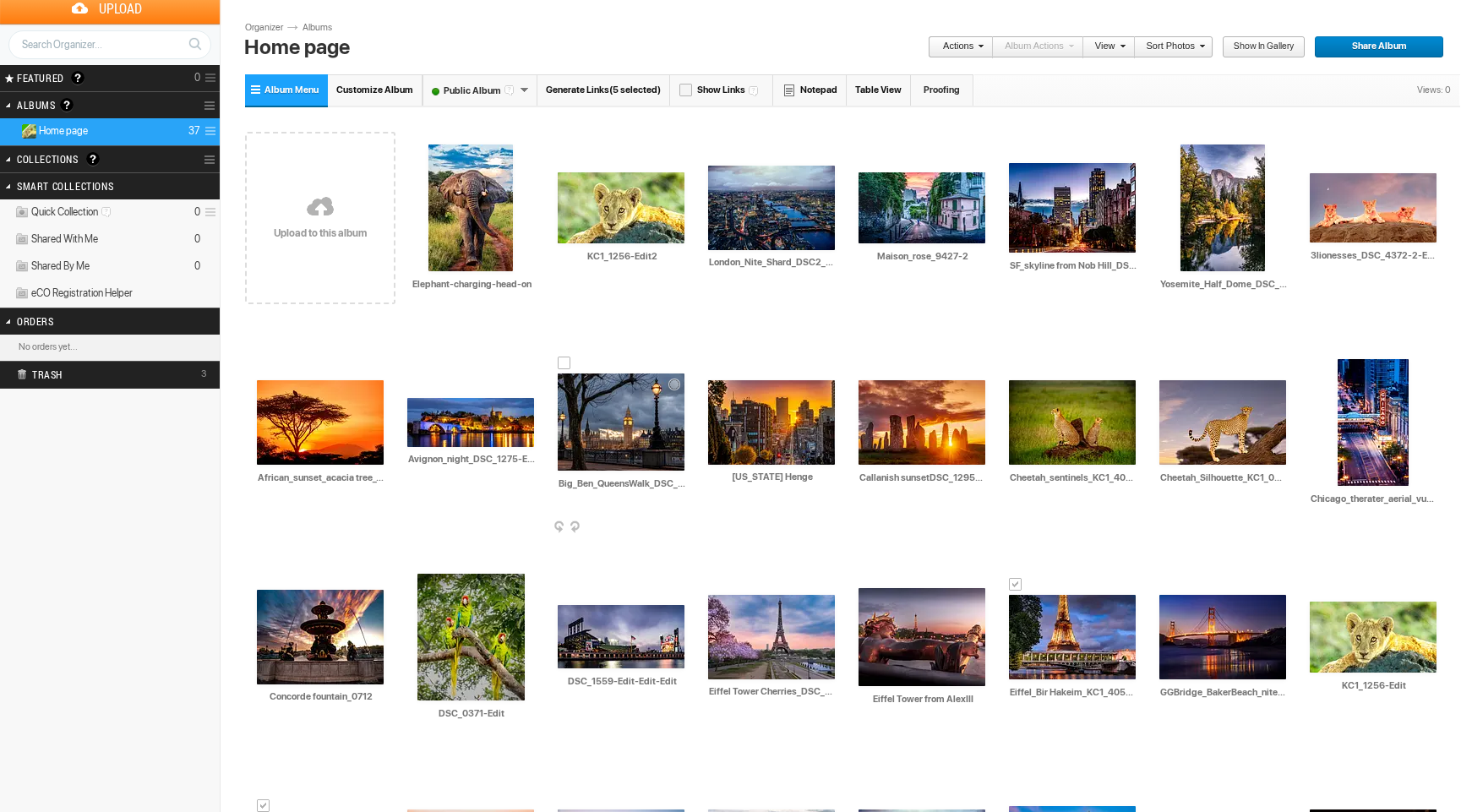
scroll to position [24, 0]
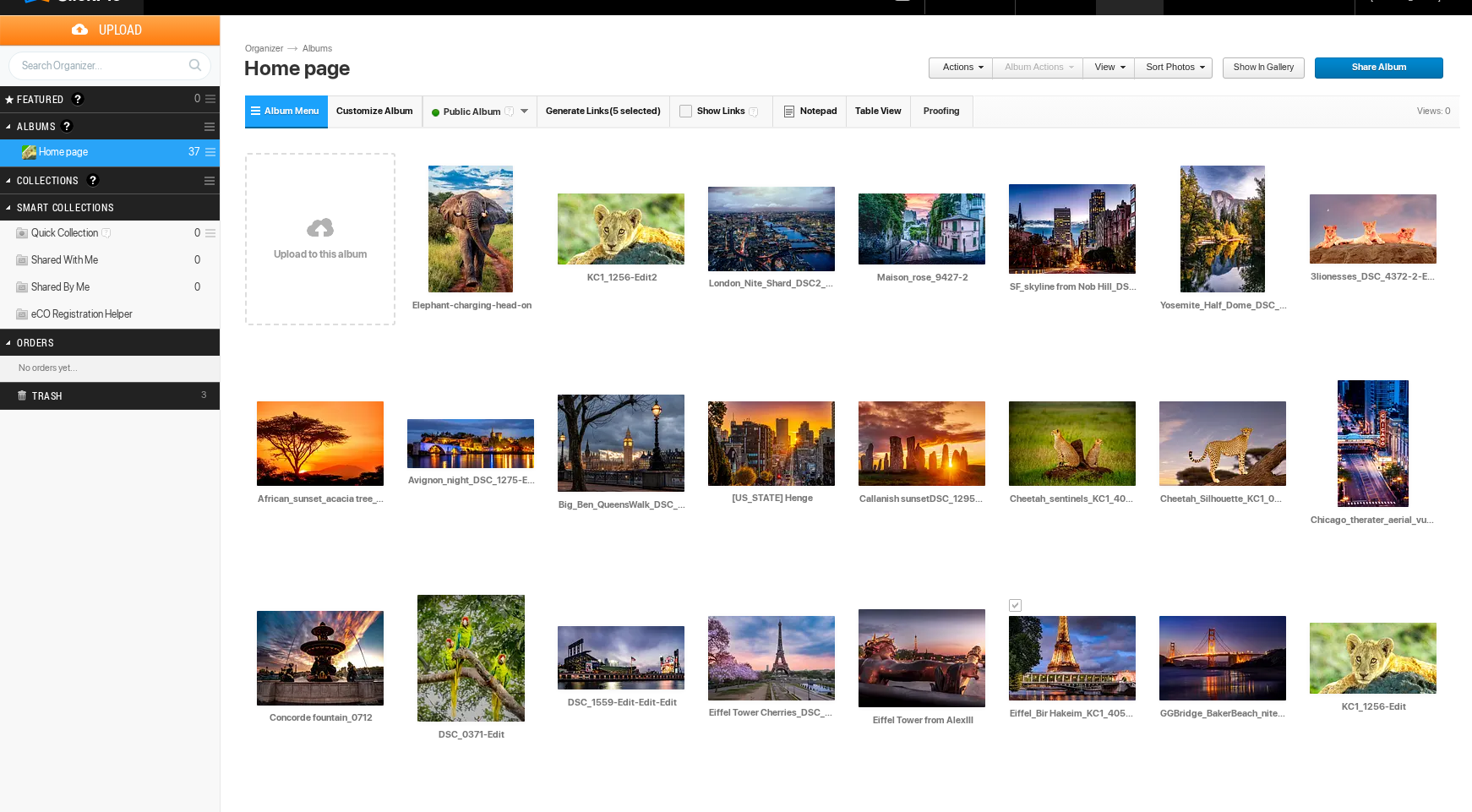
click at [960, 58] on link "Actions" at bounding box center [956, 69] width 56 height 22
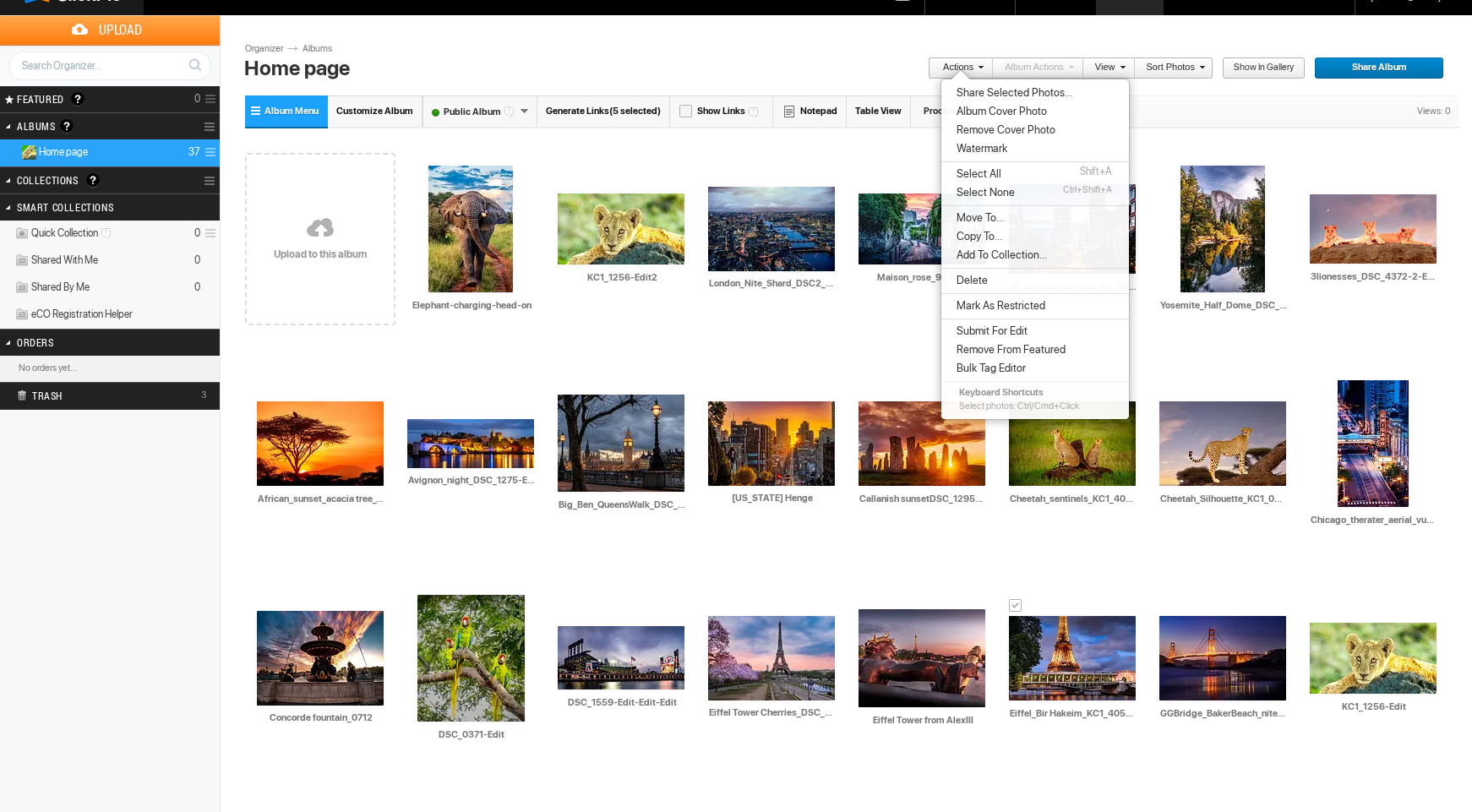
click at [961, 235] on span "Copy To..." at bounding box center [976, 236] width 50 height 14
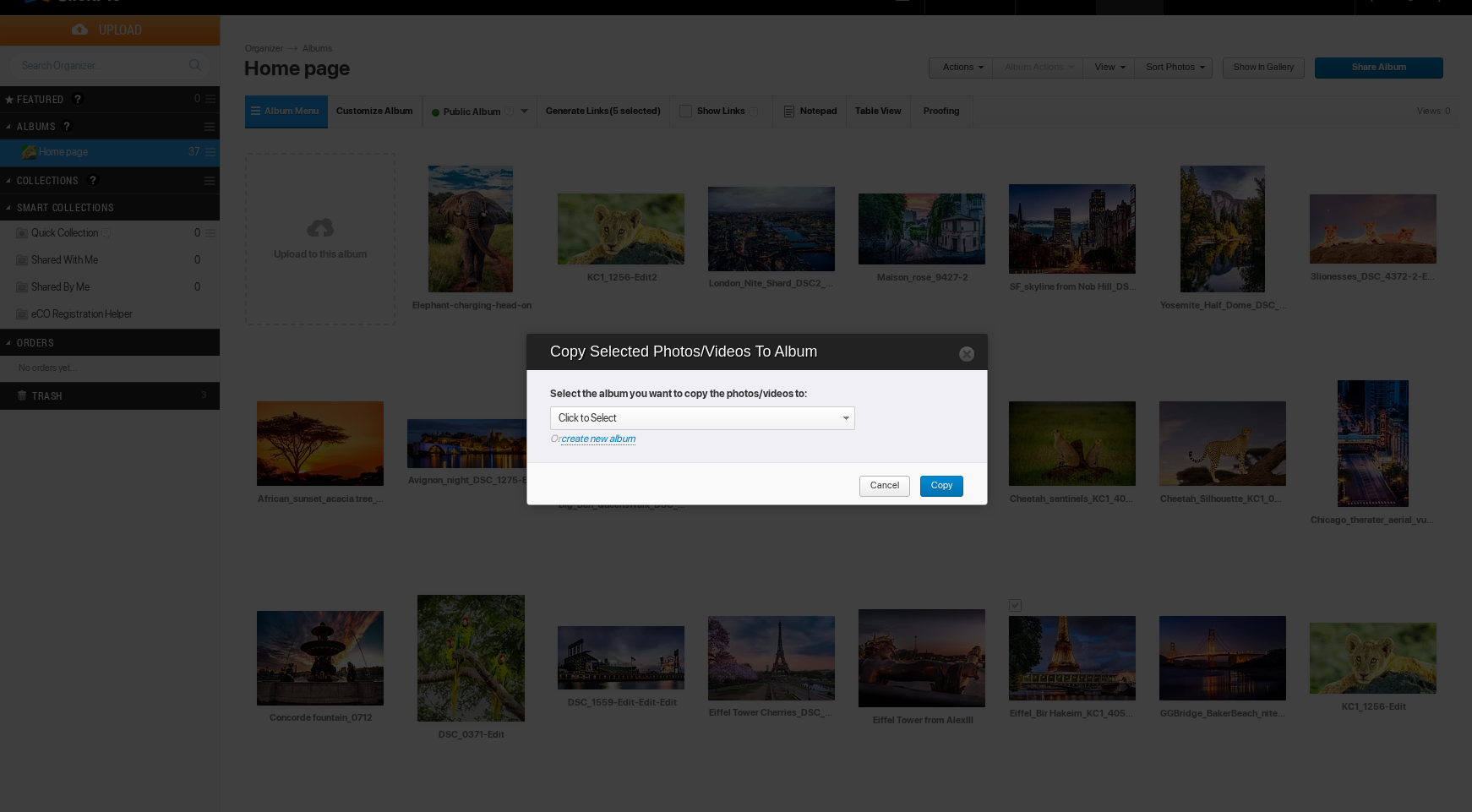
click at [618, 438] on link "create new album" at bounding box center [598, 439] width 74 height 13
click at [624, 416] on div "Enter your title or it will remain as date/time: 2025-08-11 20:20" at bounding box center [706, 418] width 296 height 16
click at [960, 483] on link "Copy" at bounding box center [941, 487] width 45 height 22
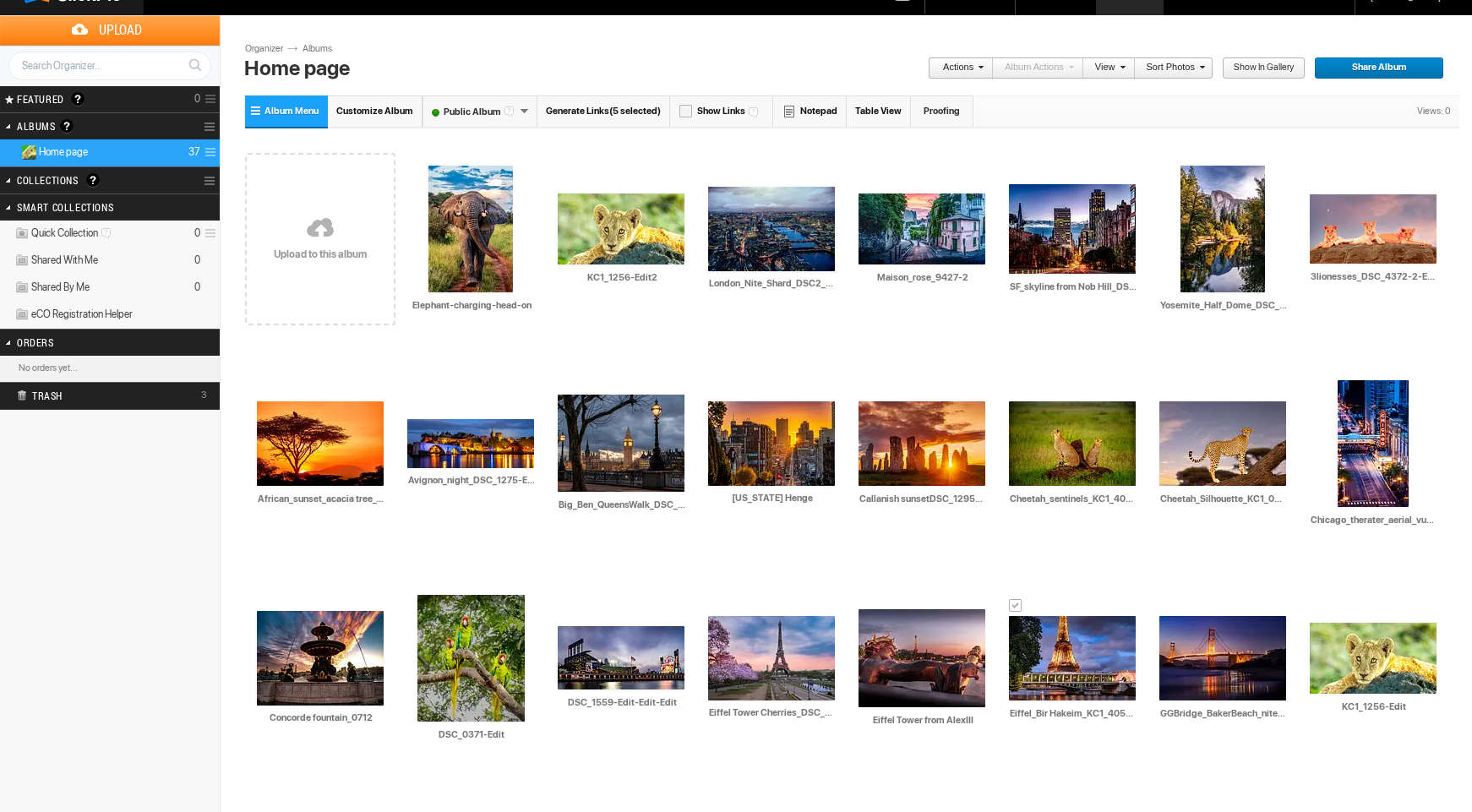
click at [287, 58] on input "Home page" at bounding box center [580, 69] width 681 height 26
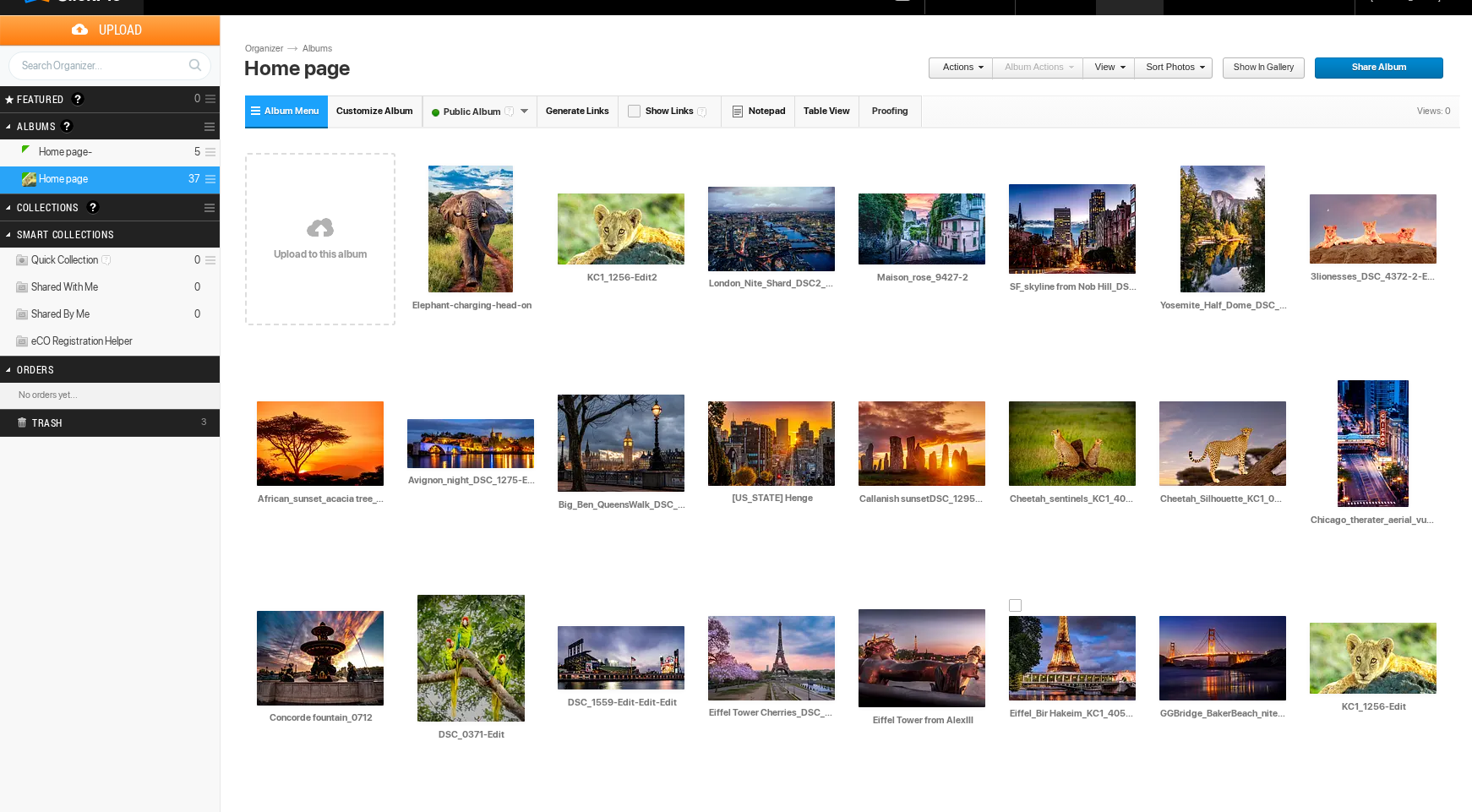
click at [322, 66] on input "Home page" at bounding box center [580, 69] width 681 height 26
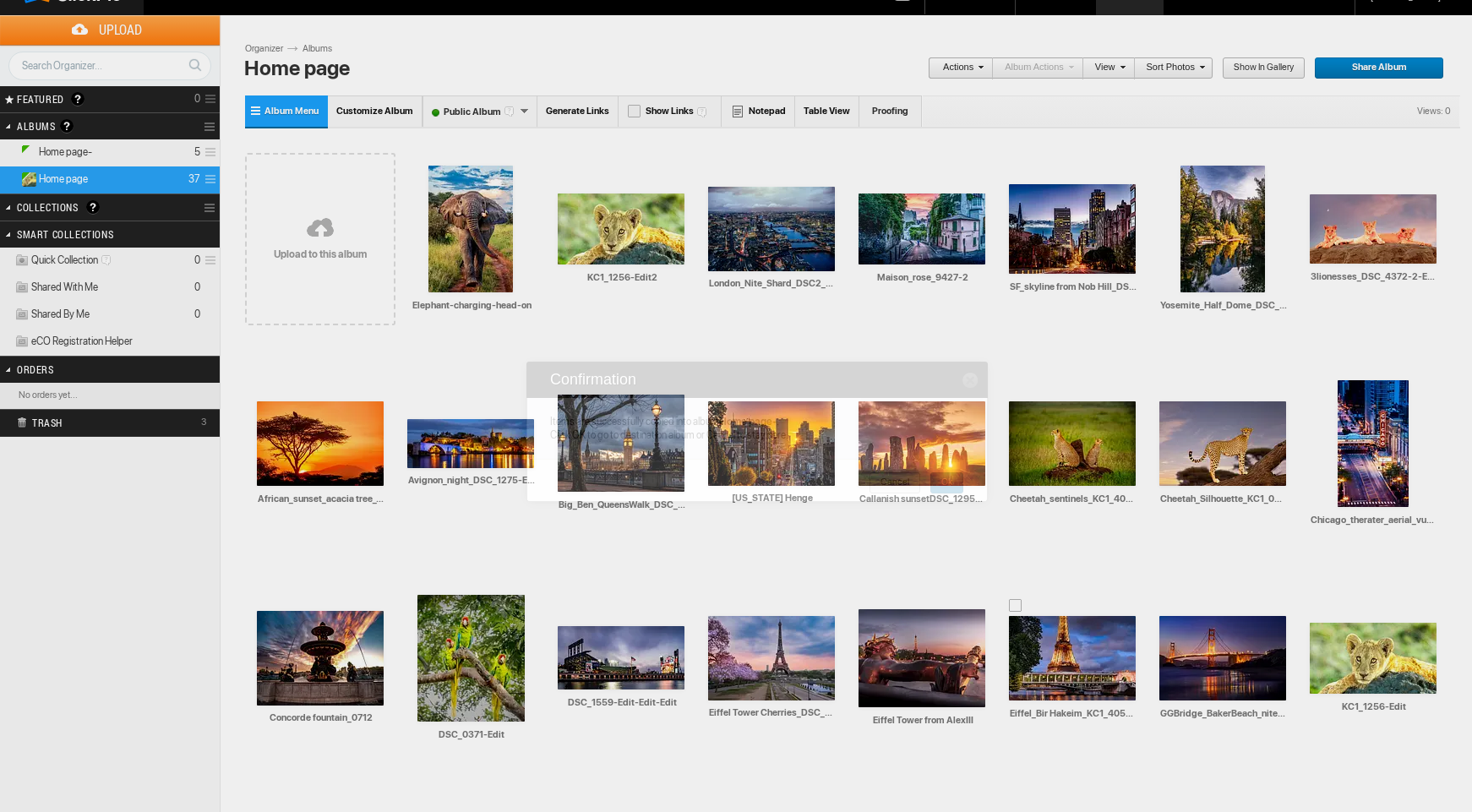
click at [322, 66] on input "Home page" at bounding box center [580, 69] width 681 height 26
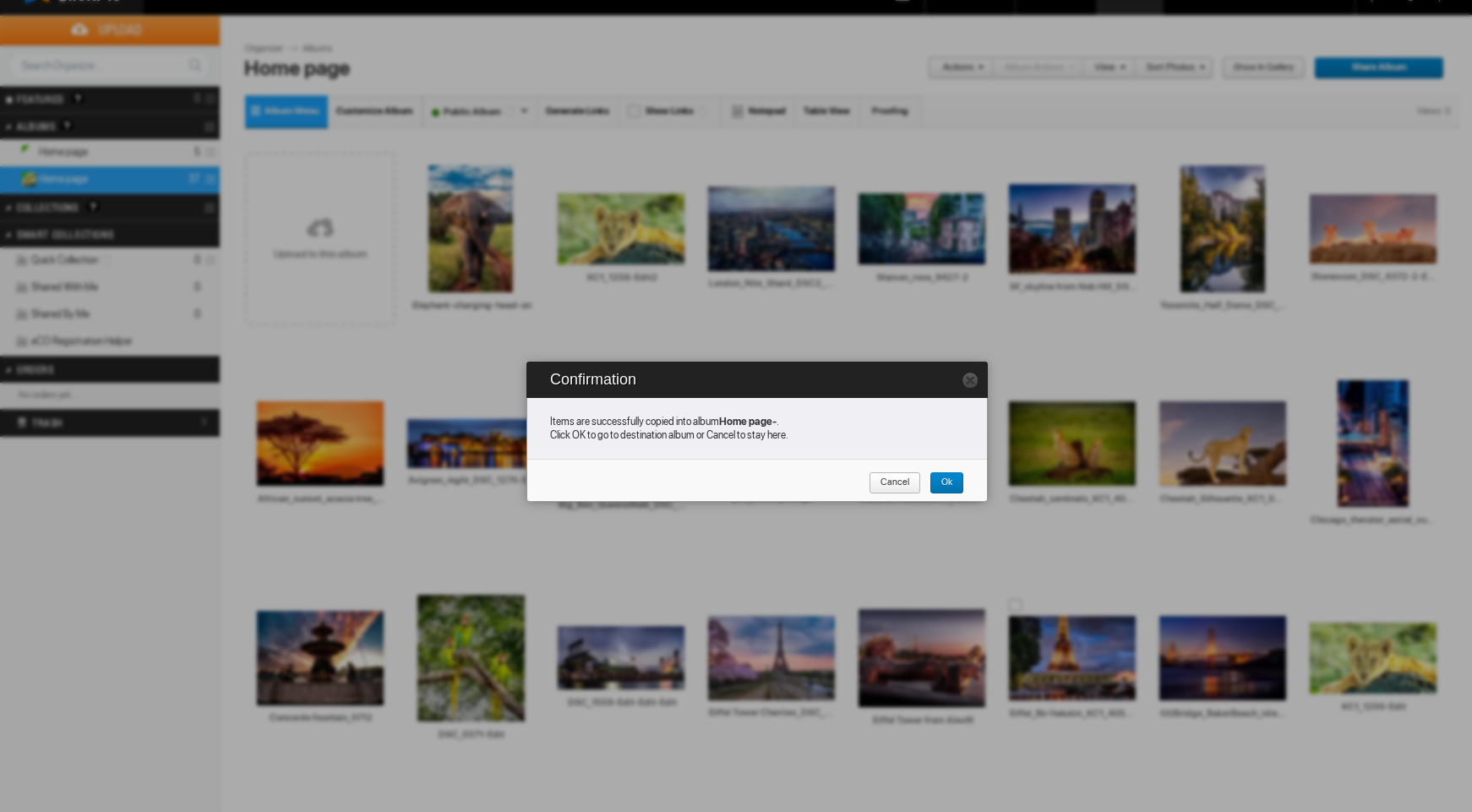
click at [881, 481] on span "Cancel" at bounding box center [889, 483] width 40 height 22
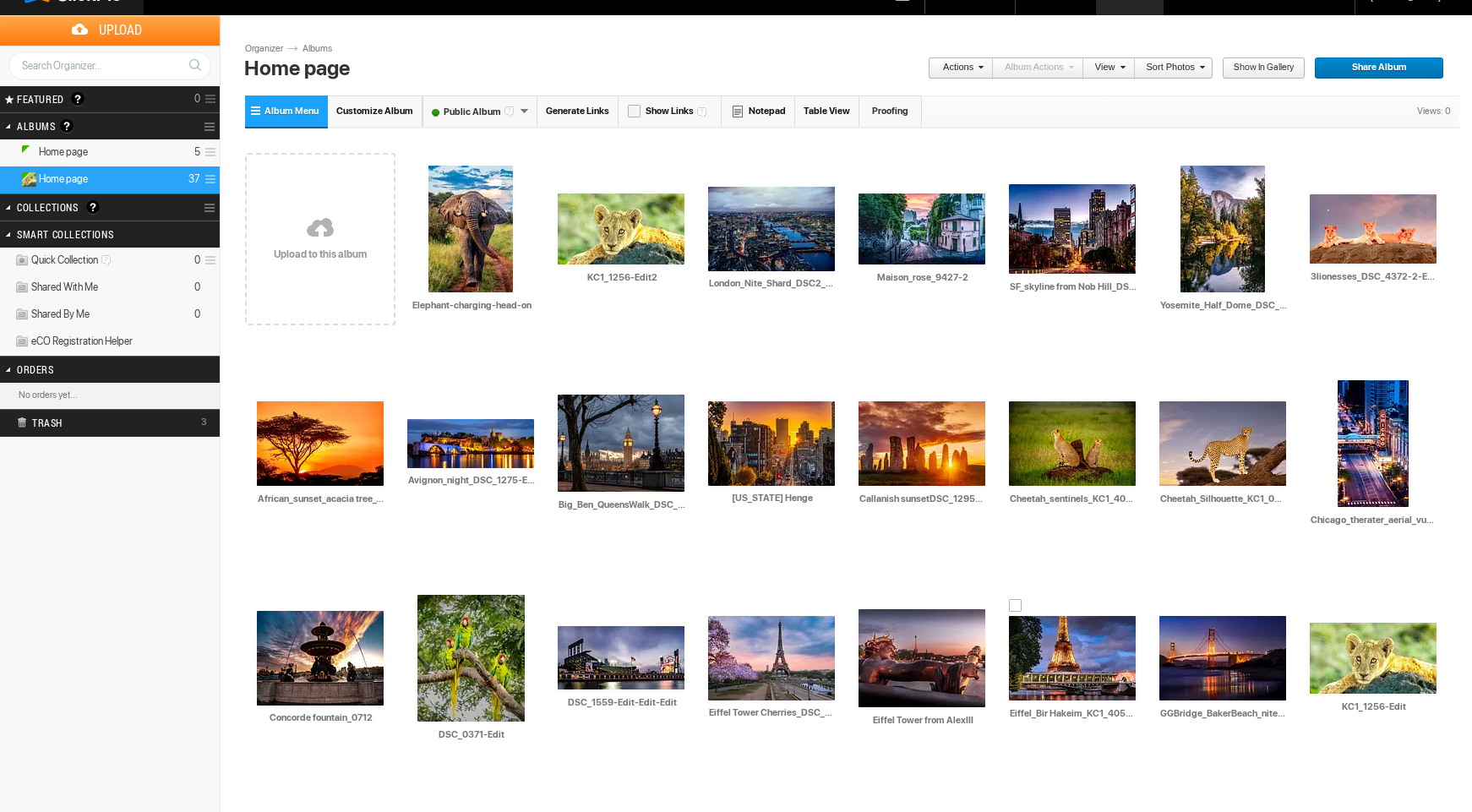
click at [331, 64] on input "Home page" at bounding box center [580, 69] width 681 height 26
click at [324, 49] on link "Albums" at bounding box center [323, 49] width 50 height 14
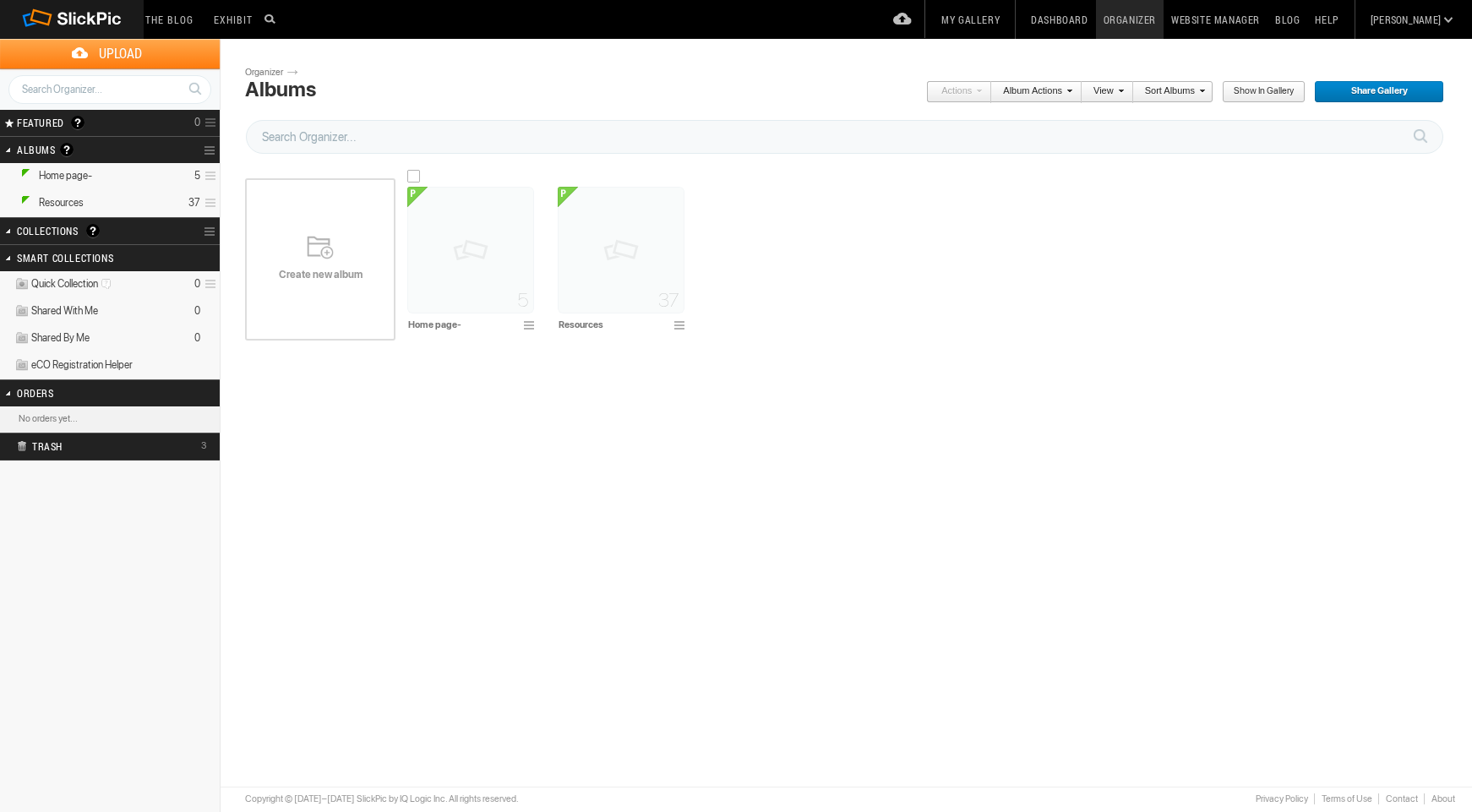
click at [438, 326] on input "Home page-" at bounding box center [463, 324] width 112 height 16
click at [477, 326] on input "Home page-" at bounding box center [463, 324] width 112 height 16
type input "Home page"
click at [605, 428] on div "Please do not navigate away from this pages while images and videos are uploadi…" at bounding box center [852, 338] width 1215 height 432
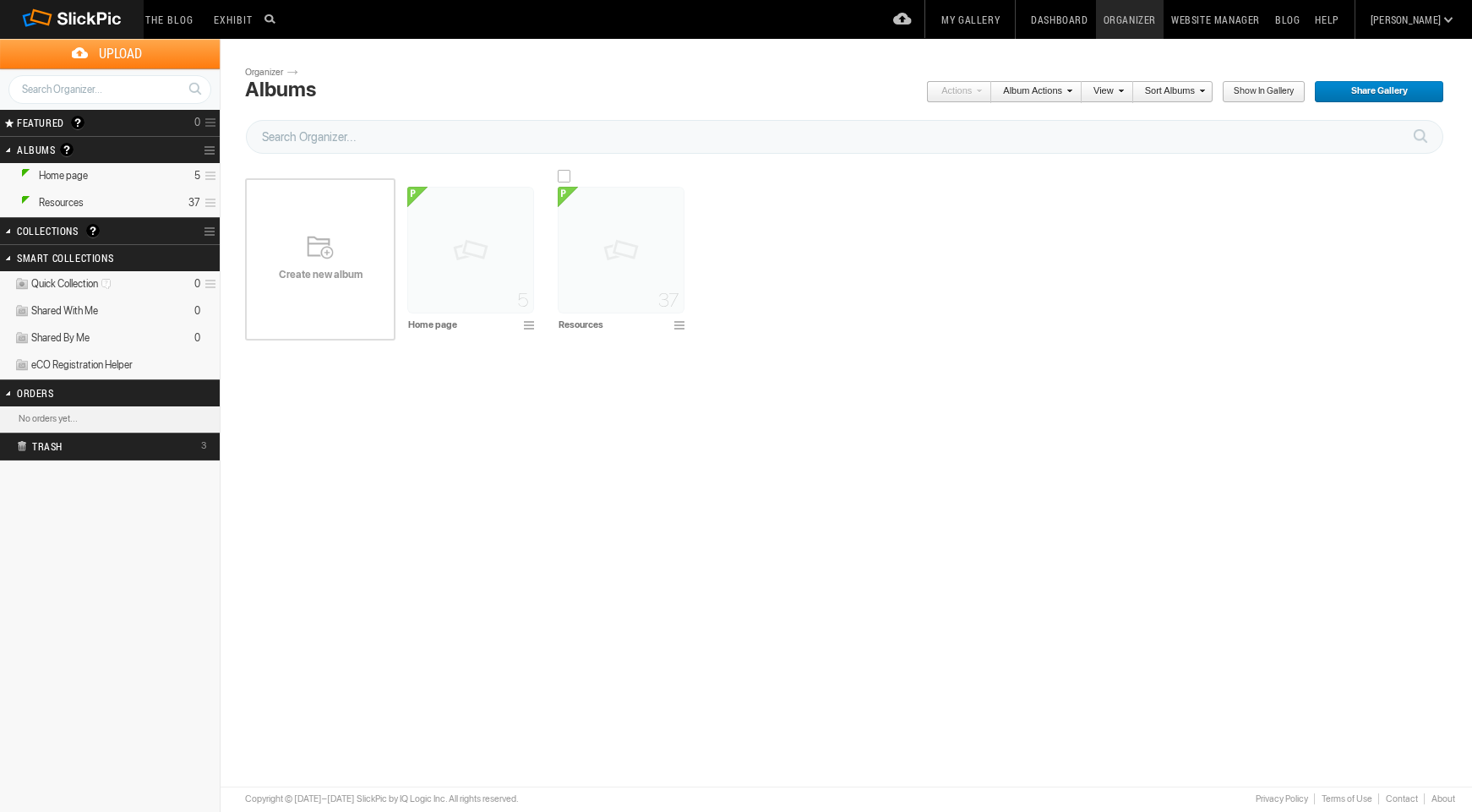
click at [630, 278] on img at bounding box center [621, 250] width 126 height 126
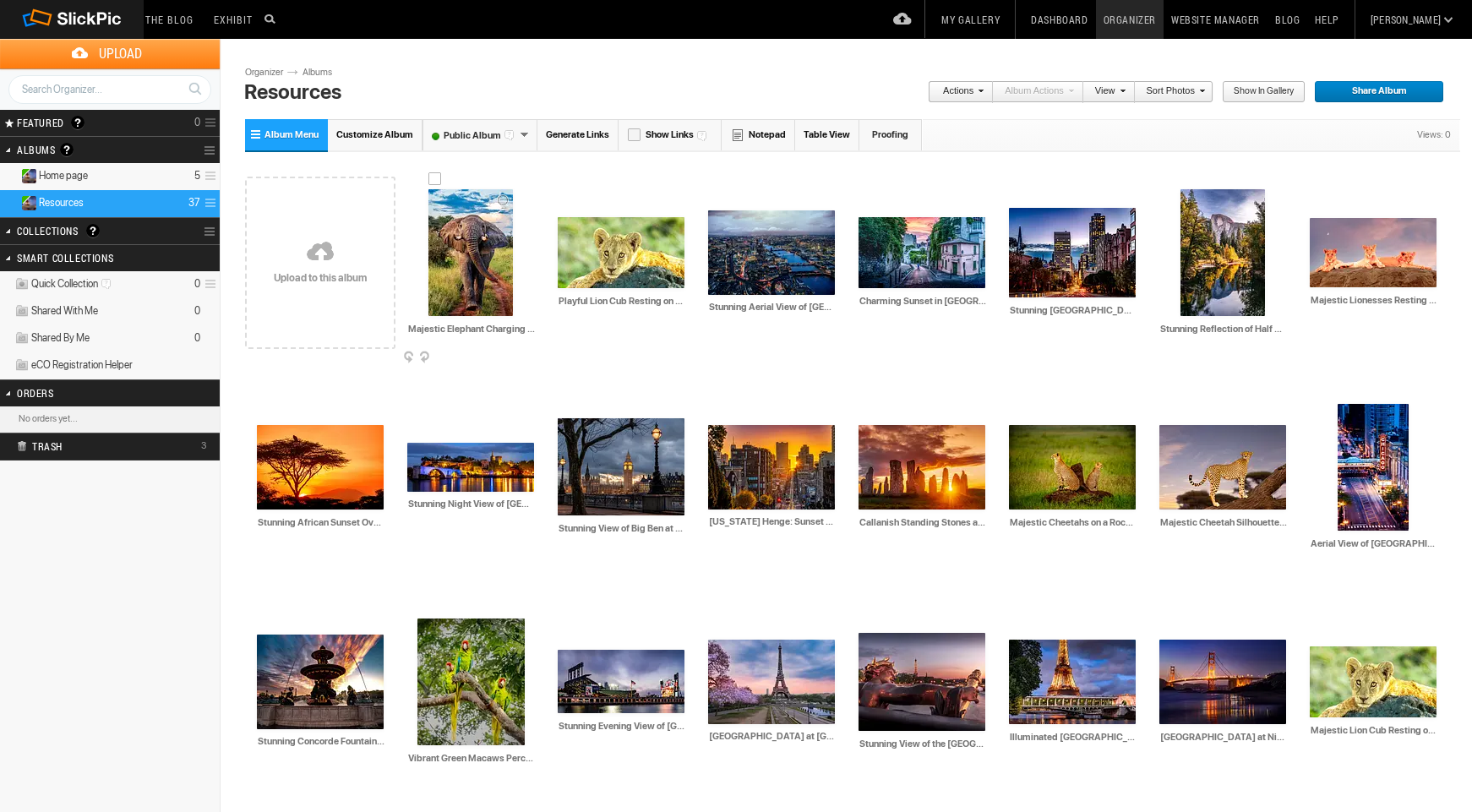
click at [436, 177] on div at bounding box center [435, 179] width 14 height 14
click at [566, 207] on div at bounding box center [564, 207] width 14 height 14
click at [1319, 207] on div at bounding box center [1316, 208] width 14 height 14
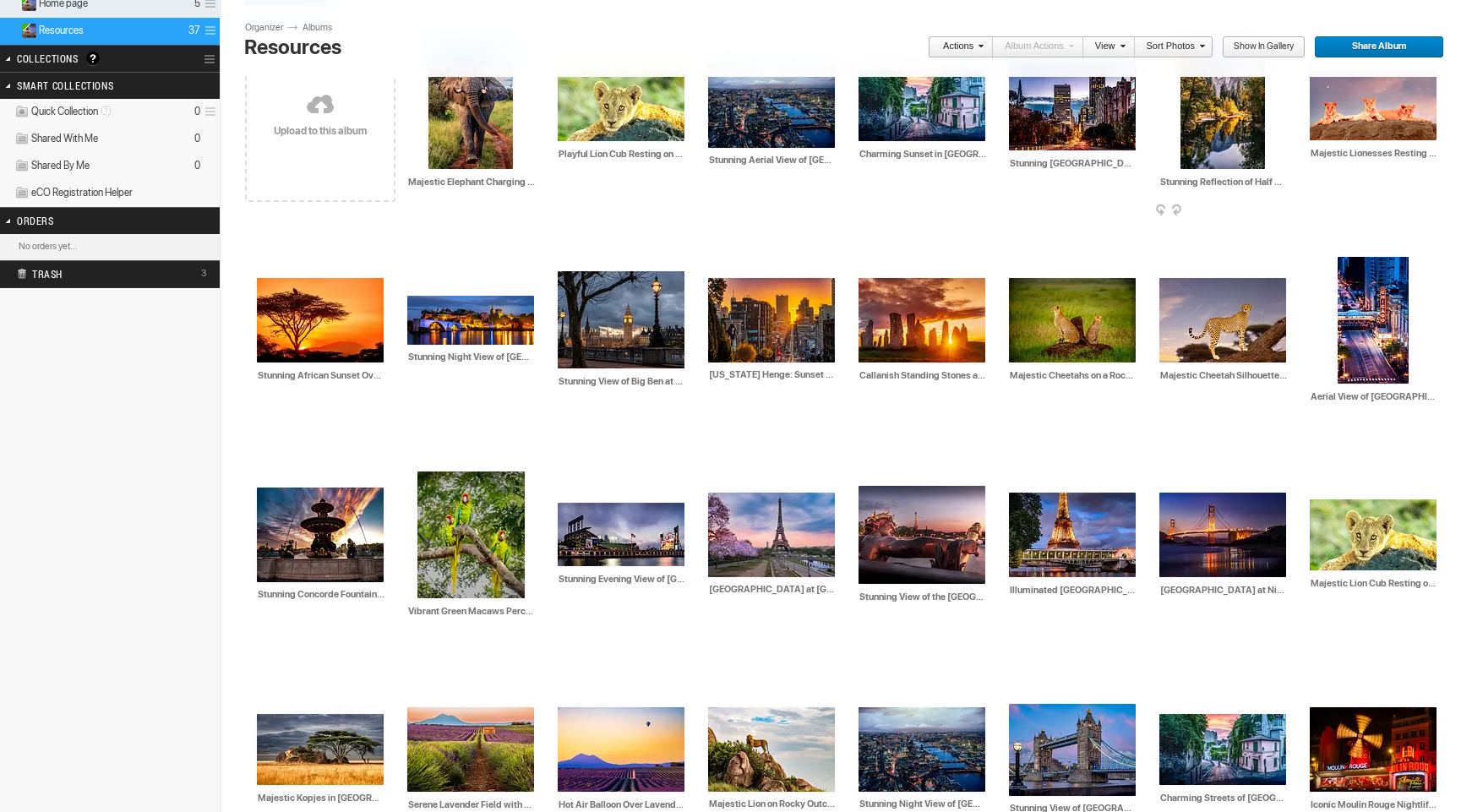
scroll to position [194, 0]
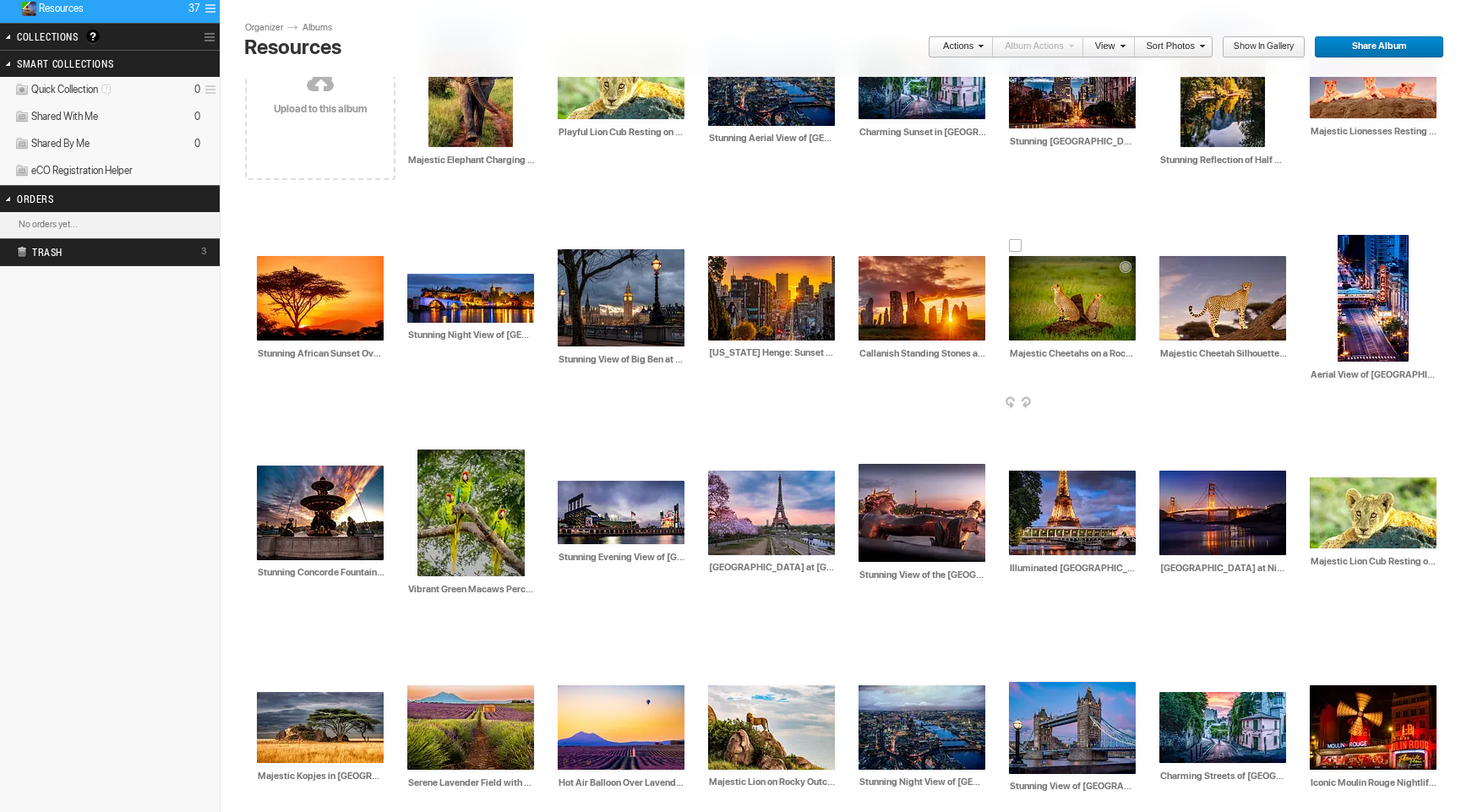
click at [1016, 246] on div at bounding box center [1015, 245] width 14 height 14
click at [1170, 247] on div at bounding box center [1165, 245] width 14 height 14
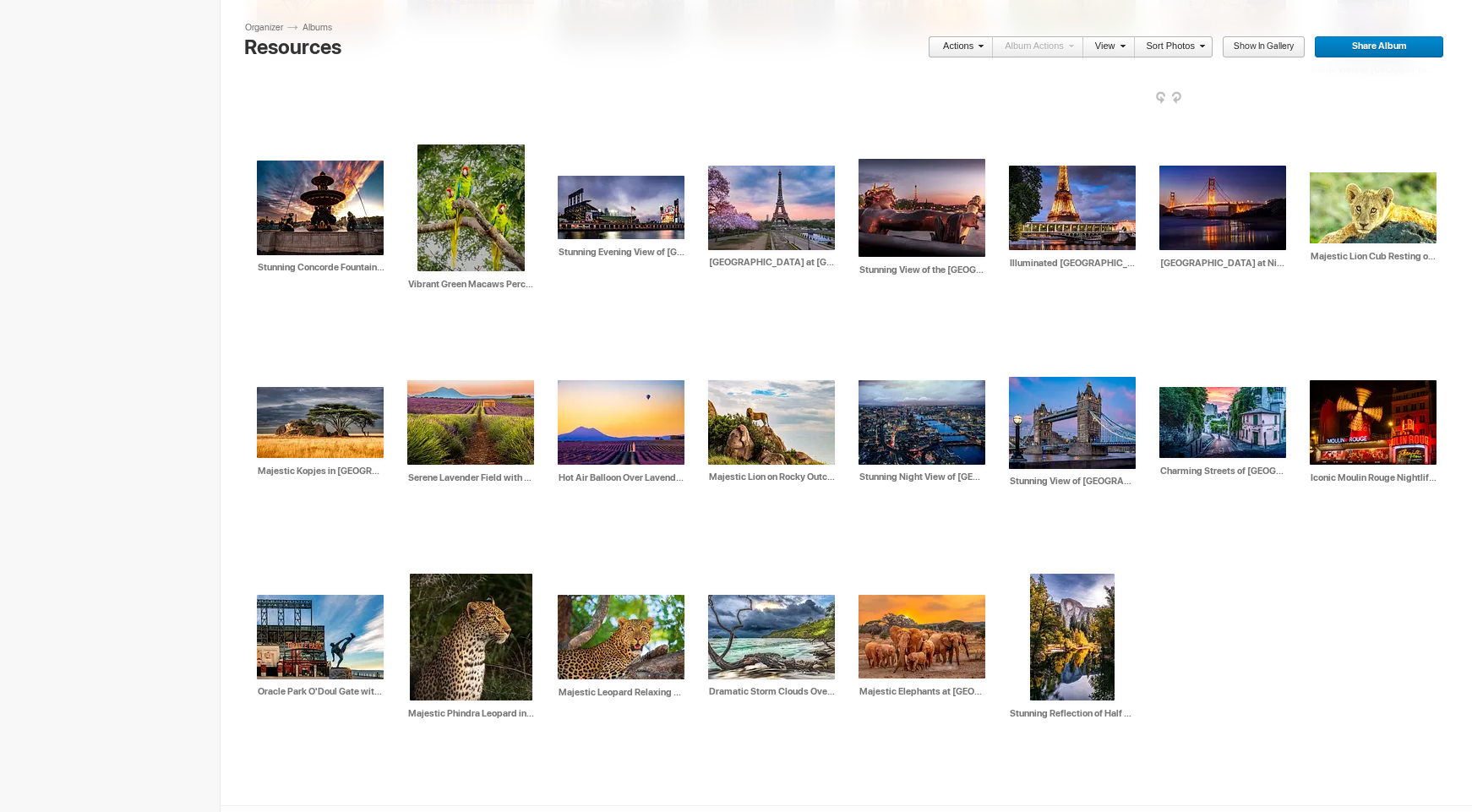
scroll to position [518, 0]
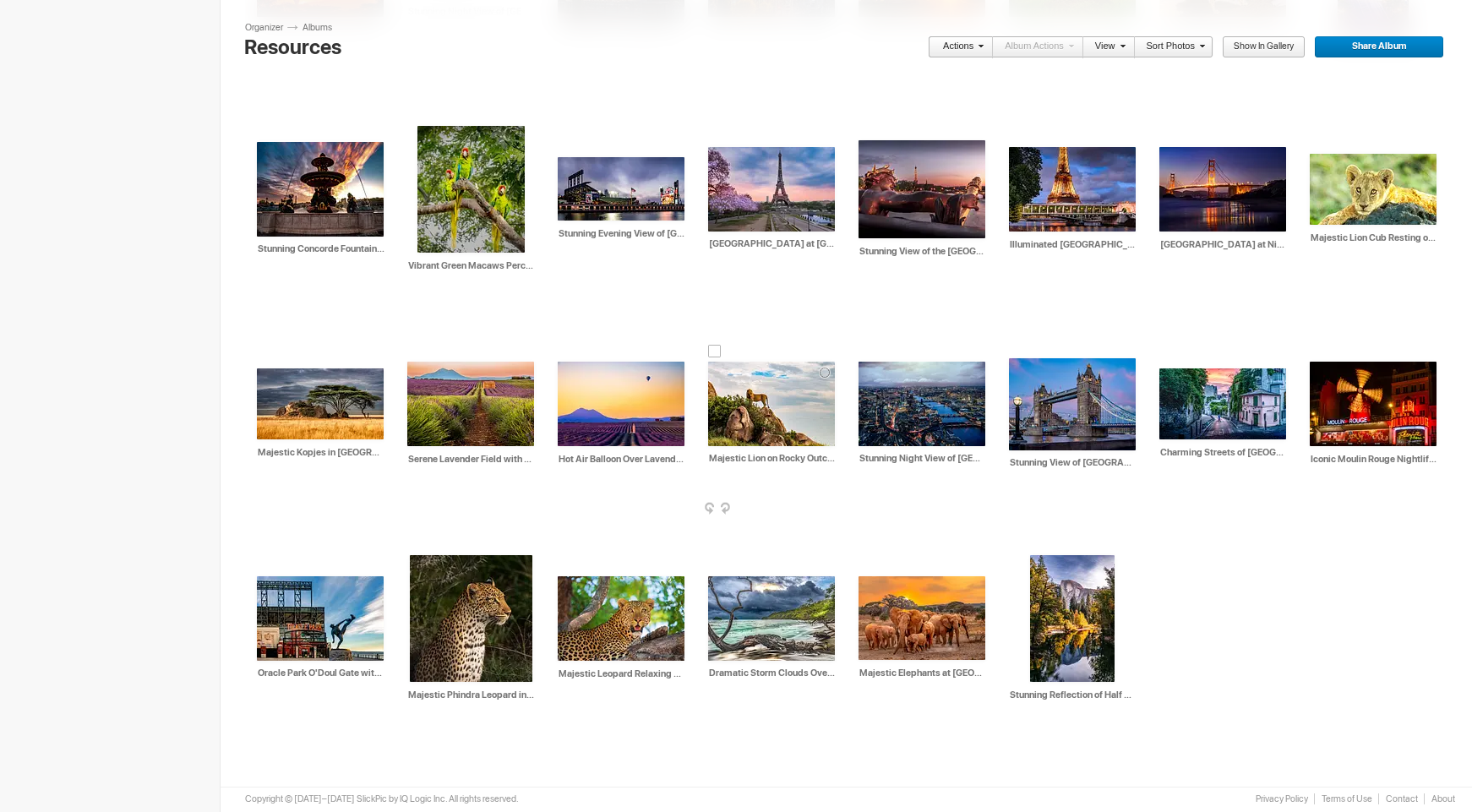
click at [712, 352] on div at bounding box center [715, 352] width 14 height 14
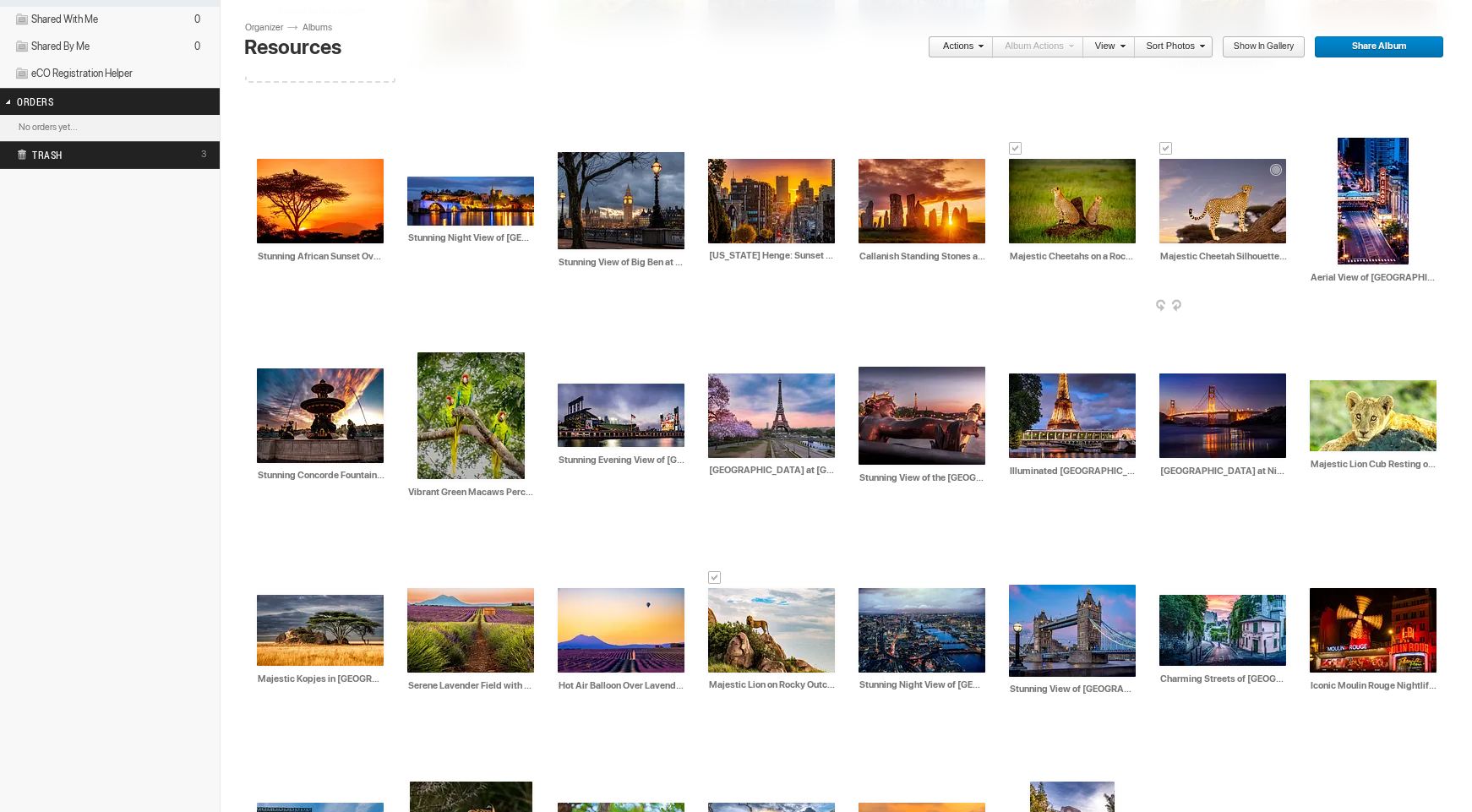
scroll to position [301, 0]
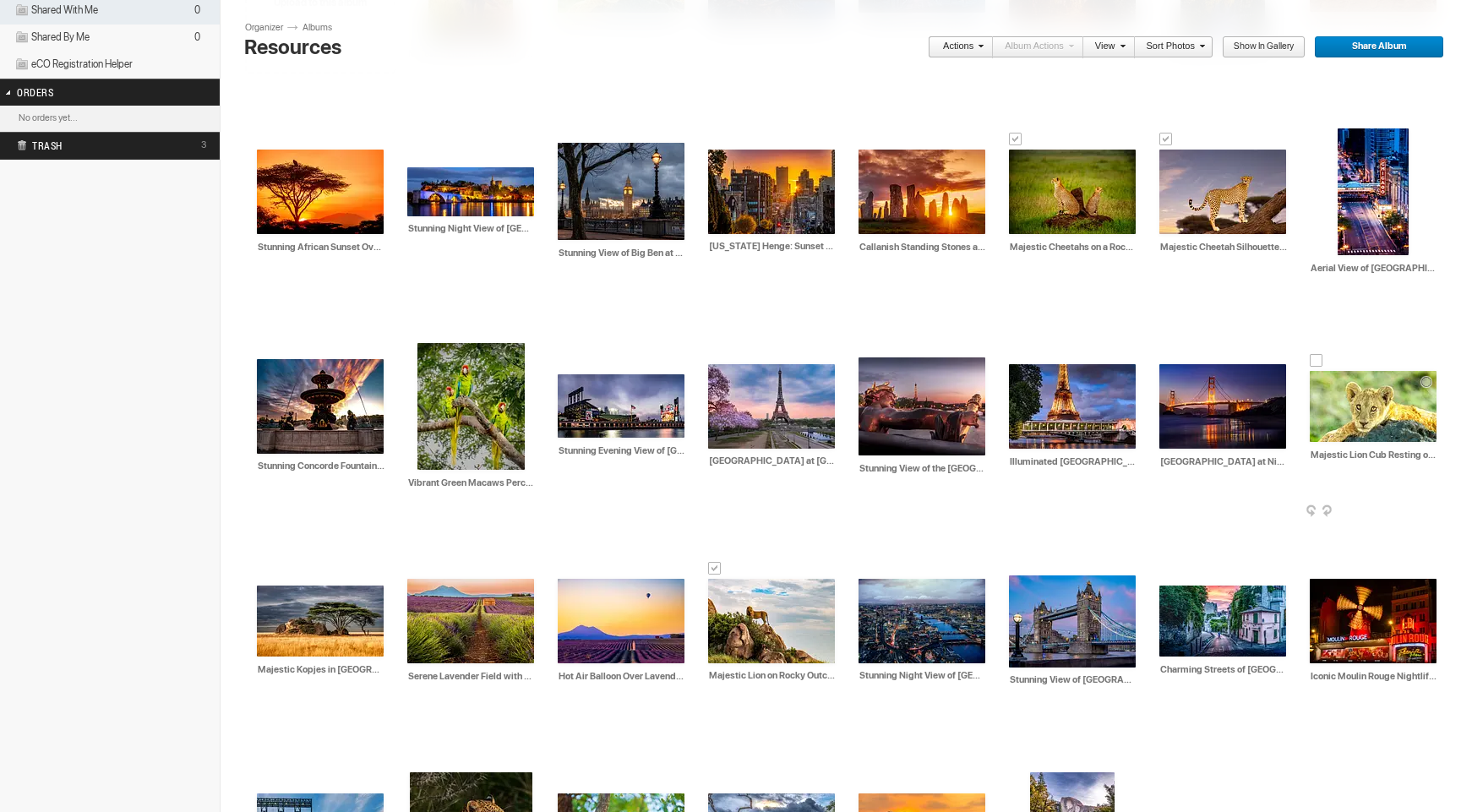
click at [1315, 361] on div at bounding box center [1316, 361] width 14 height 14
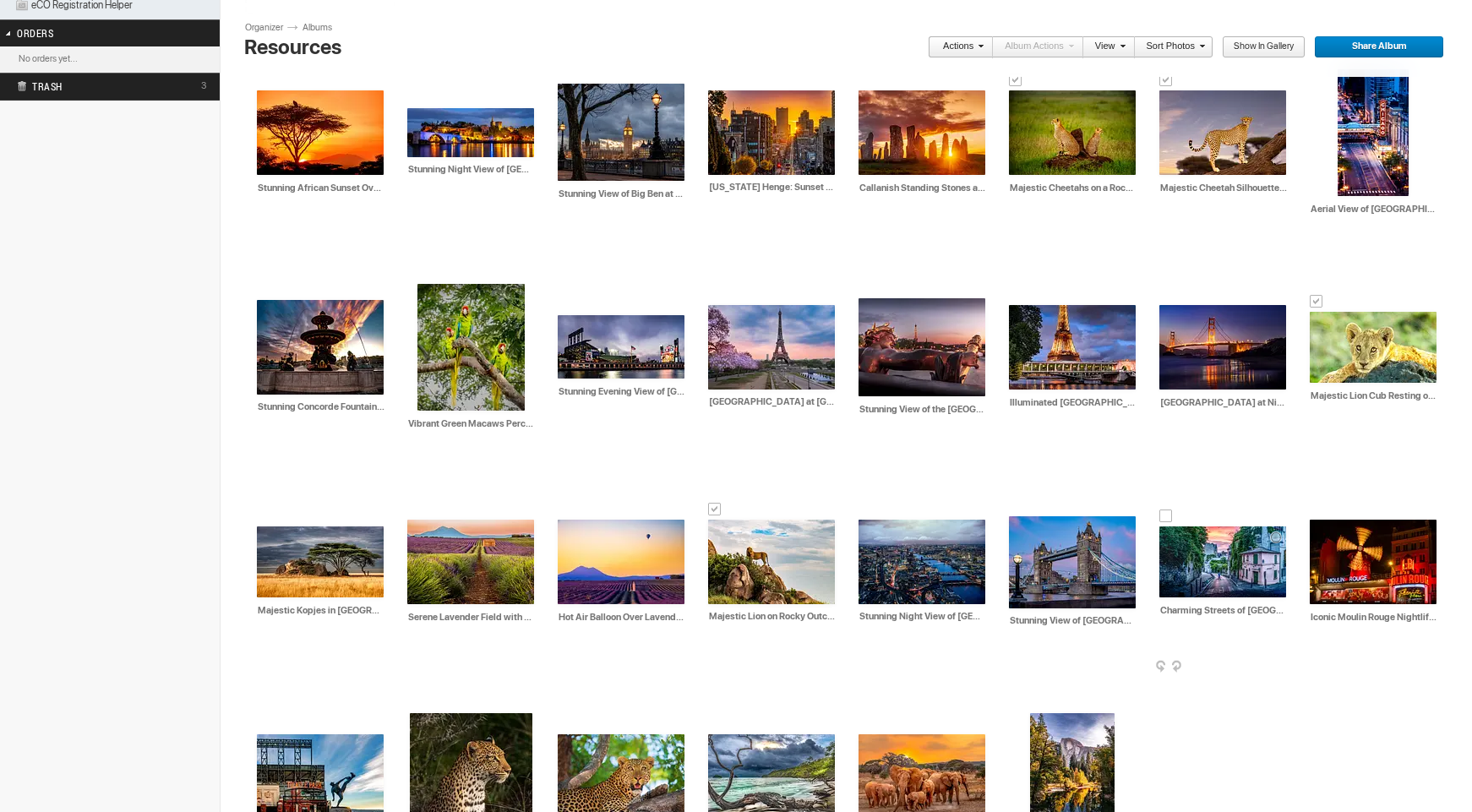
scroll to position [373, 0]
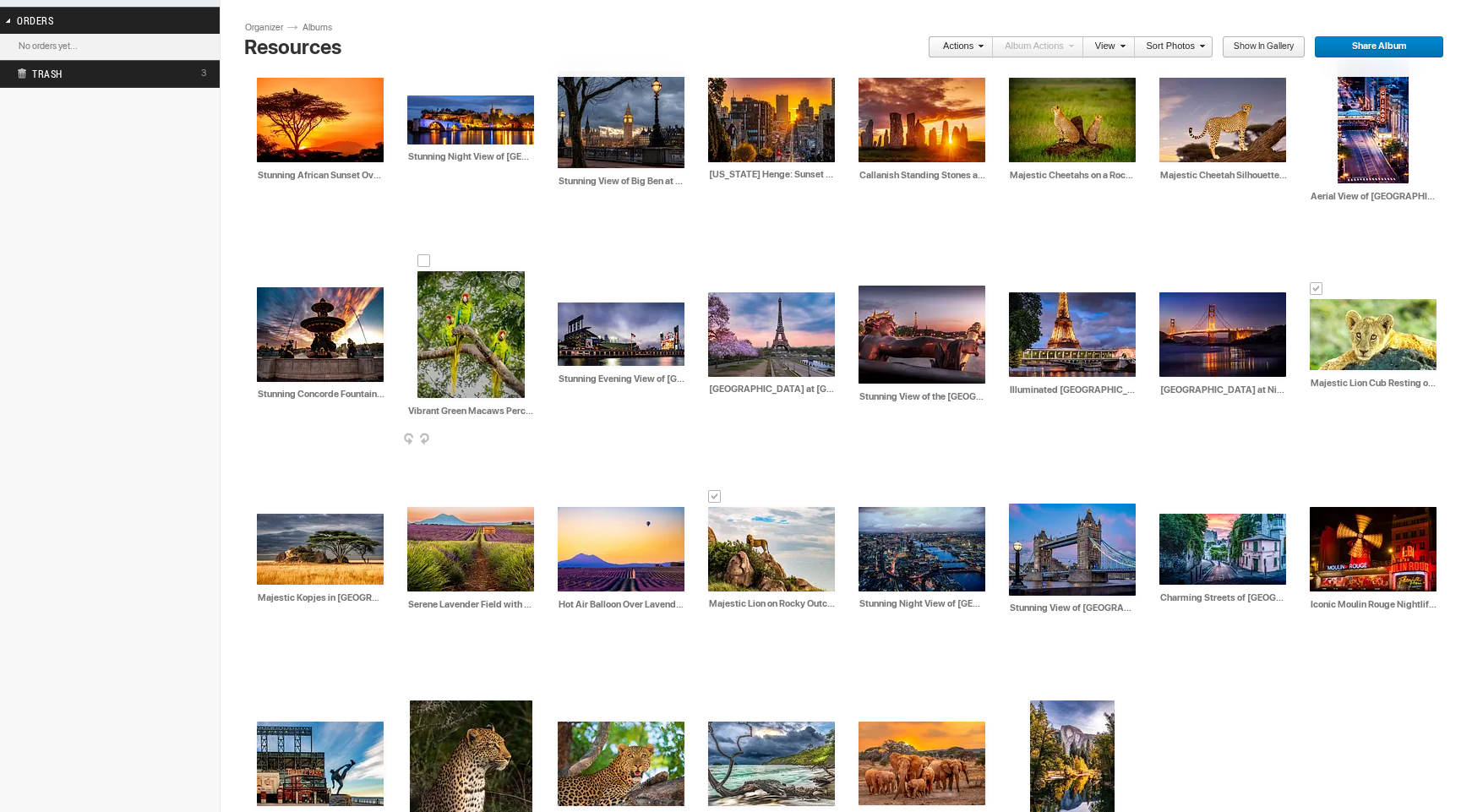
click at [424, 258] on div at bounding box center [424, 261] width 14 height 14
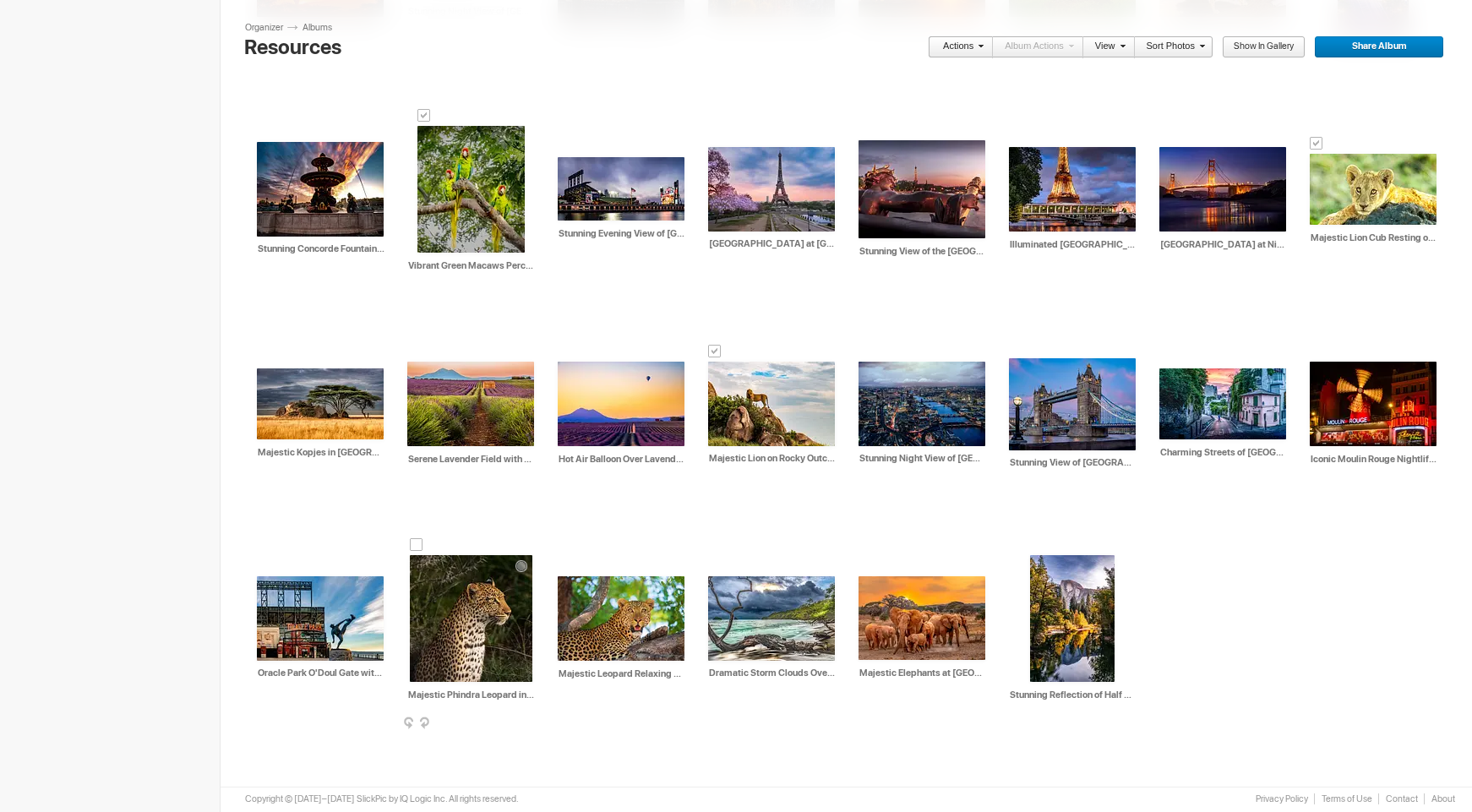
click at [414, 549] on div at bounding box center [417, 545] width 14 height 14
click at [560, 568] on div at bounding box center [564, 566] width 14 height 14
click at [865, 566] on div at bounding box center [865, 566] width 14 height 14
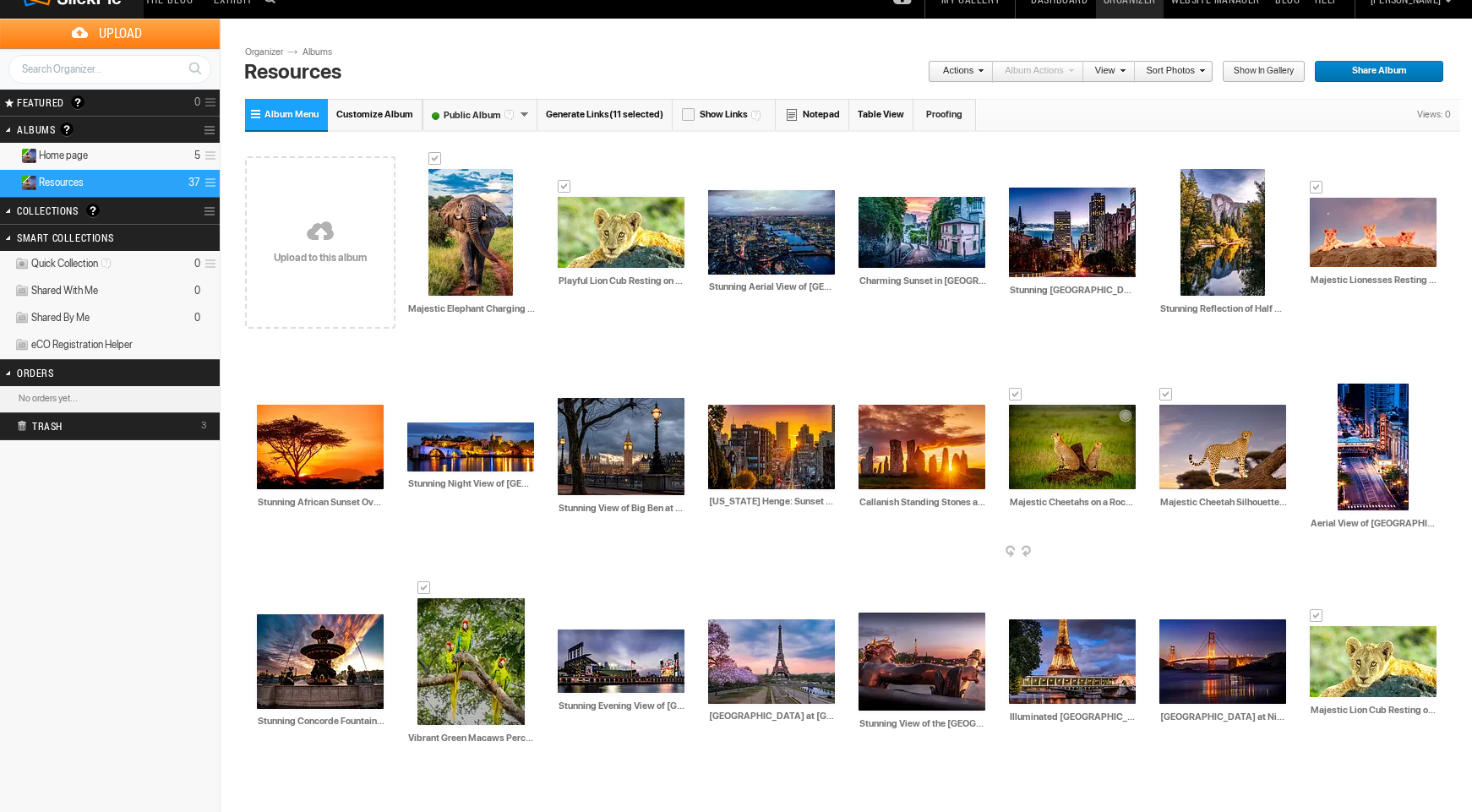
scroll to position [21, 0]
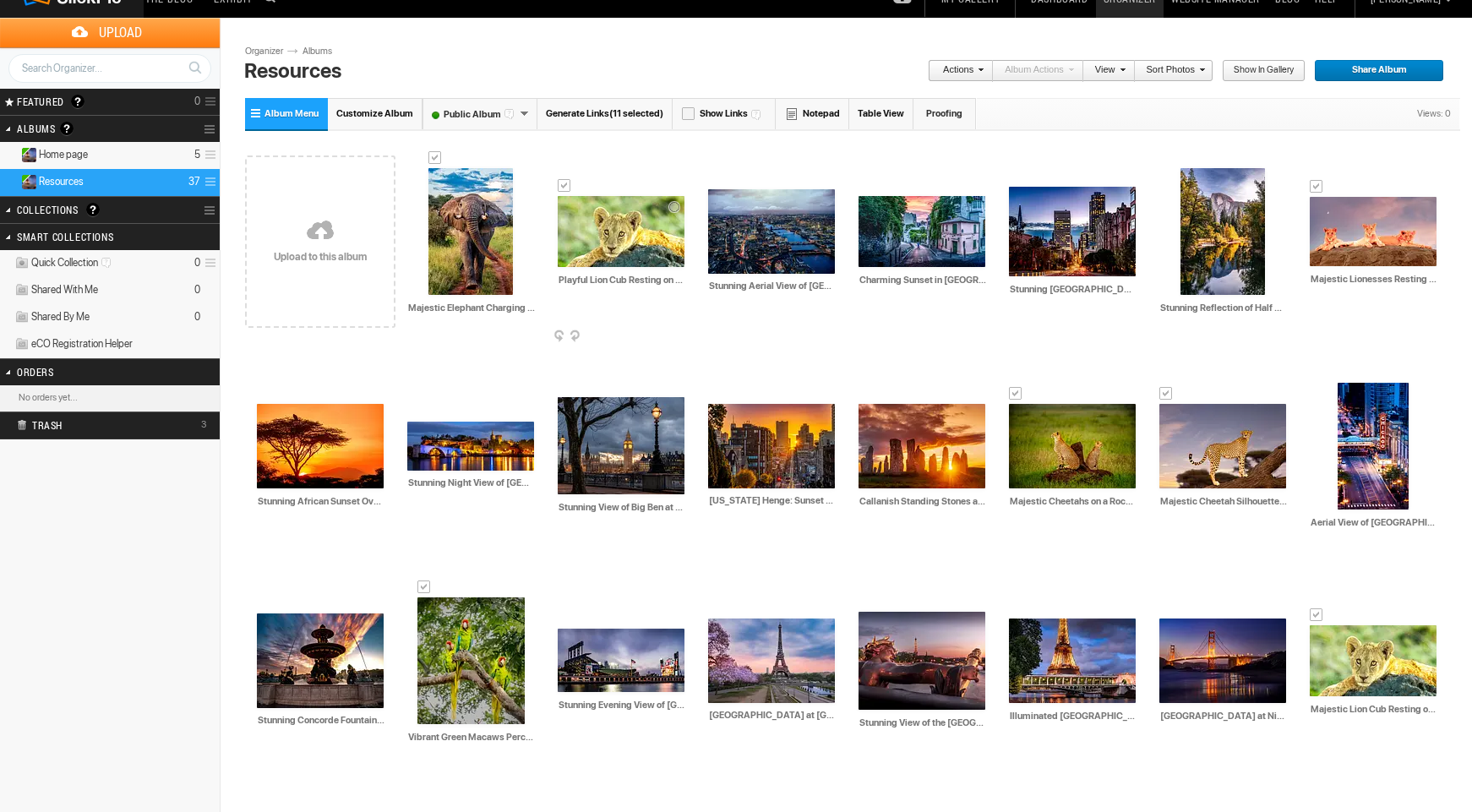
click at [563, 187] on div at bounding box center [564, 186] width 14 height 14
click at [980, 71] on span at bounding box center [978, 69] width 10 height 10
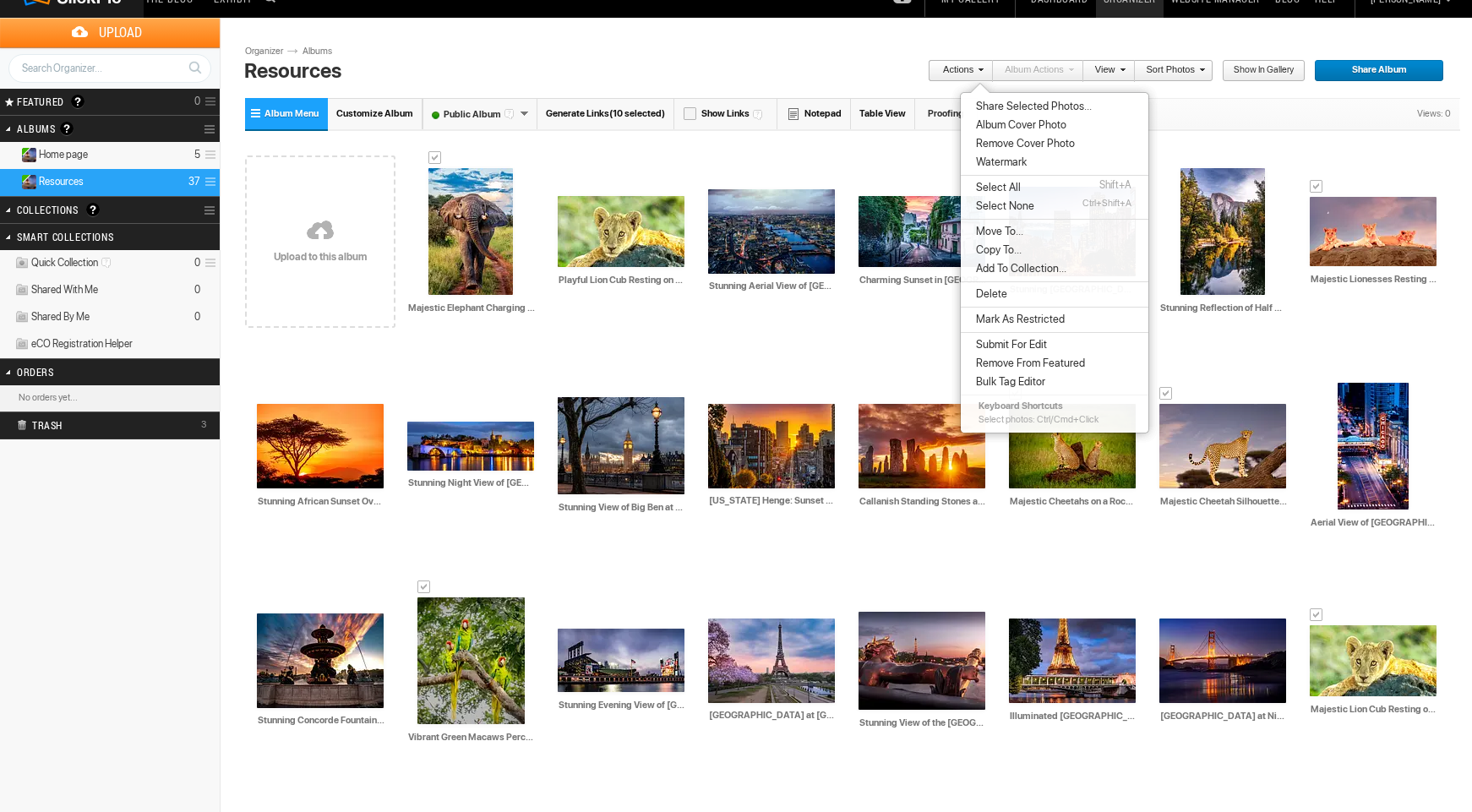
click at [991, 249] on span "Copy To..." at bounding box center [996, 250] width 50 height 14
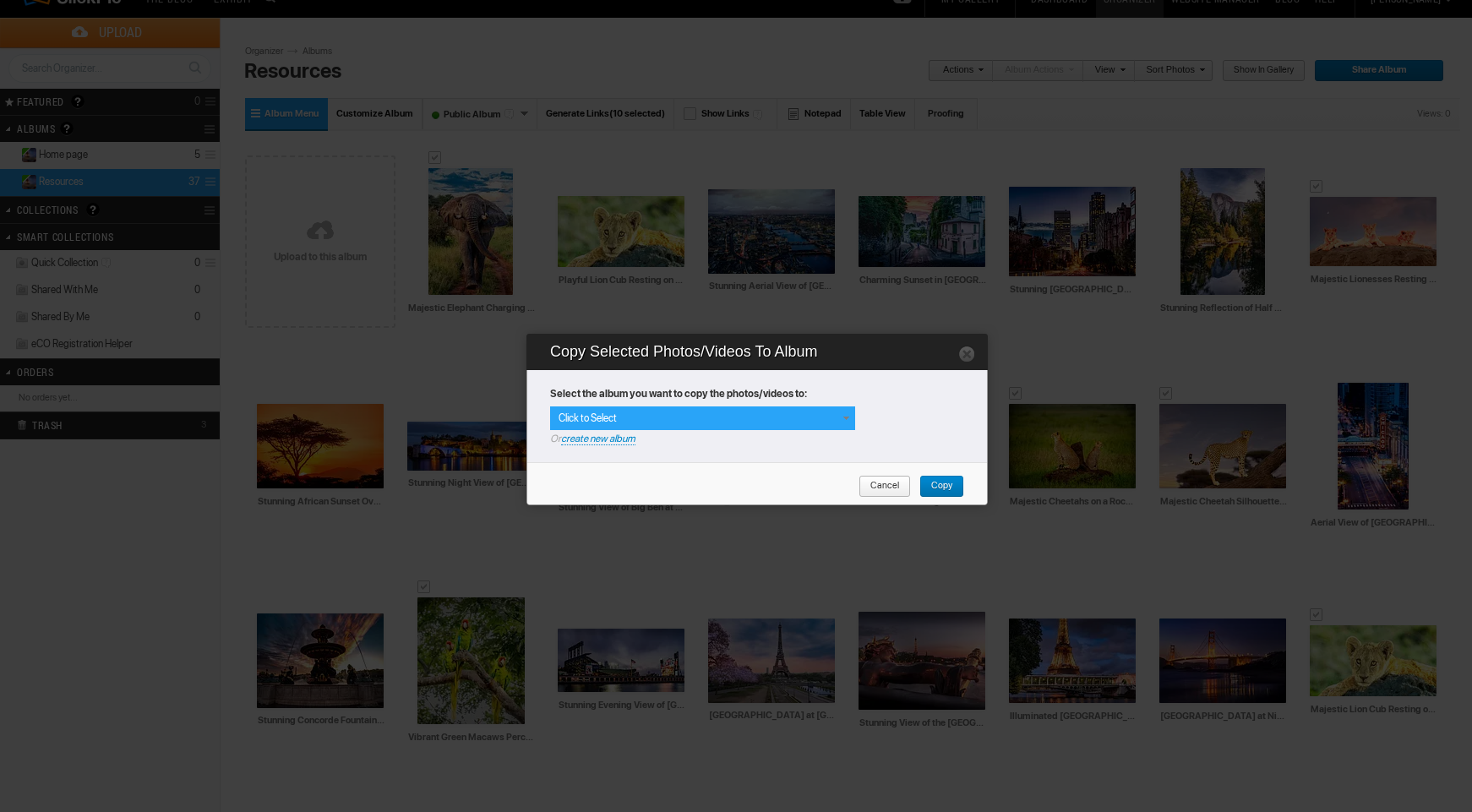
click at [611, 418] on span "Click to Select" at bounding box center [588, 417] width 59 height 12
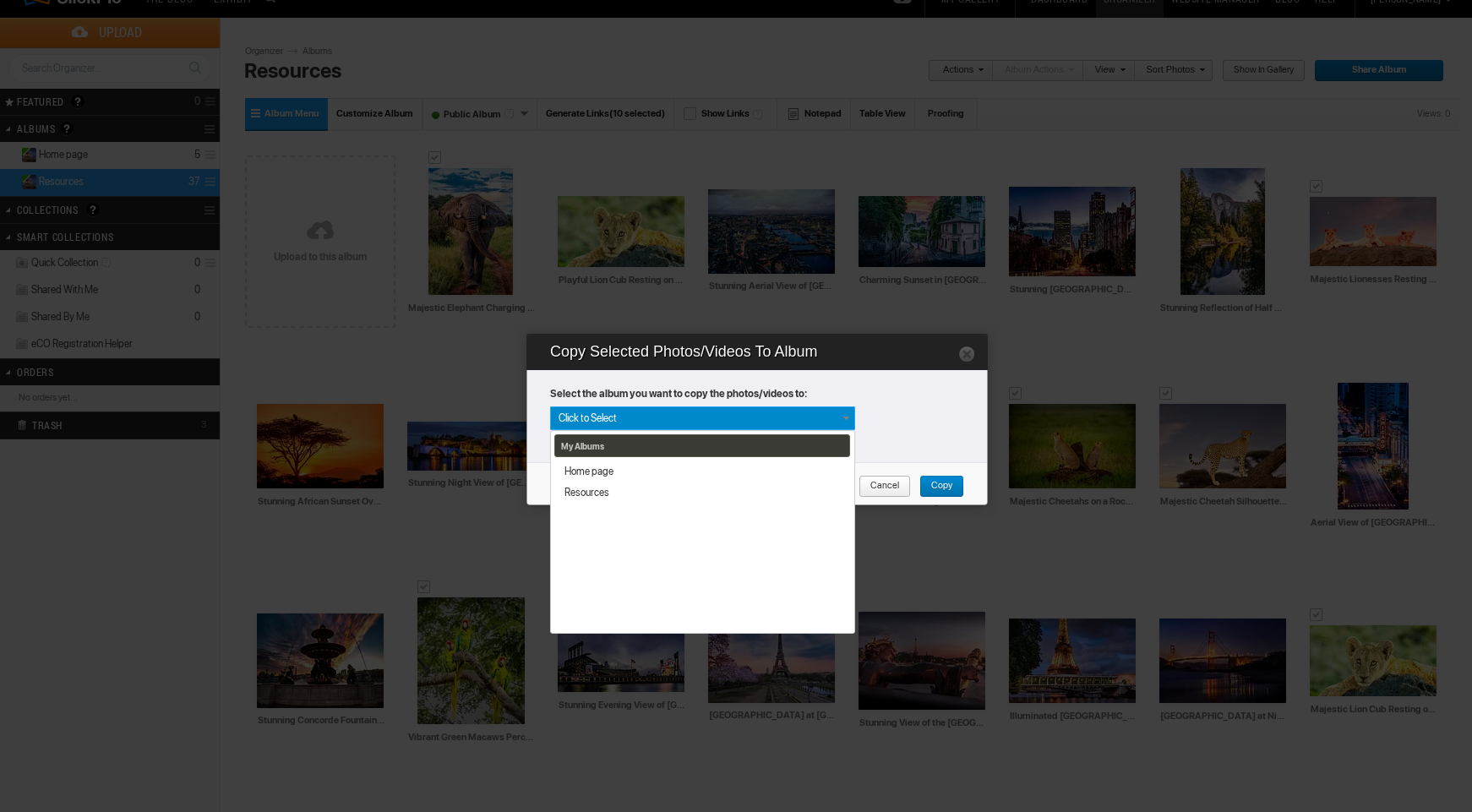
click at [906, 395] on strong "Select the album you want to copy the photos/videos to:" at bounding box center [759, 396] width 418 height 19
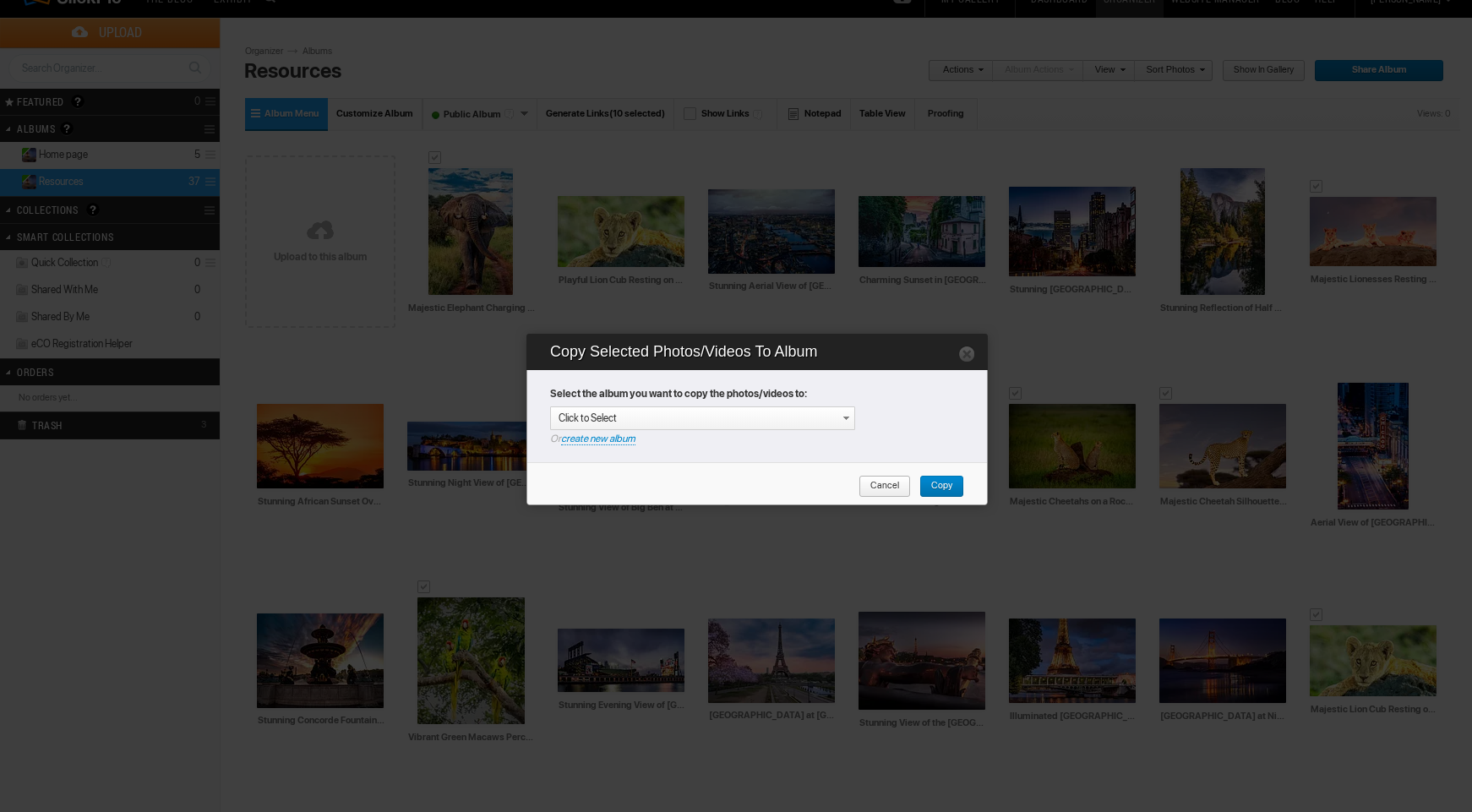
click at [577, 441] on link "create new album" at bounding box center [598, 439] width 74 height 13
click at [579, 417] on div "Enter your title or it will remain as date/time: 2025-08-11 20:21" at bounding box center [706, 418] width 296 height 16
type input "Wildlife"
click at [961, 488] on link "Copy" at bounding box center [941, 487] width 45 height 22
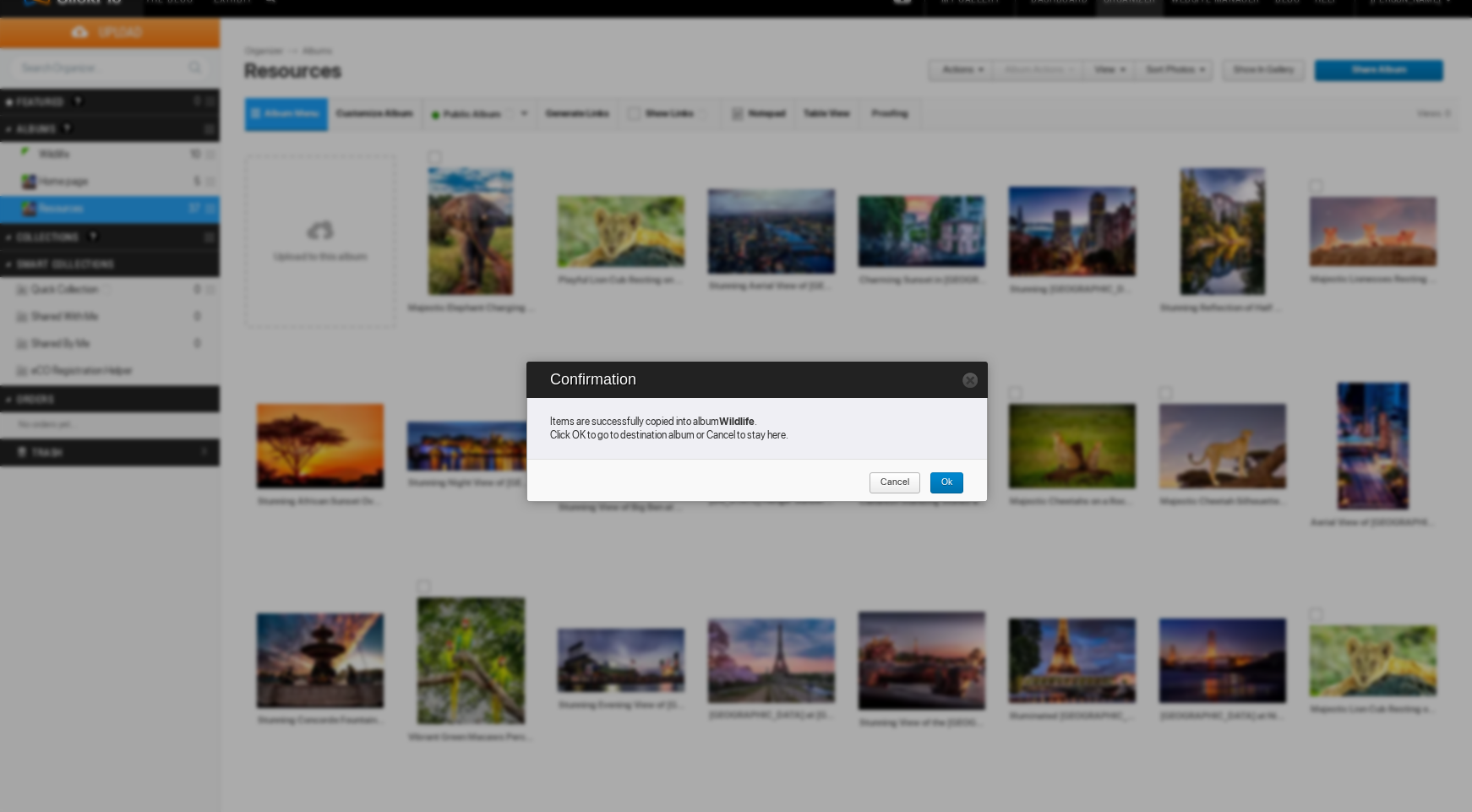
click at [883, 478] on span "Cancel" at bounding box center [889, 483] width 40 height 22
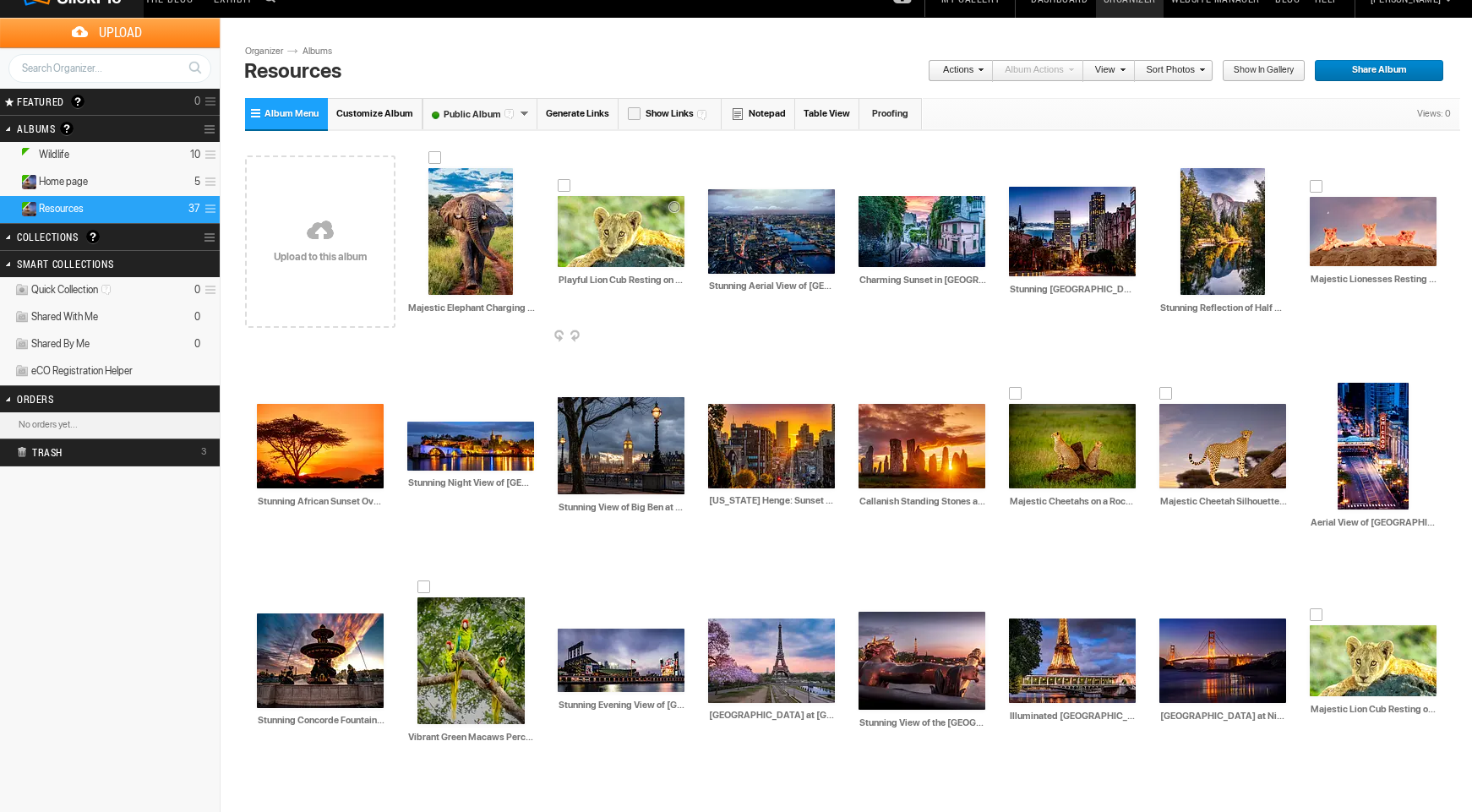
click at [615, 219] on img at bounding box center [621, 232] width 126 height 71
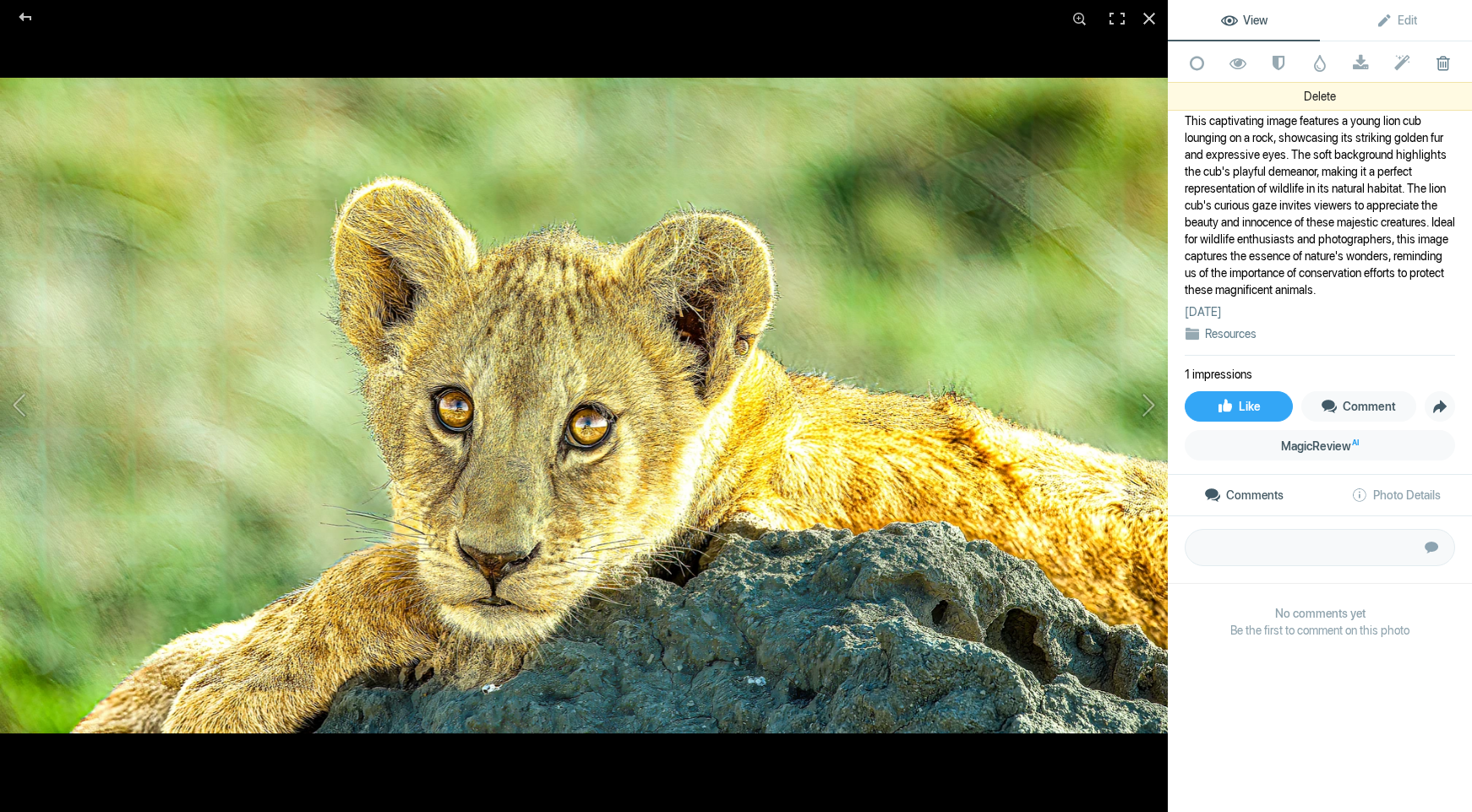
click at [1445, 63] on span at bounding box center [1443, 63] width 41 height 16
click at [1443, 64] on span at bounding box center [1443, 63] width 41 height 16
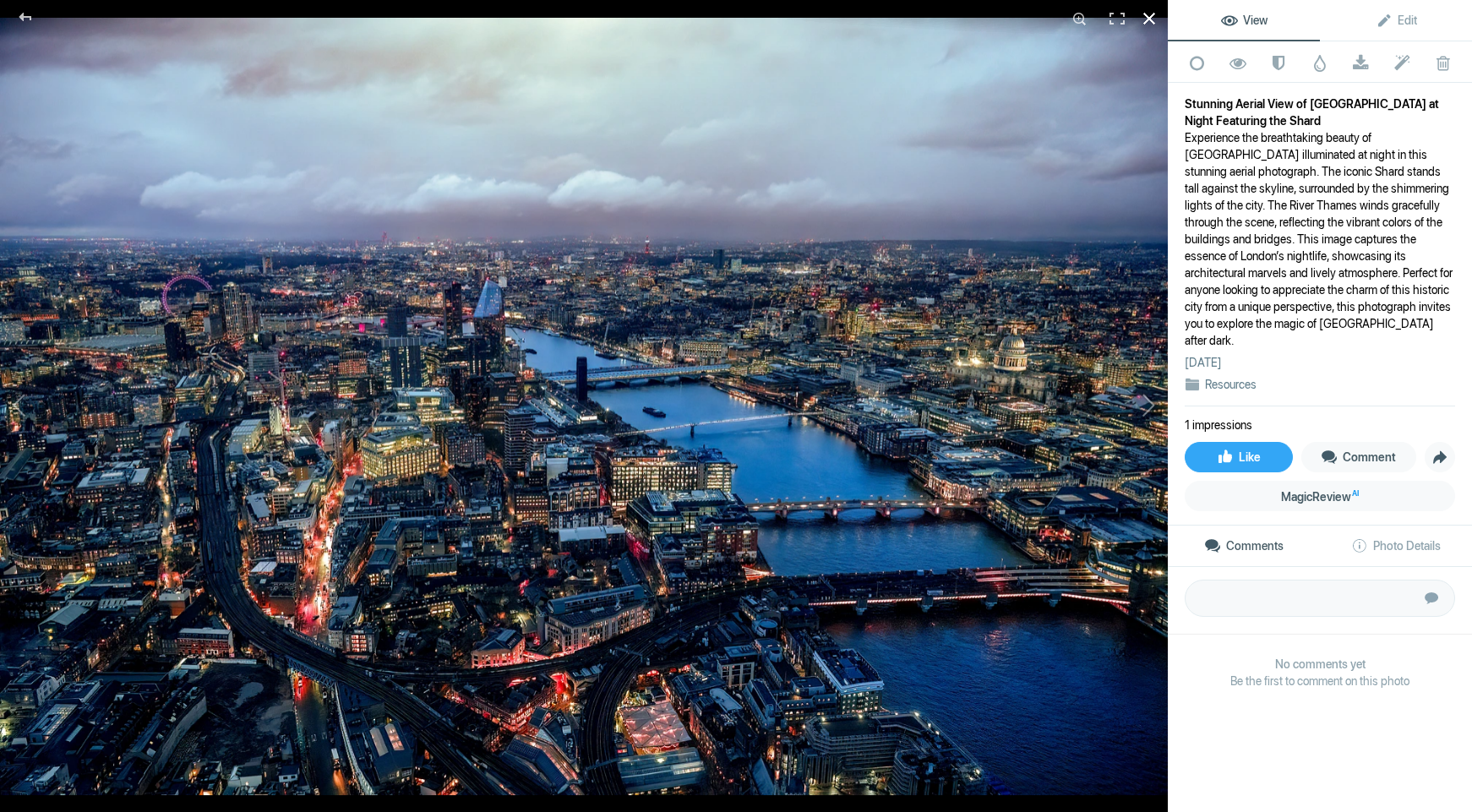
click at [1148, 17] on div at bounding box center [1149, 18] width 38 height 38
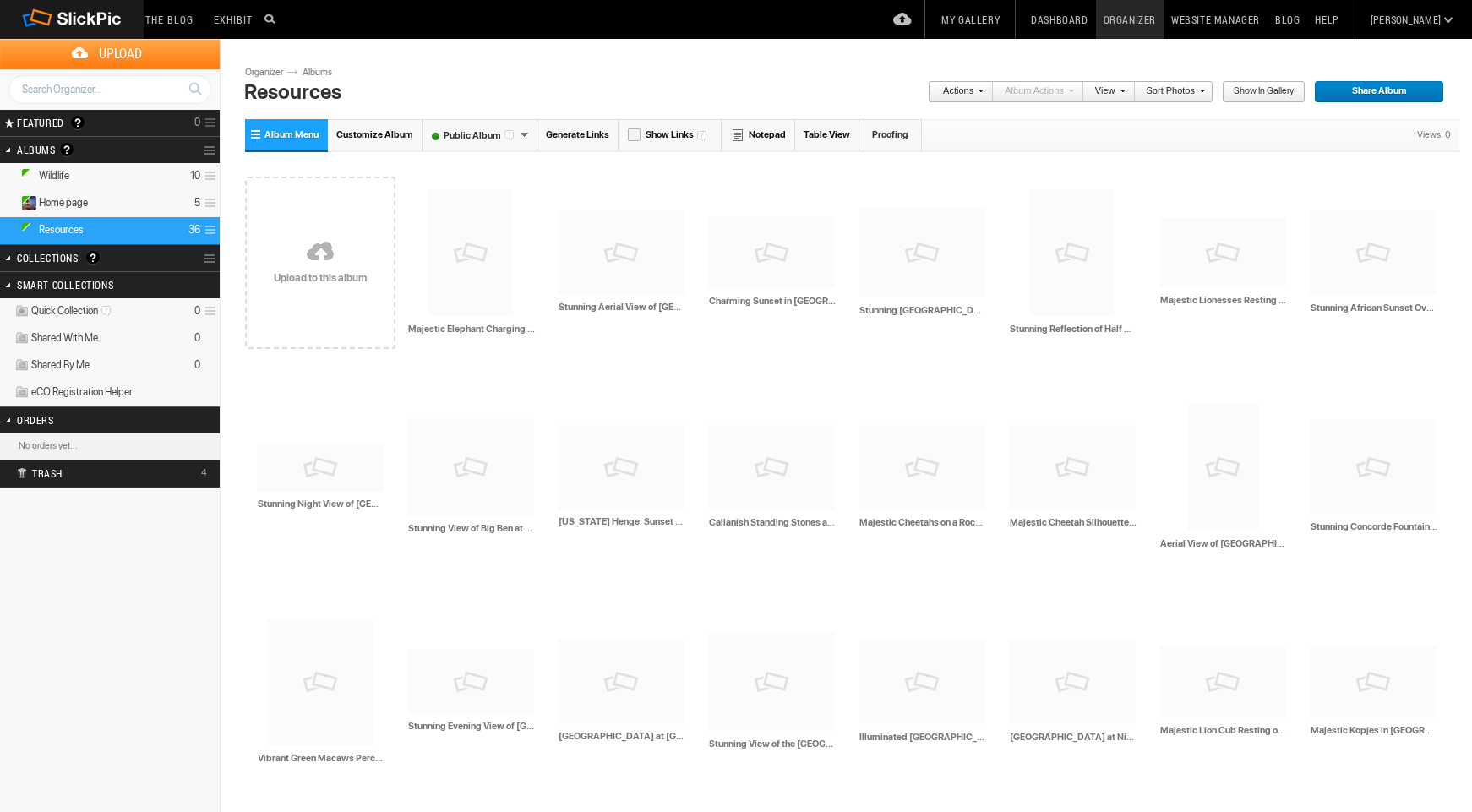
scroll to position [21, 0]
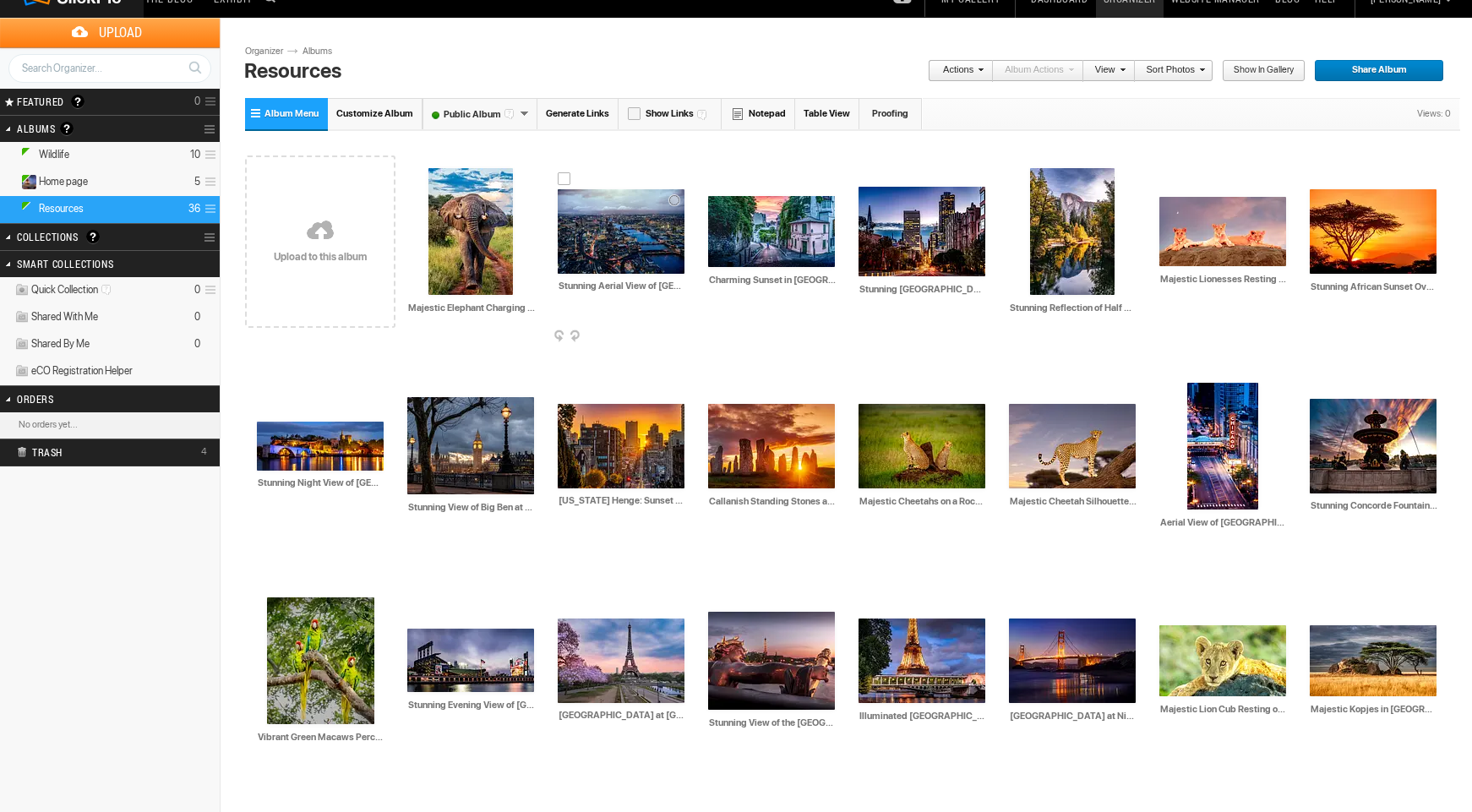
click at [565, 179] on div at bounding box center [564, 179] width 14 height 14
click at [709, 180] on div at bounding box center [715, 186] width 14 height 14
click at [867, 179] on div at bounding box center [865, 177] width 14 height 14
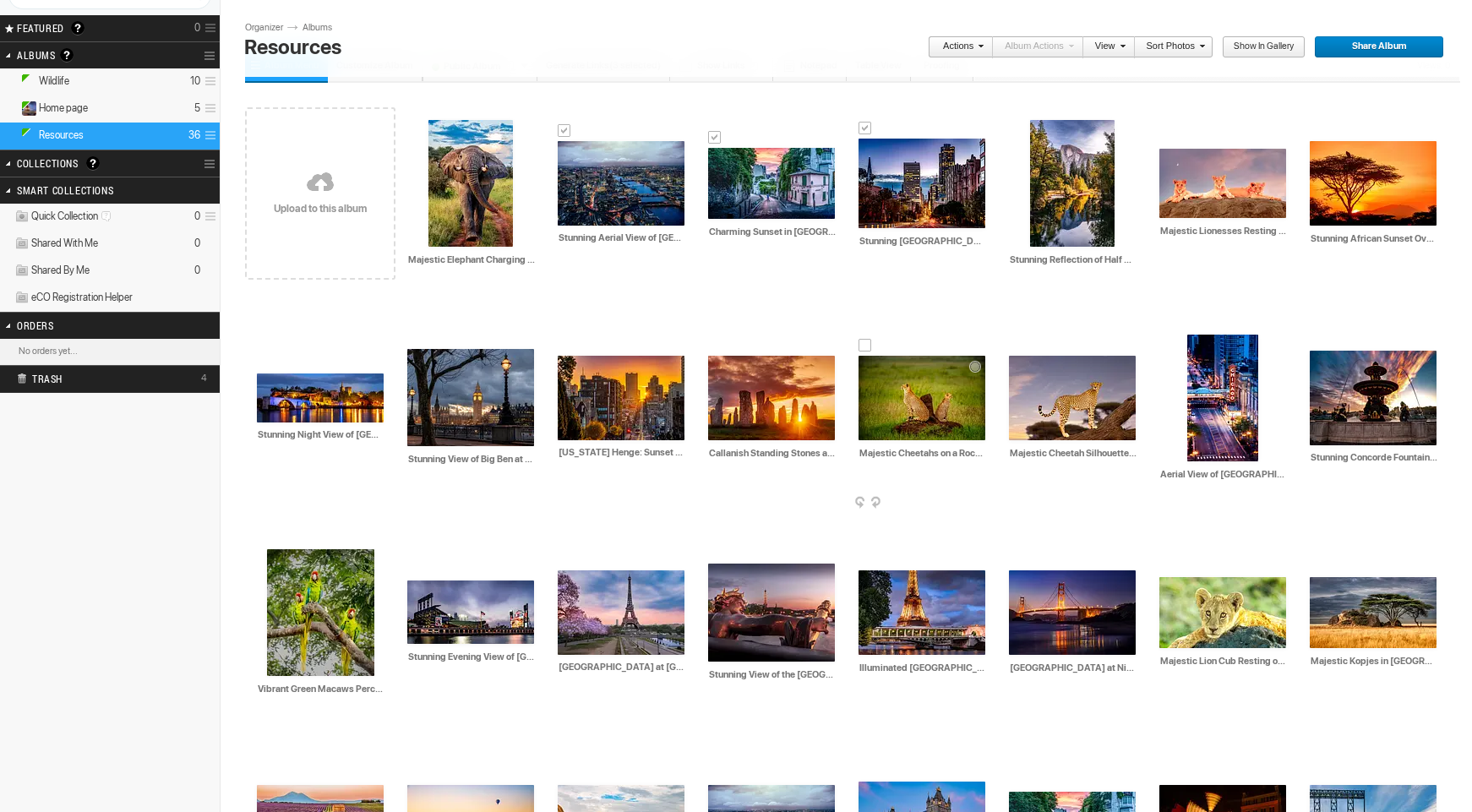
scroll to position [98, 0]
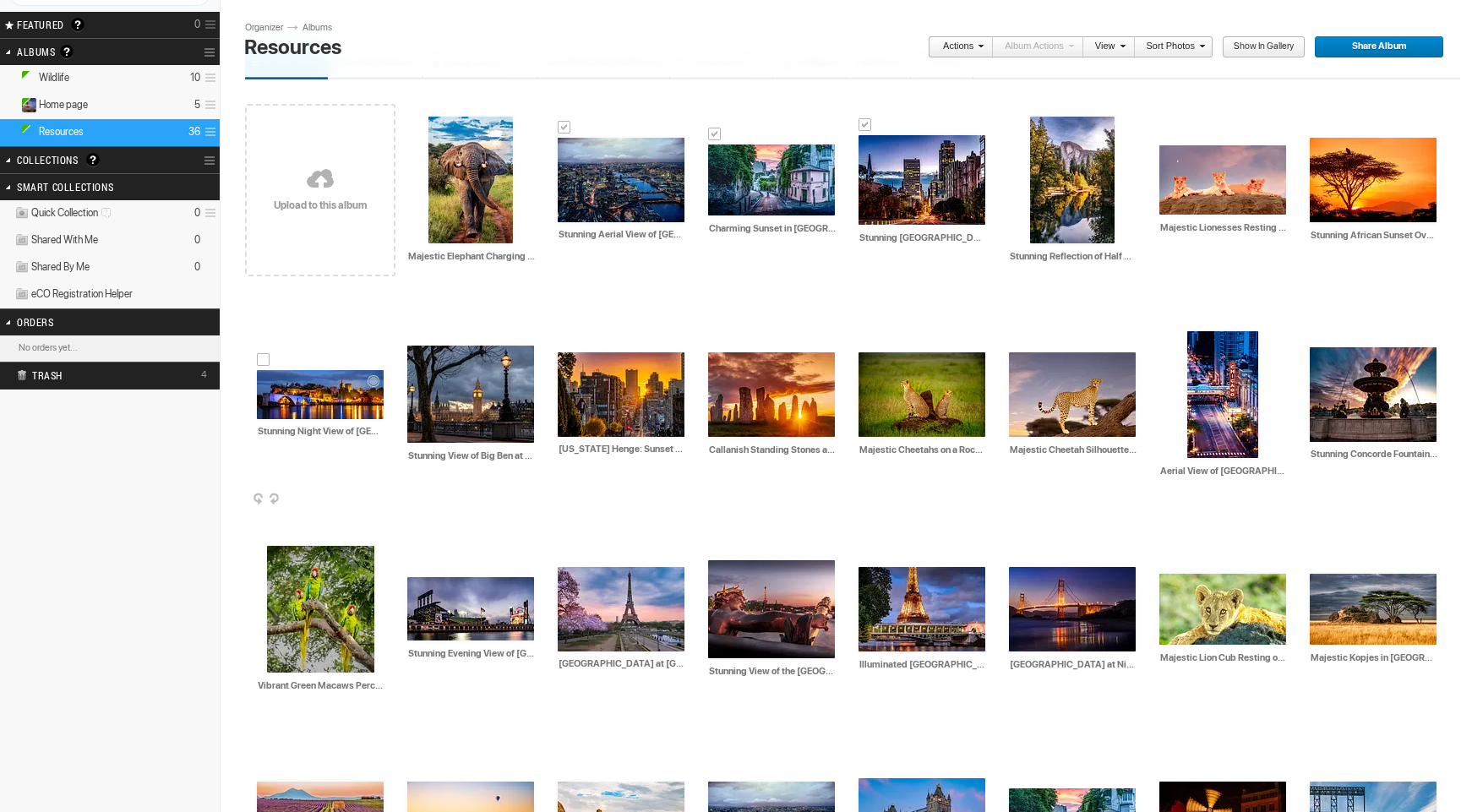
click at [263, 362] on div at bounding box center [264, 360] width 14 height 14
click at [413, 335] on div at bounding box center [414, 335] width 14 height 14
click at [568, 340] on div at bounding box center [564, 341] width 14 height 14
click at [1194, 320] on div at bounding box center [1194, 320] width 14 height 14
click at [1315, 337] on div at bounding box center [1316, 337] width 14 height 14
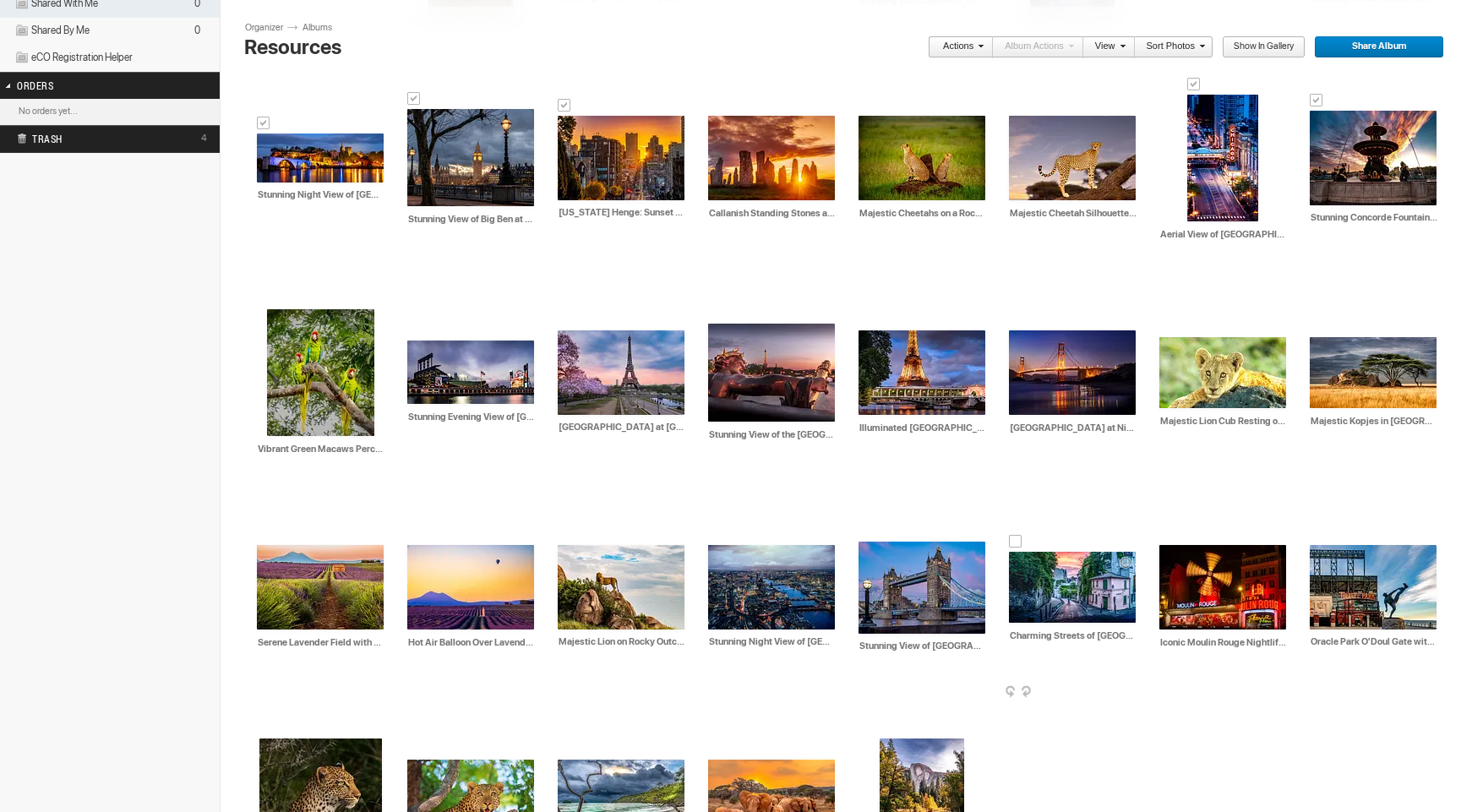
scroll to position [354, 0]
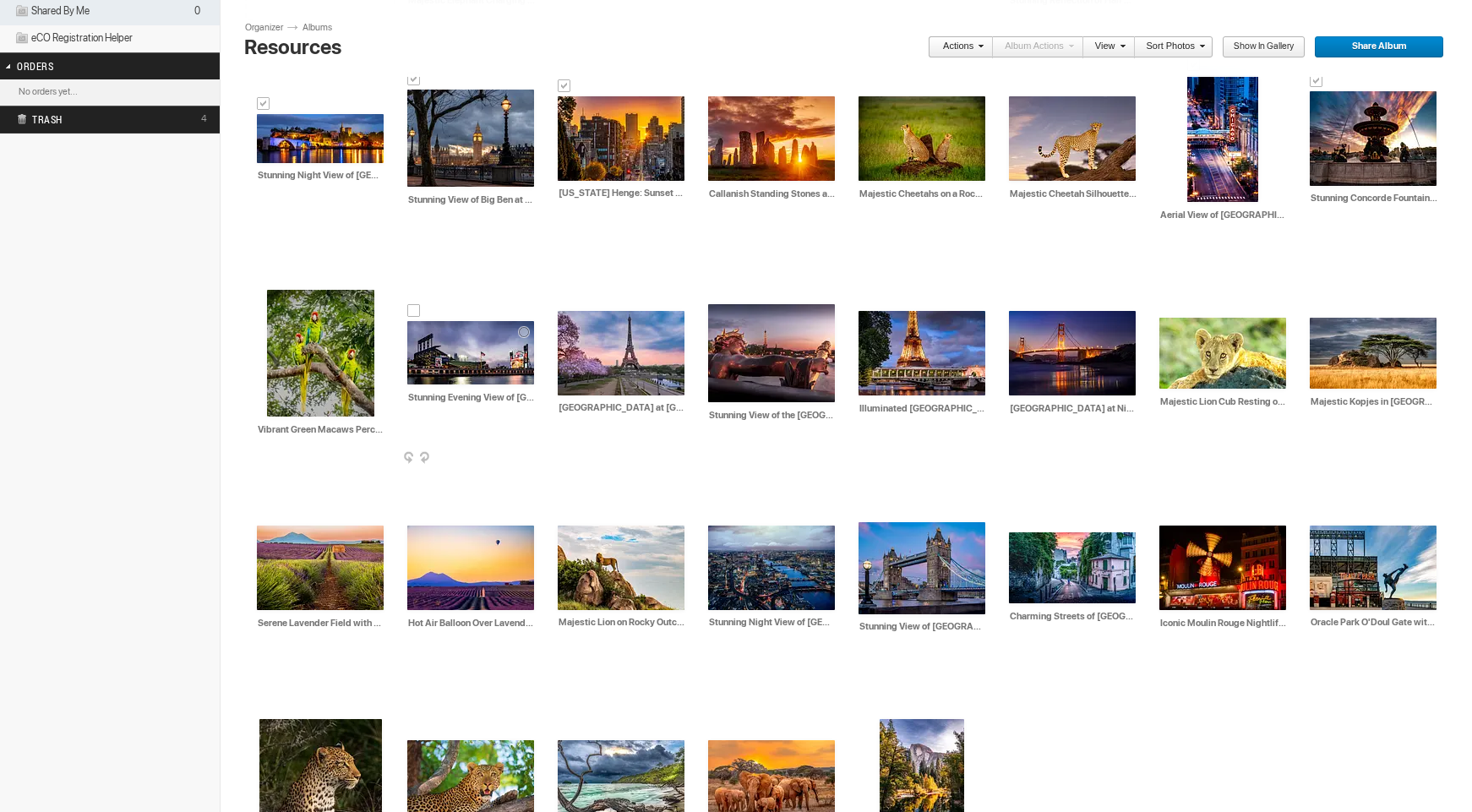
click at [409, 305] on div at bounding box center [414, 310] width 14 height 14
click at [566, 301] on div at bounding box center [564, 300] width 14 height 14
click at [714, 295] on div at bounding box center [715, 294] width 14 height 14
click at [871, 299] on div at bounding box center [865, 300] width 14 height 14
click at [1010, 302] on div at bounding box center [1015, 300] width 14 height 14
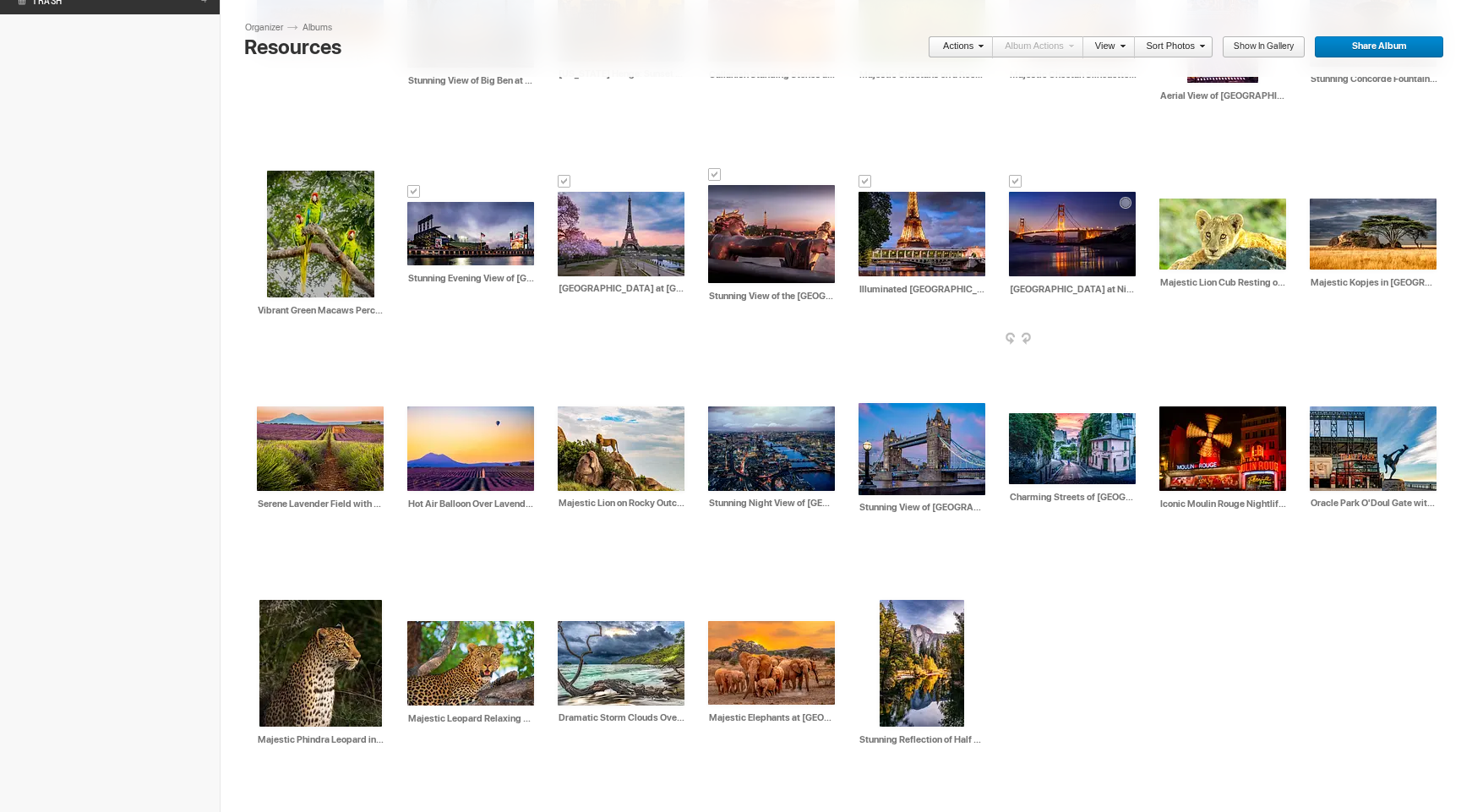
scroll to position [518, 0]
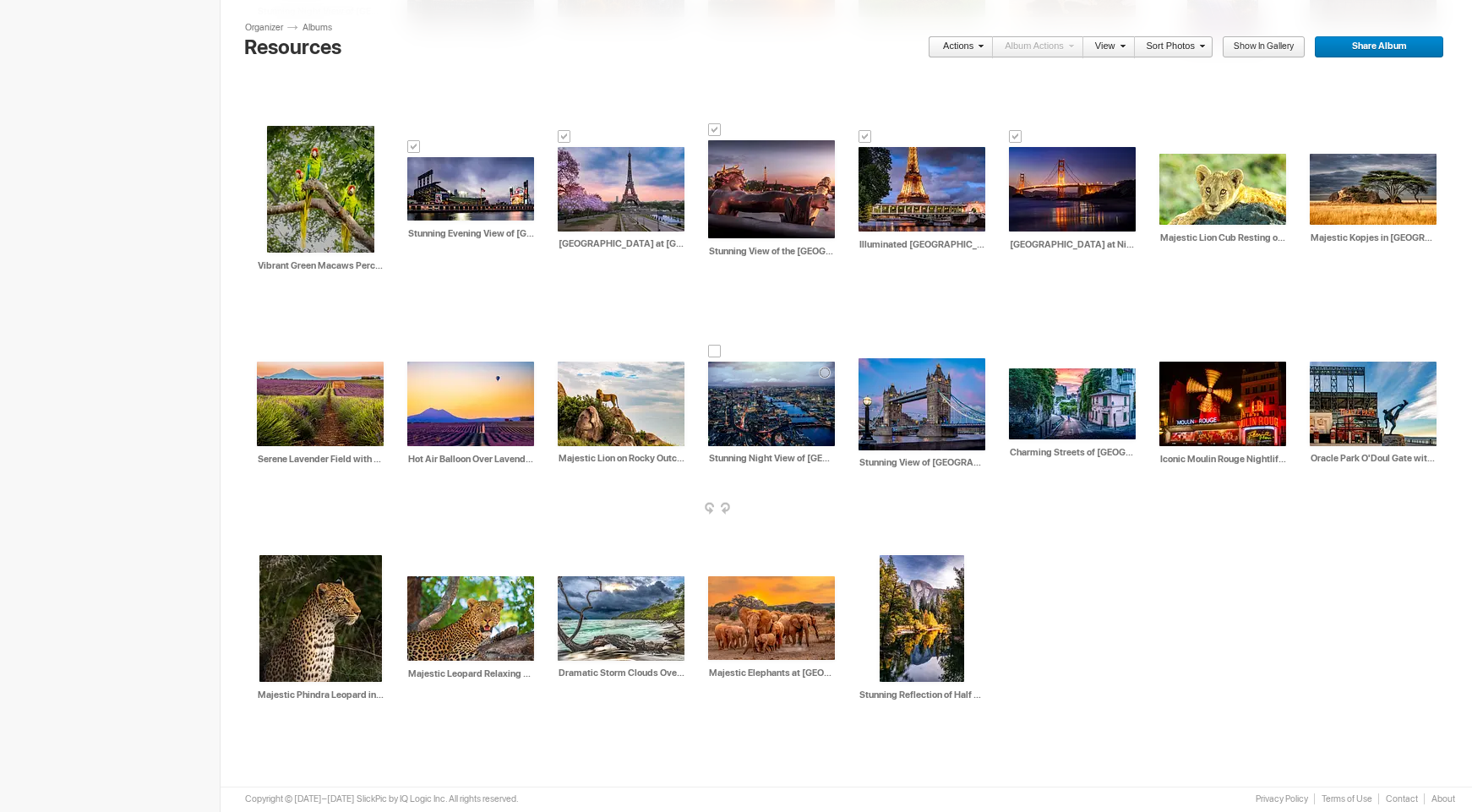
click at [711, 351] on div at bounding box center [715, 352] width 14 height 14
click at [869, 350] on div at bounding box center [865, 348] width 14 height 14
click at [1015, 357] on div at bounding box center [1015, 358] width 14 height 14
click at [1167, 351] on div at bounding box center [1165, 352] width 14 height 14
click at [1318, 352] on div at bounding box center [1316, 352] width 14 height 14
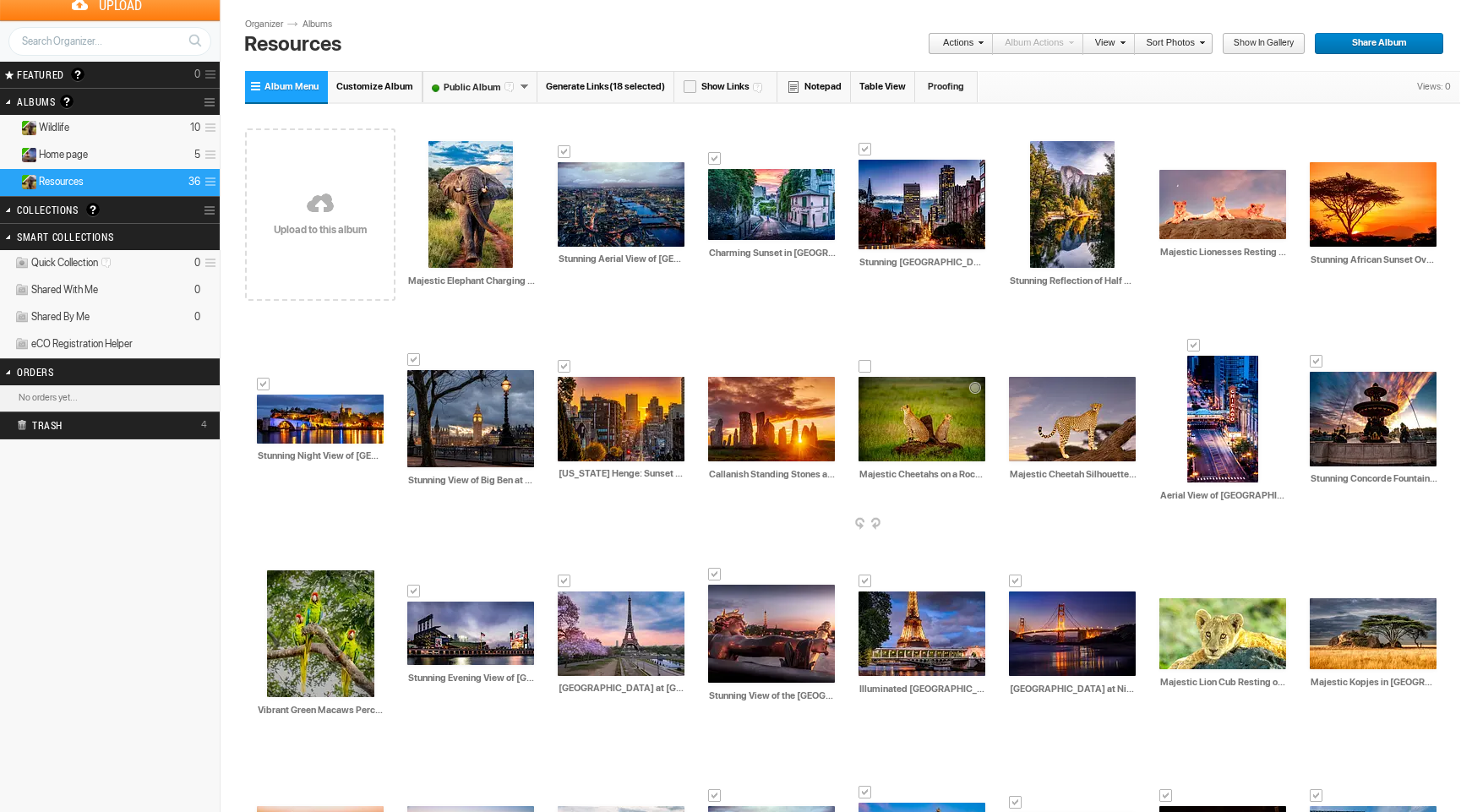
scroll to position [0, 0]
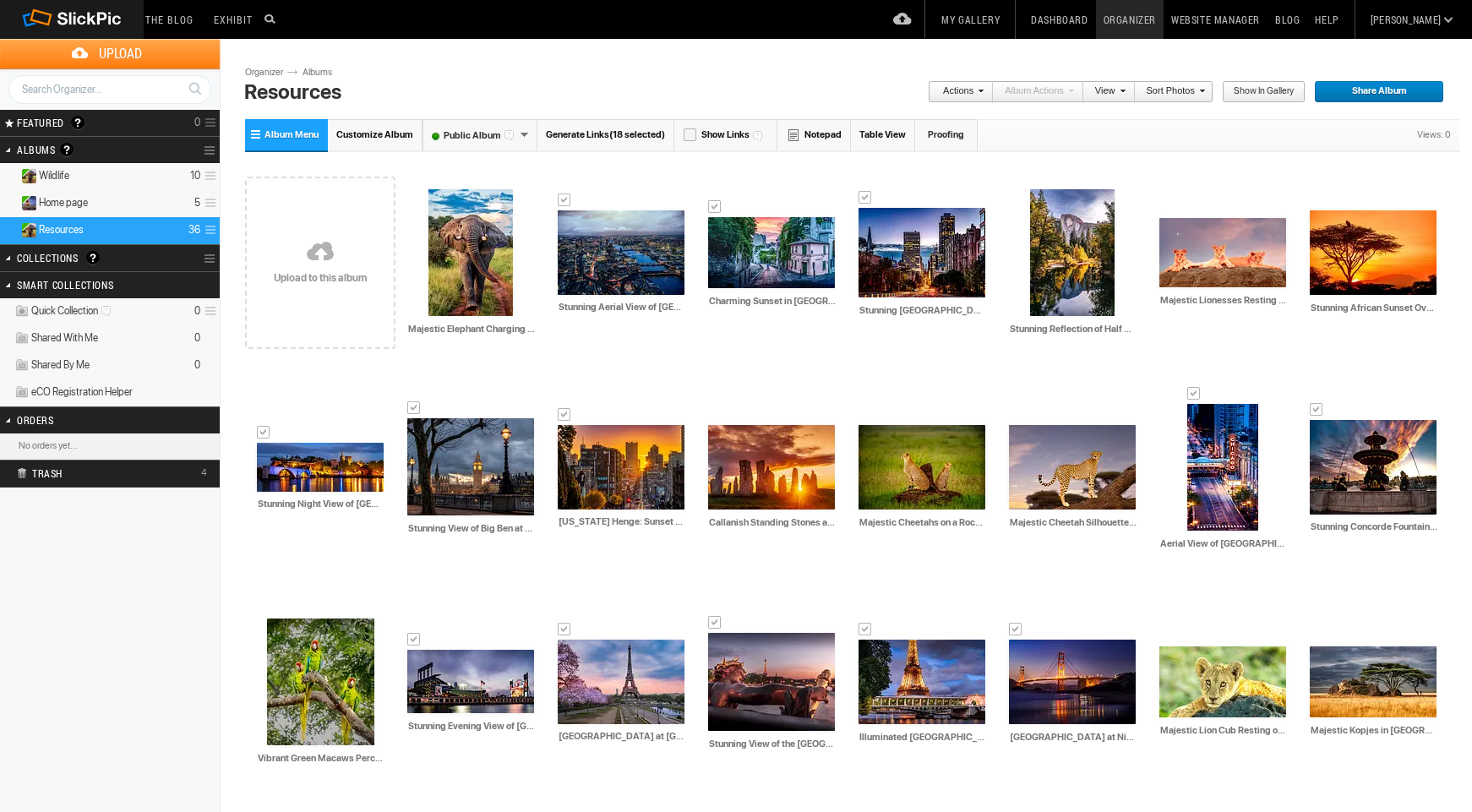
click at [977, 90] on span at bounding box center [978, 90] width 10 height 10
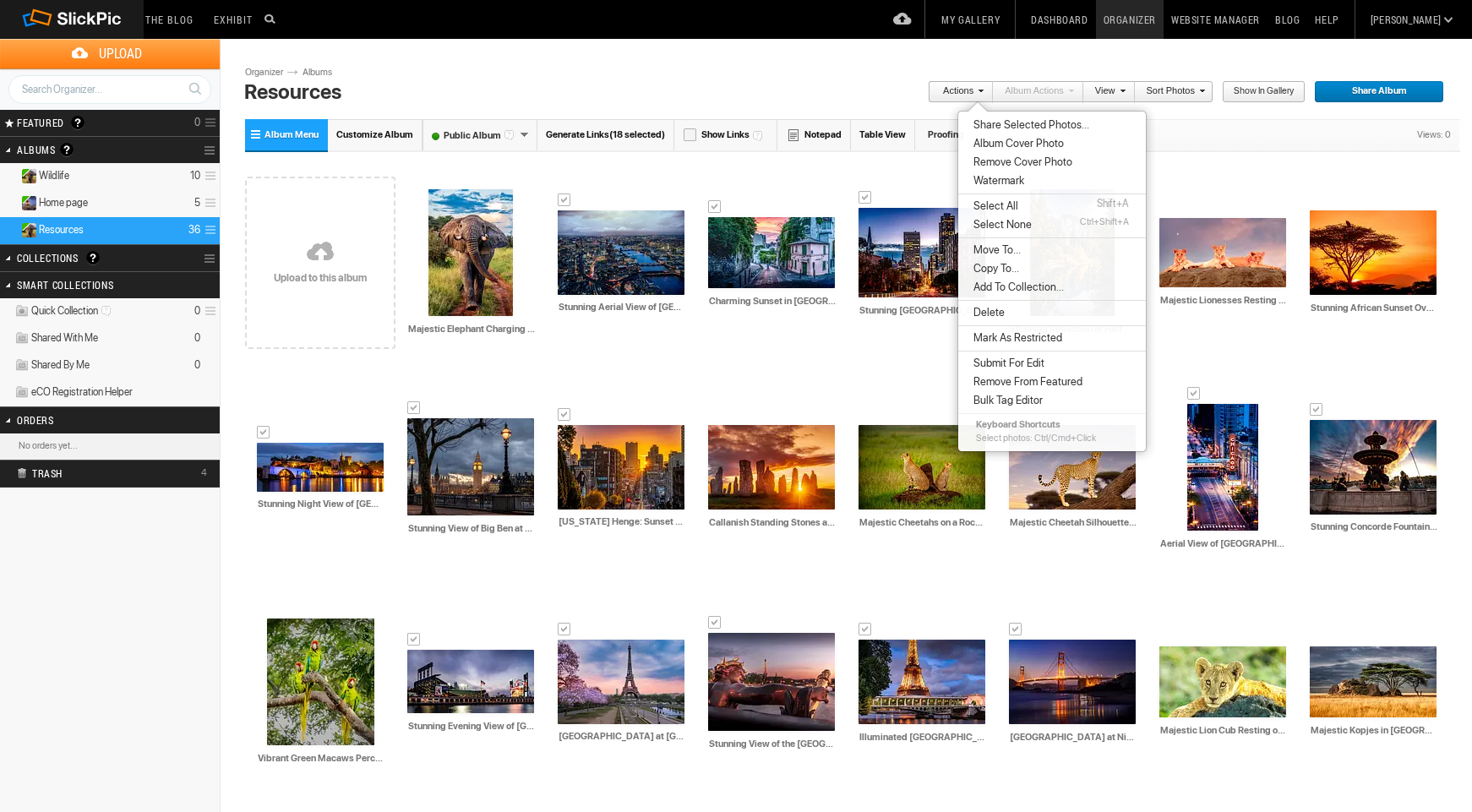
click at [990, 266] on span "Copy To..." at bounding box center [993, 268] width 50 height 14
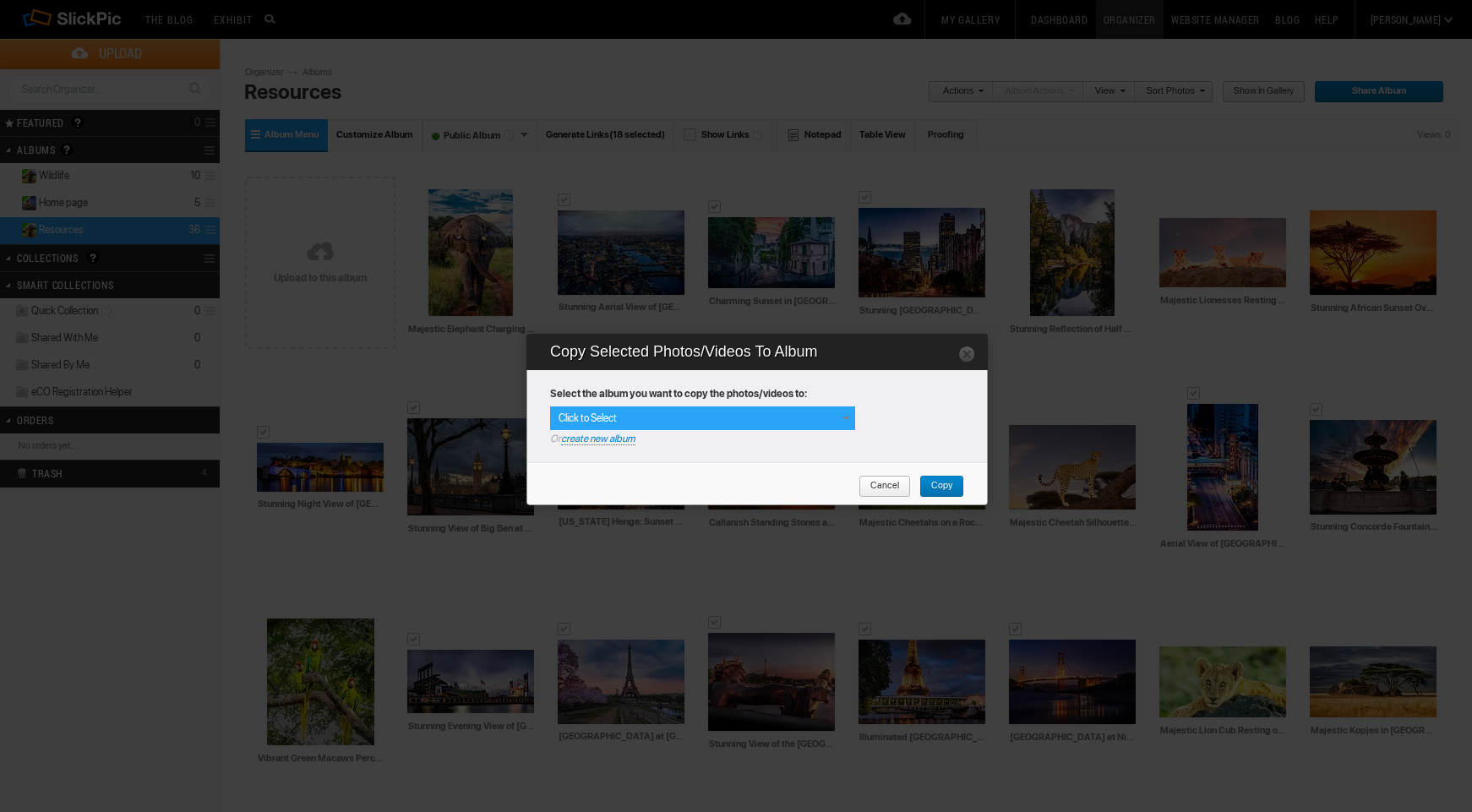
click at [681, 417] on div "Click to Select" at bounding box center [702, 418] width 305 height 24
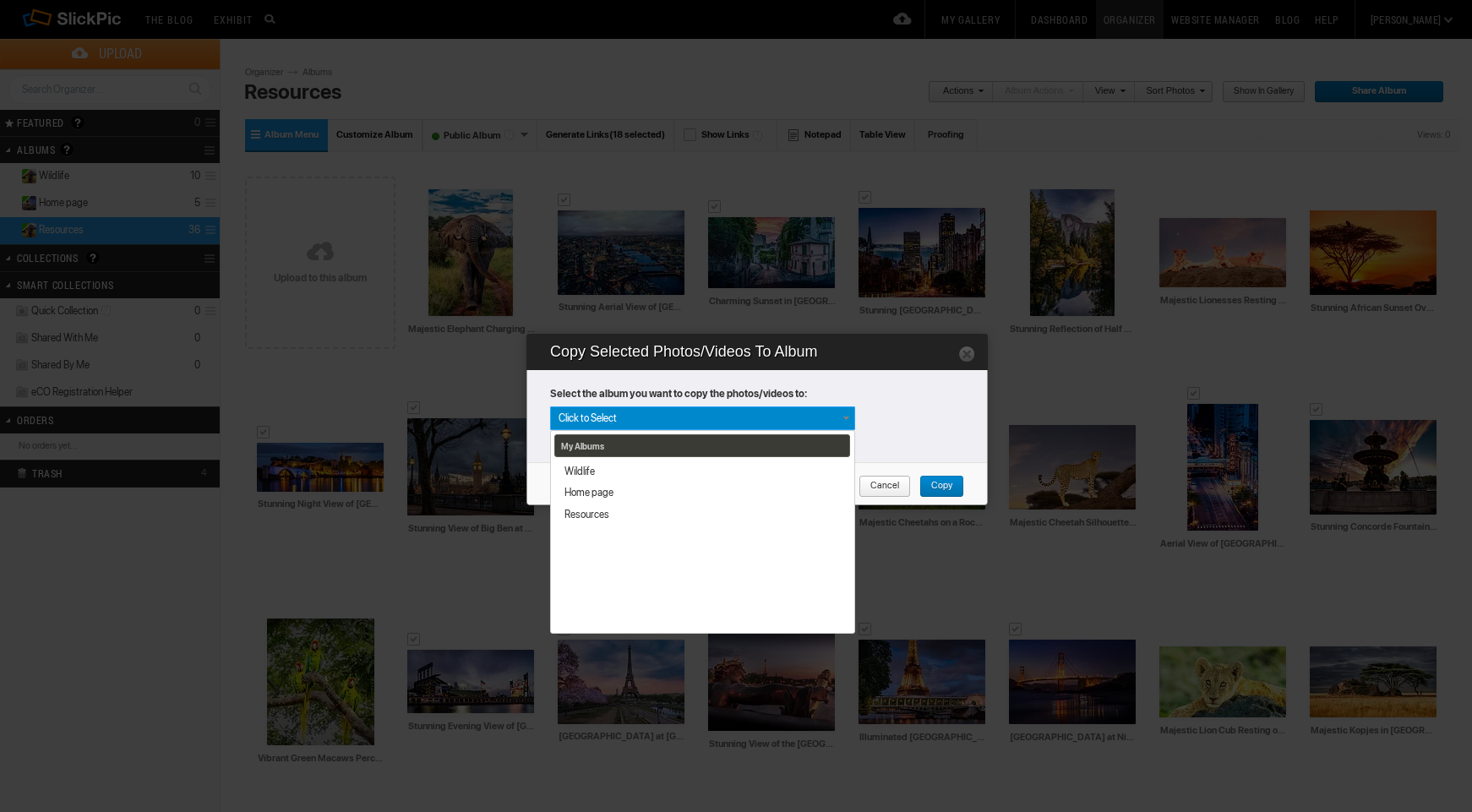
click at [697, 419] on div "My Albums Wildlife Home page Resources" at bounding box center [702, 418] width 305 height 24
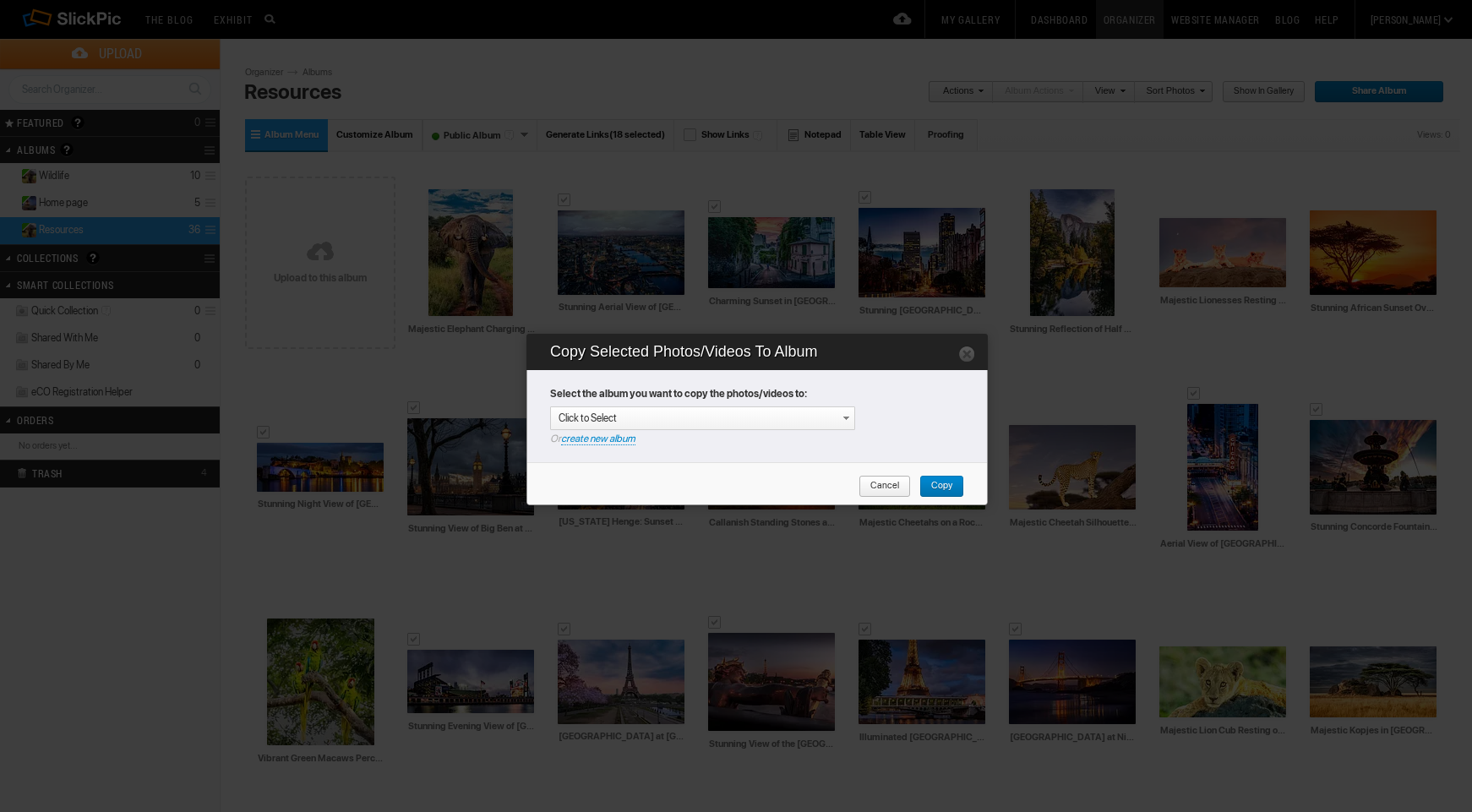
click at [604, 438] on link "create new album" at bounding box center [598, 439] width 74 height 13
click at [652, 410] on div "Enter your title or it will remain as date/time: 2025-08-11 20:23" at bounding box center [706, 418] width 296 height 16
type input "Cityscapes"
click at [950, 485] on span "Copy" at bounding box center [936, 487] width 33 height 22
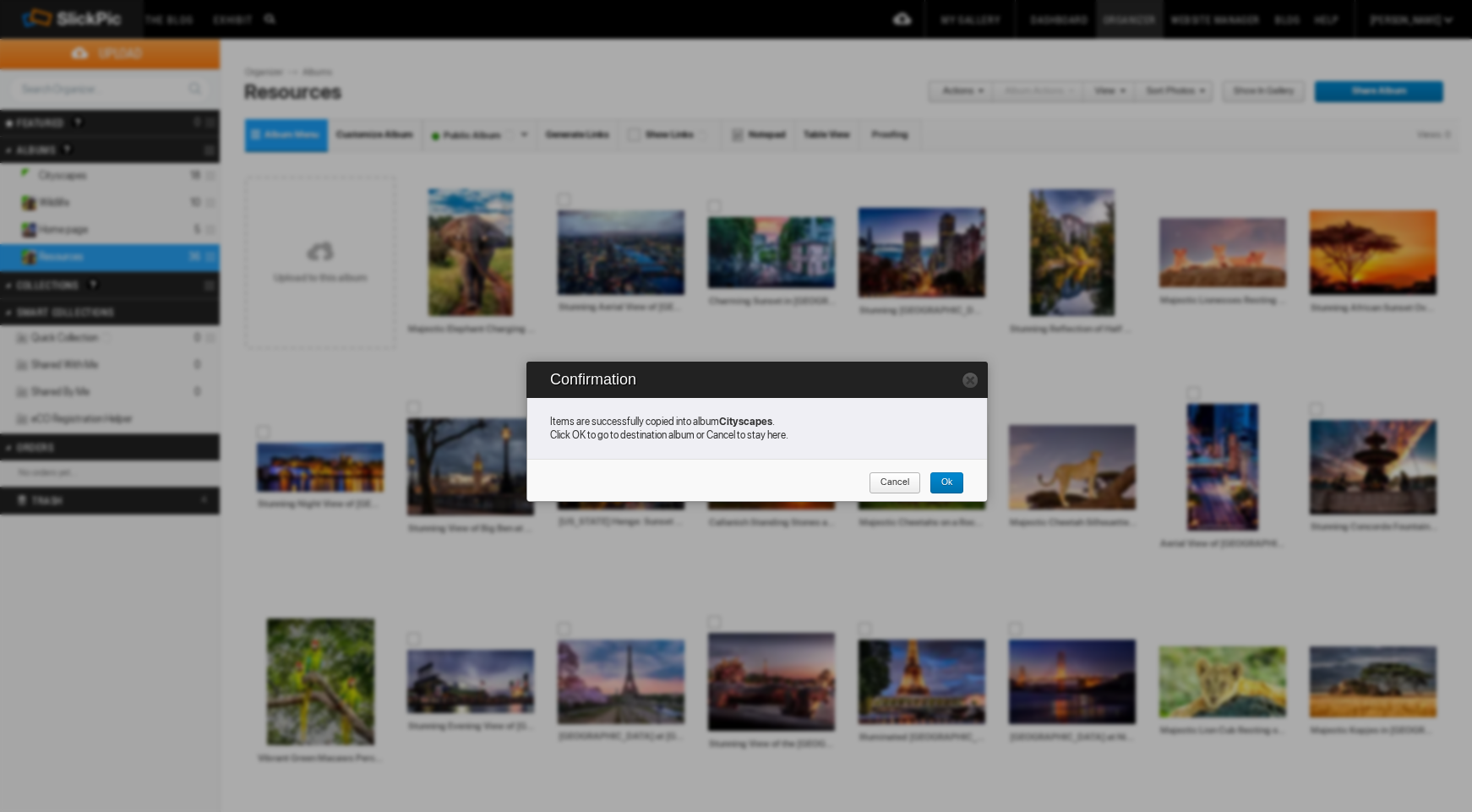
click at [890, 476] on span "Cancel" at bounding box center [889, 483] width 40 height 22
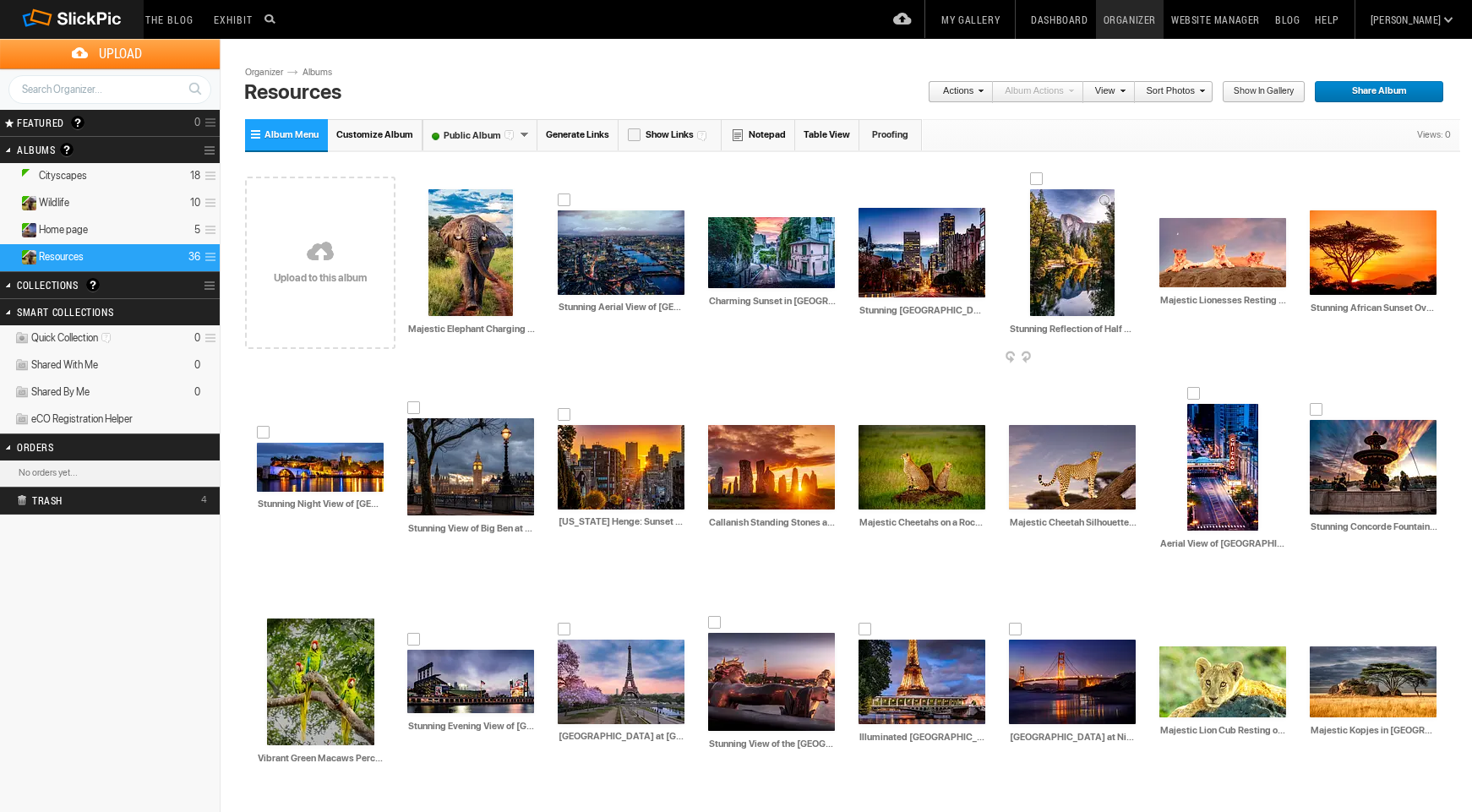
click at [1037, 175] on div at bounding box center [1036, 179] width 14 height 14
click at [1315, 197] on div at bounding box center [1316, 200] width 14 height 14
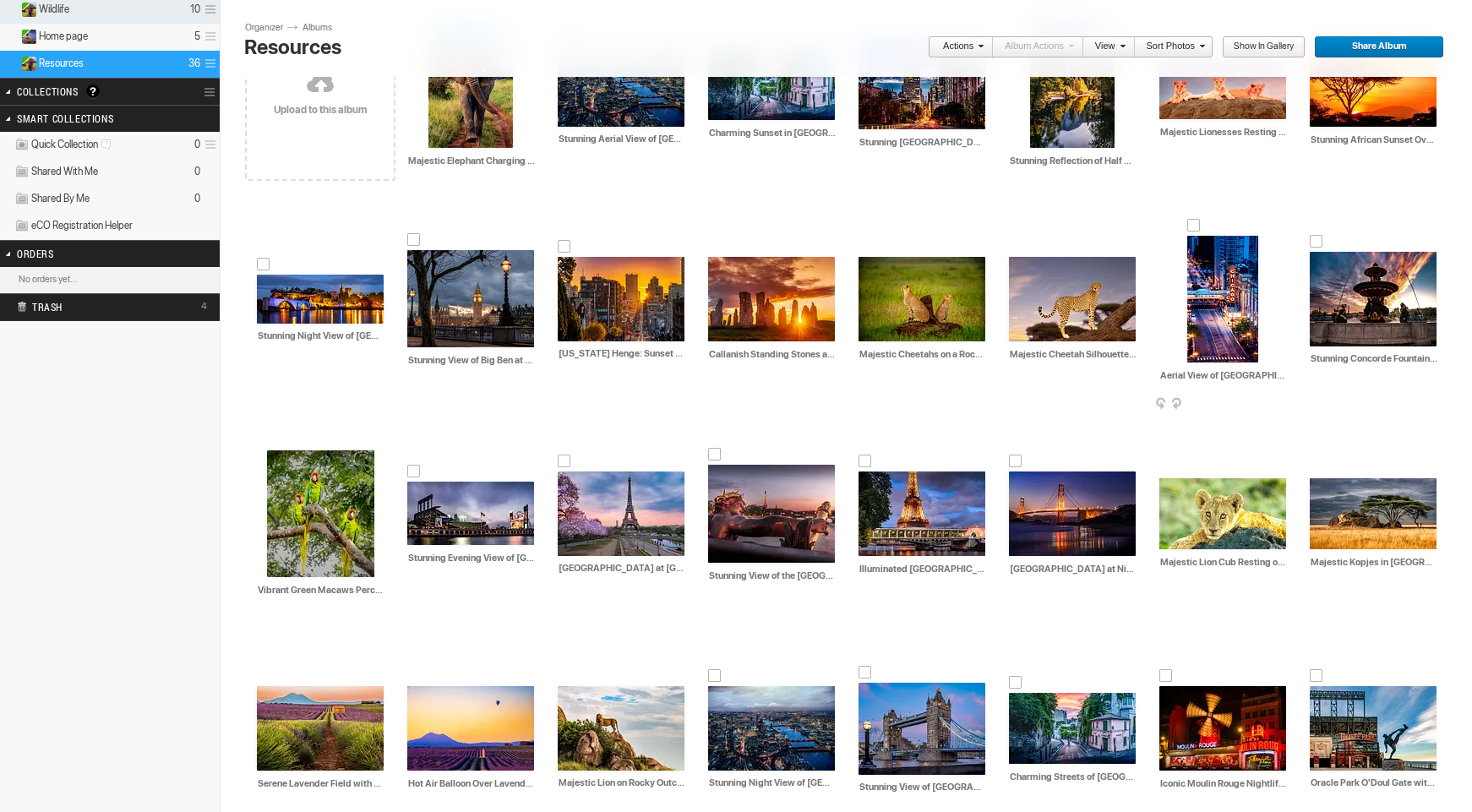
scroll to position [194, 0]
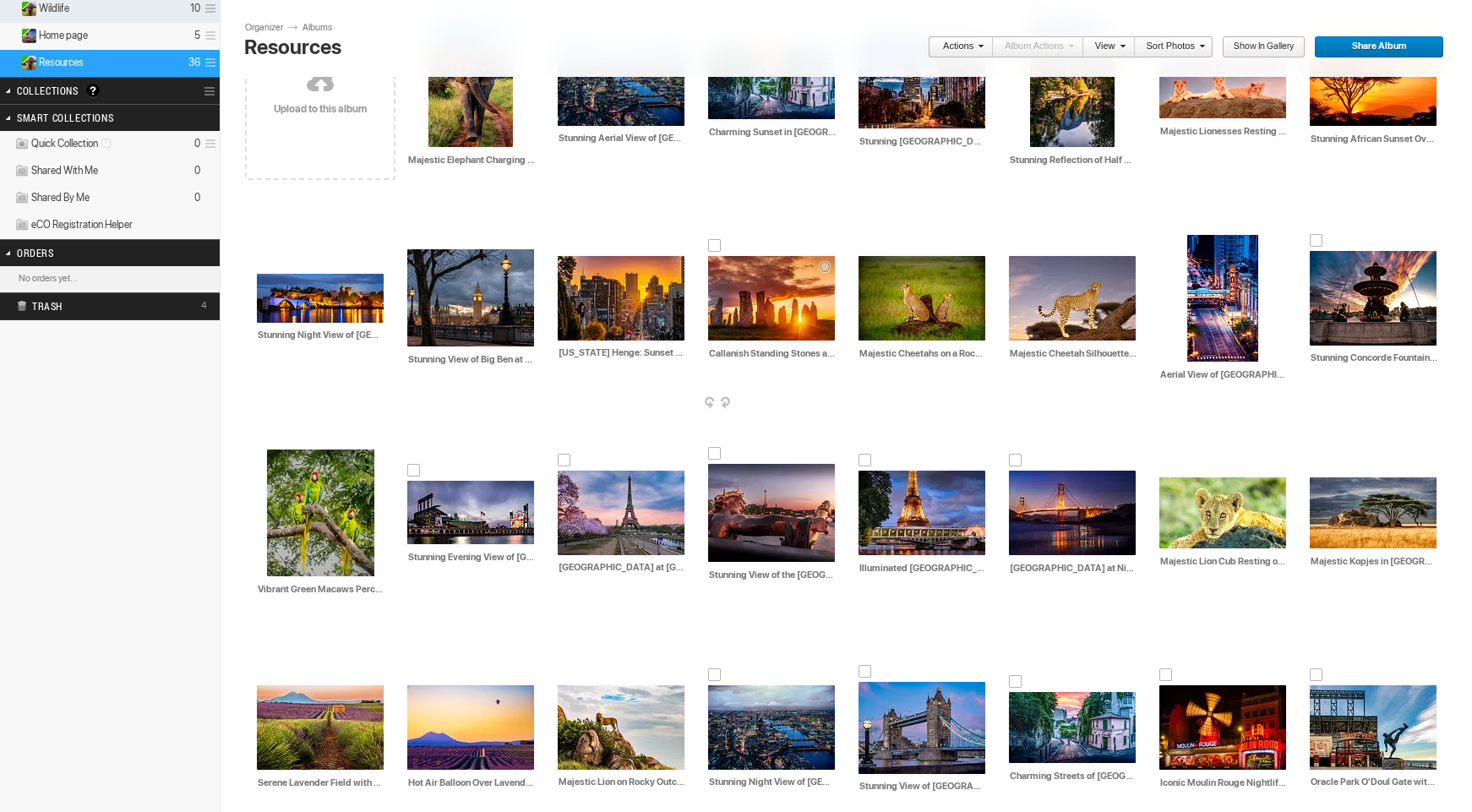
click at [717, 240] on div at bounding box center [715, 245] width 14 height 14
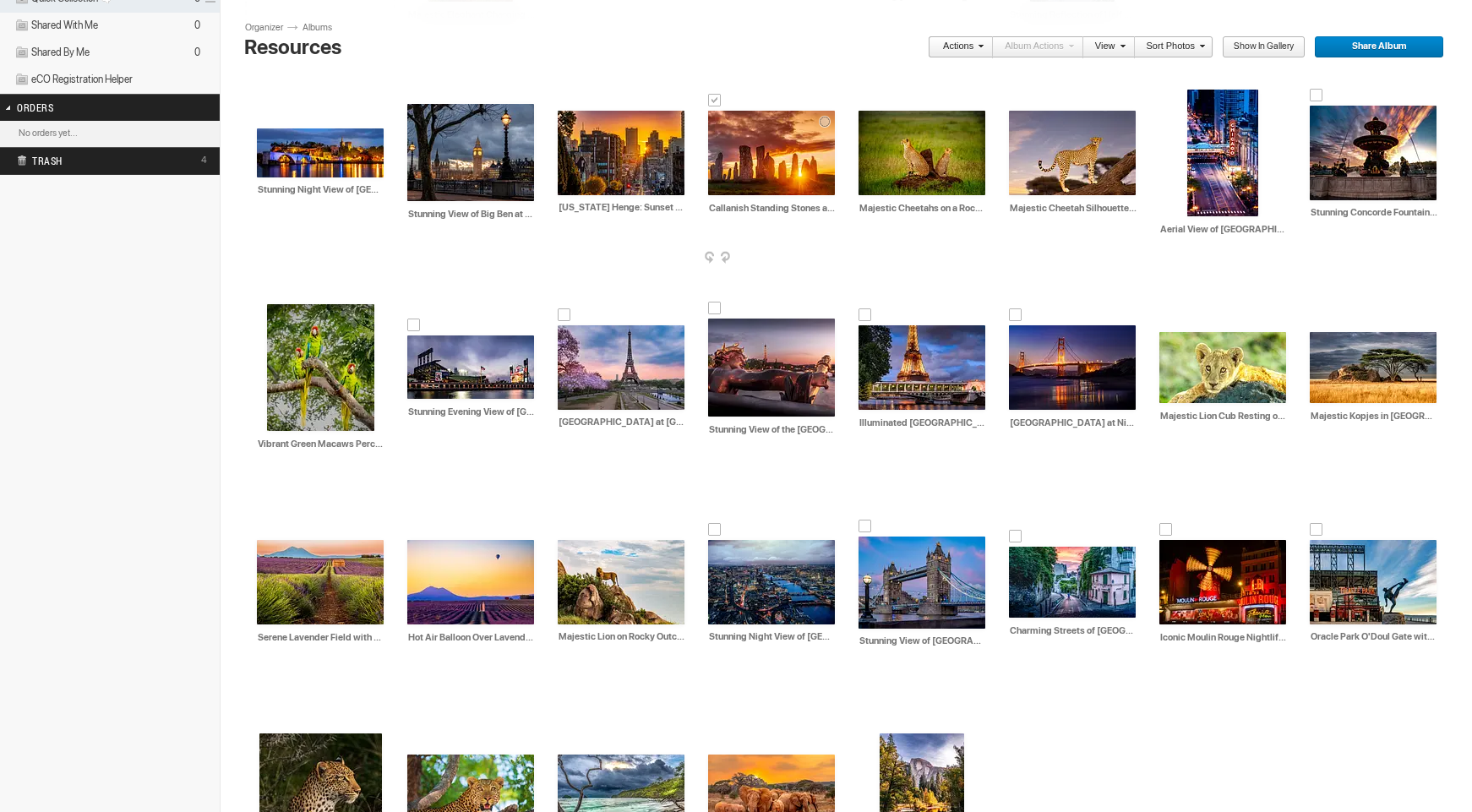
scroll to position [346, 0]
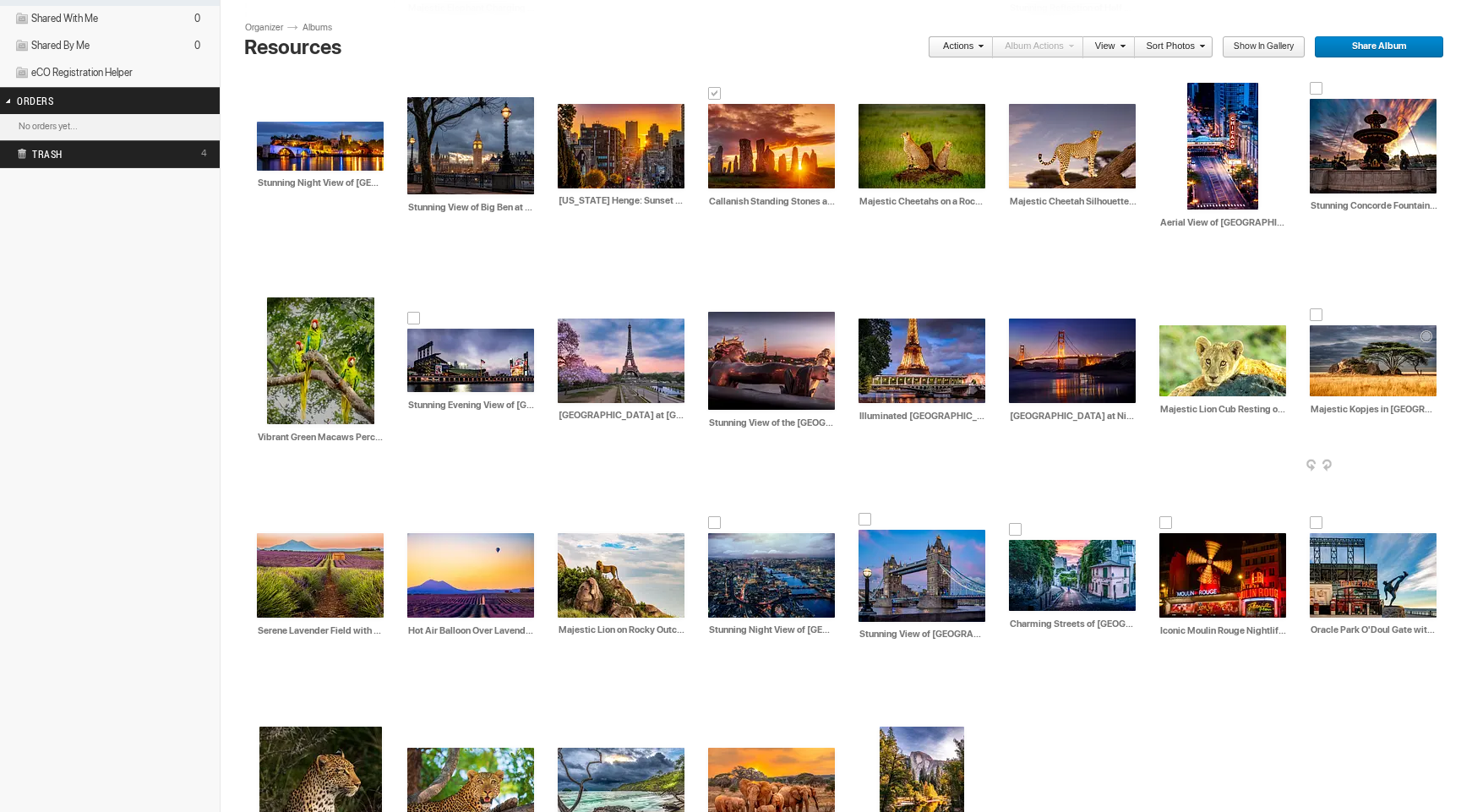
click at [1316, 312] on div at bounding box center [1316, 315] width 14 height 14
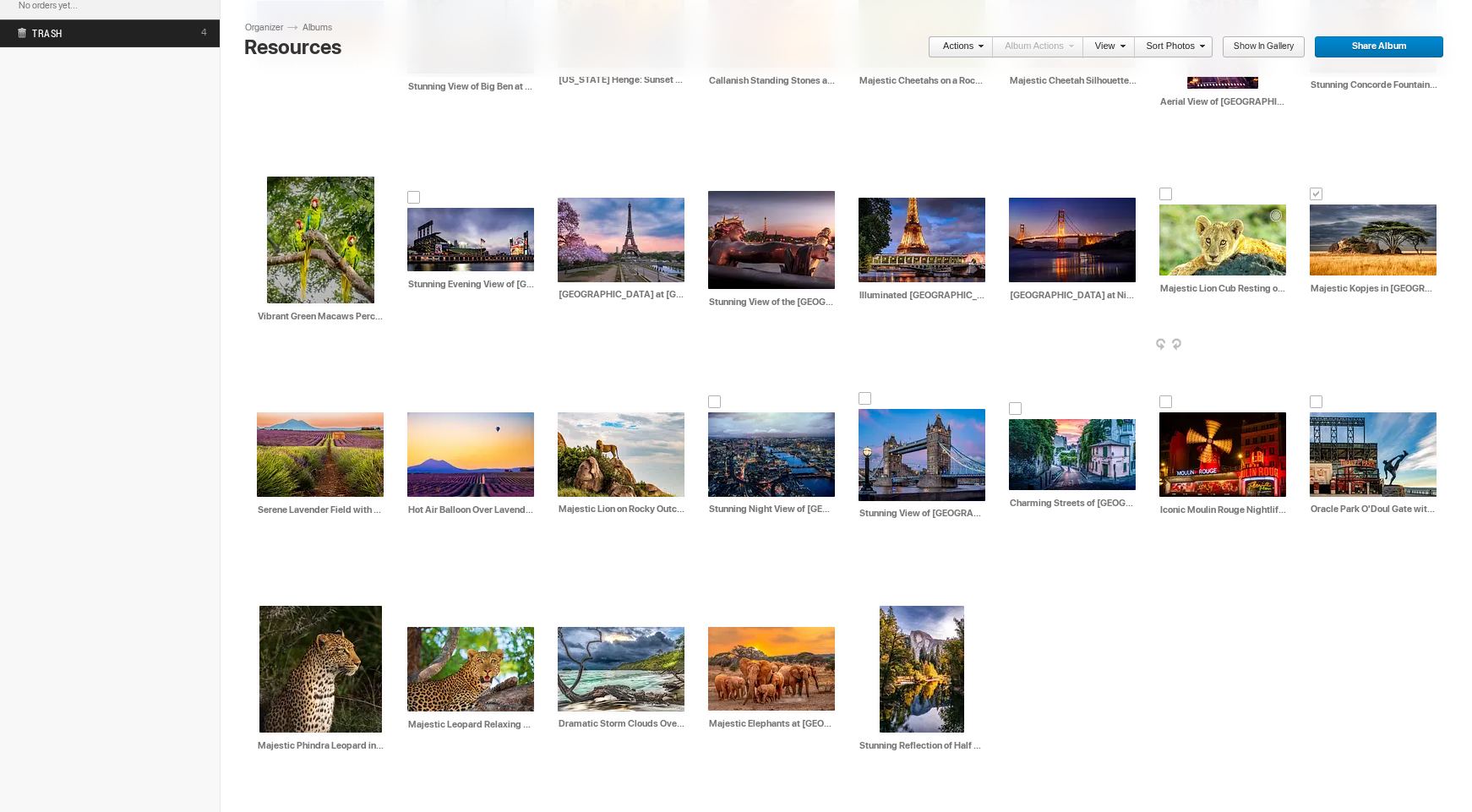
scroll to position [518, 0]
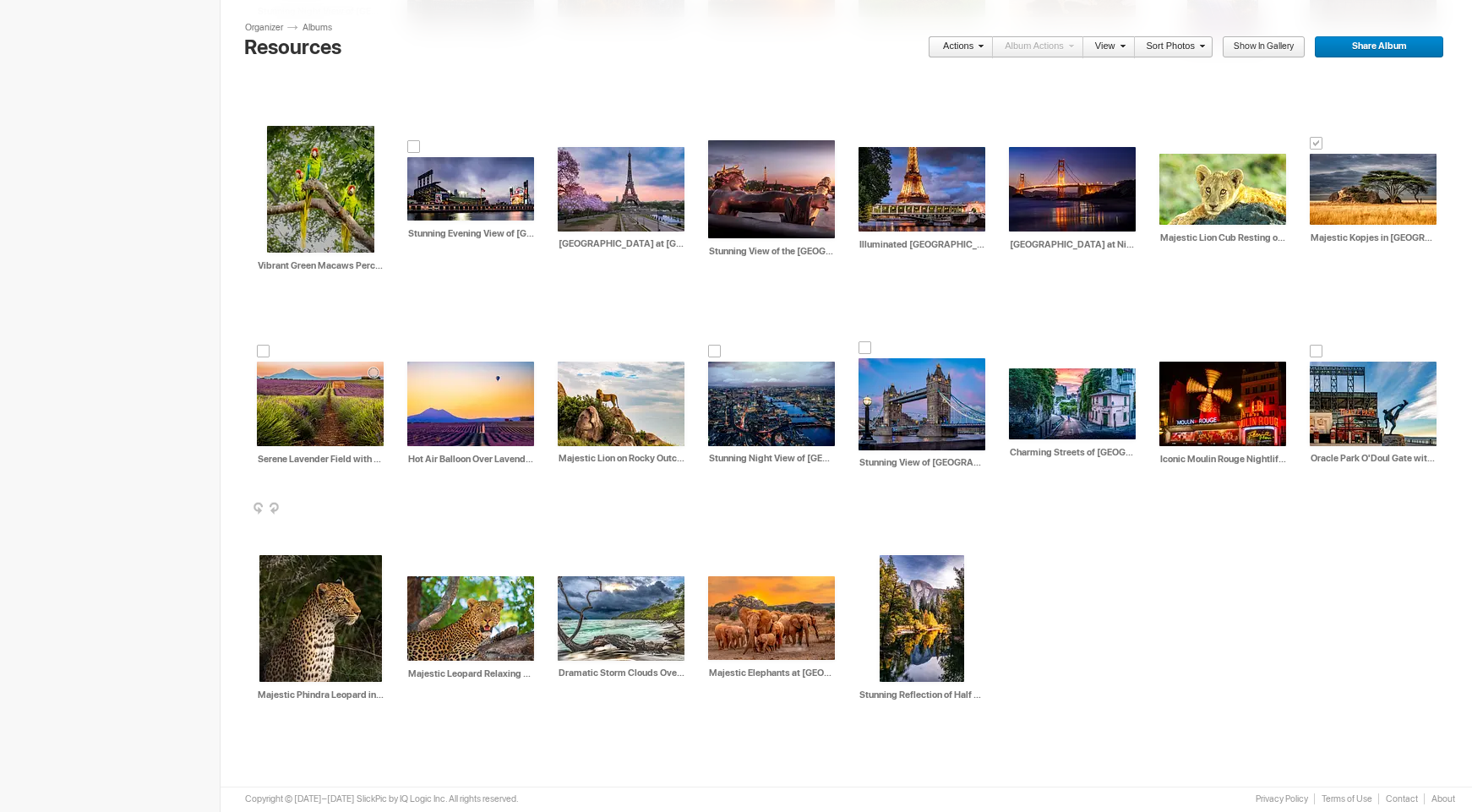
click at [265, 349] on div at bounding box center [264, 352] width 14 height 14
click at [417, 352] on div at bounding box center [414, 352] width 14 height 14
click at [565, 350] on div at bounding box center [564, 352] width 14 height 14
click at [565, 563] on div at bounding box center [564, 566] width 14 height 14
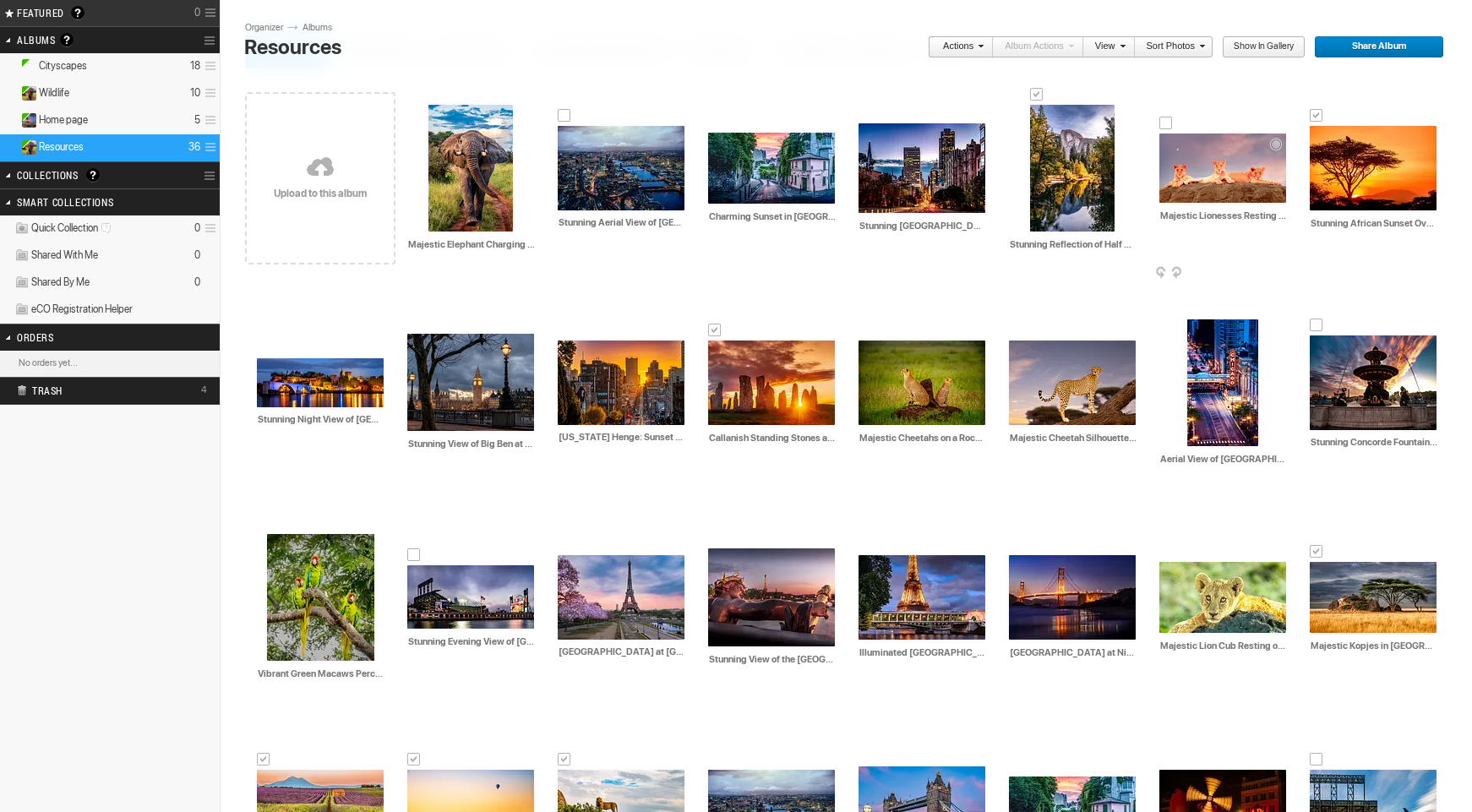
scroll to position [0, 0]
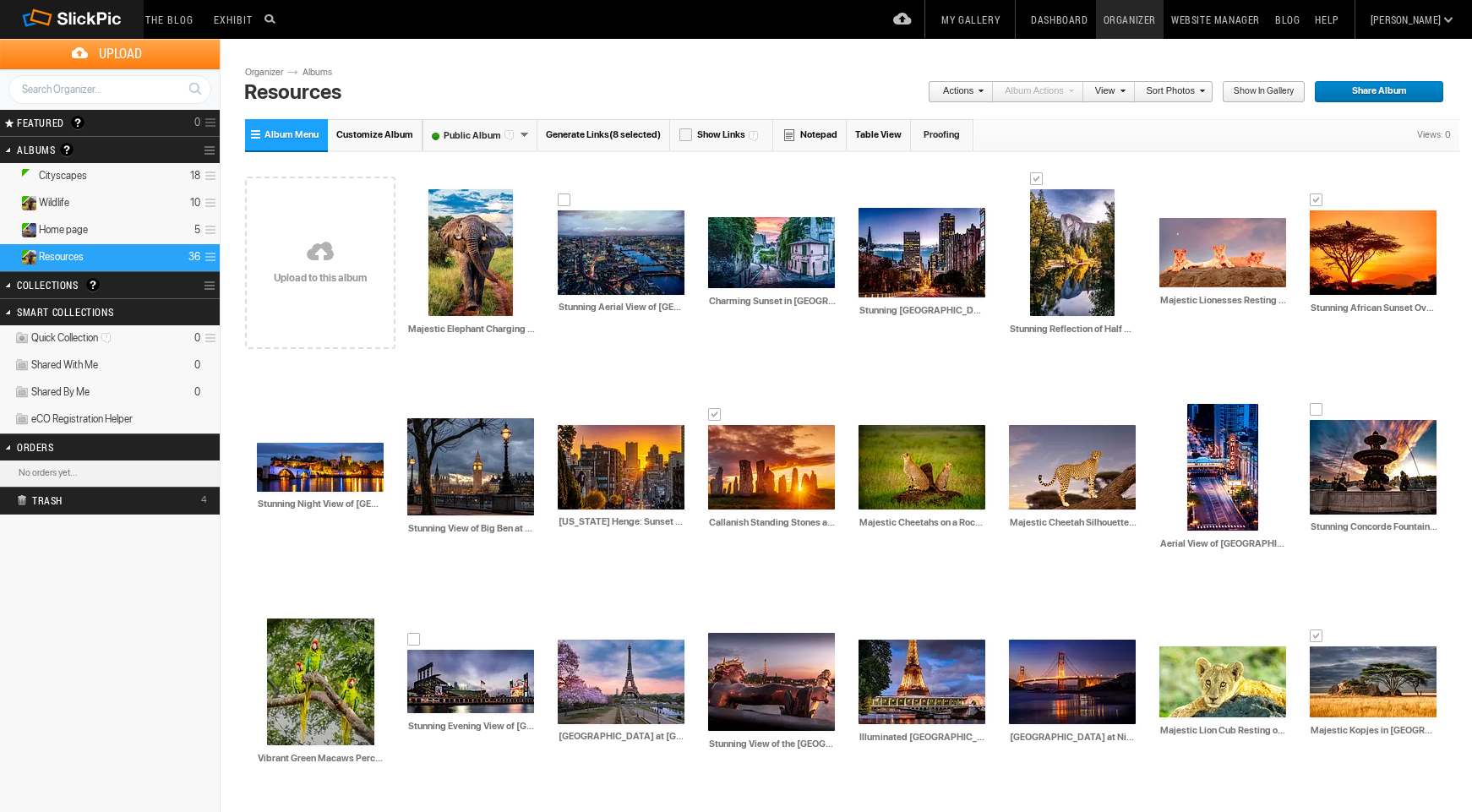
click at [973, 93] on link "Actions" at bounding box center [956, 92] width 56 height 22
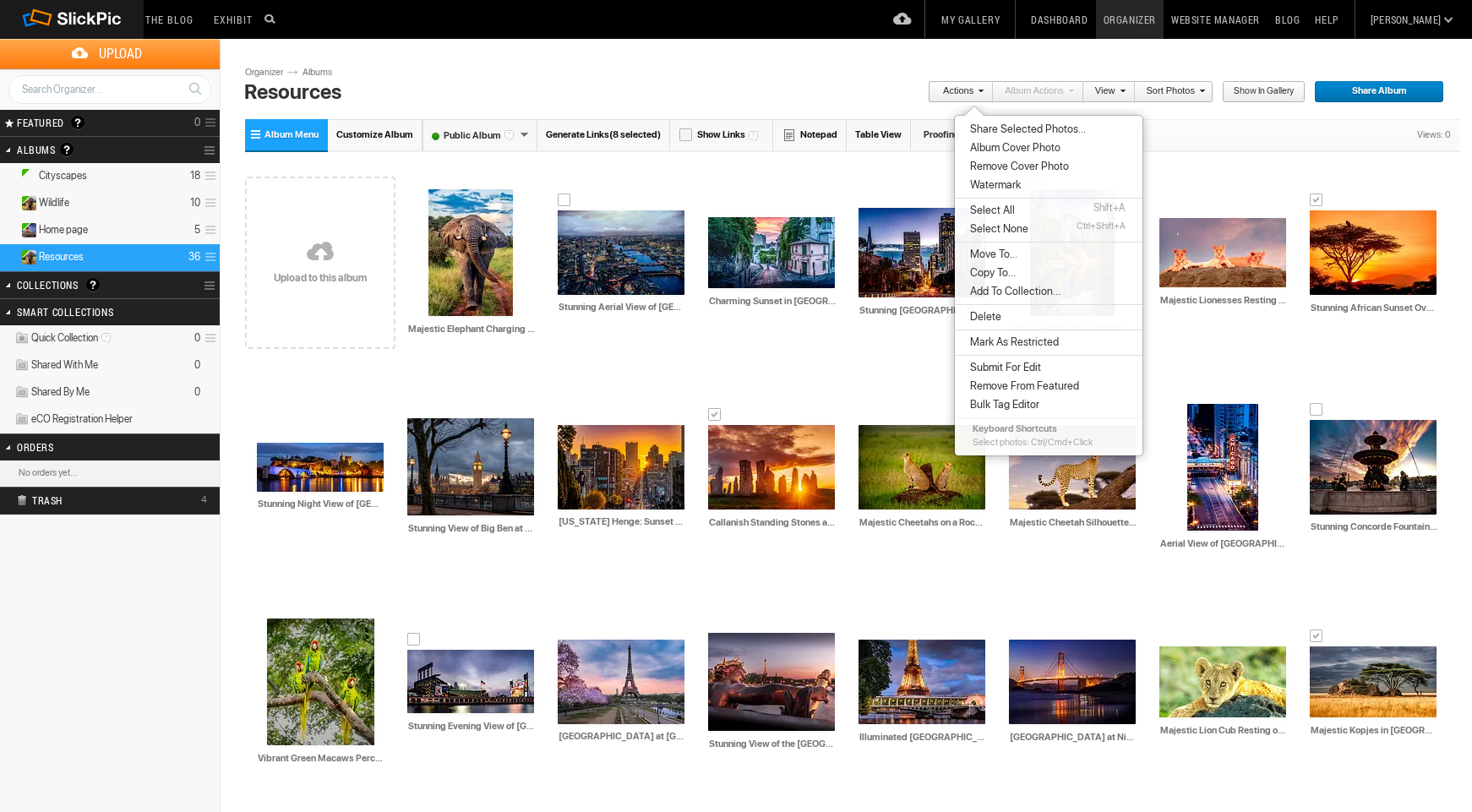
click at [994, 274] on span "Copy To..." at bounding box center [990, 273] width 50 height 14
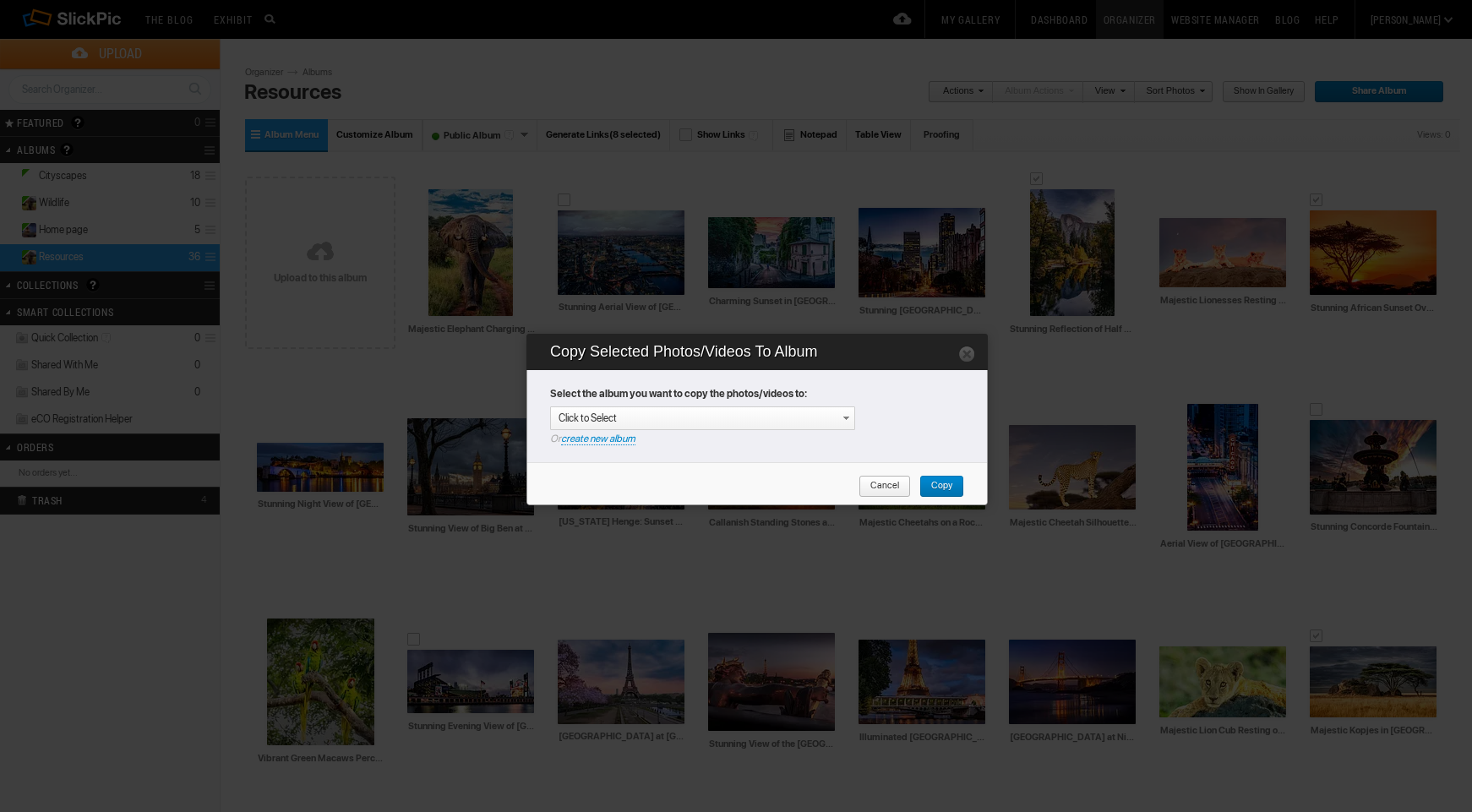
click at [593, 440] on link "create new album" at bounding box center [598, 439] width 74 height 13
click at [601, 410] on div "Enter your title or it will remain as date/time: 2025-08-11 20:23" at bounding box center [706, 418] width 296 height 16
type input "Landscapes"
click at [955, 482] on link "Copy" at bounding box center [941, 487] width 45 height 22
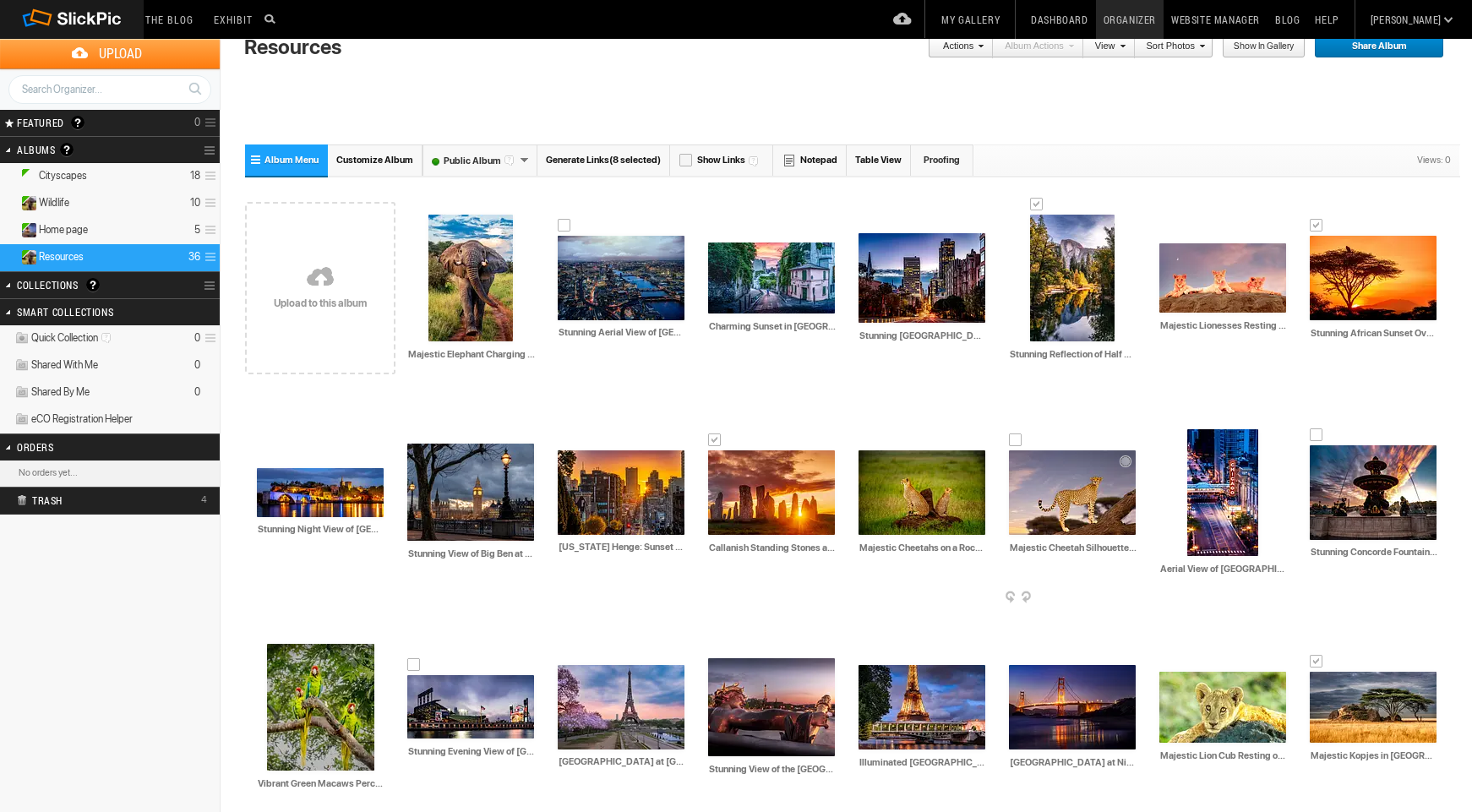
scroll to position [518, 0]
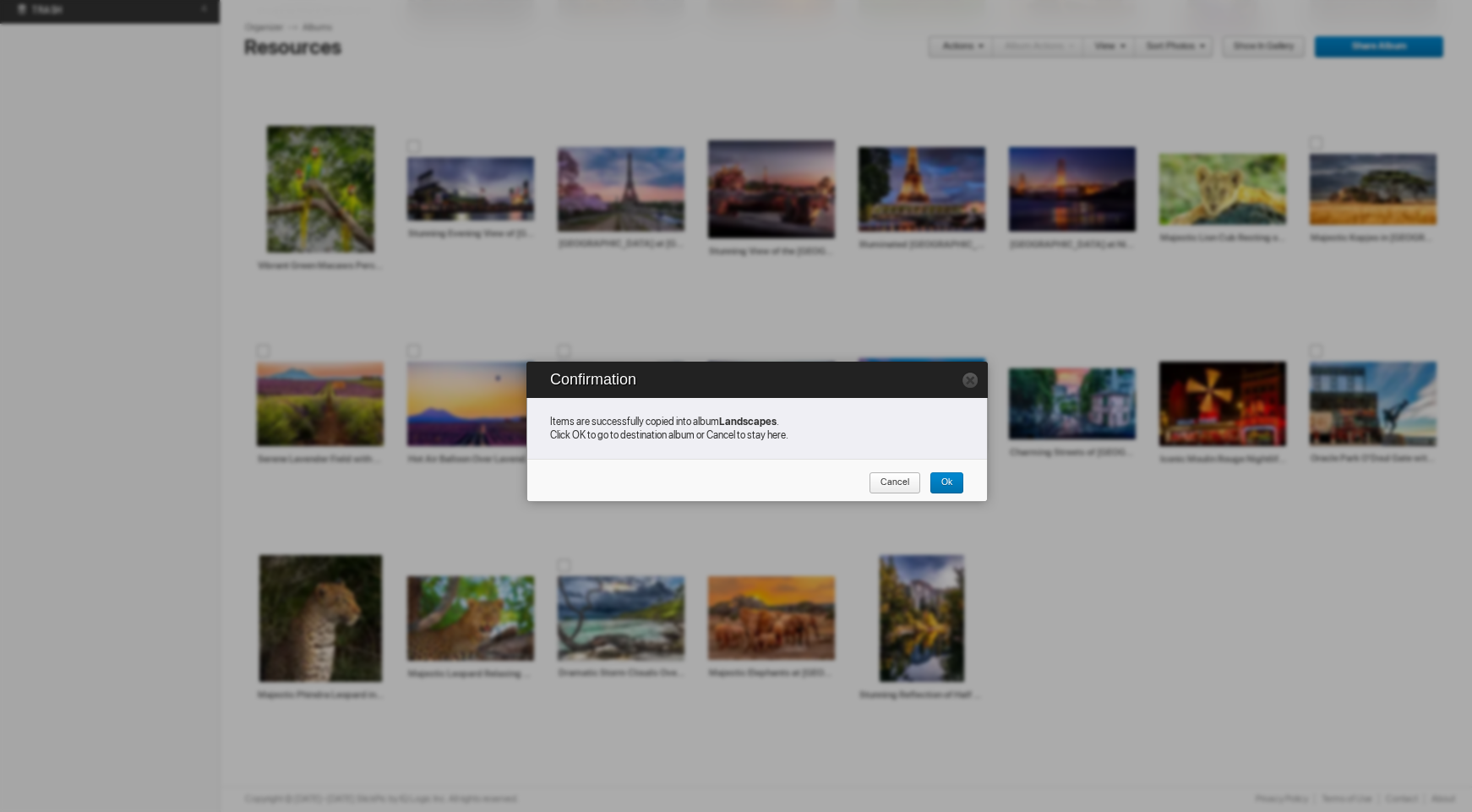
click at [897, 490] on span "Cancel" at bounding box center [889, 483] width 40 height 22
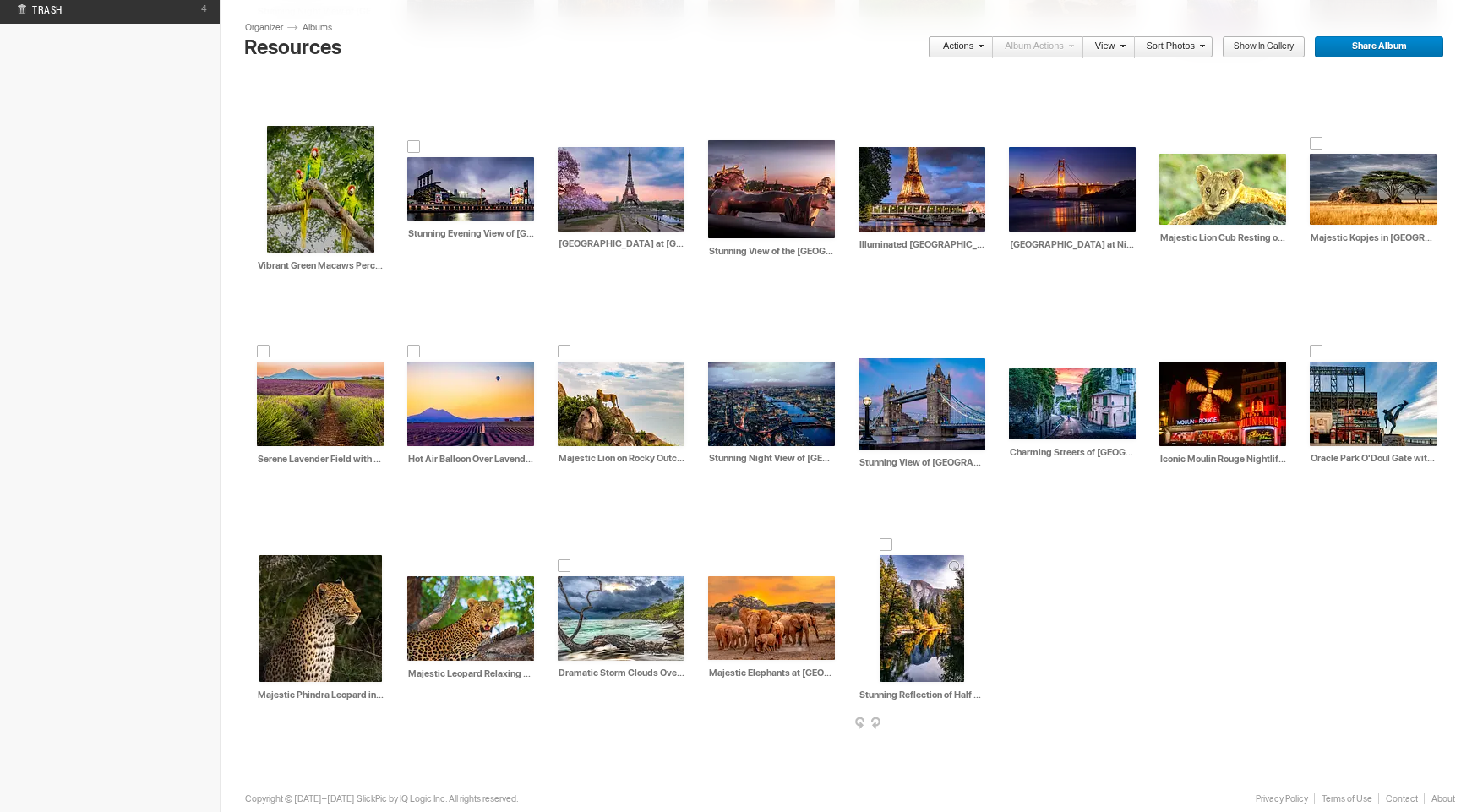
click at [932, 612] on img at bounding box center [922, 618] width 84 height 126
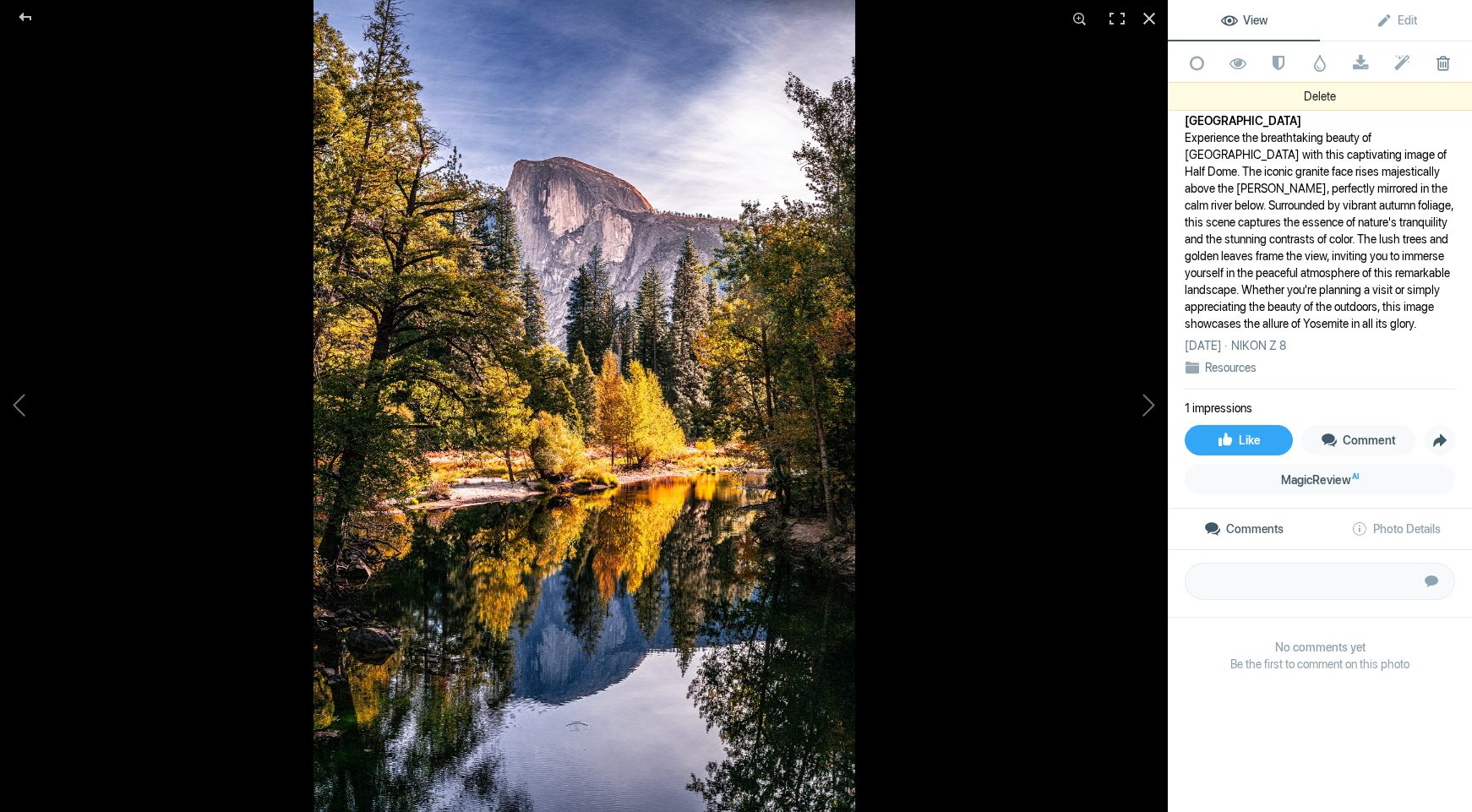
click at [1445, 62] on span at bounding box center [1443, 63] width 41 height 16
click at [1443, 64] on span at bounding box center [1443, 63] width 41 height 16
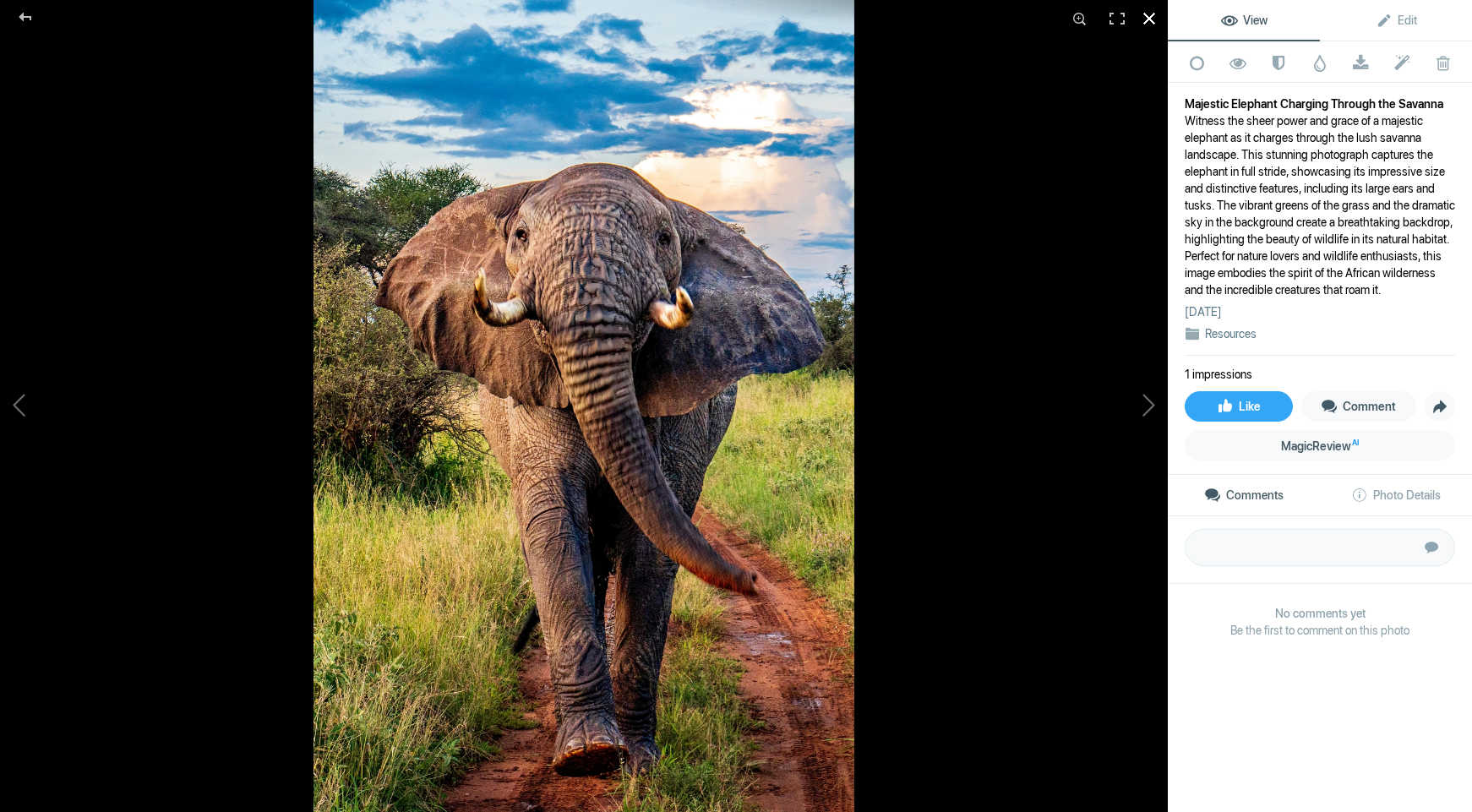
click at [1146, 20] on div at bounding box center [1149, 18] width 38 height 38
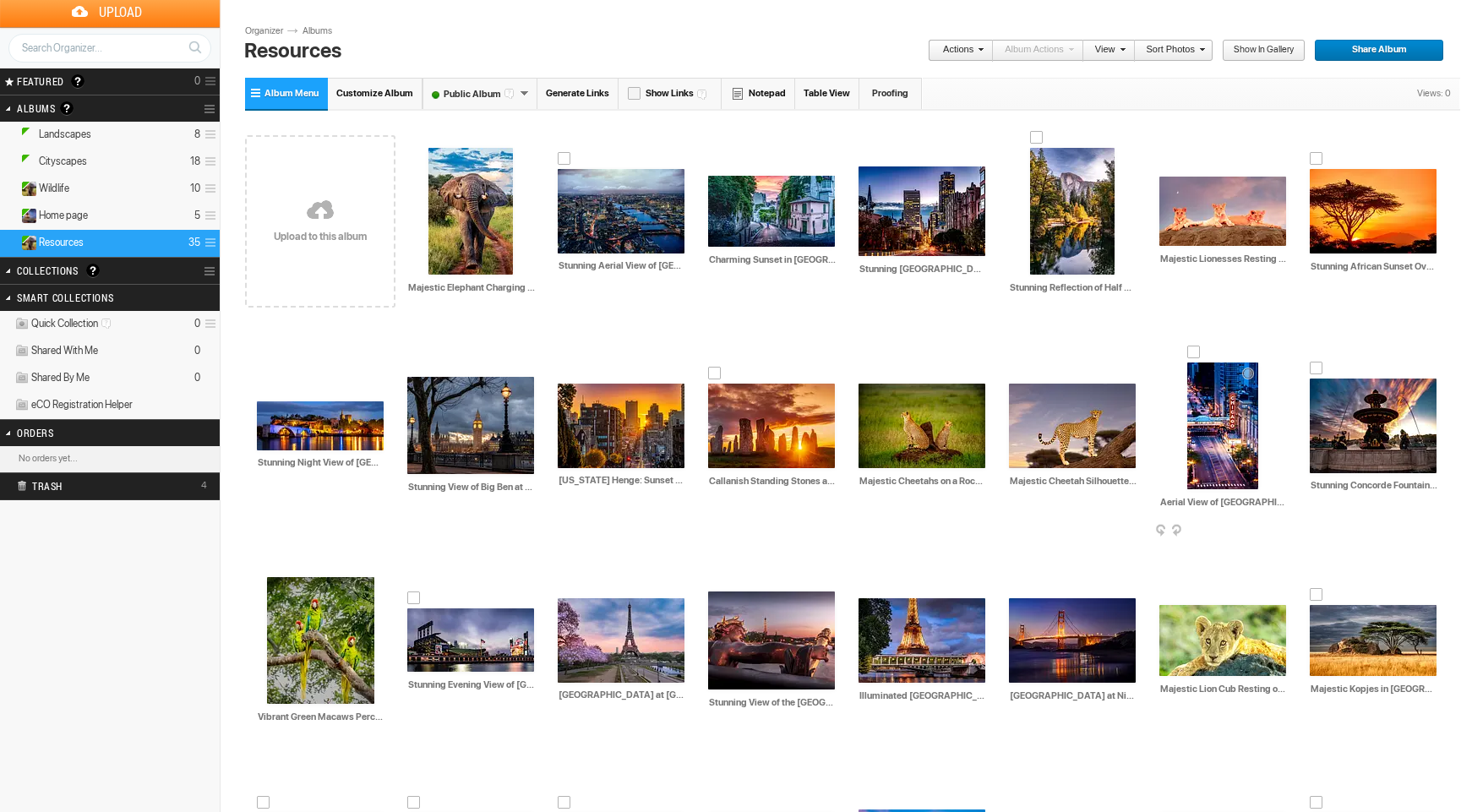
scroll to position [0, 0]
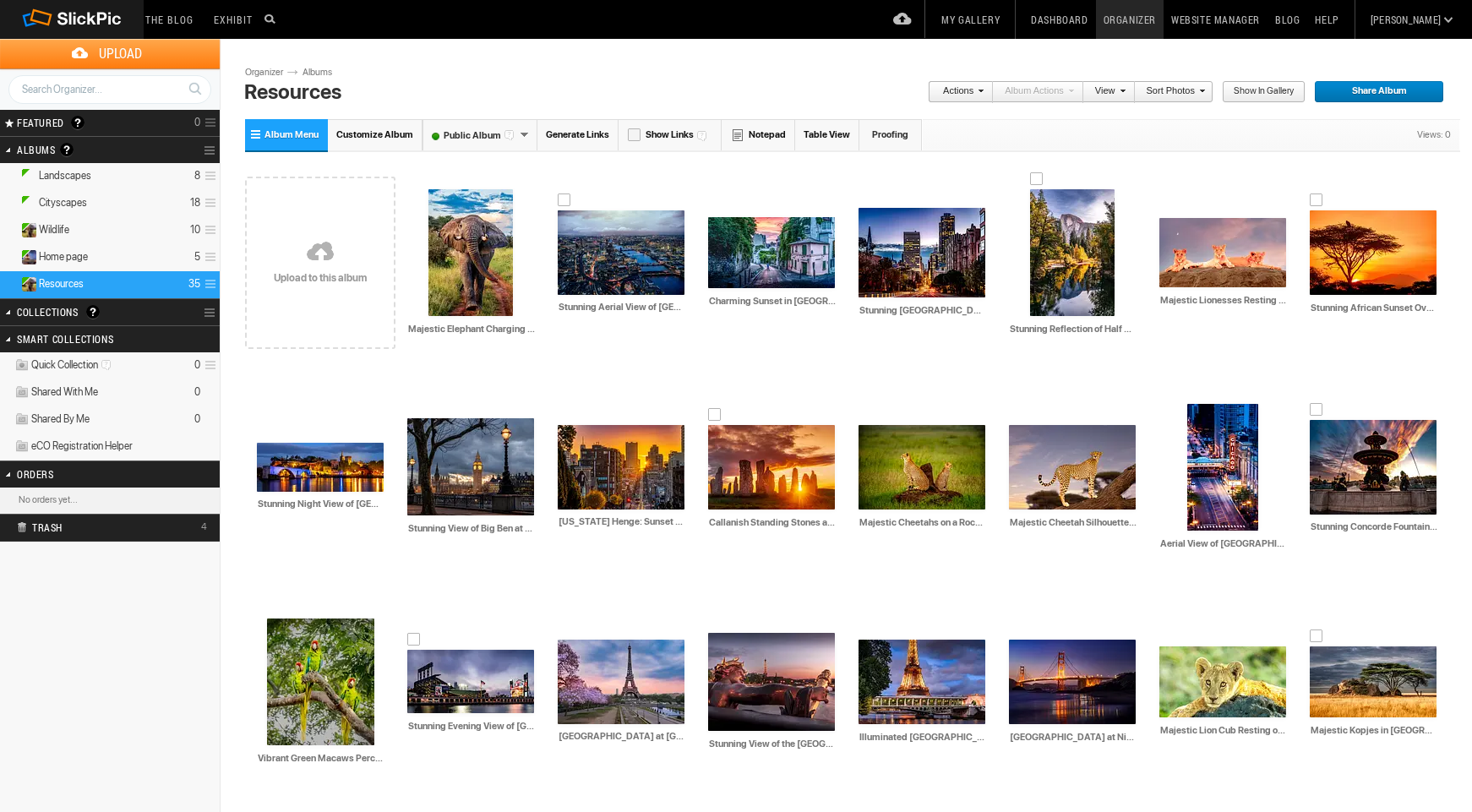
click at [315, 71] on link "Albums" at bounding box center [323, 72] width 50 height 14
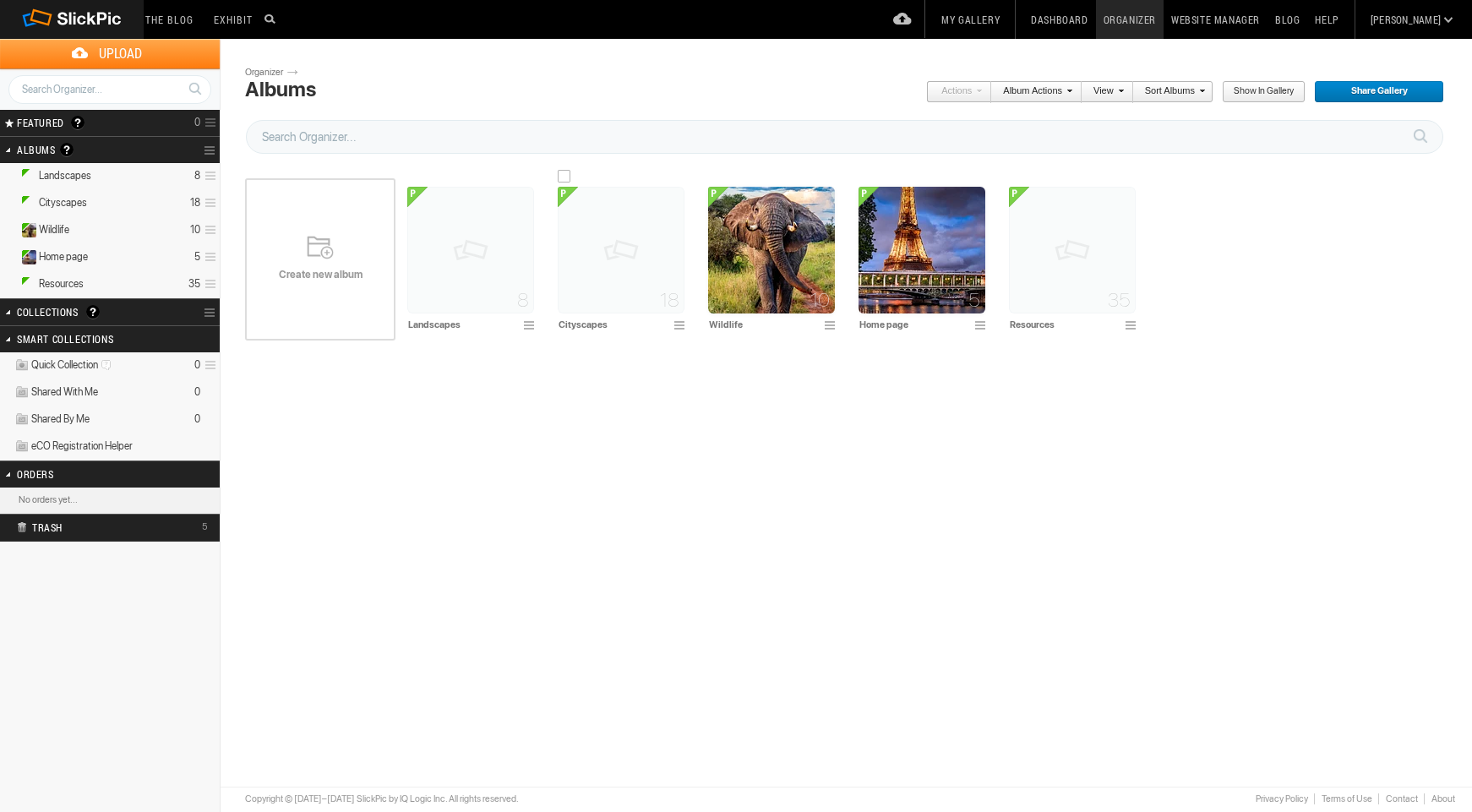
click at [679, 325] on span at bounding box center [682, 326] width 16 height 14
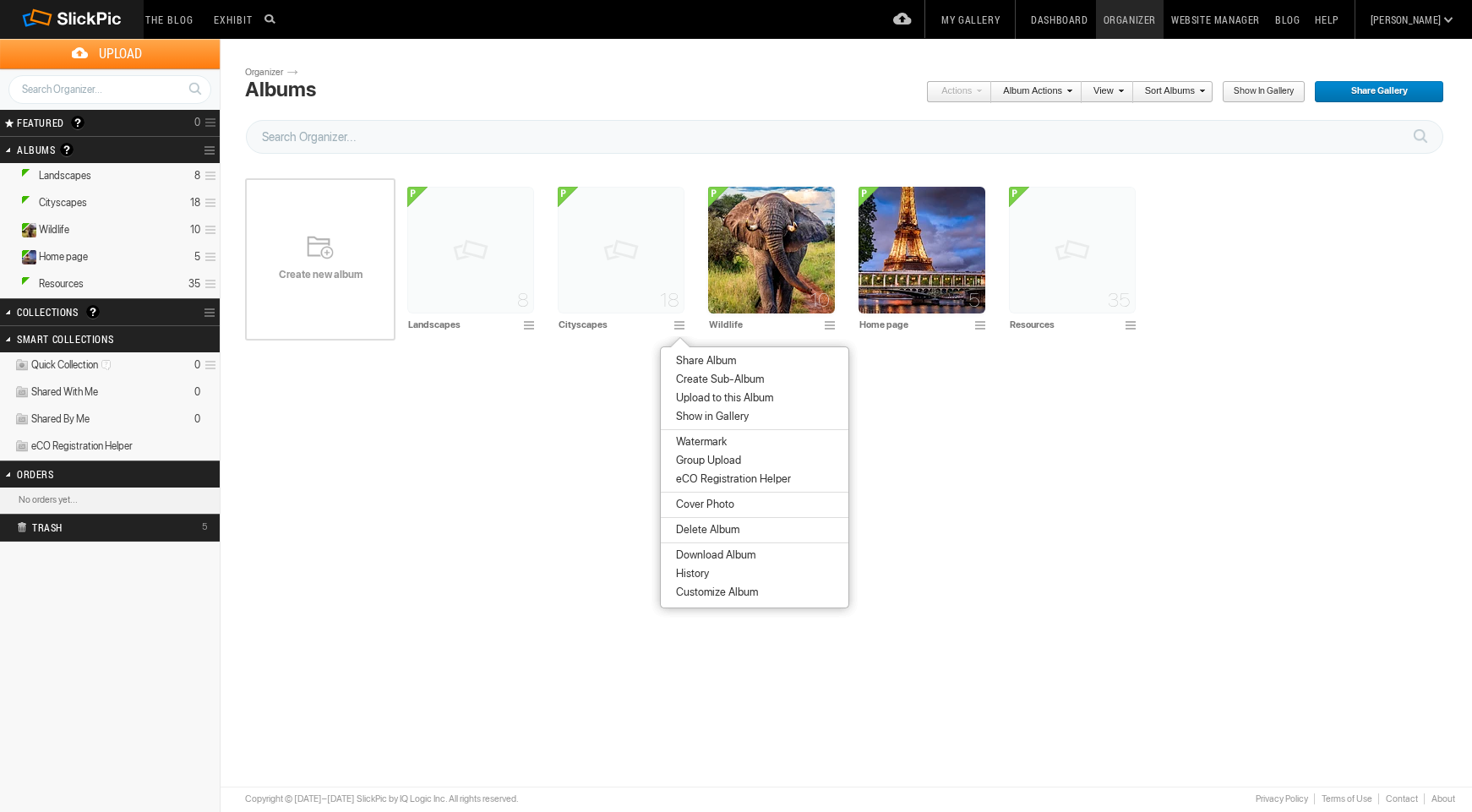
click at [721, 508] on span "Cover Photo" at bounding box center [702, 504] width 63 height 14
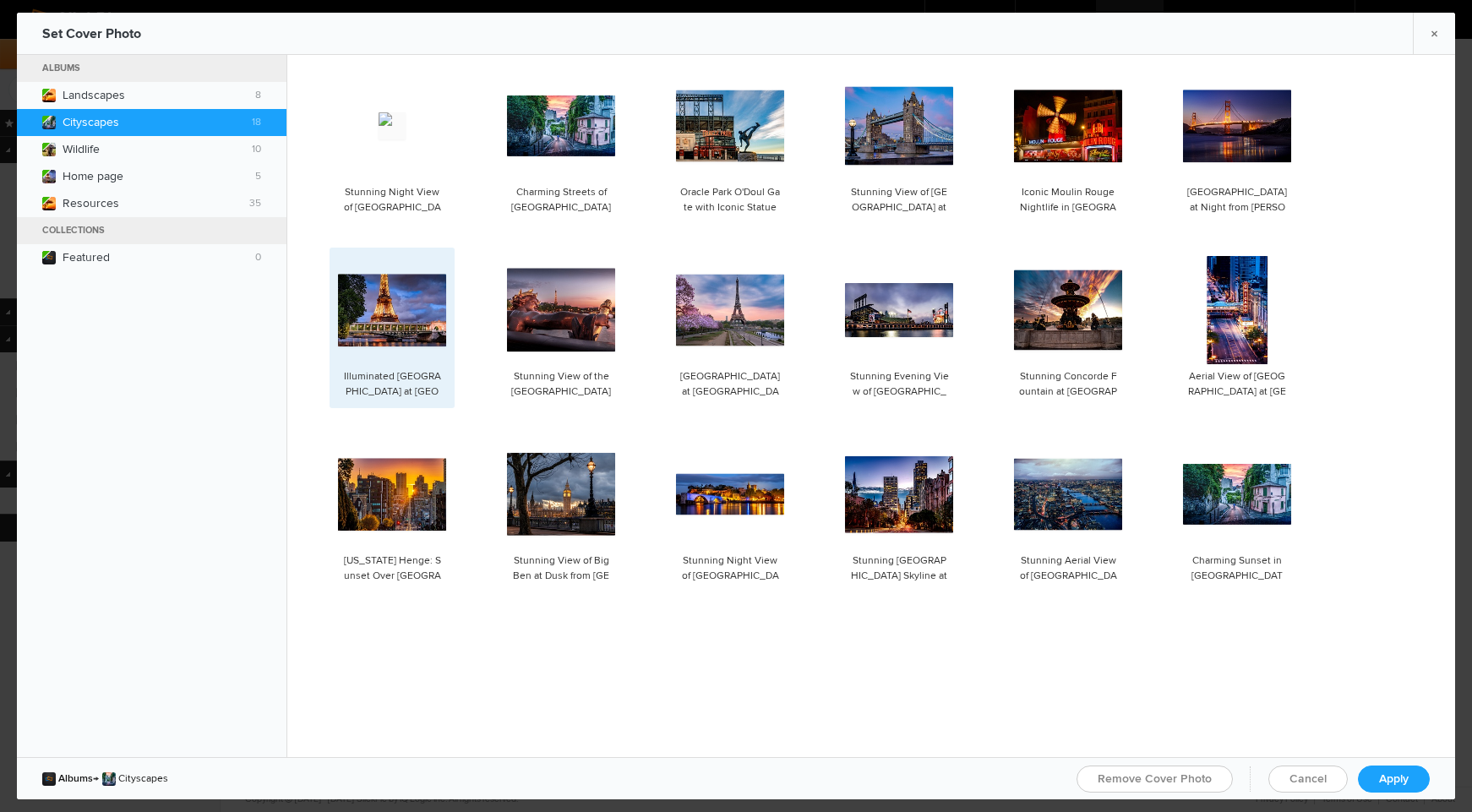
click at [373, 321] on spn-photo-picker-thumb-image-tag at bounding box center [392, 310] width 108 height 108
click at [1387, 777] on span "Apply" at bounding box center [1393, 779] width 29 height 15
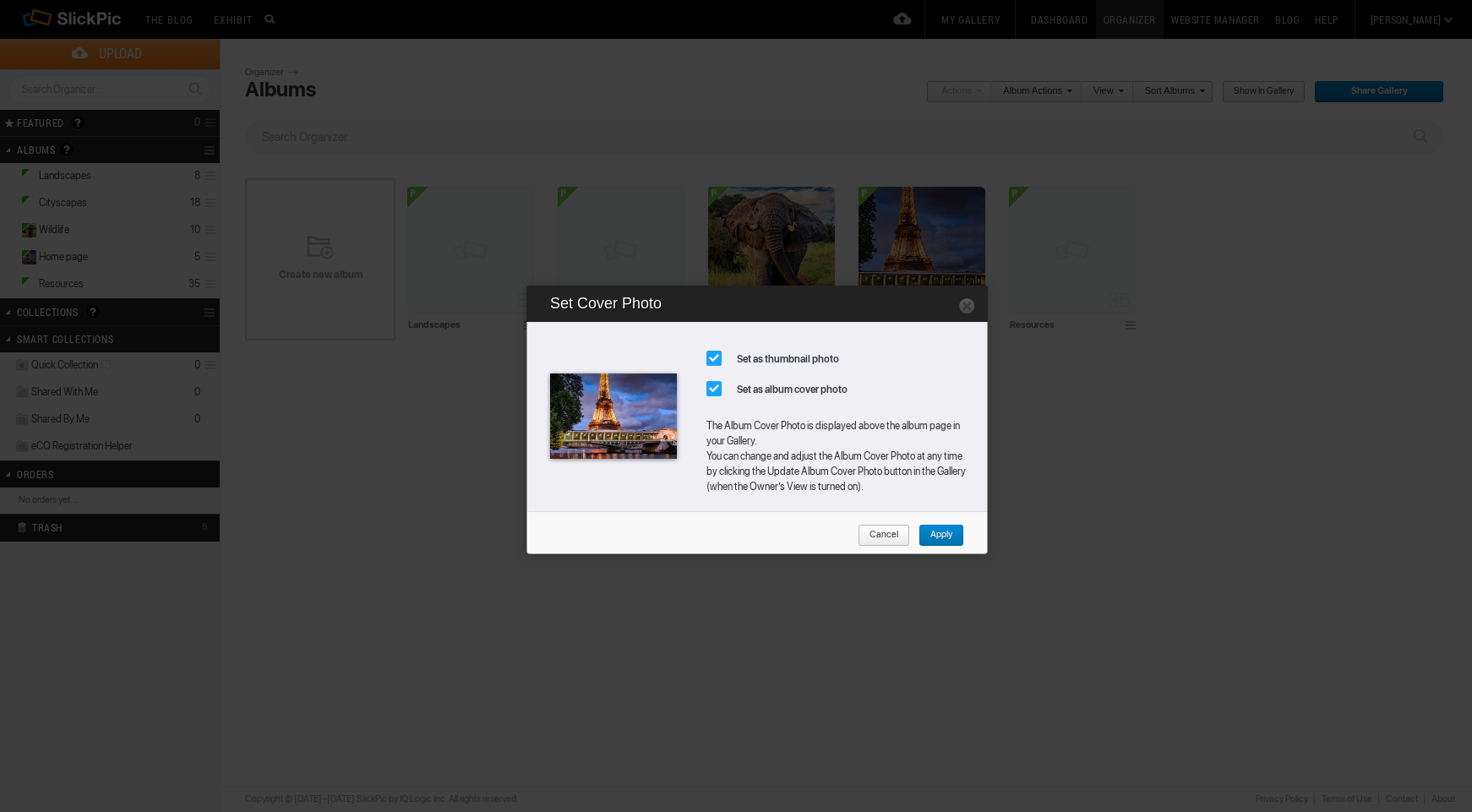
click at [933, 527] on span "Apply" at bounding box center [935, 536] width 34 height 22
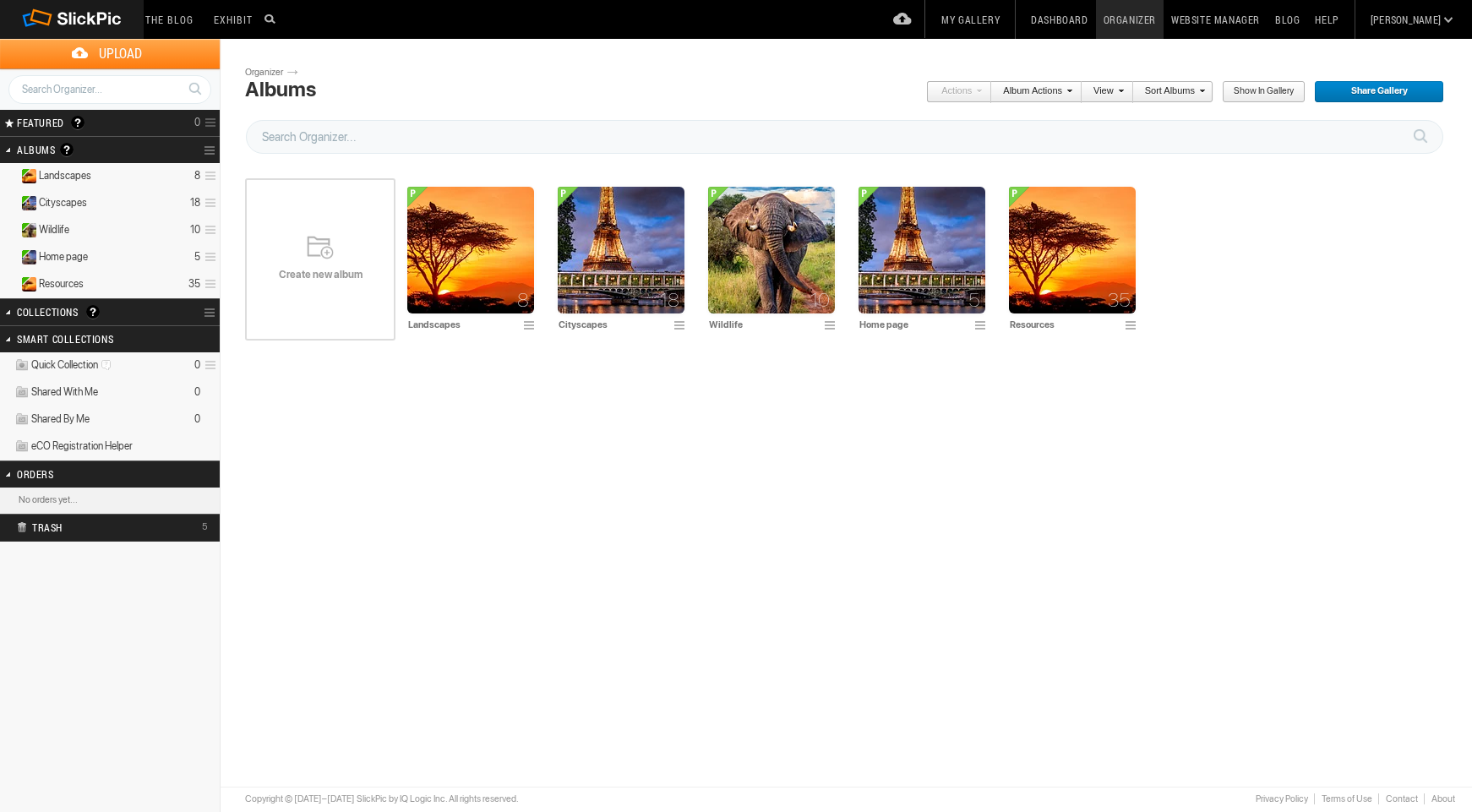
click at [972, 395] on div "Please do not navigate away from this pages while images and videos are uploadi…" at bounding box center [852, 338] width 1215 height 432
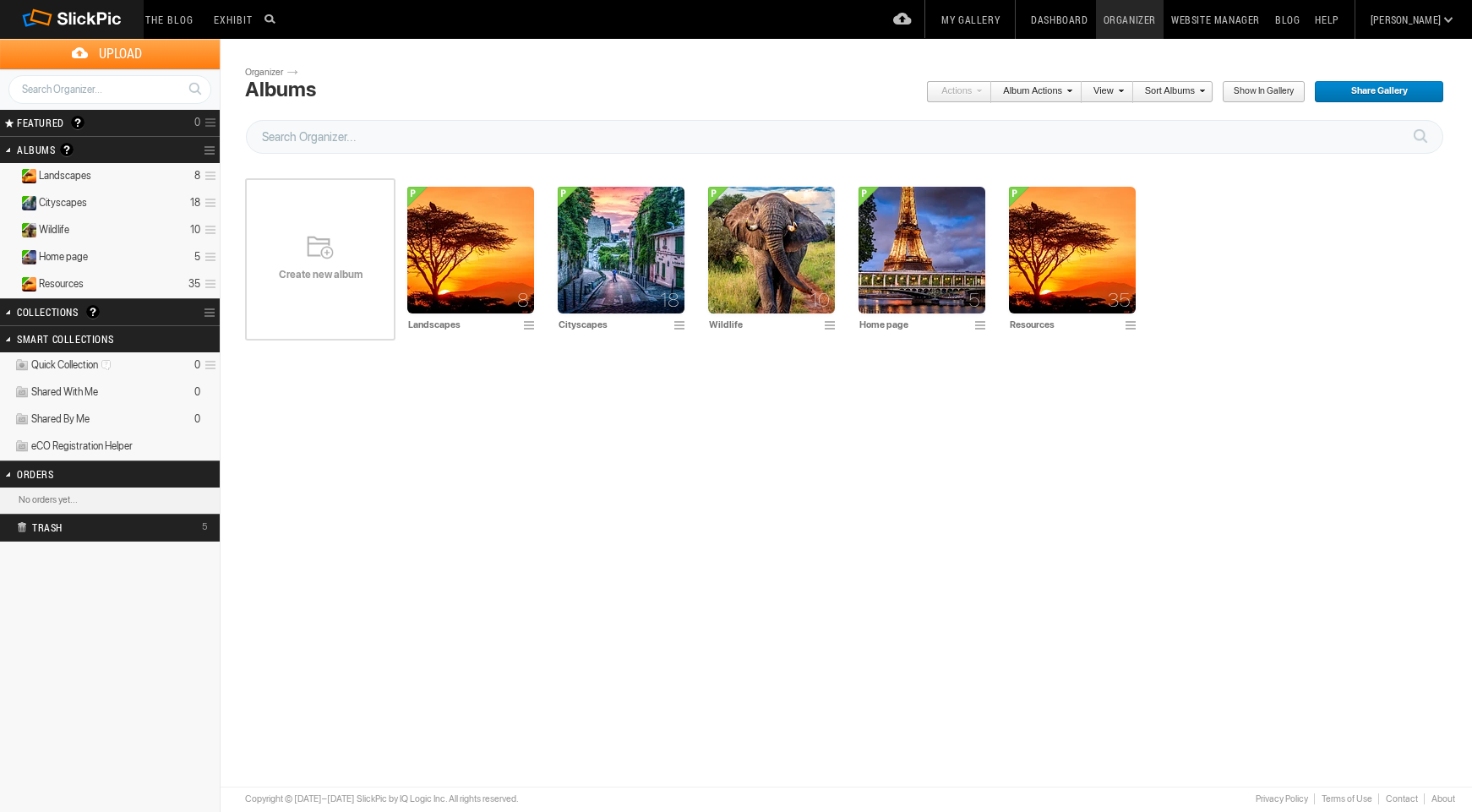
click at [1267, 19] on link "Website Manager" at bounding box center [1216, 19] width 104 height 38
